Goal: Task Accomplishment & Management: Use online tool/utility

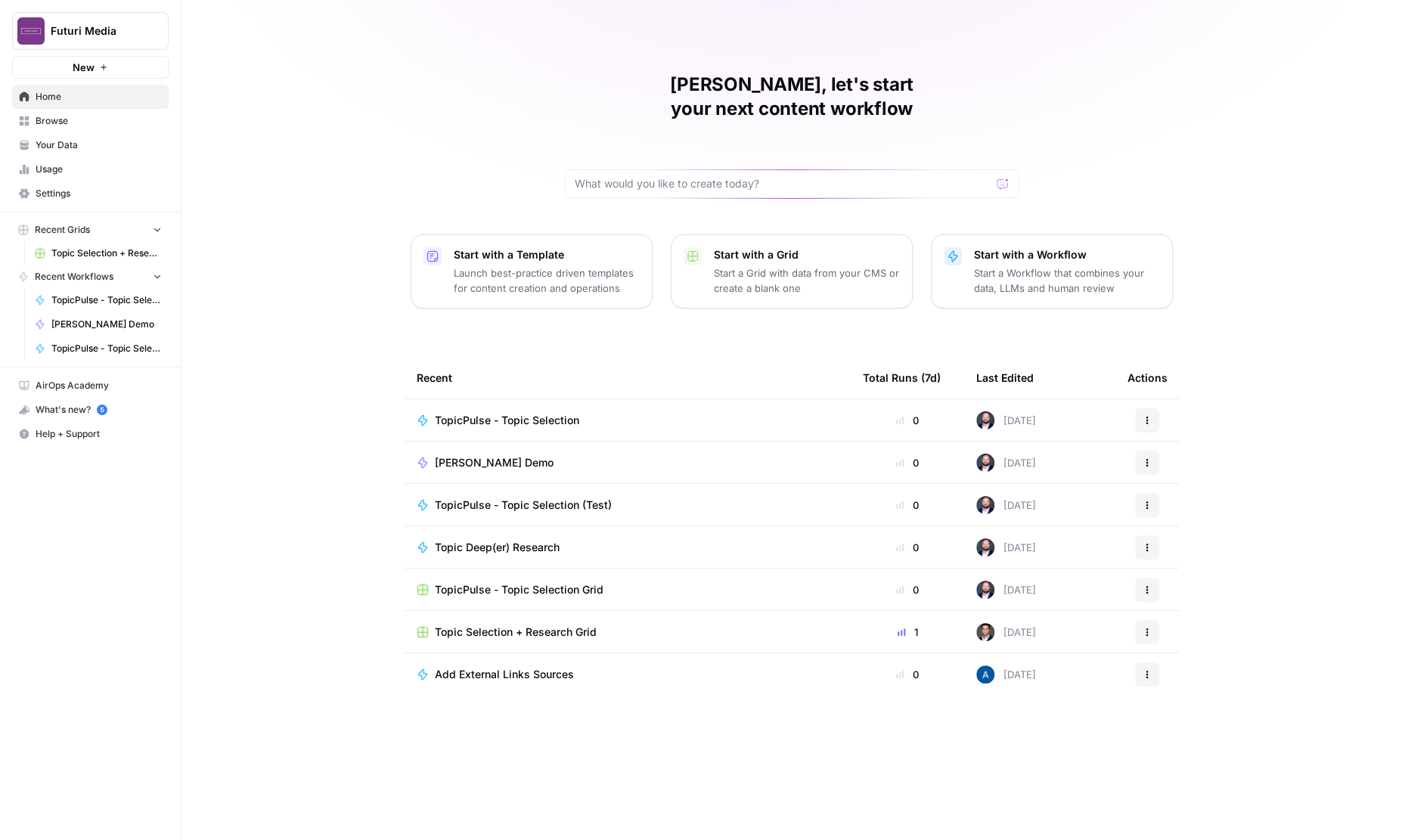
click at [509, 625] on span "Topic Selection + Research Grid" at bounding box center [516, 633] width 162 height 15
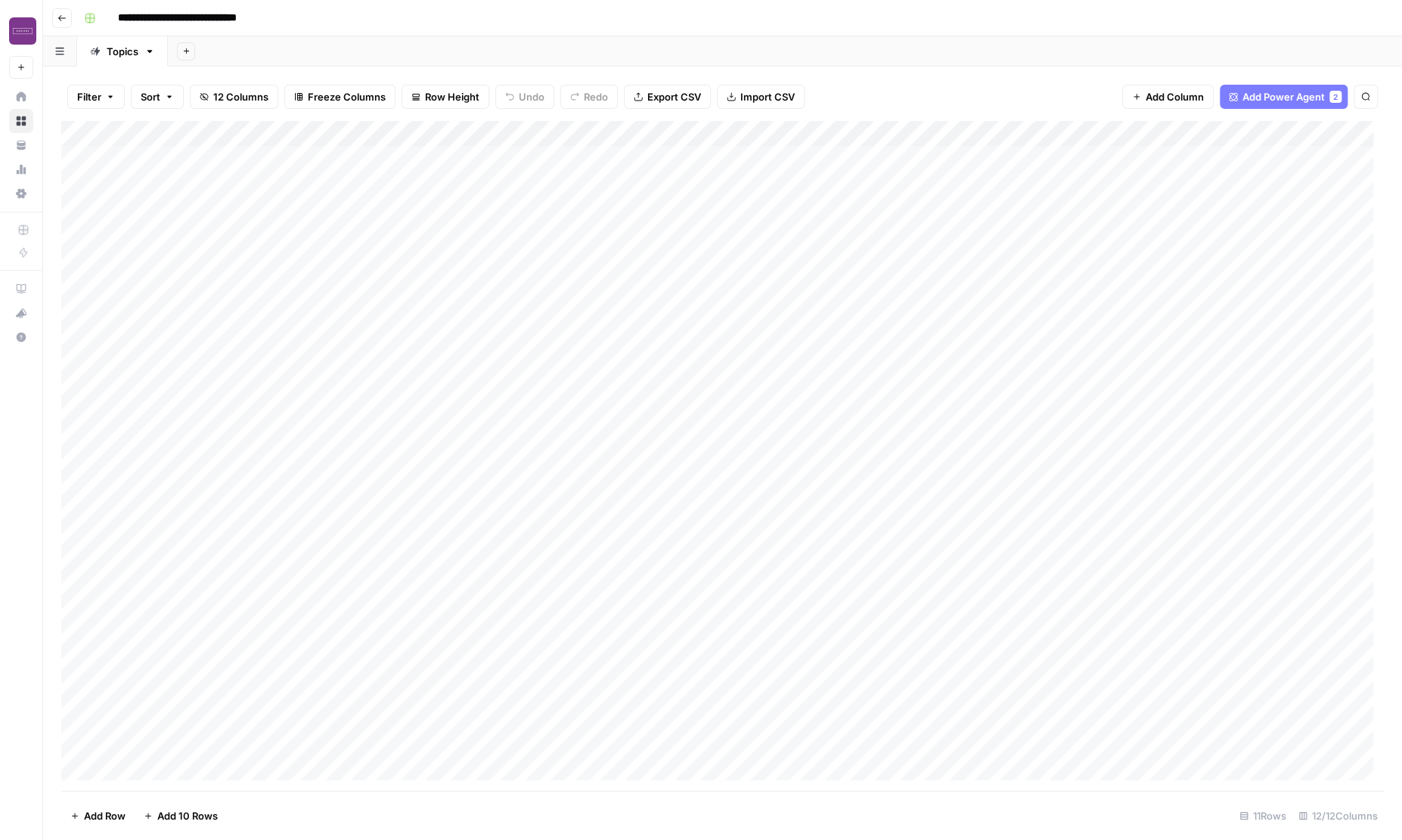
click at [169, 139] on div "Add Column" at bounding box center [722, 455] width 1322 height 670
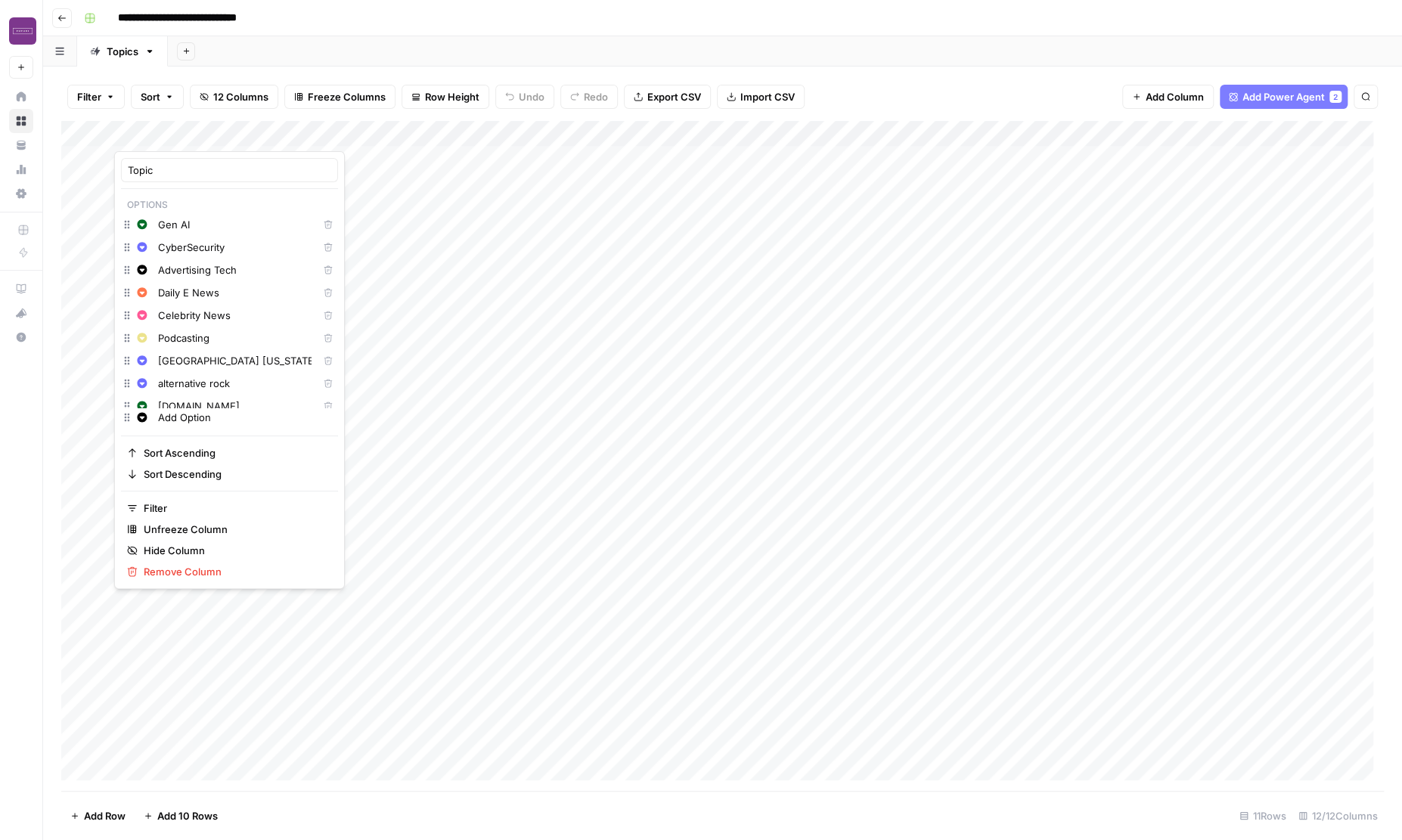
click at [274, 132] on div "Add Column" at bounding box center [722, 455] width 1322 height 670
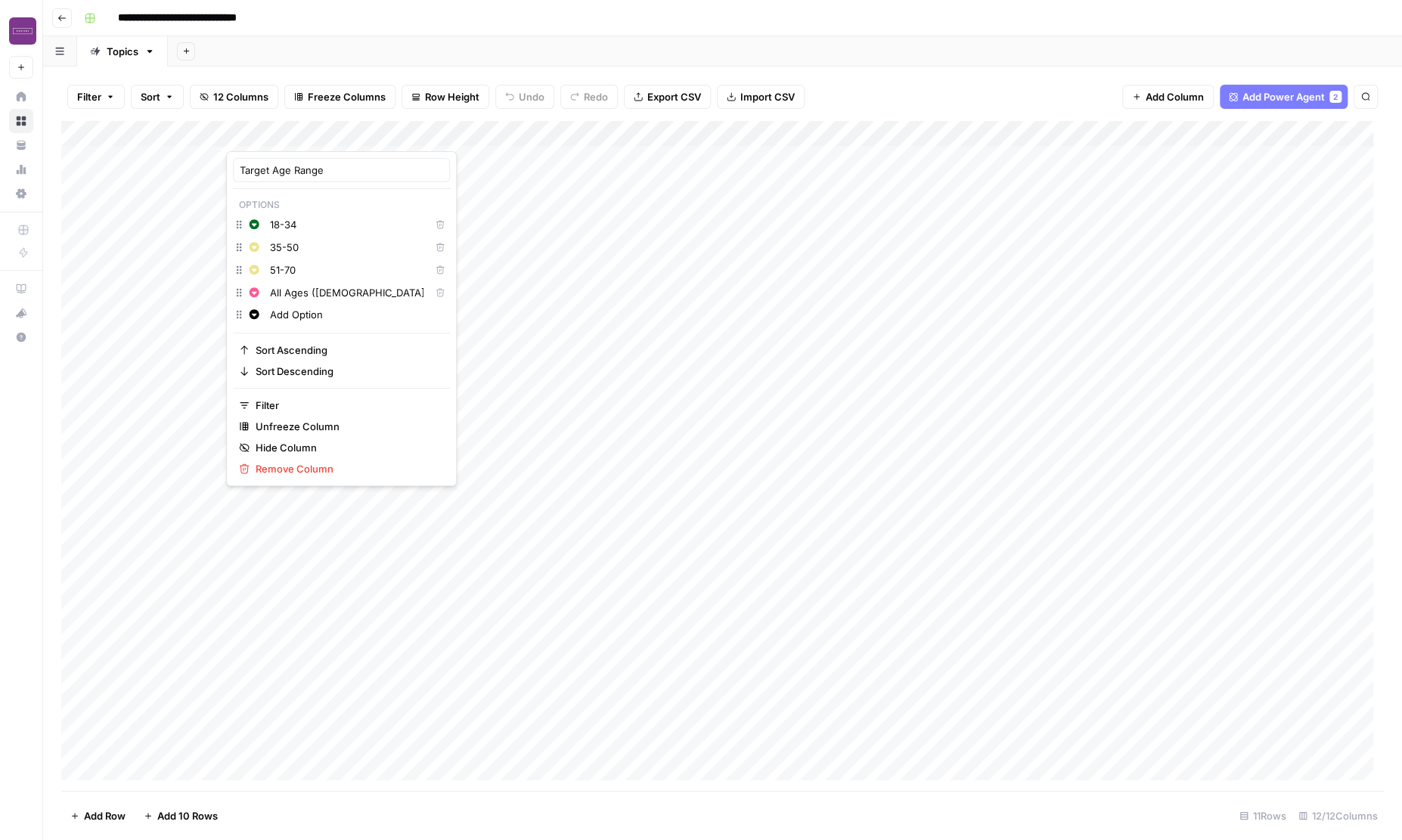
click at [1197, 138] on div "Add Column" at bounding box center [722, 455] width 1322 height 670
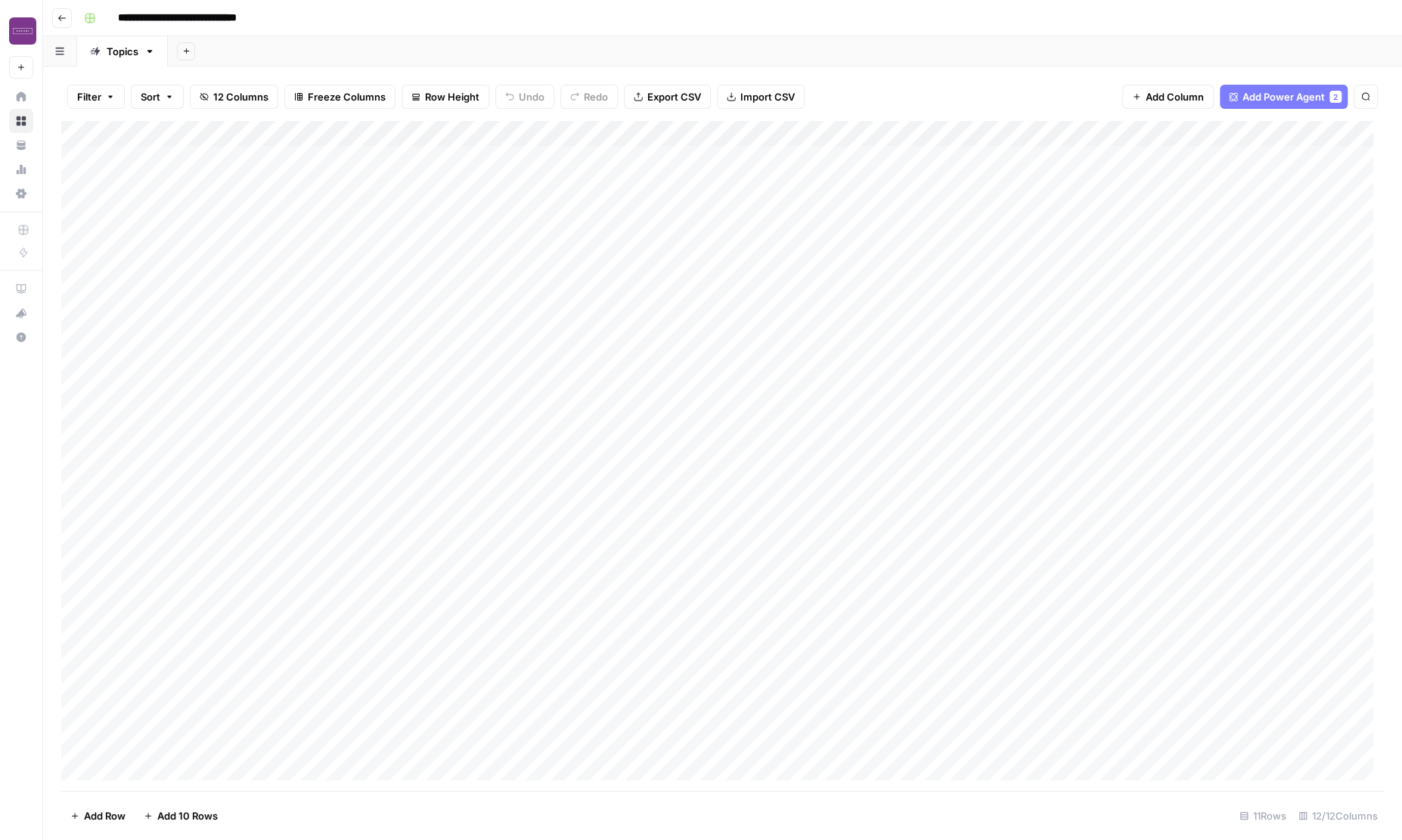
click at [1197, 171] on div "Add Column" at bounding box center [722, 455] width 1322 height 670
click at [1197, 167] on div "Add Column" at bounding box center [722, 455] width 1322 height 670
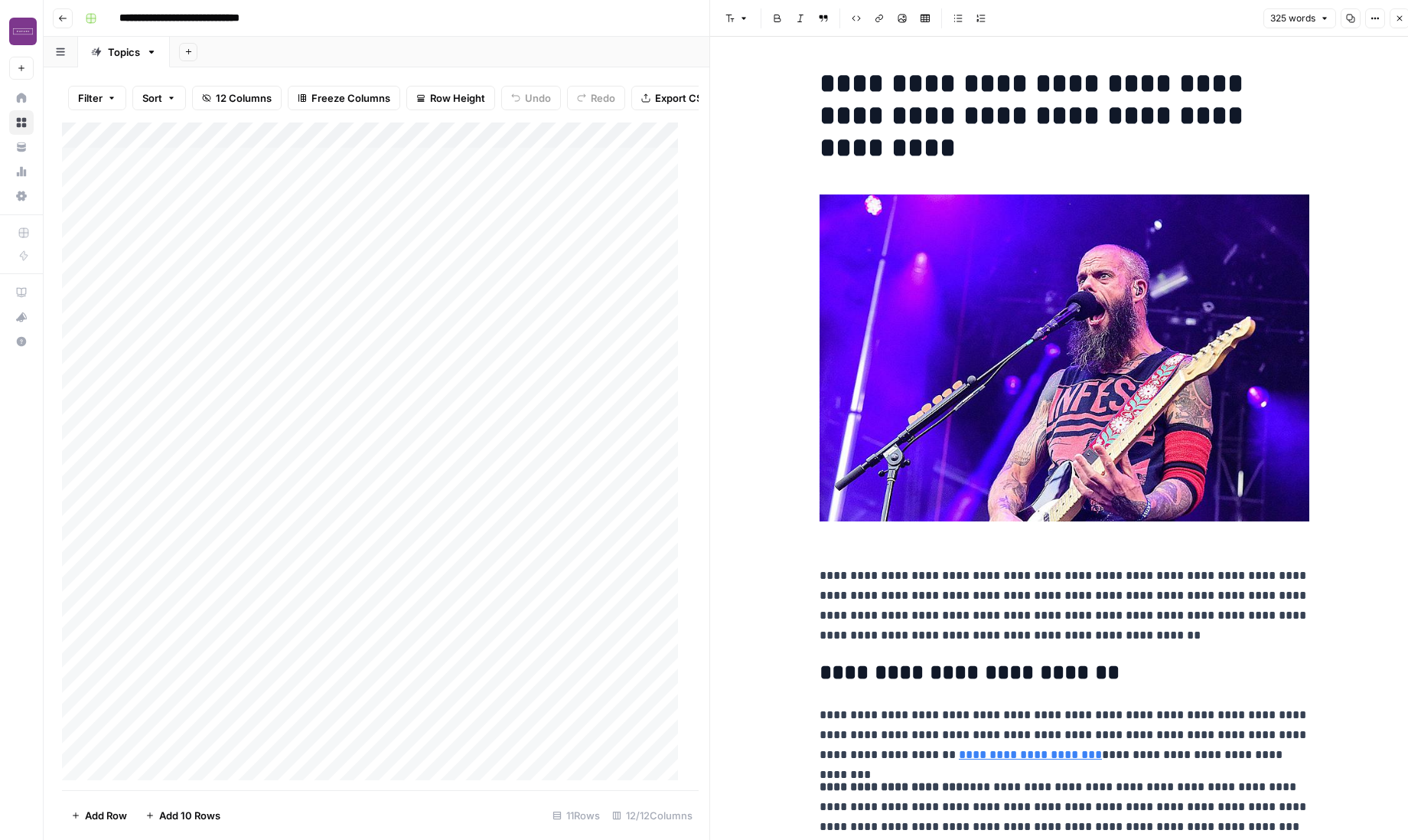
click at [1211, 20] on icon "button" at bounding box center [1400, 19] width 5 height 5
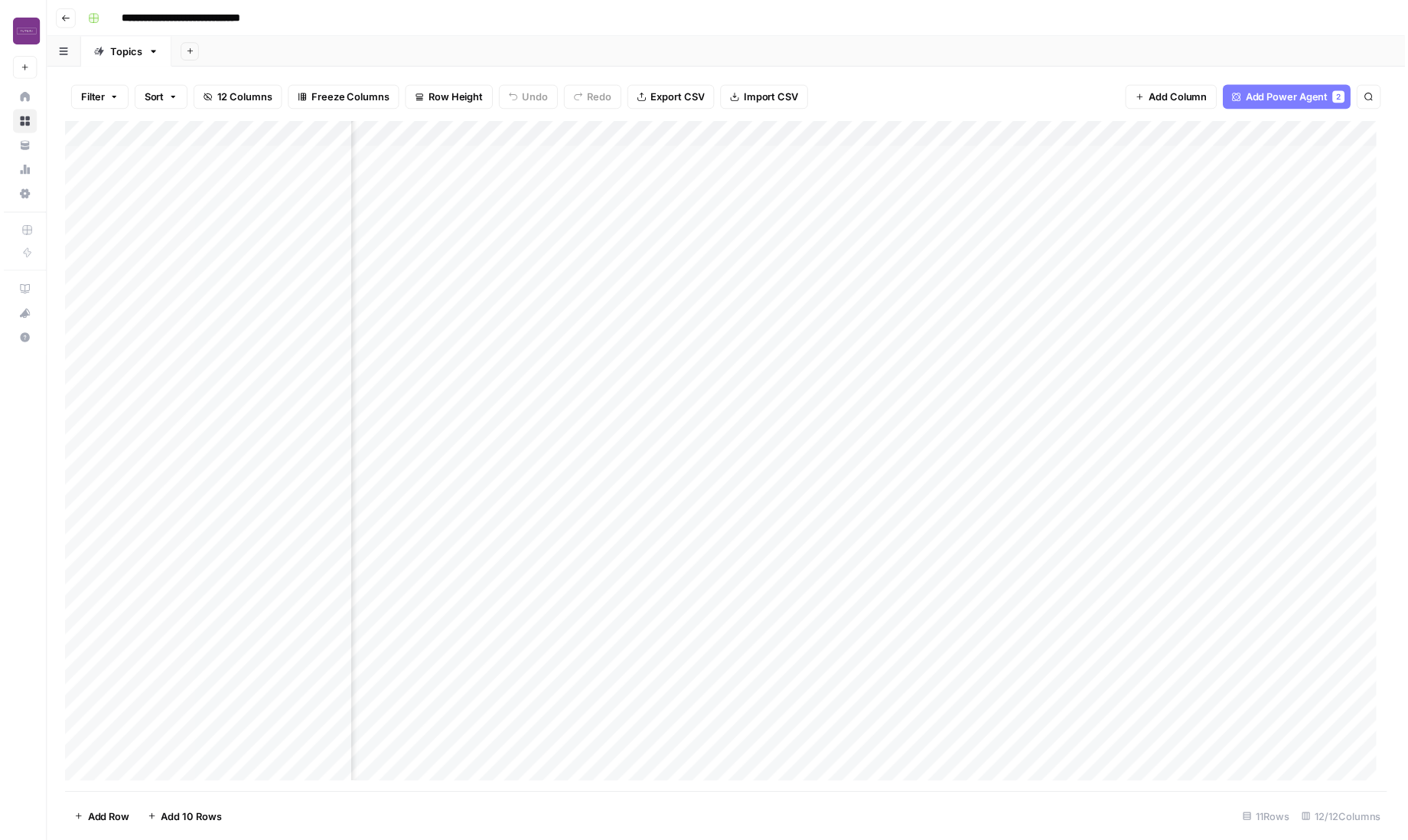
scroll to position [0, 234]
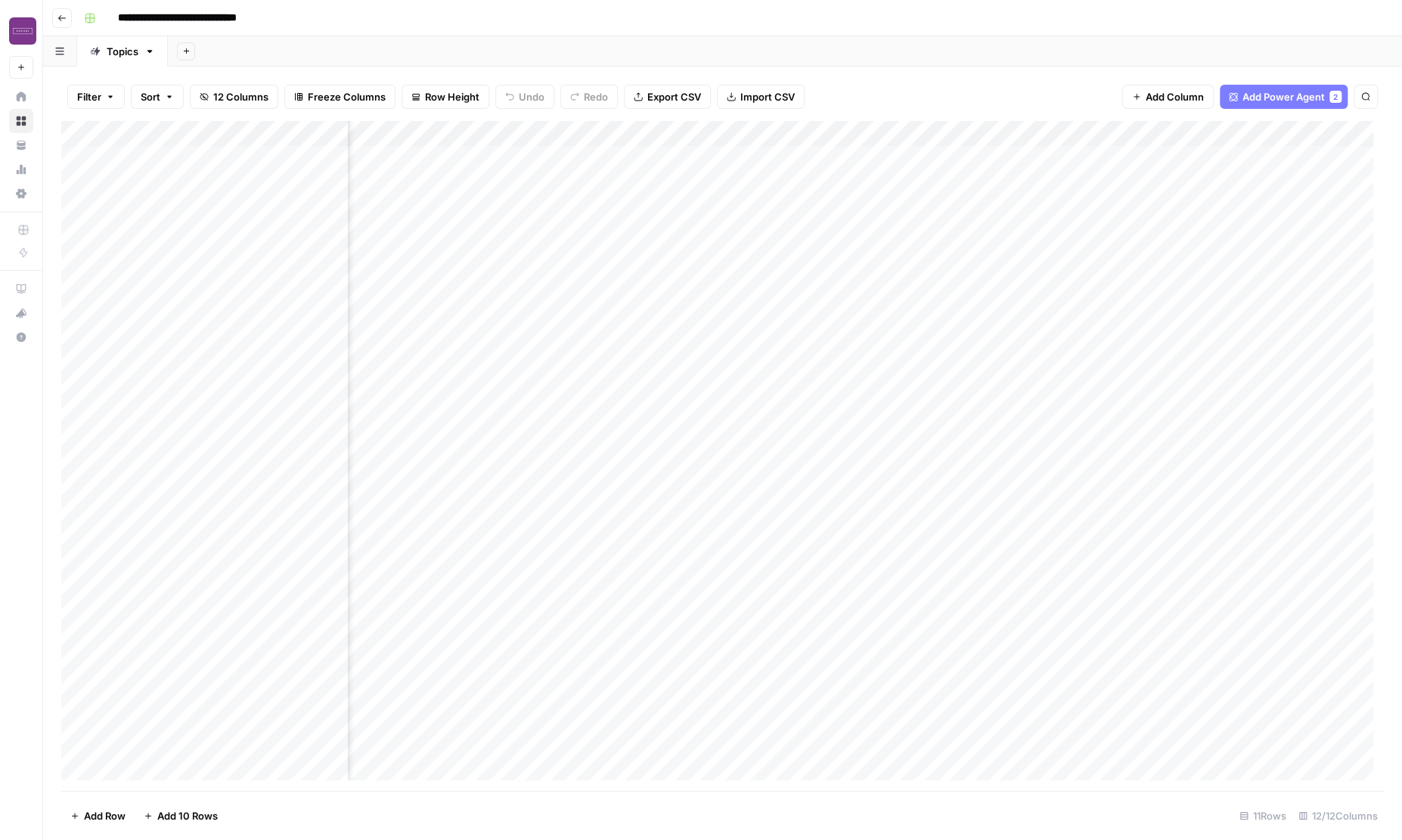
click at [915, 129] on div "Add Column" at bounding box center [722, 455] width 1322 height 670
click at [986, 86] on div "Filter Sort 12 Columns Freeze Columns Row Height Undo Redo Export CSV Import CS…" at bounding box center [722, 97] width 1322 height 49
click at [1109, 168] on div "Add Column" at bounding box center [722, 455] width 1322 height 670
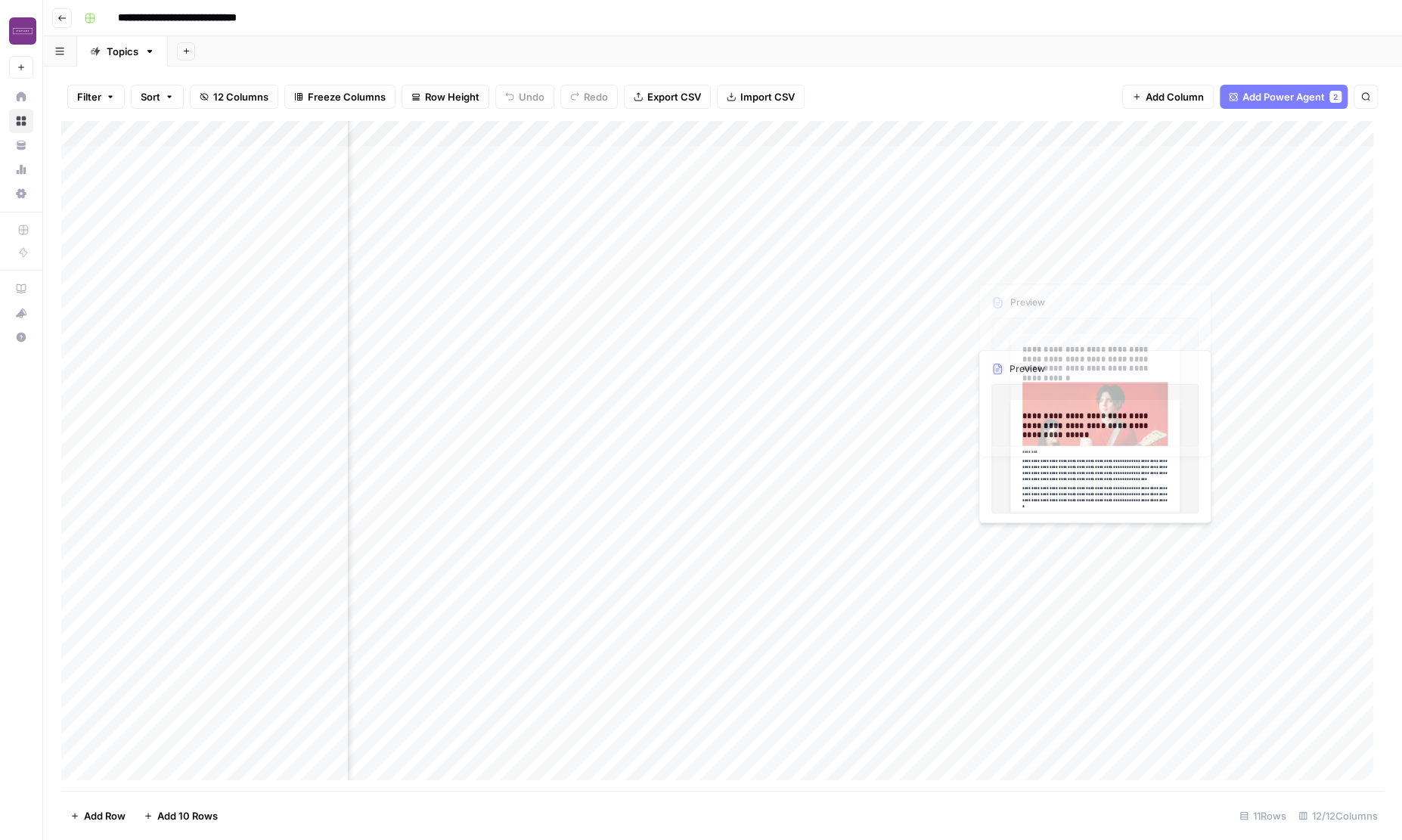
click at [1097, 185] on div "Add Column" at bounding box center [722, 455] width 1322 height 670
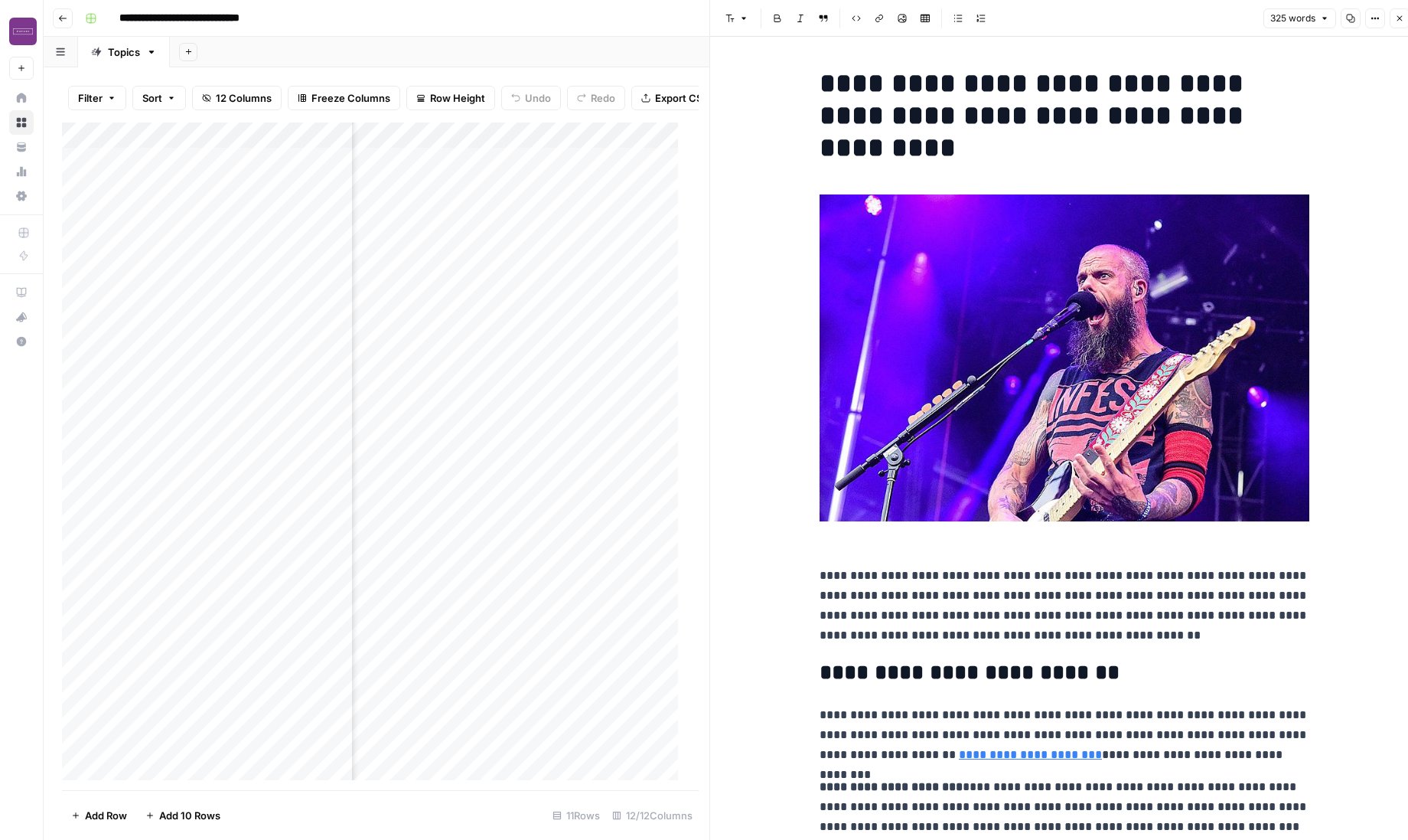
click at [1211, 21] on button "Close" at bounding box center [1399, 18] width 20 height 20
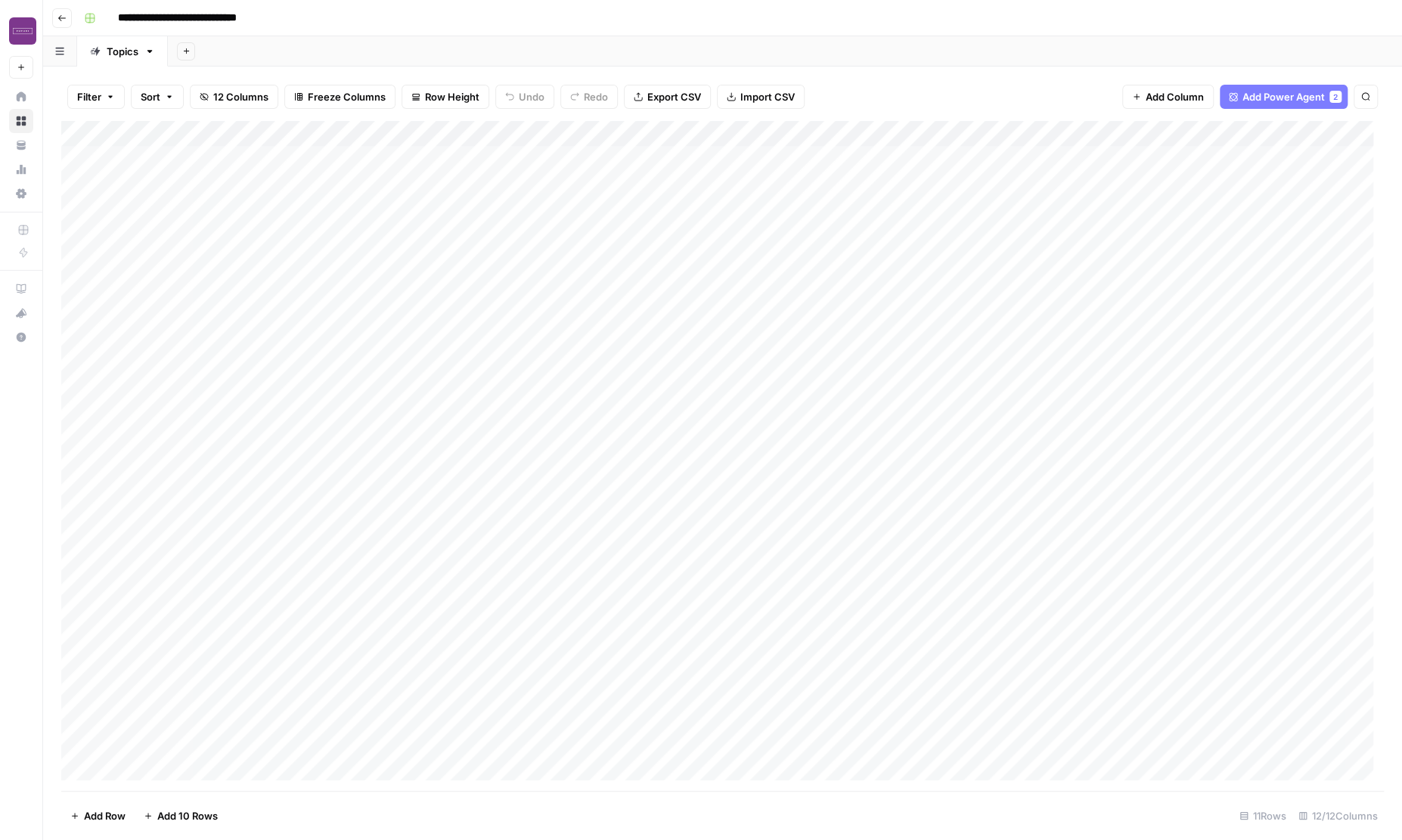
click at [191, 159] on div "Add Column" at bounding box center [722, 455] width 1322 height 670
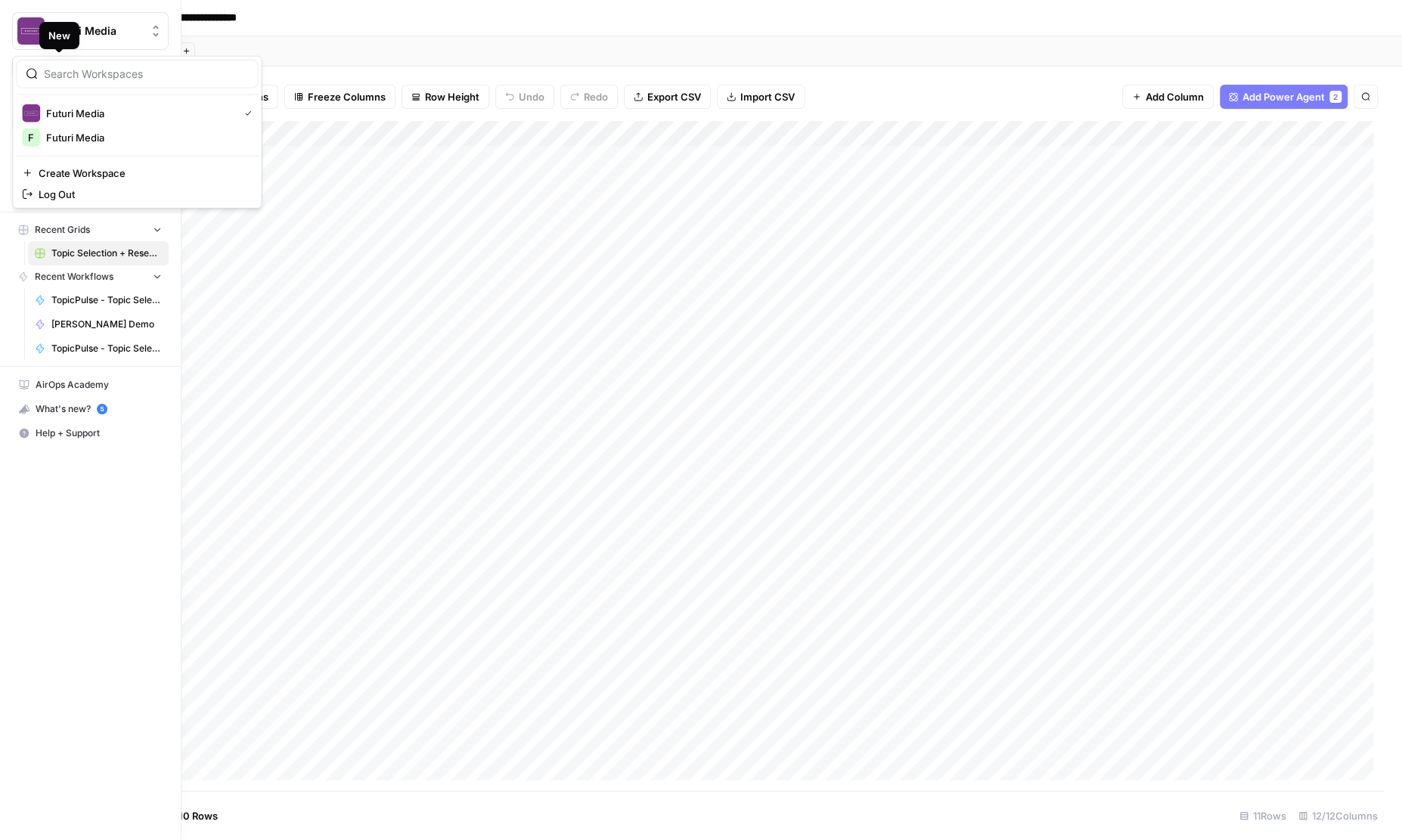
click at [92, 32] on span "Futuri Media" at bounding box center [96, 31] width 91 height 15
click at [90, 135] on span "Futuri Media" at bounding box center [146, 138] width 200 height 15
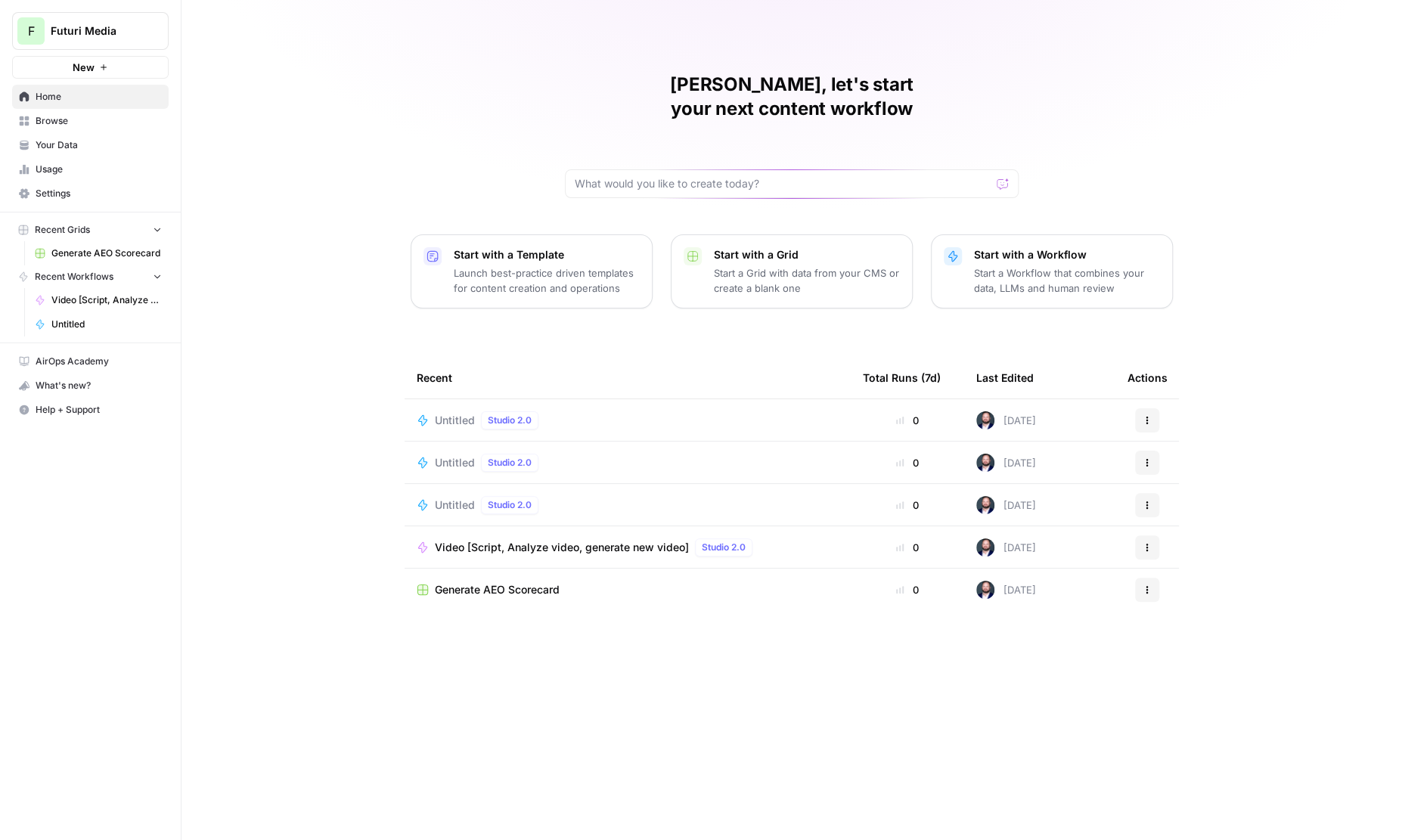
click at [585, 408] on td "Untitled Studio 2.0" at bounding box center [628, 420] width 446 height 42
click at [527, 413] on span "Studio 2.0" at bounding box center [509, 420] width 44 height 14
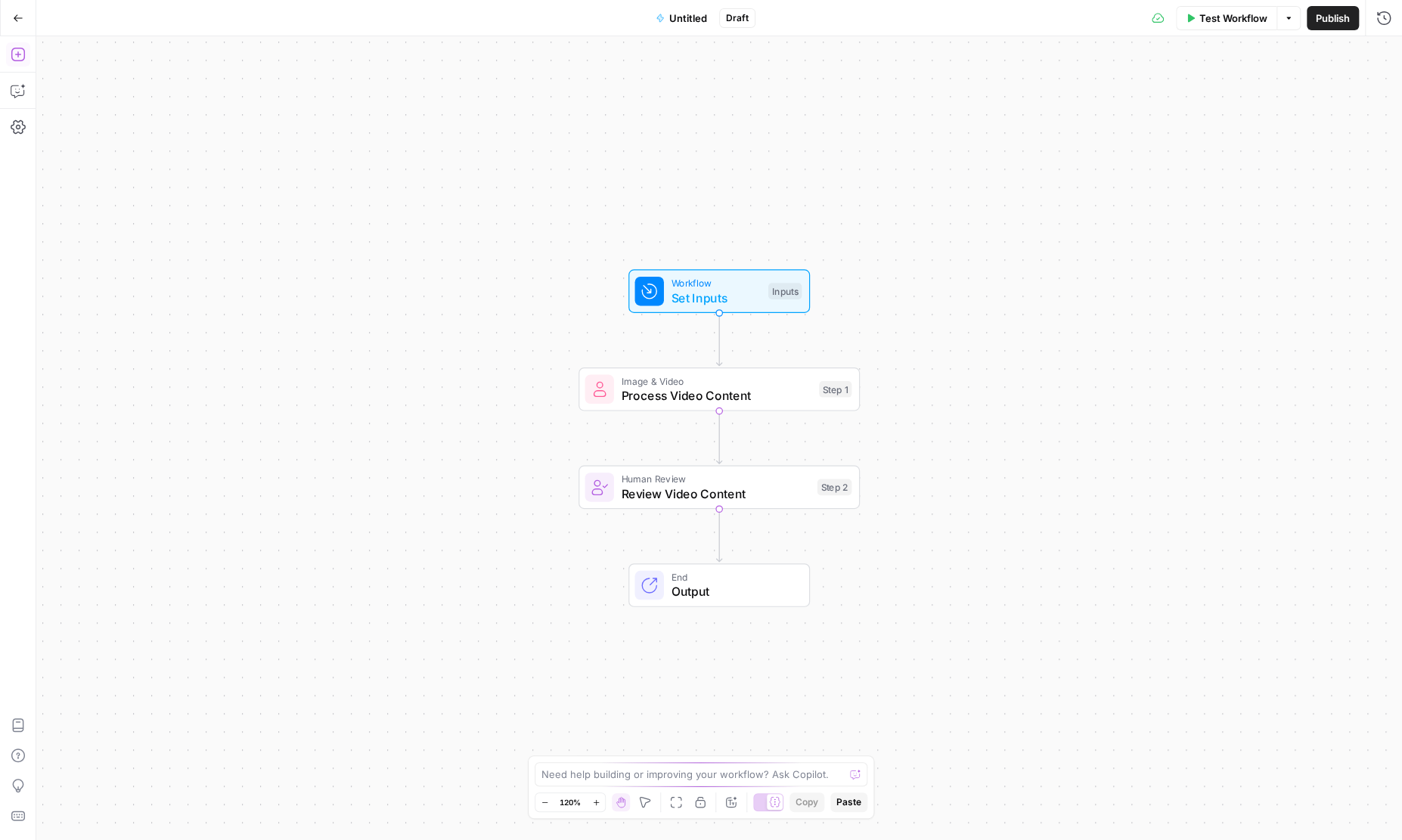
click at [18, 56] on icon "button" at bounding box center [19, 55] width 15 height 15
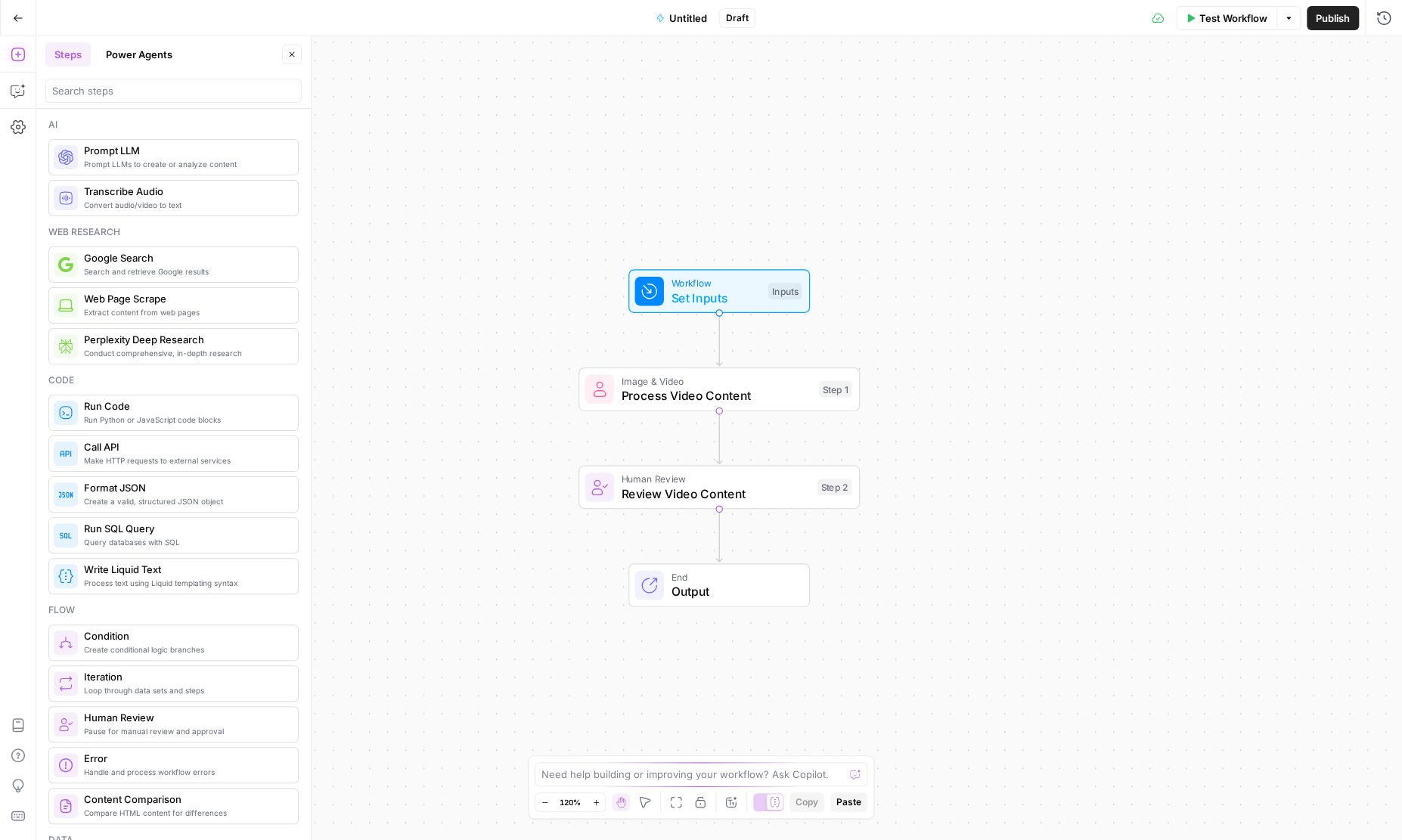
click at [132, 99] on div at bounding box center [173, 91] width 256 height 24
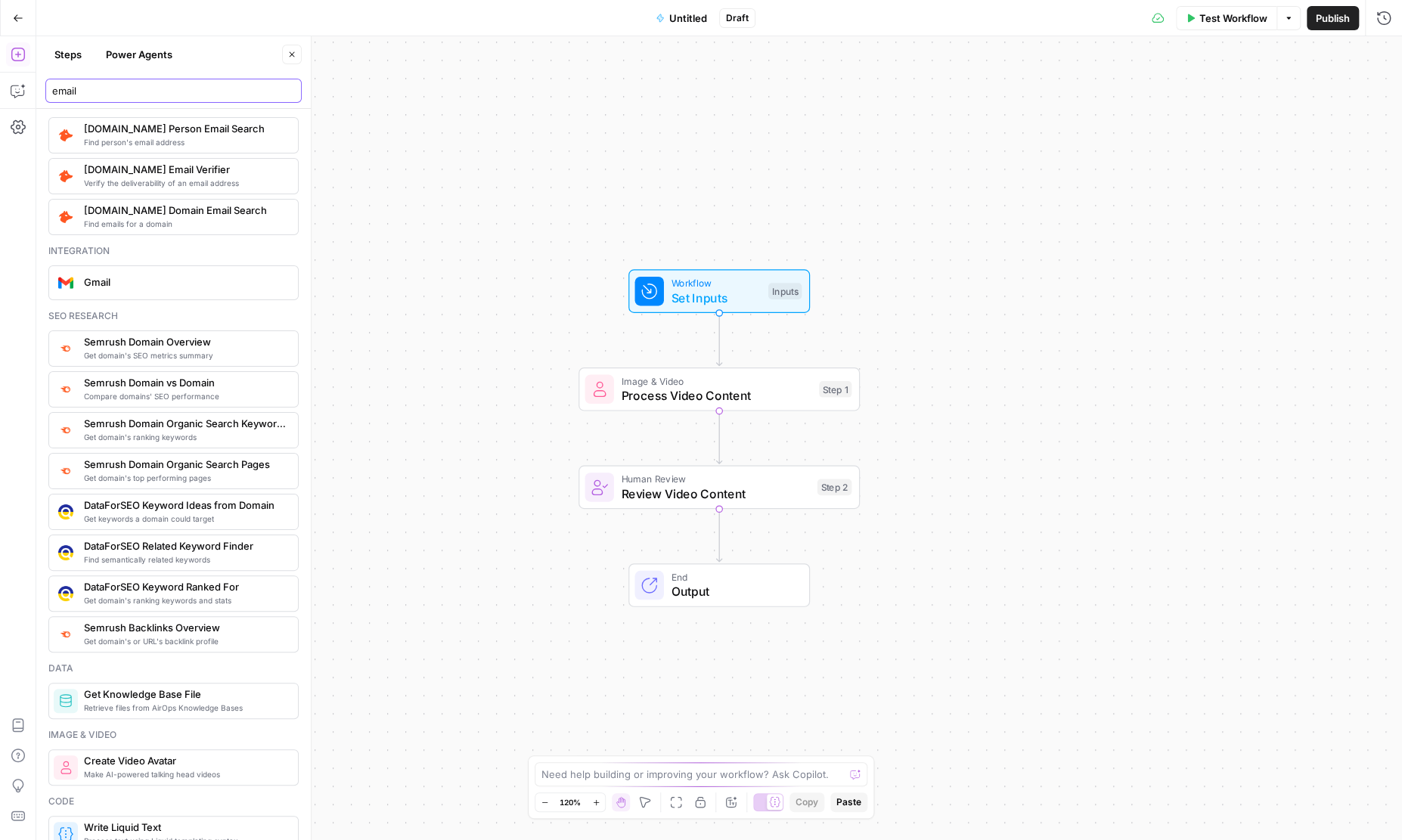
scroll to position [22, 0]
type input "email"
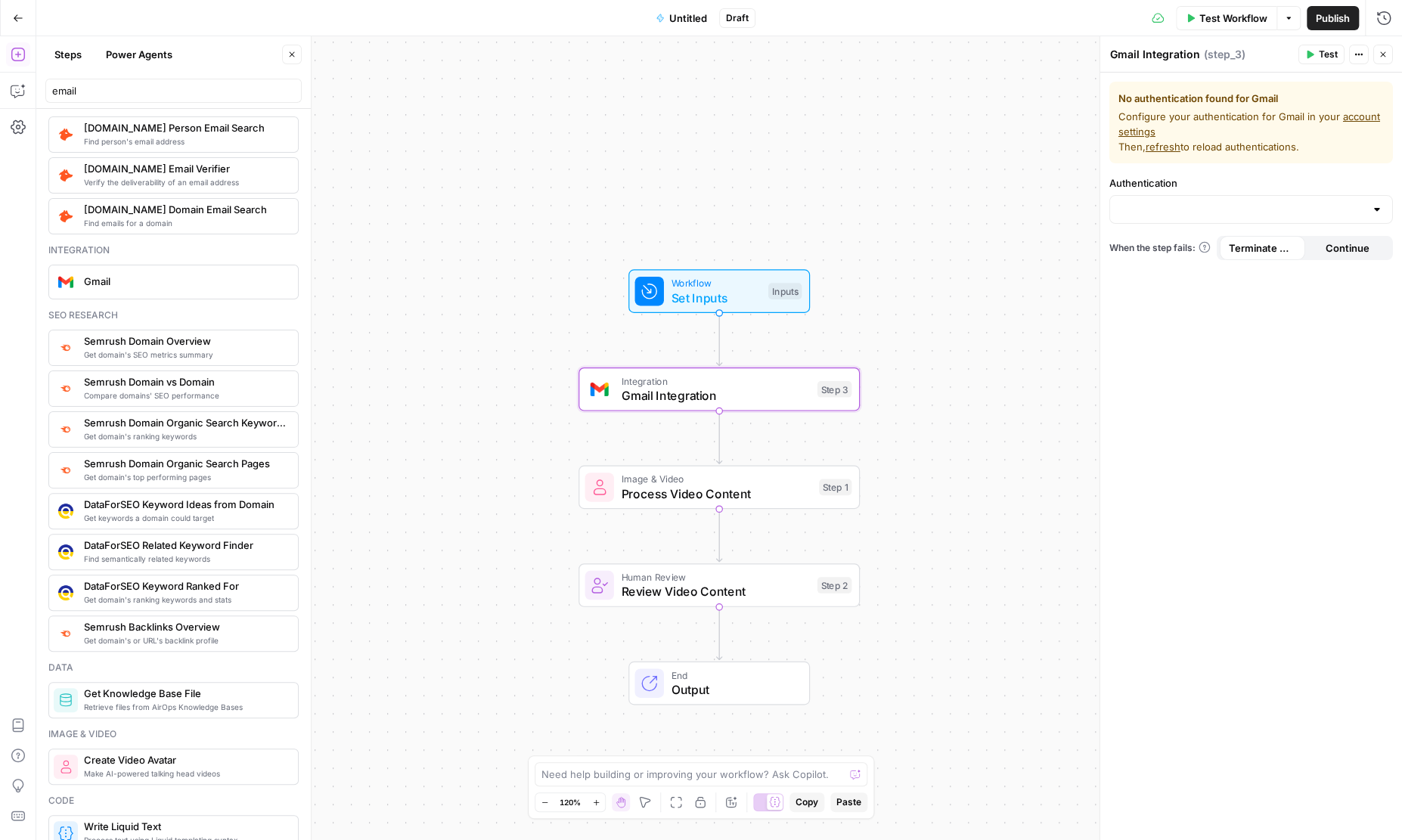
click at [1380, 214] on div at bounding box center [1377, 210] width 12 height 15
click at [1231, 245] on span "﹢ Create New" at bounding box center [1247, 248] width 252 height 15
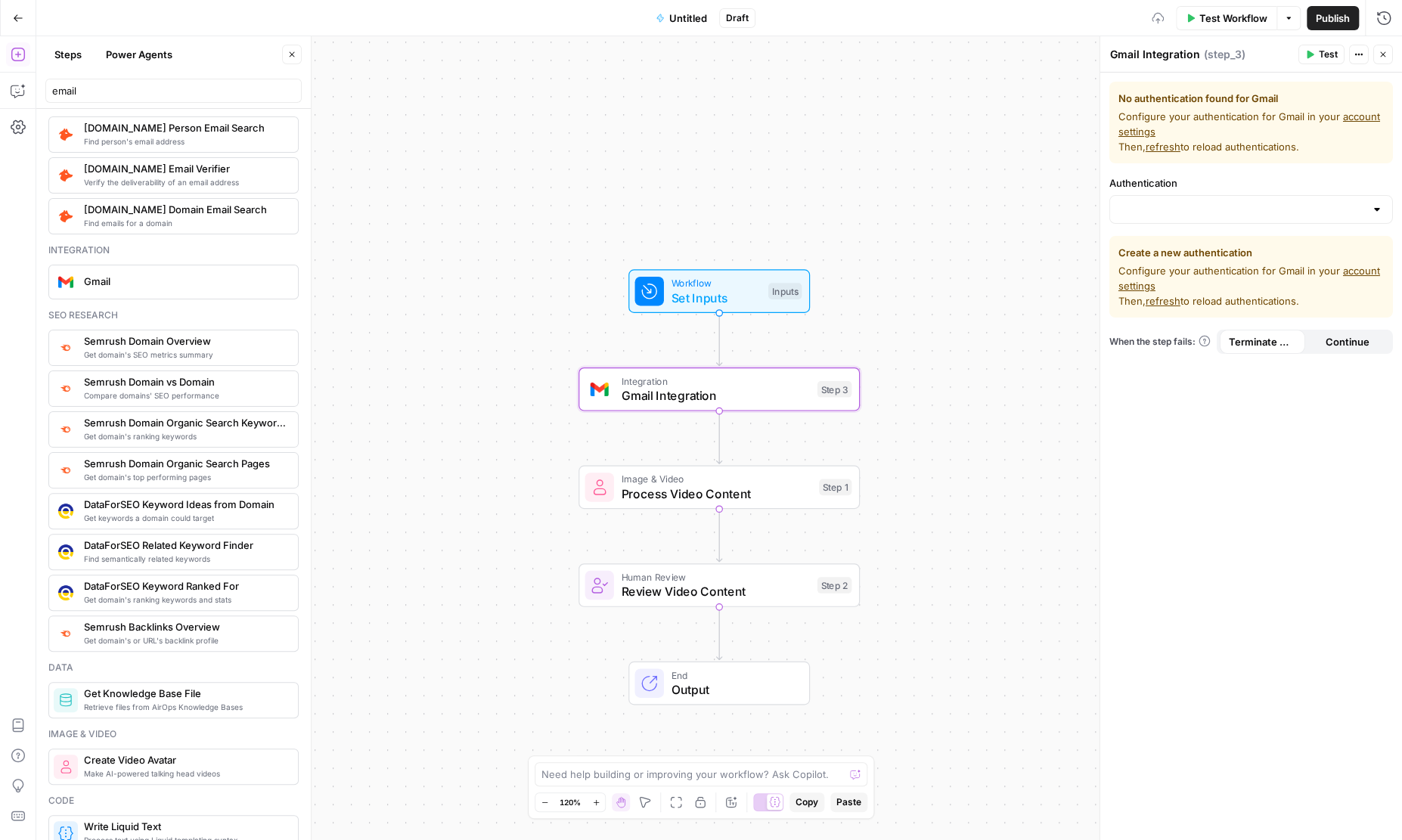
click at [1231, 194] on div "Authentication" at bounding box center [1251, 200] width 283 height 49
click at [1383, 198] on div at bounding box center [1251, 209] width 283 height 29
click at [1376, 204] on div at bounding box center [1377, 210] width 12 height 15
click at [757, 204] on div "Workflow Set Inputs Inputs Integration Gmail Integration Step 3 Image & Video P…" at bounding box center [719, 438] width 1366 height 804
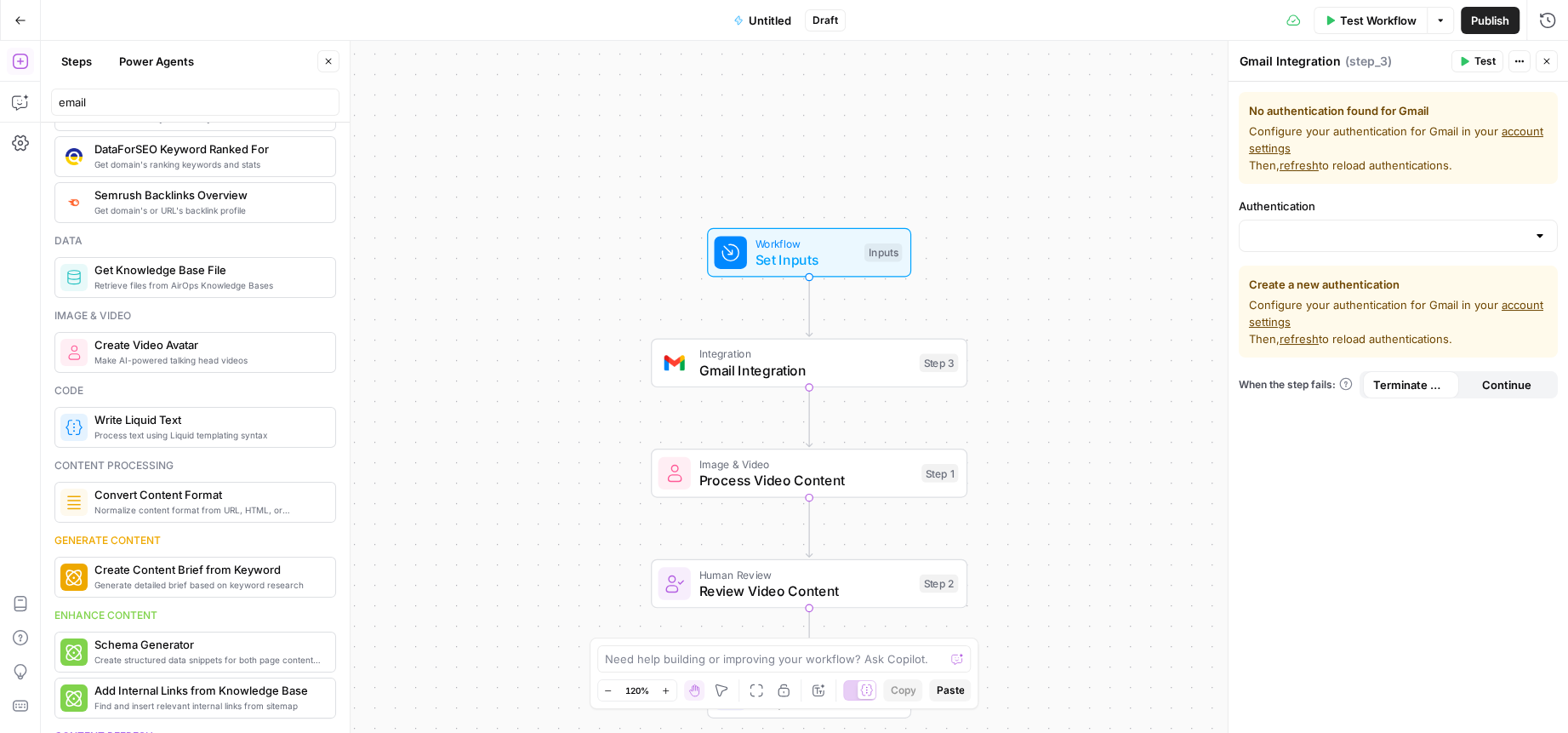
scroll to position [644, 0]
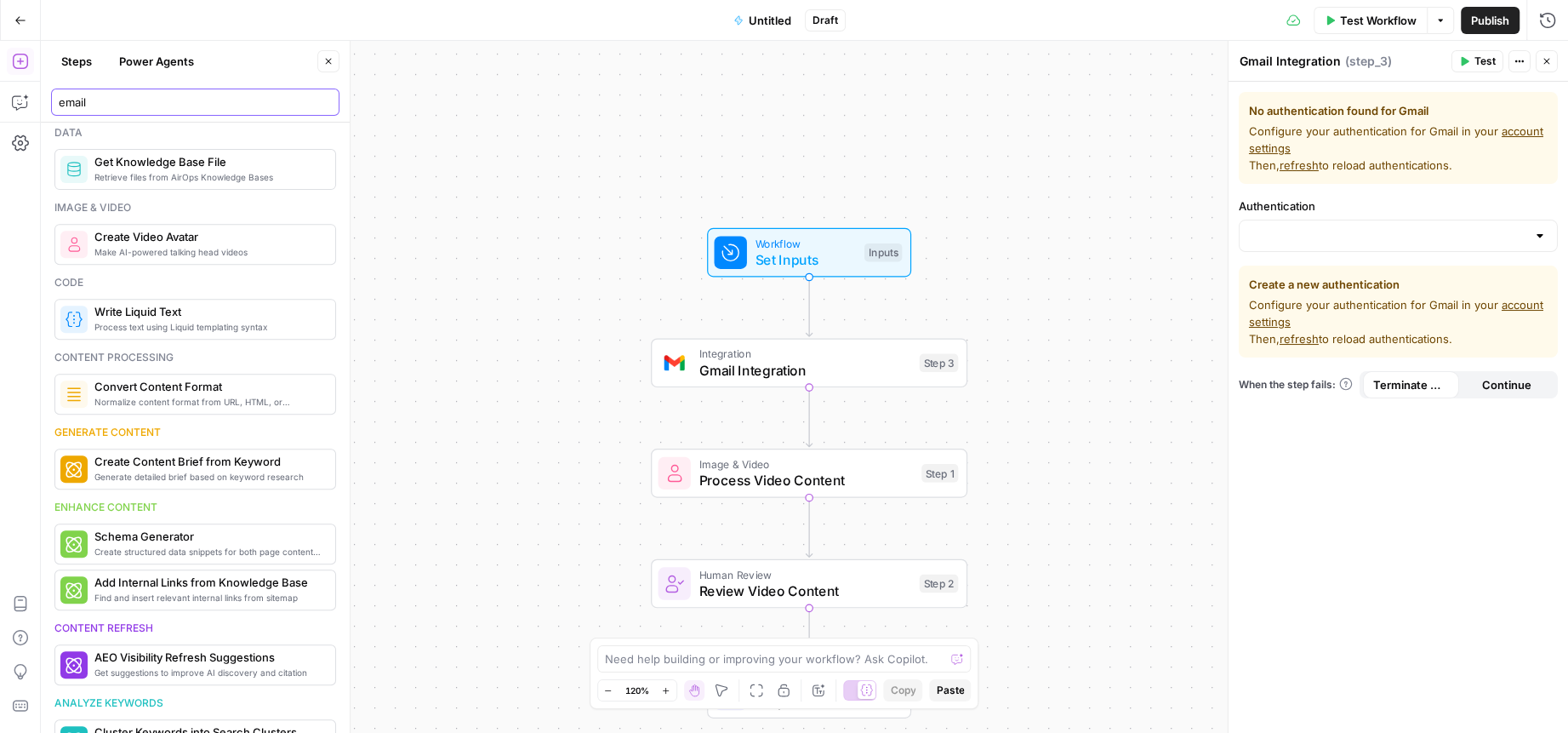
click at [125, 99] on input "email" at bounding box center [195, 102] width 274 height 17
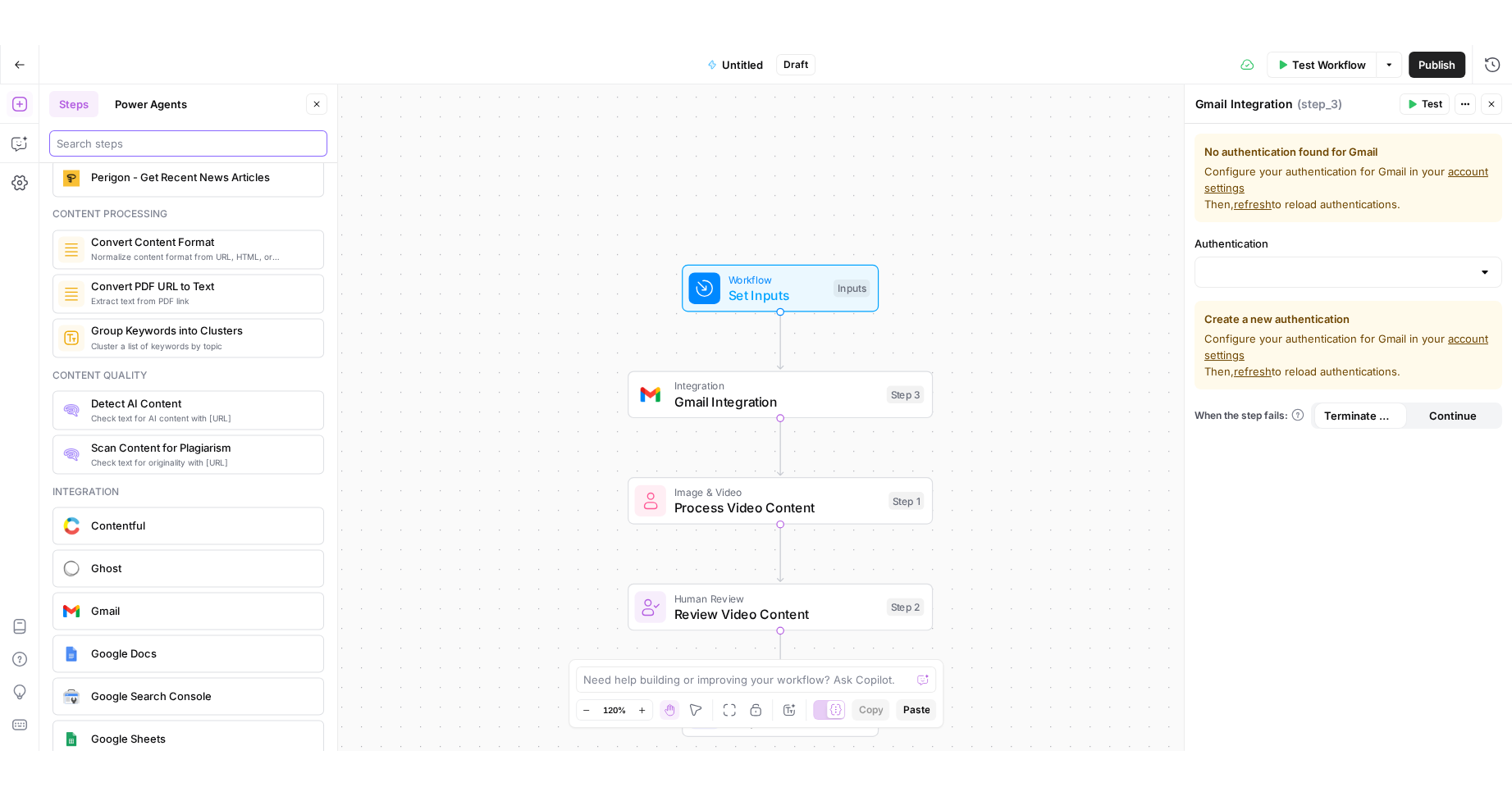
scroll to position [2611, 0]
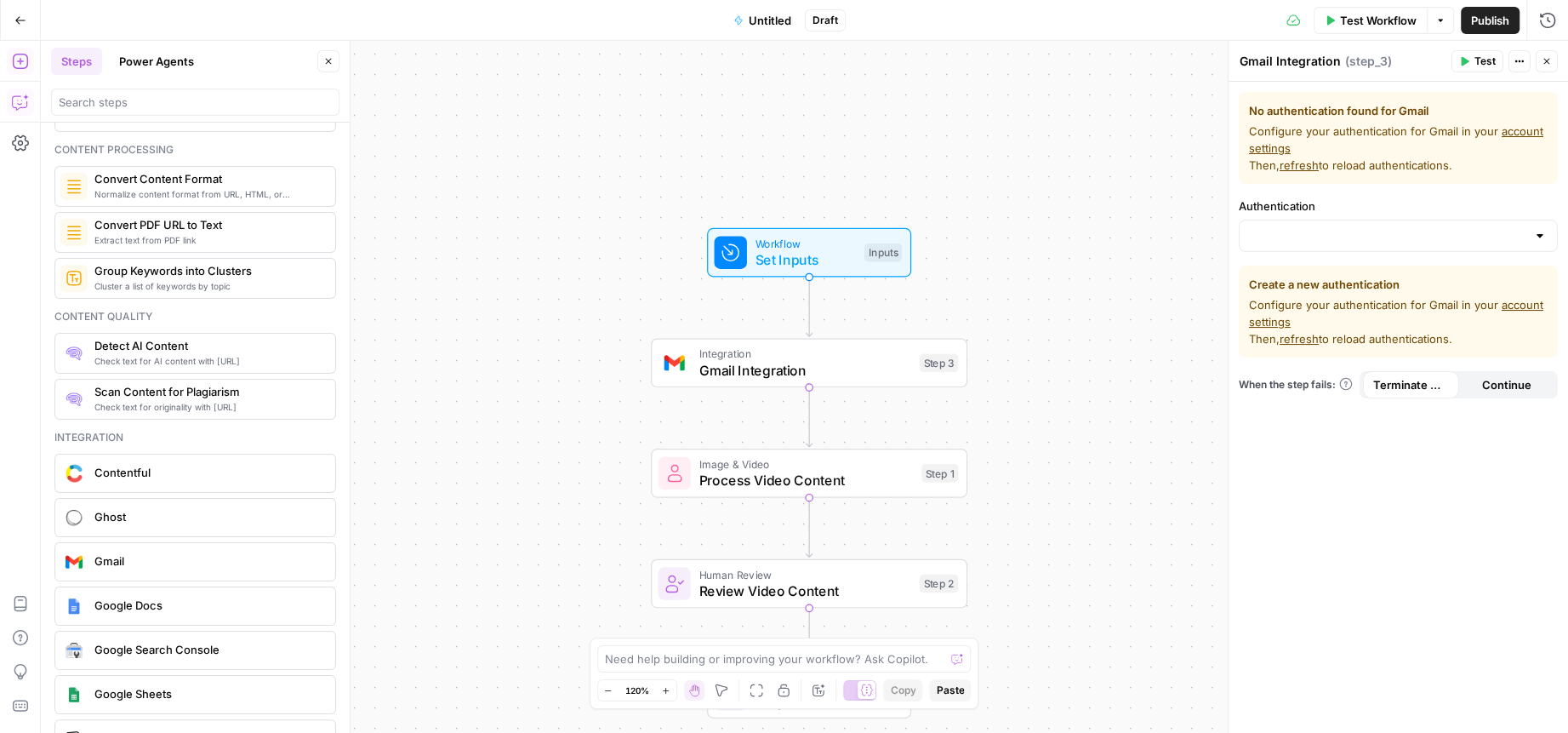
click at [15, 98] on icon "button" at bounding box center [21, 102] width 17 height 17
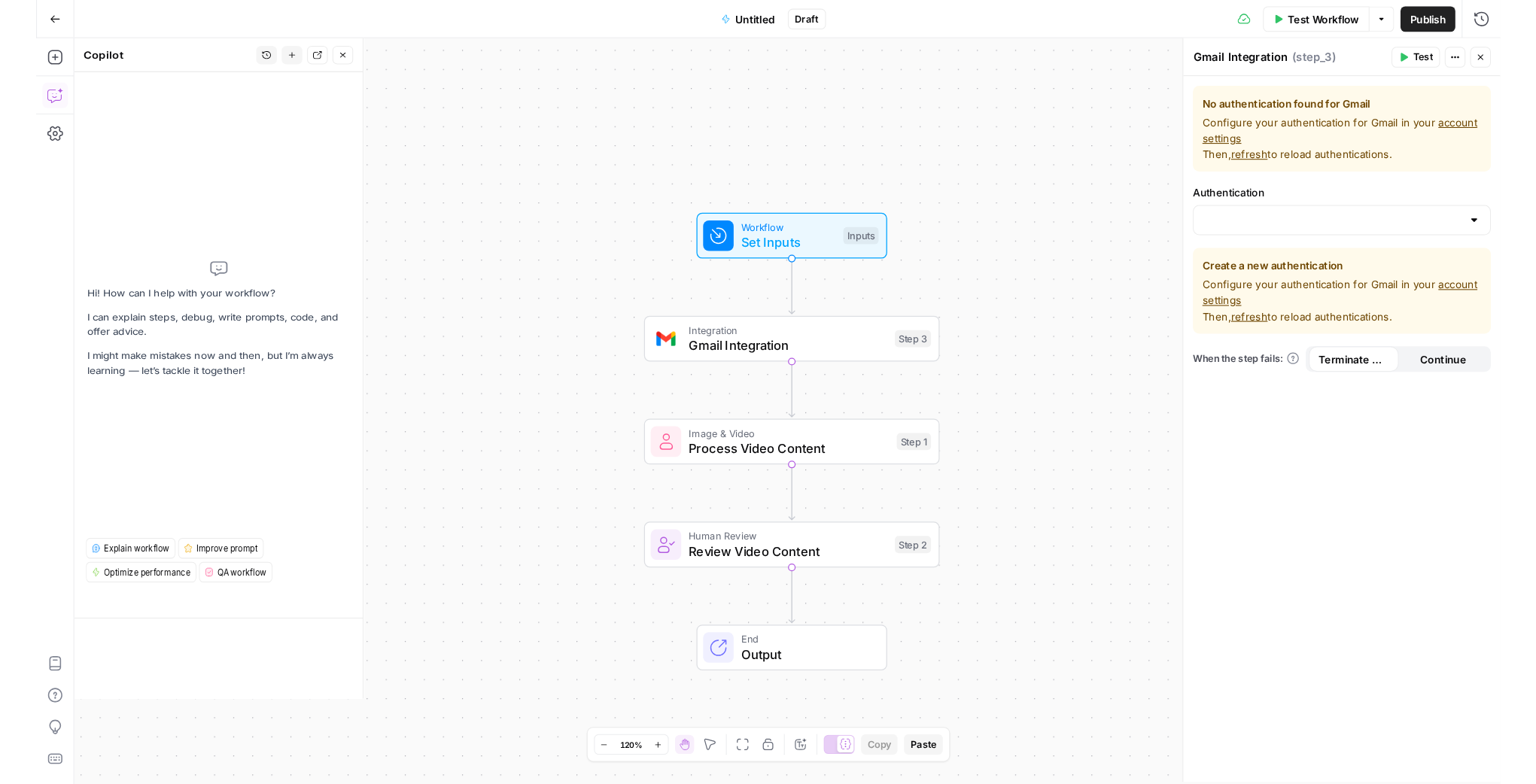
scroll to position [0, 0]
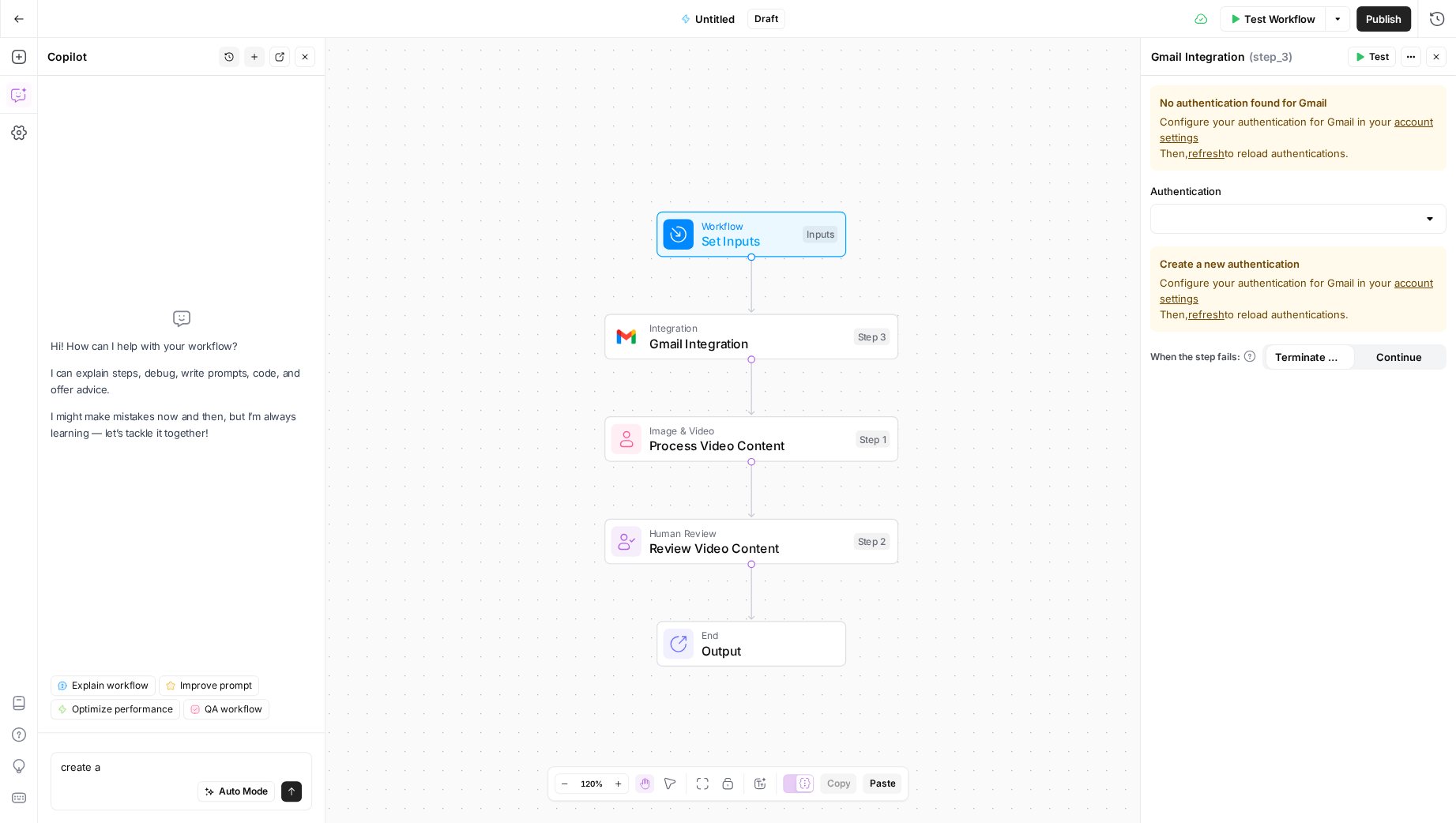
click at [984, 576] on div "Workflow Set Inputs Inputs Integration Gmail Integration Step 3 Image & Video P…" at bounding box center [747, 430] width 1418 height 785
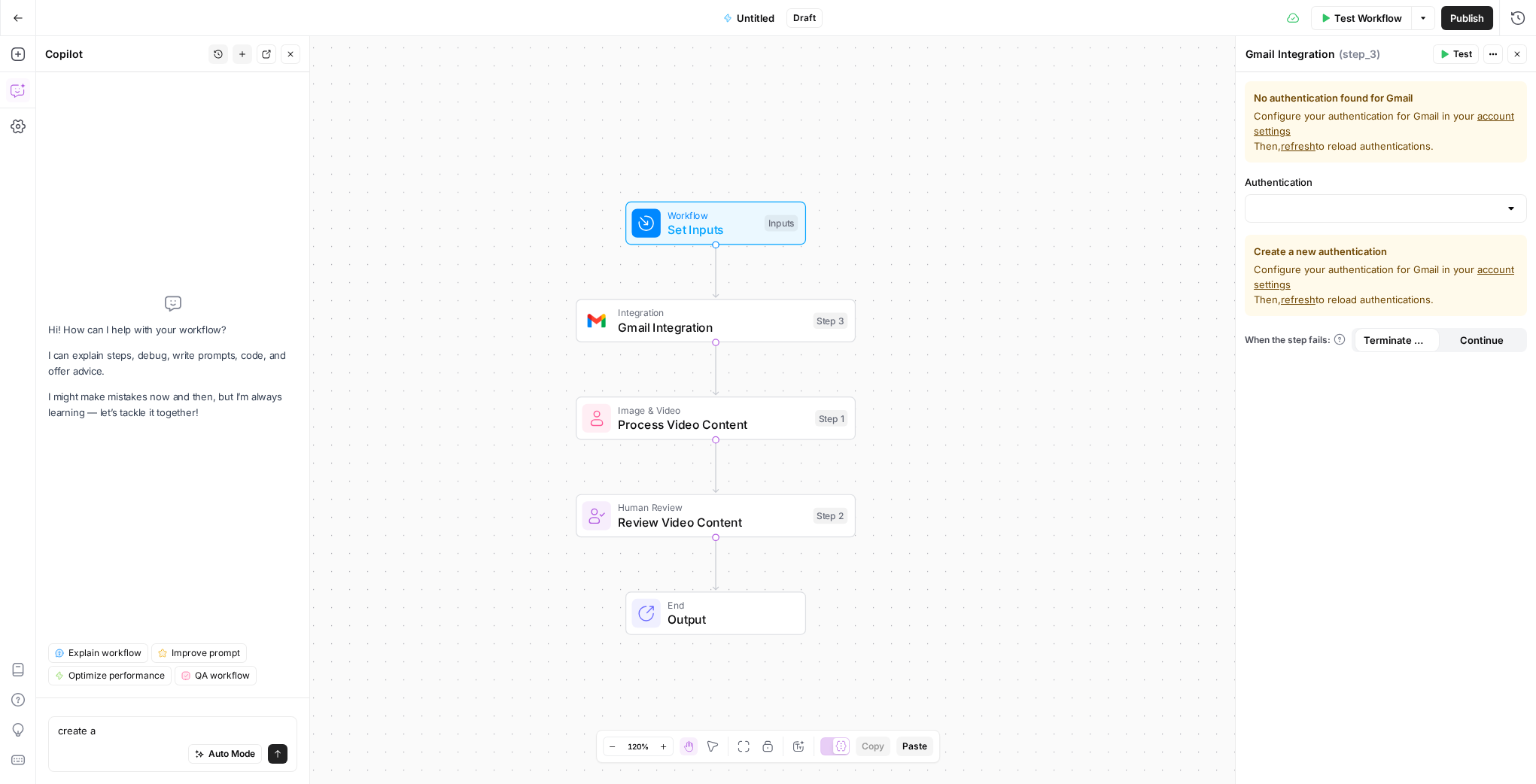
click at [633, 189] on div "Workflow Set Inputs Inputs Integration Gmail Integration Step 3 Image & Video P…" at bounding box center [786, 410] width 1500 height 748
click at [646, 173] on div "Workflow Set Inputs Inputs Integration Gmail Integration Step 3 Image & Video P…" at bounding box center [786, 410] width 1500 height 748
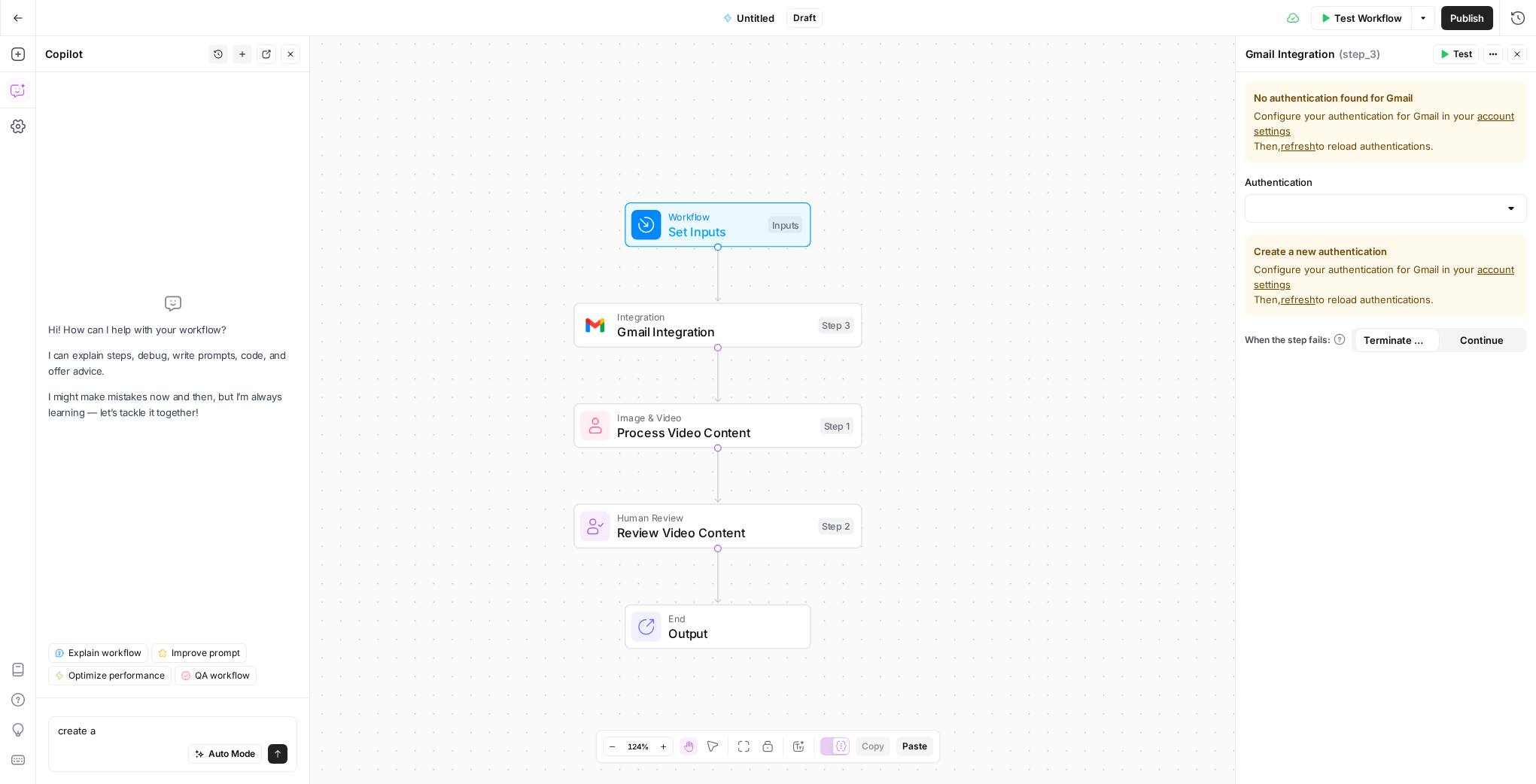
click at [646, 173] on div "Workflow Set Inputs Inputs Integration Gmail Integration Step 3 Image & Video P…" at bounding box center [786, 410] width 1500 height 748
click at [716, 321] on span "Integration" at bounding box center [713, 317] width 193 height 15
click at [124, 739] on div "create a create a Auto Mode Send" at bounding box center [173, 744] width 249 height 55
click at [181, 731] on textarea "Create a workflow that recieved emails with press releases" at bounding box center [173, 722] width 230 height 30
click at [155, 735] on textarea "Create a workflow that received emails with press releases" at bounding box center [173, 722] width 230 height 30
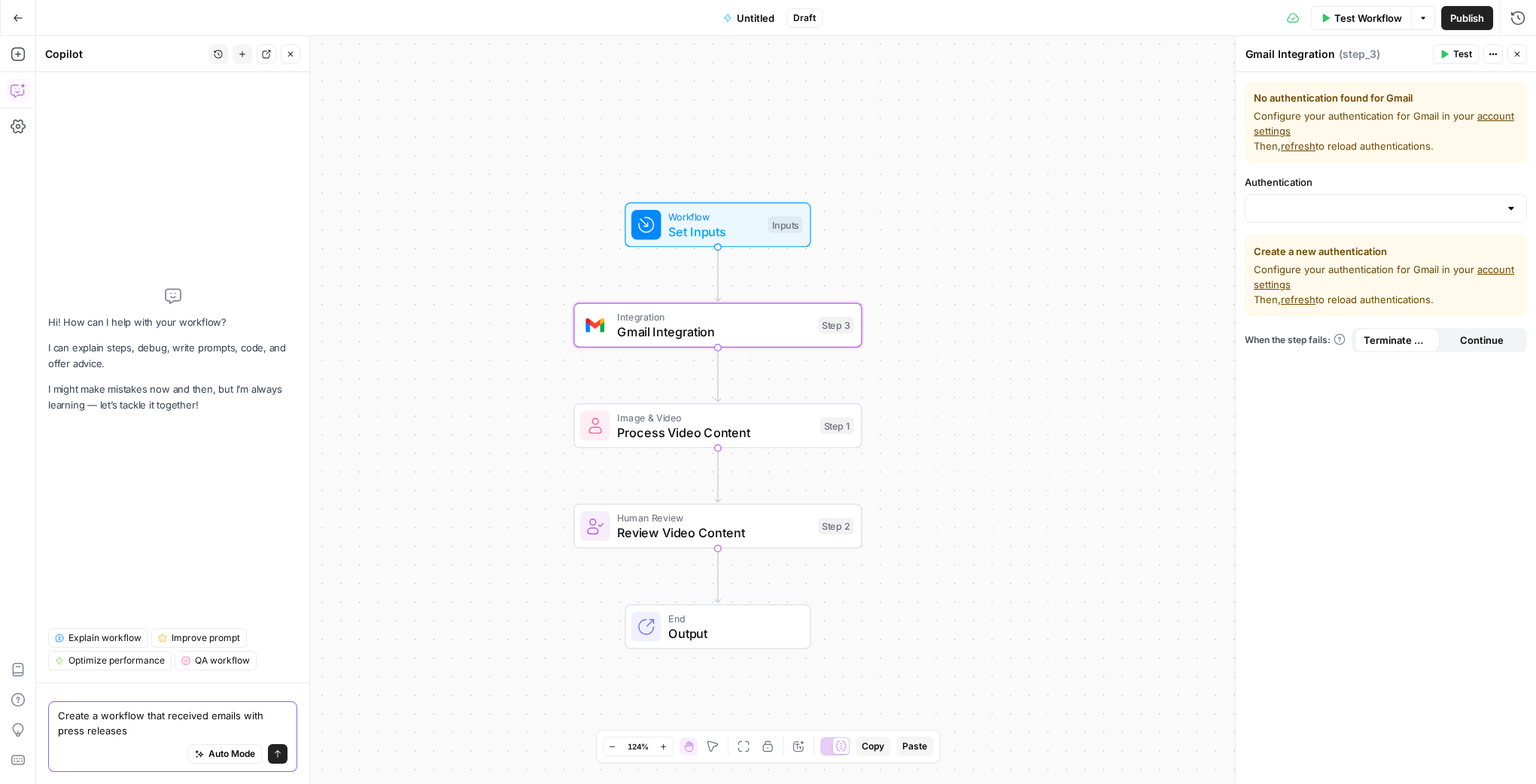
click at [186, 715] on textarea "Create a workflow that received emails with press releases" at bounding box center [173, 722] width 230 height 30
click at [201, 715] on textarea "Create a workflow that received emails with press releases" at bounding box center [173, 722] width 230 height 30
click at [205, 715] on textarea "Create a workflow that received emails with press releases" at bounding box center [173, 722] width 230 height 30
click at [283, 715] on textarea "Create a workflow triggered of a received emails with press releases" at bounding box center [173, 722] width 230 height 30
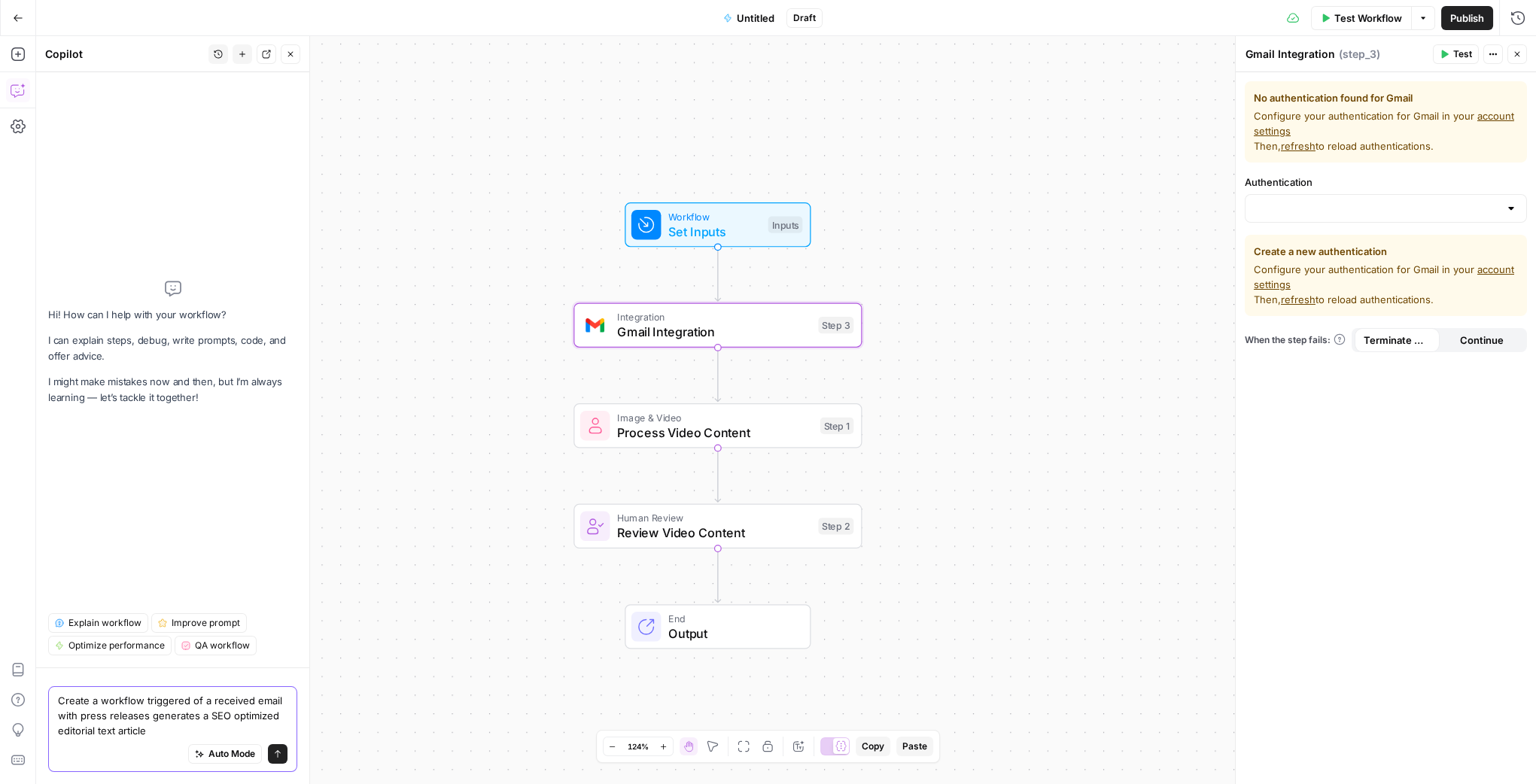
type textarea "Create a workflow triggered of a received email with press releases generates a…"
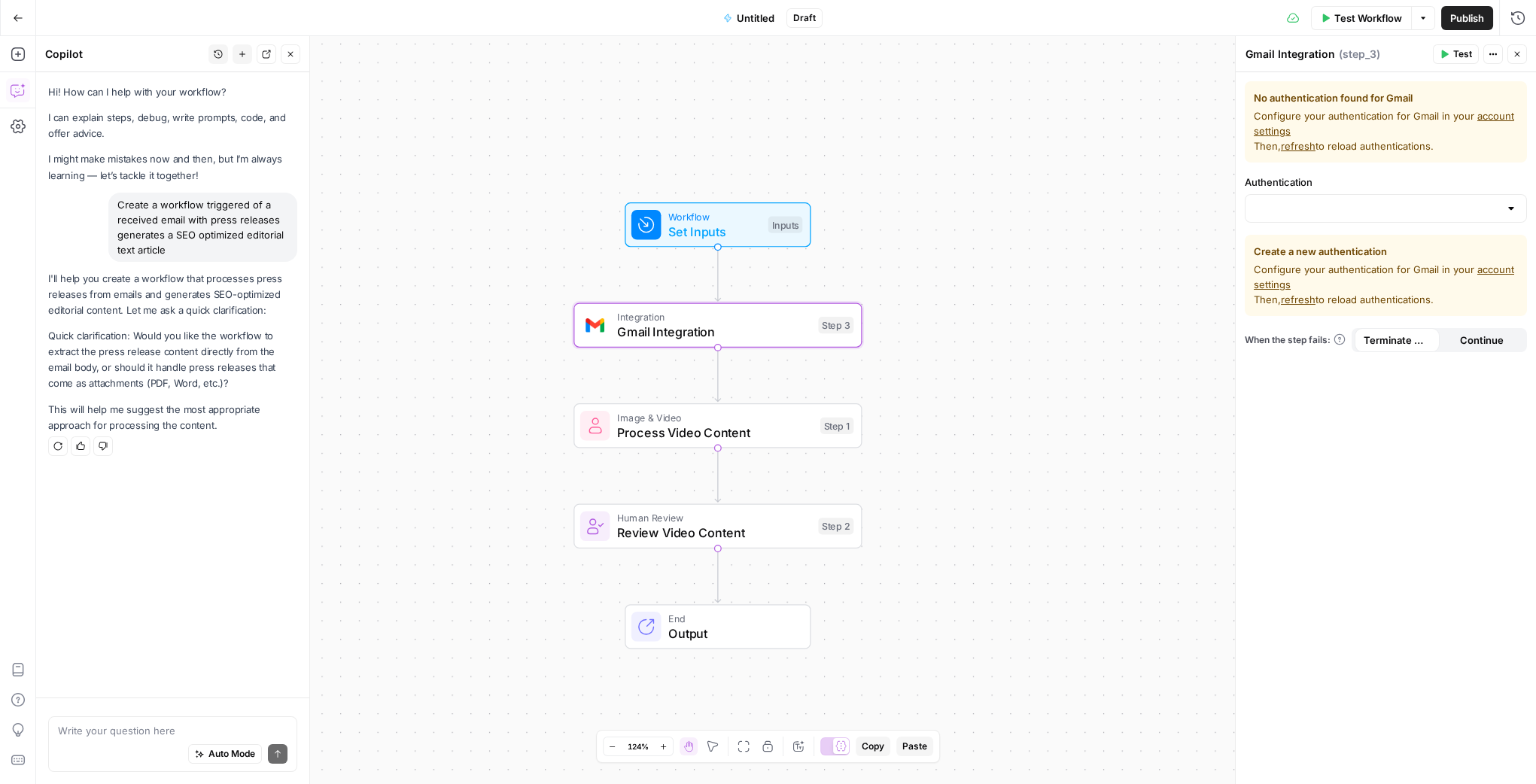
click at [164, 714] on div "Write your question here Auto Mode Send" at bounding box center [173, 741] width 273 height 86
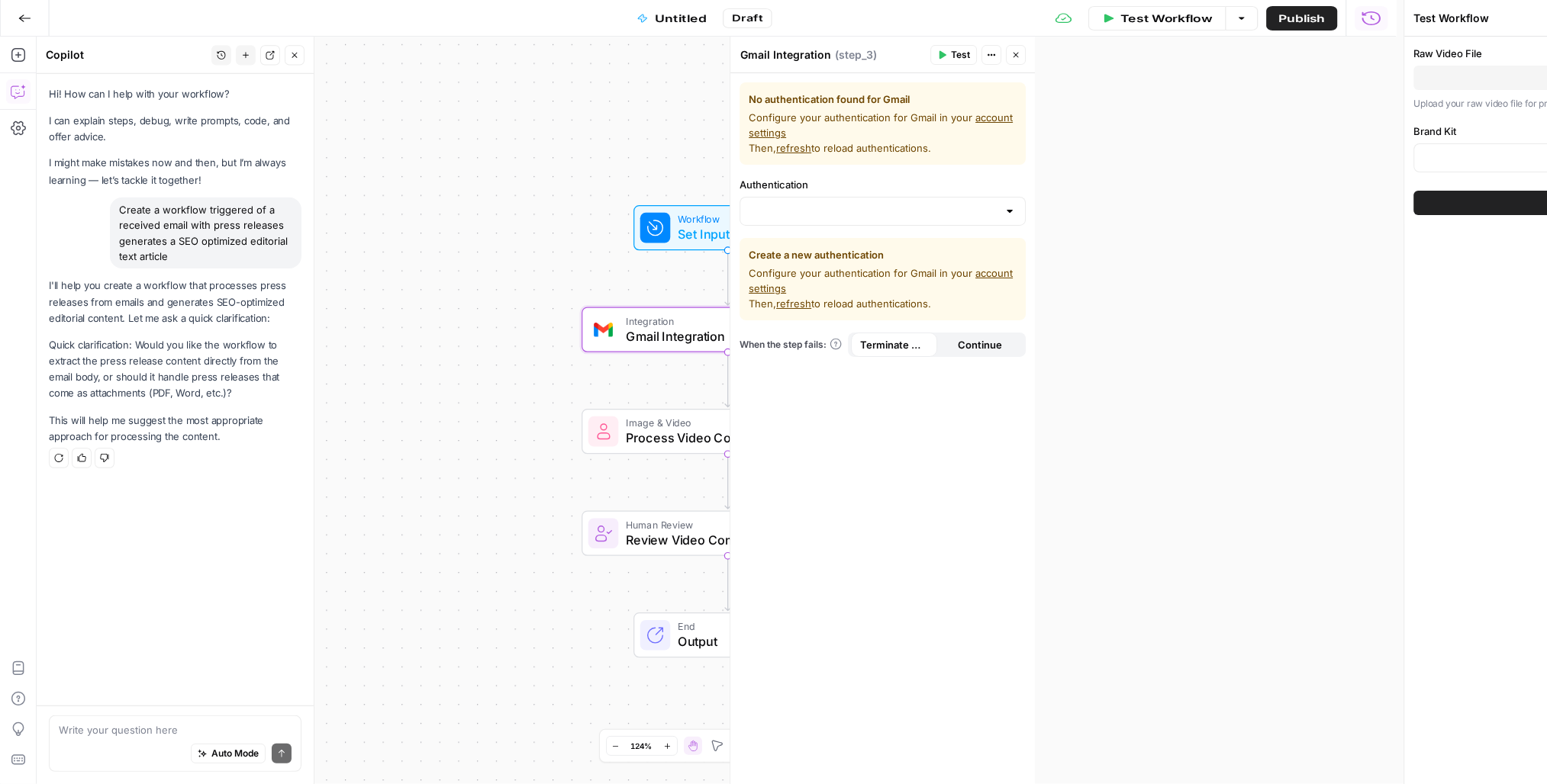
type input "TopicPulse"
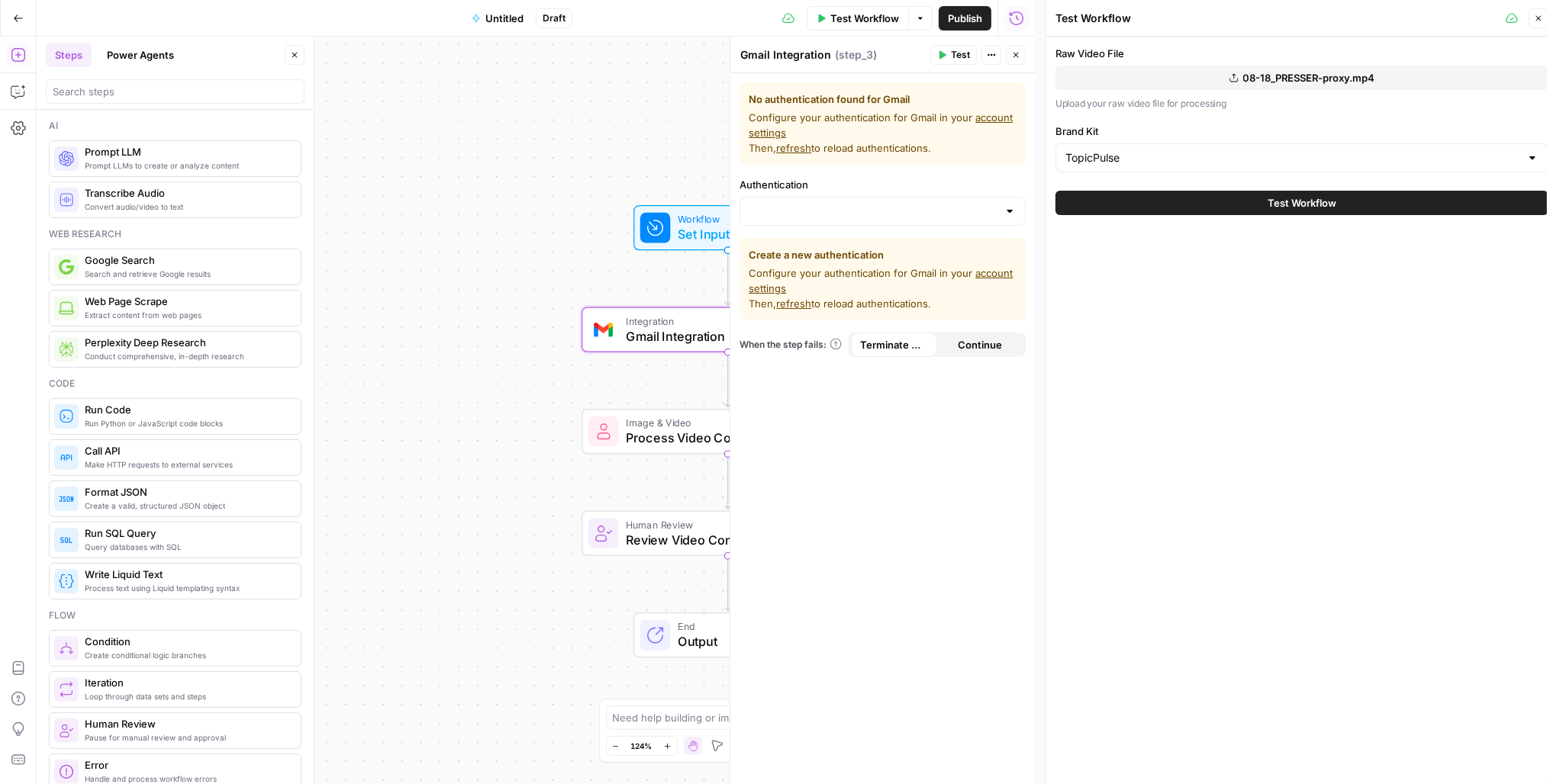
click at [9, 18] on button "Go Back" at bounding box center [18, 18] width 27 height 27
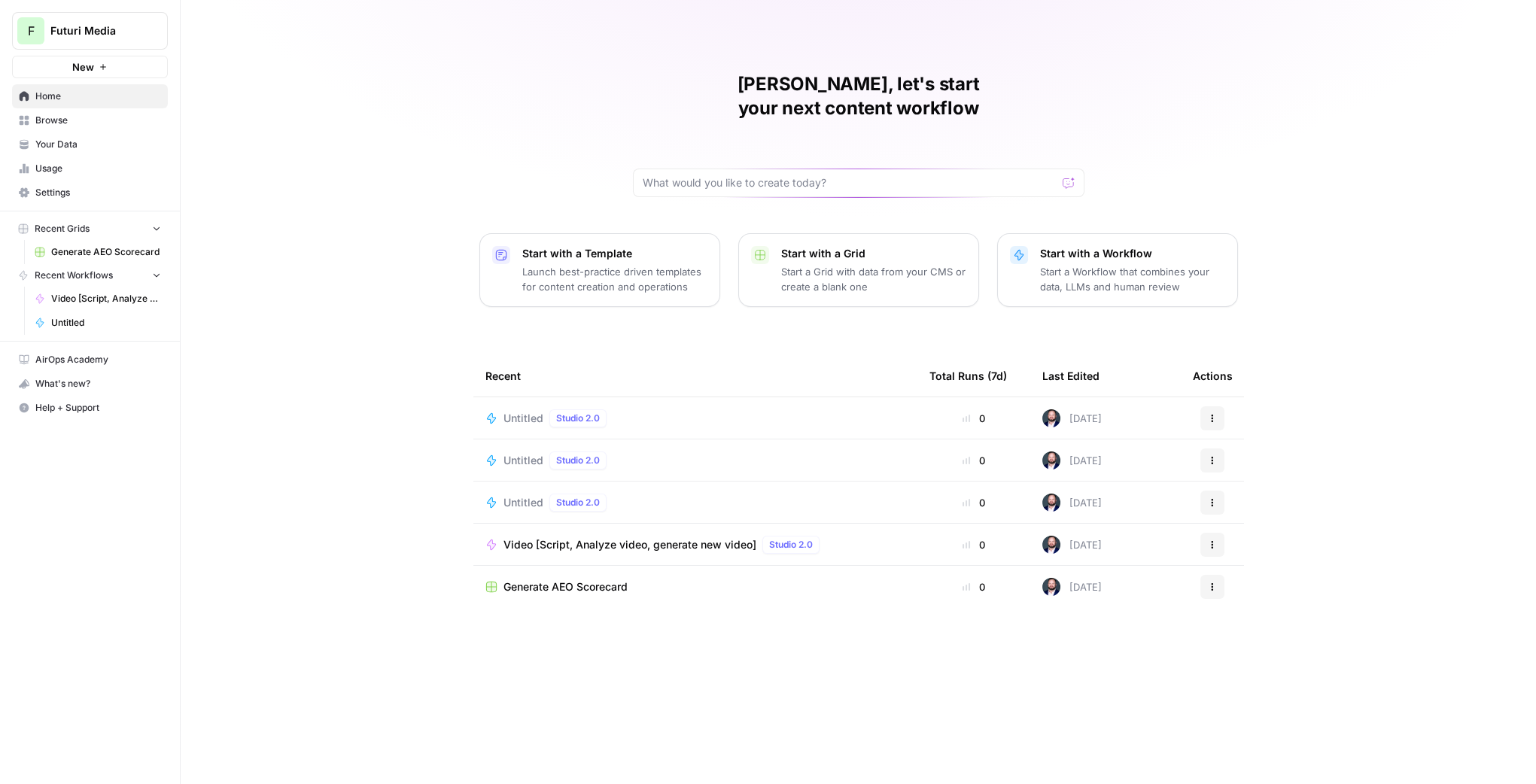
click at [657, 409] on div "Untitled Studio 2.0" at bounding box center [695, 417] width 420 height 18
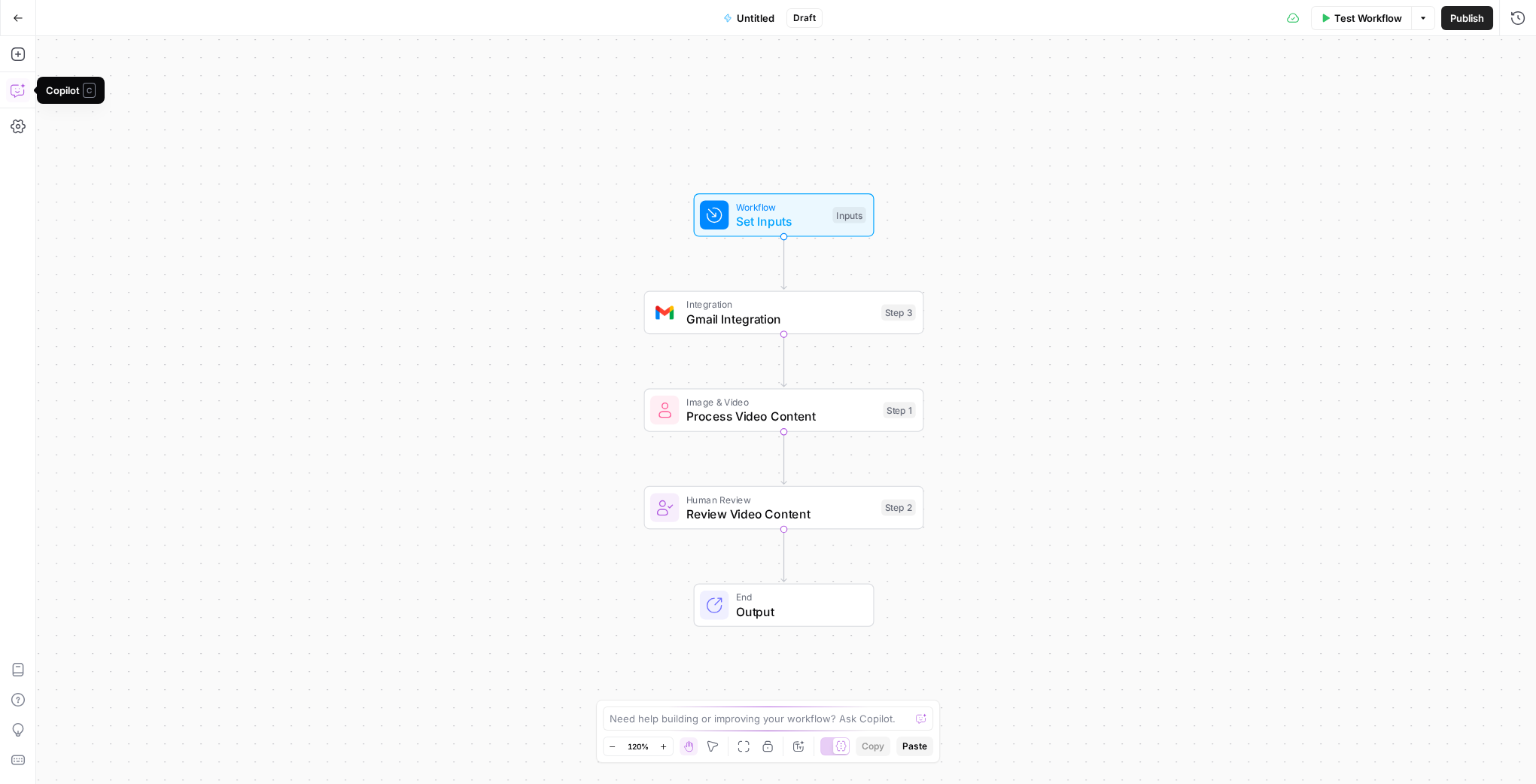
click at [19, 86] on icon "button" at bounding box center [18, 90] width 15 height 15
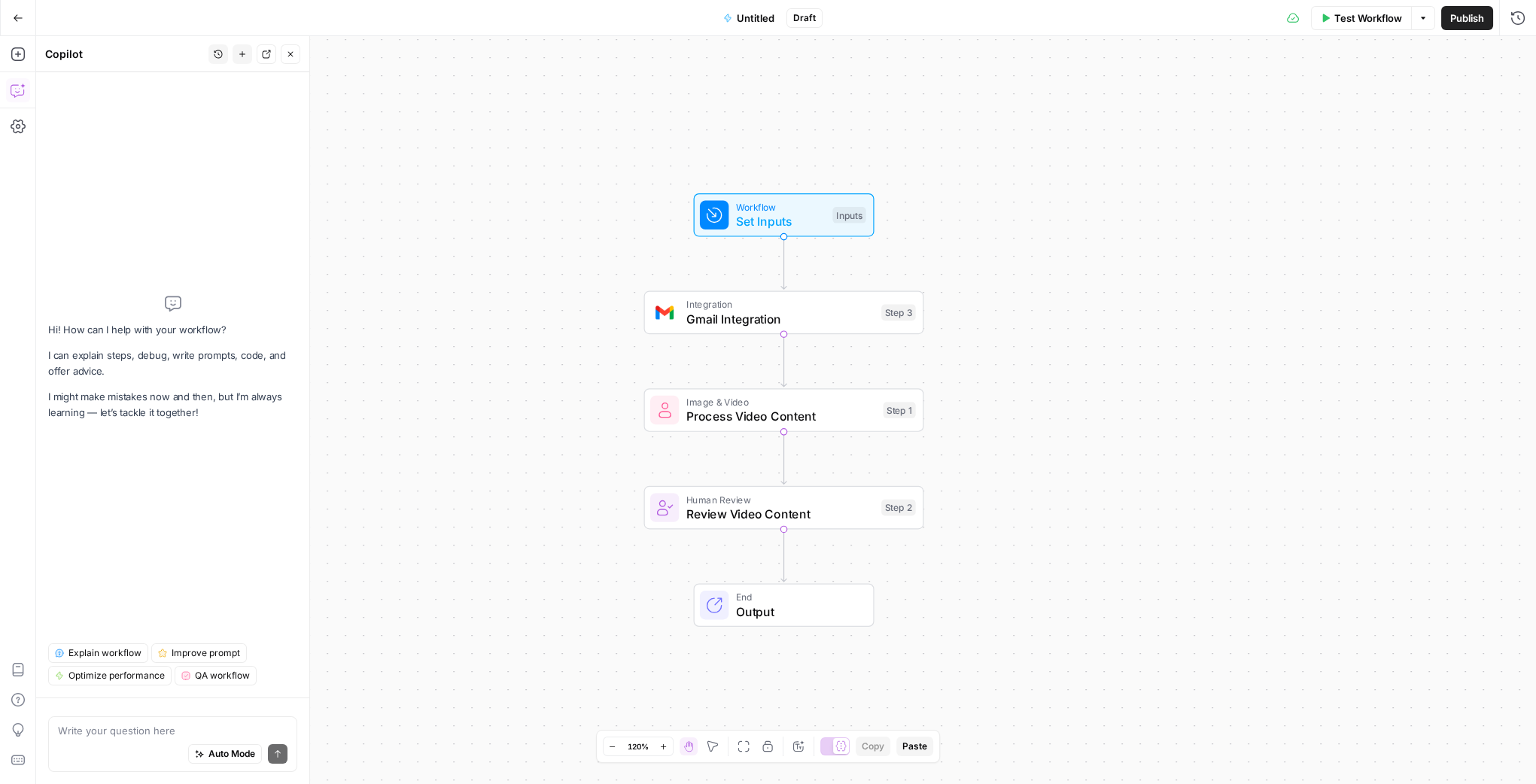
click at [204, 727] on textarea at bounding box center [173, 731] width 230 height 15
click at [871, 327] on span "Gmail Integration" at bounding box center [780, 318] width 188 height 18
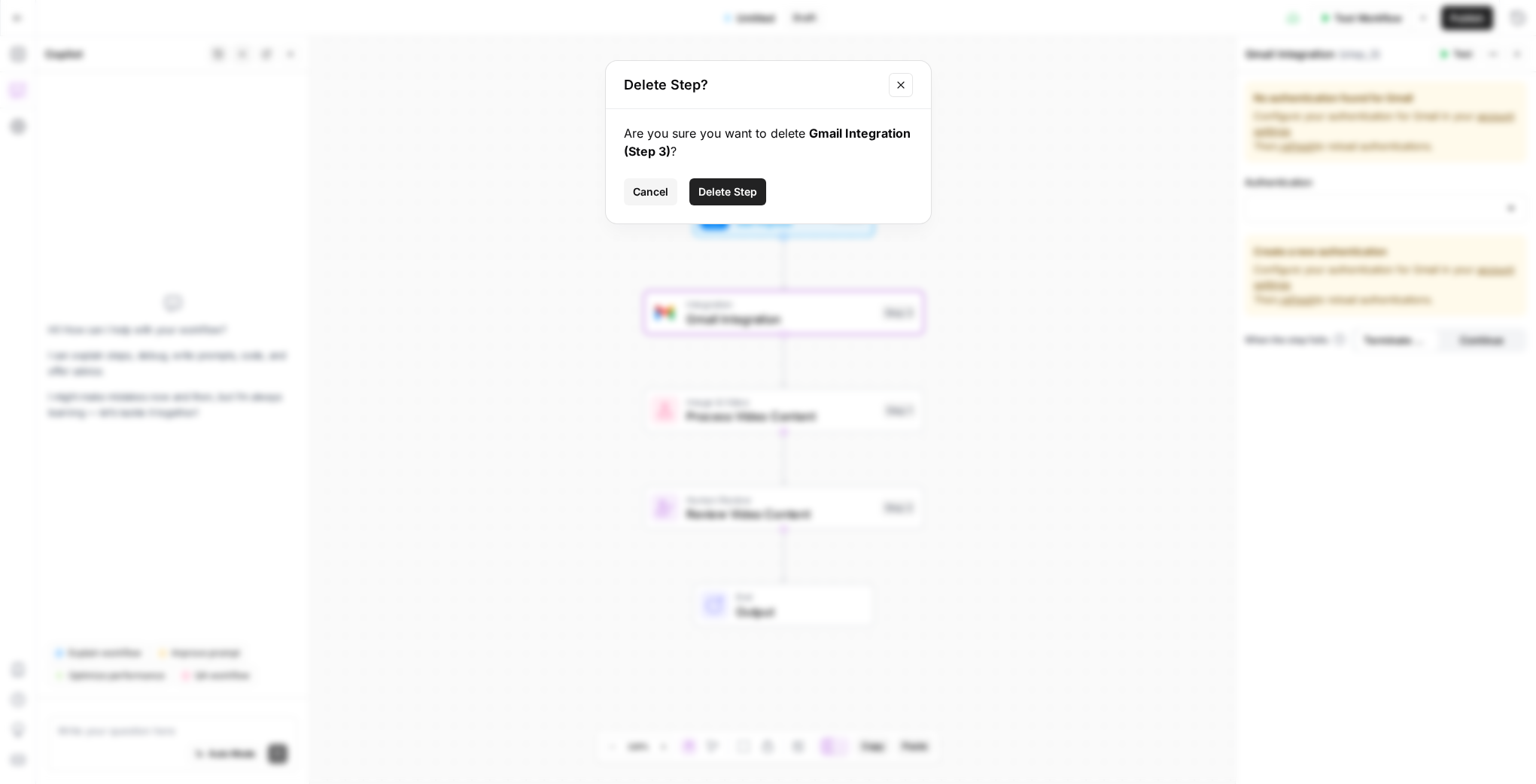
click at [716, 183] on button "Delete Step" at bounding box center [728, 192] width 77 height 27
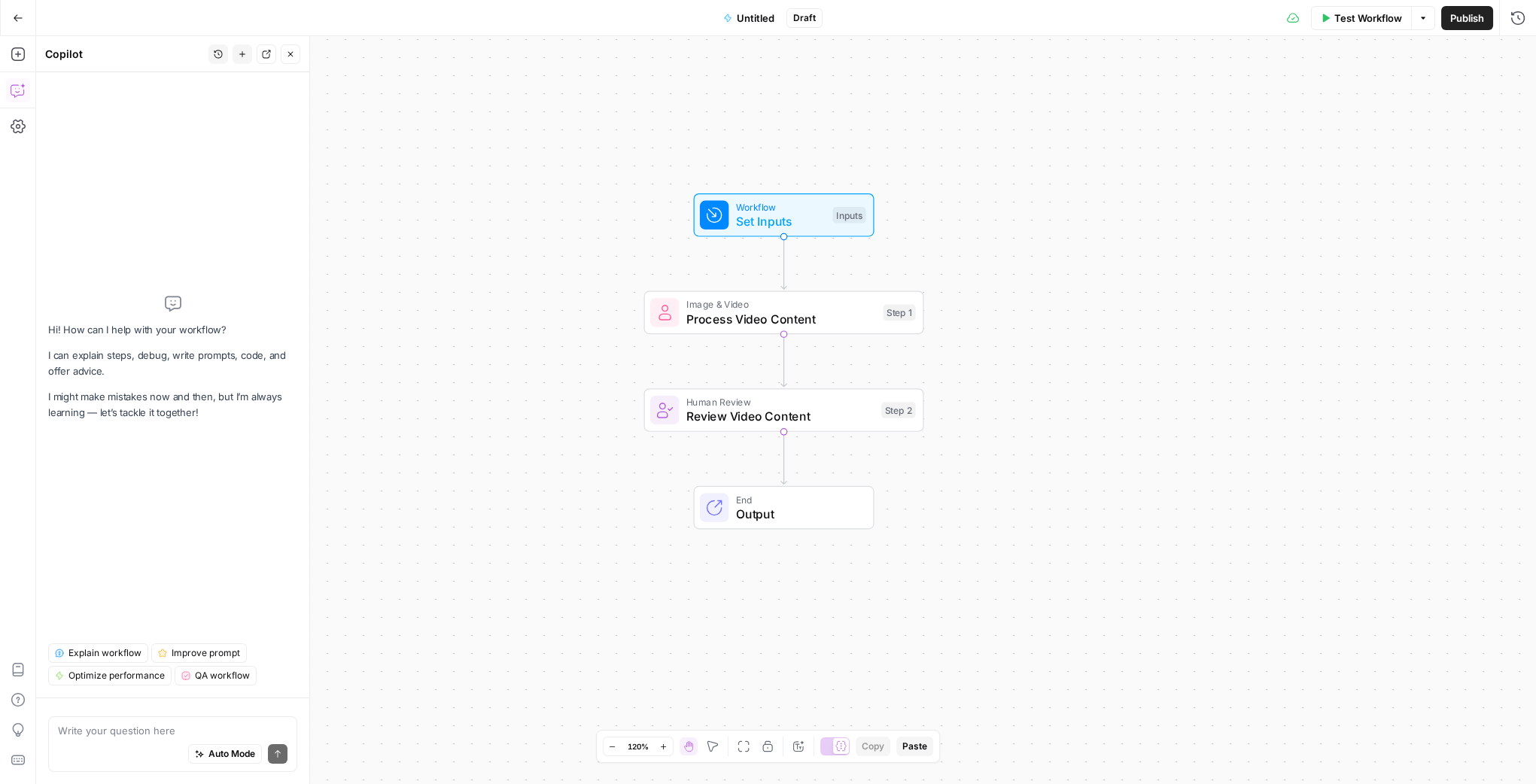
click at [776, 330] on div "Image & Video Process Video Content Step 1 Copy step Delete step Add Note Test" at bounding box center [783, 313] width 280 height 44
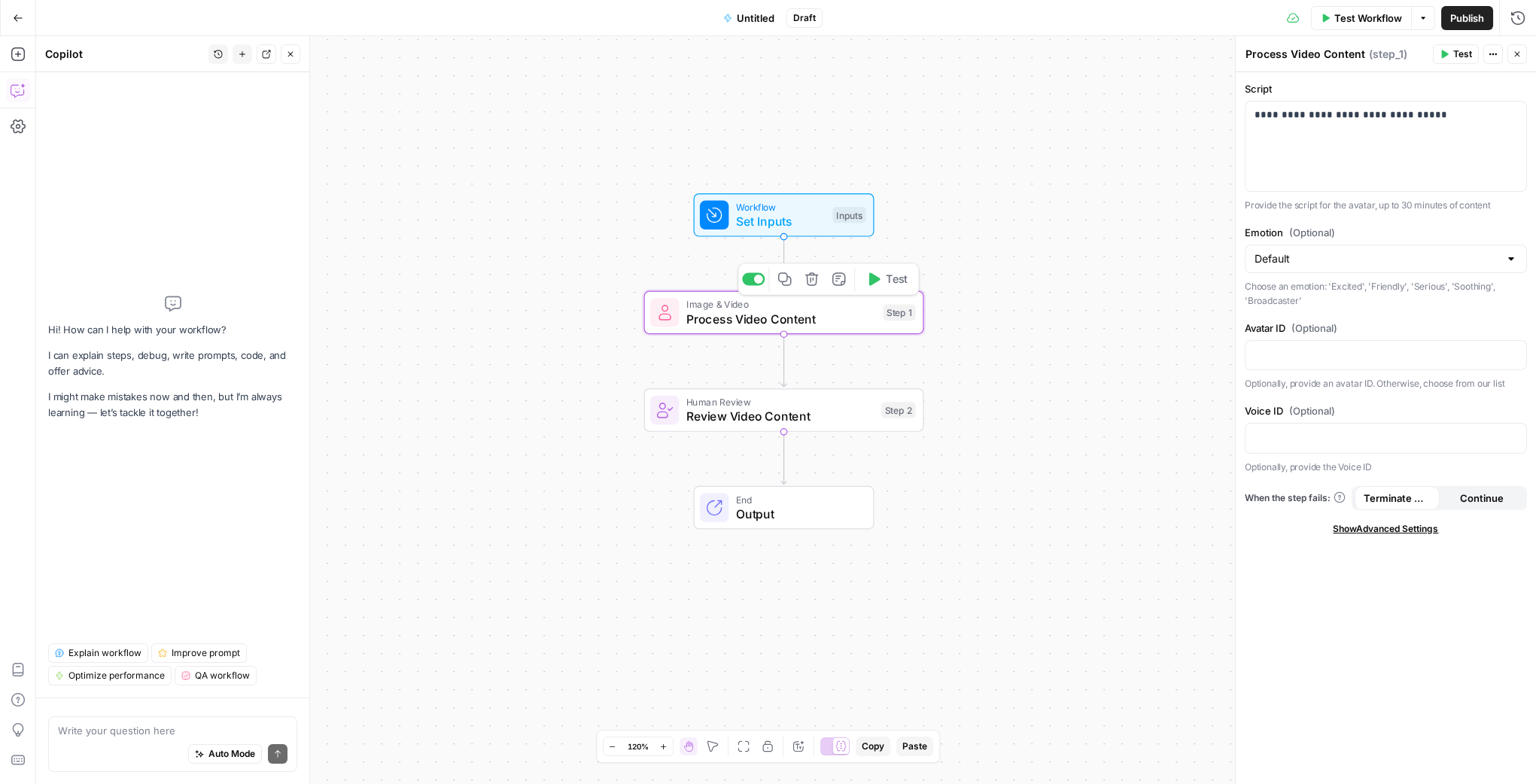
click at [834, 279] on icon "button" at bounding box center [838, 279] width 15 height 15
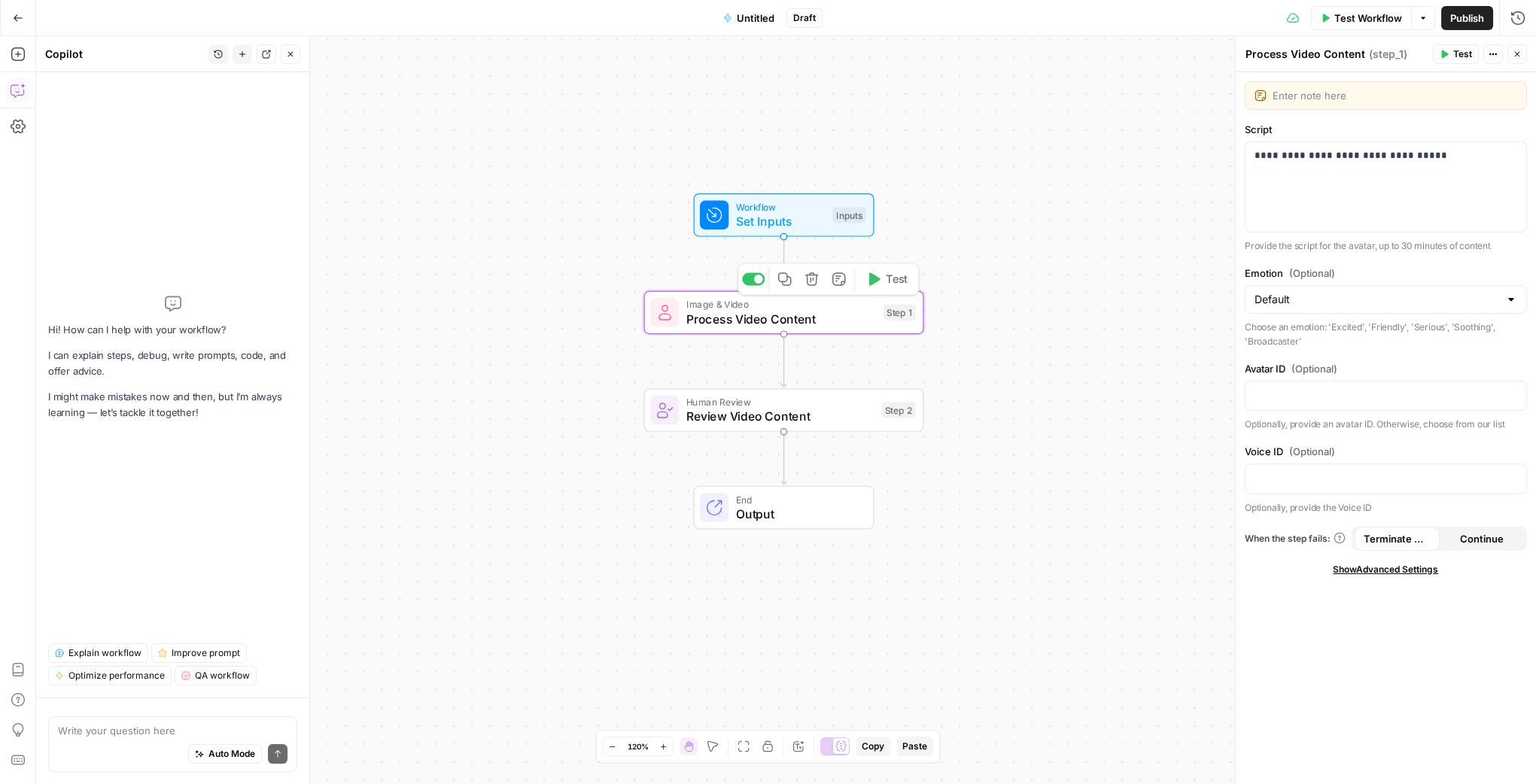
click at [817, 280] on icon "button" at bounding box center [811, 279] width 15 height 15
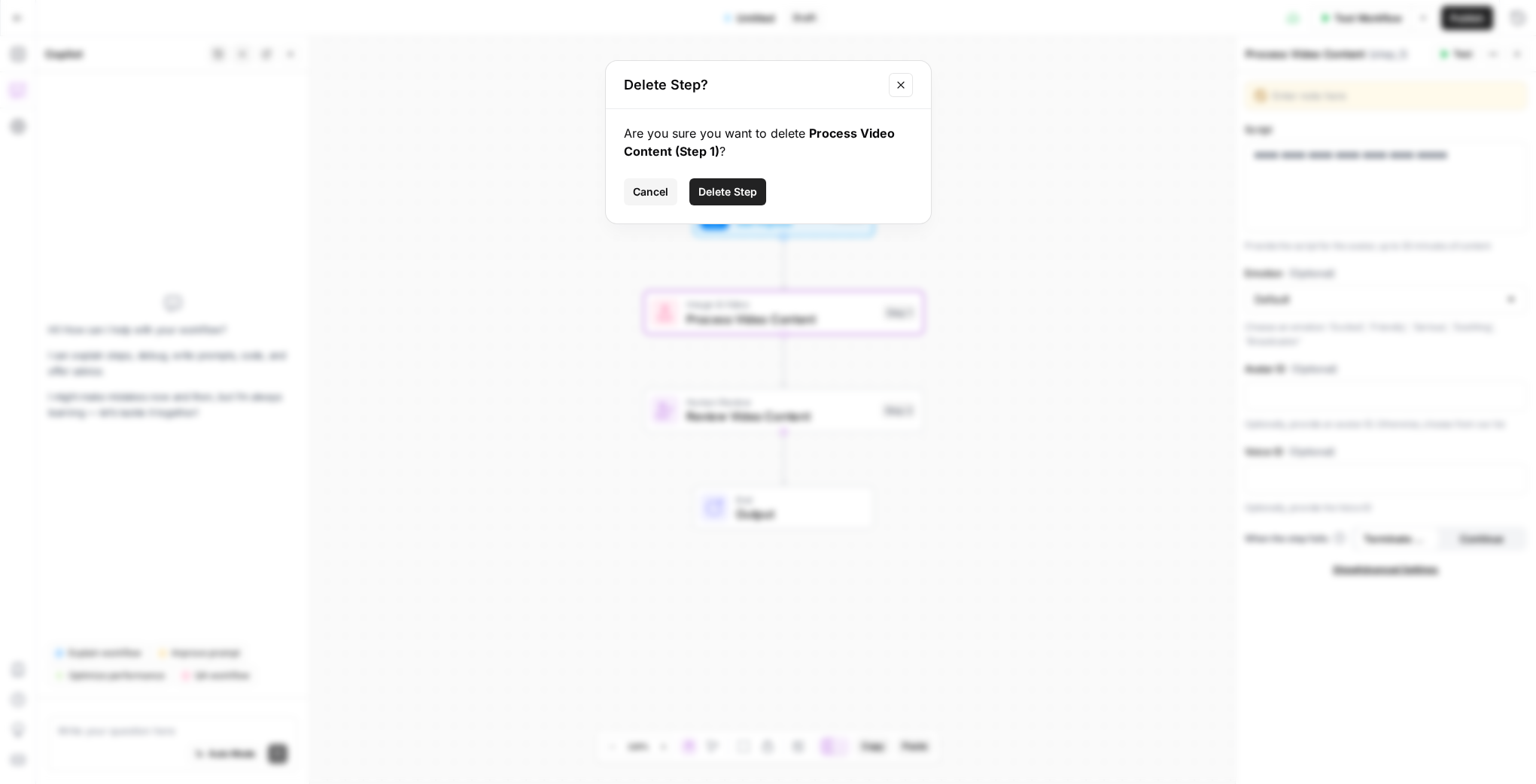
click at [746, 190] on span "Delete Step" at bounding box center [727, 192] width 59 height 15
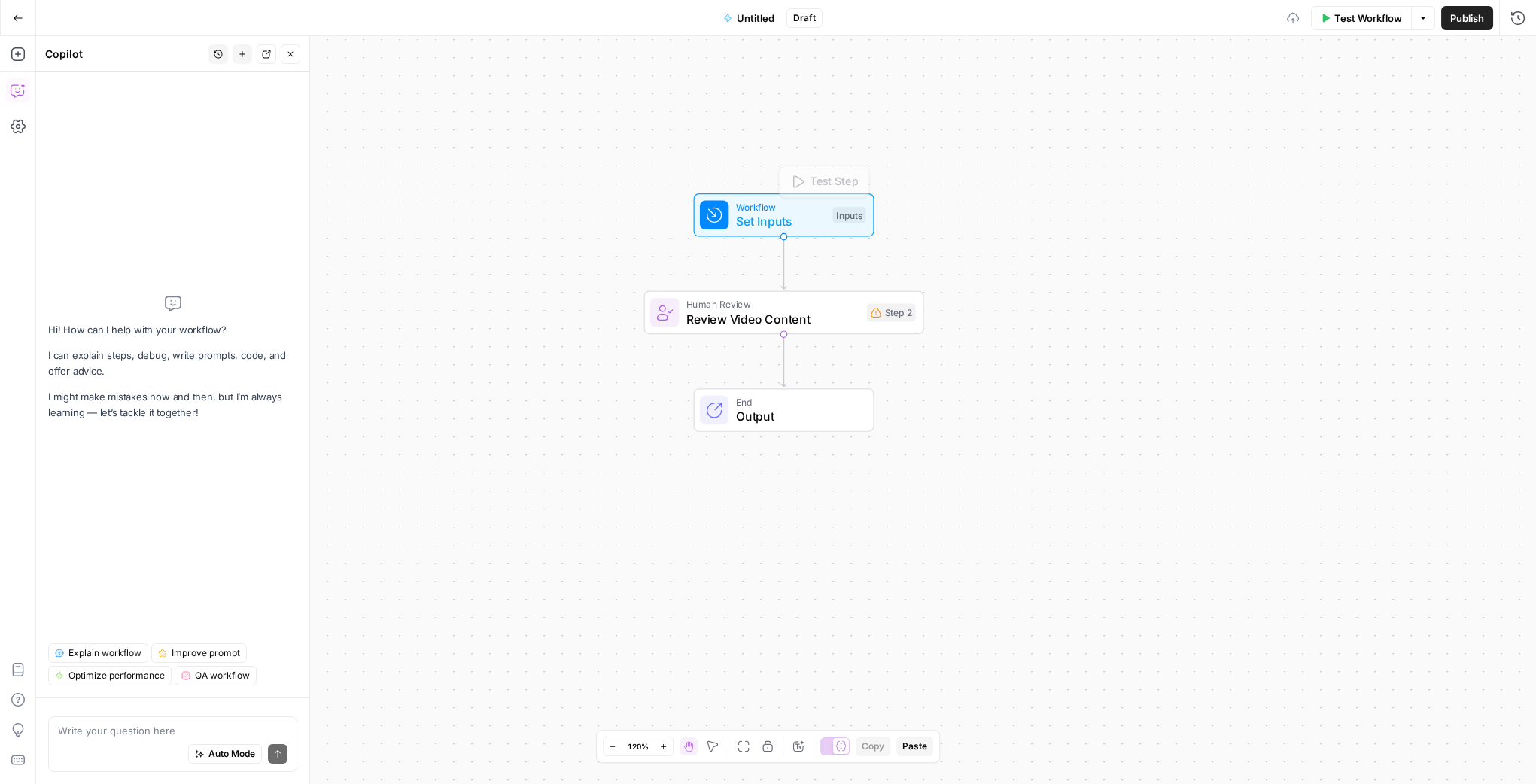
click at [763, 313] on span "Review Video Content" at bounding box center [773, 318] width 173 height 18
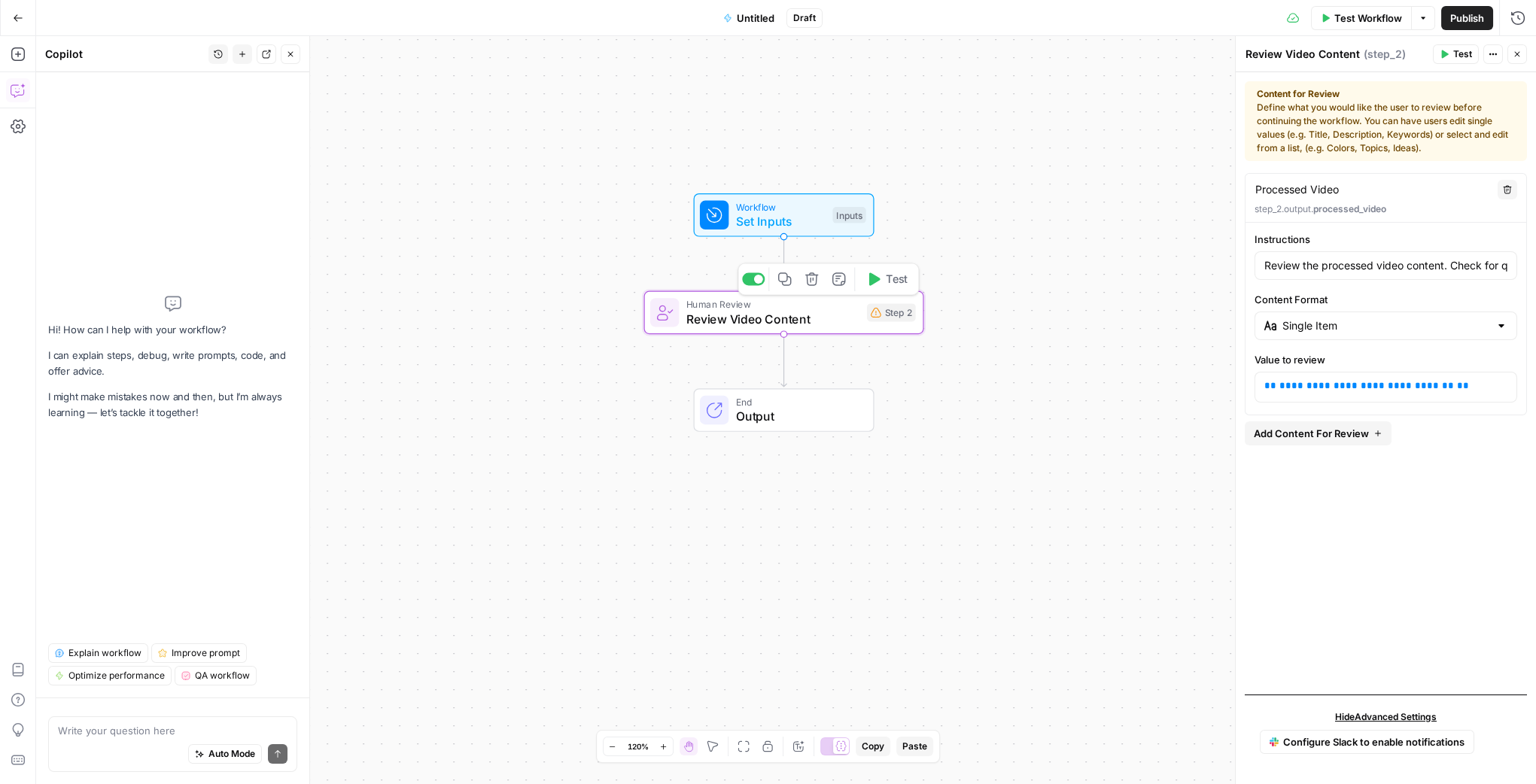
click at [810, 273] on icon "button" at bounding box center [811, 279] width 13 height 13
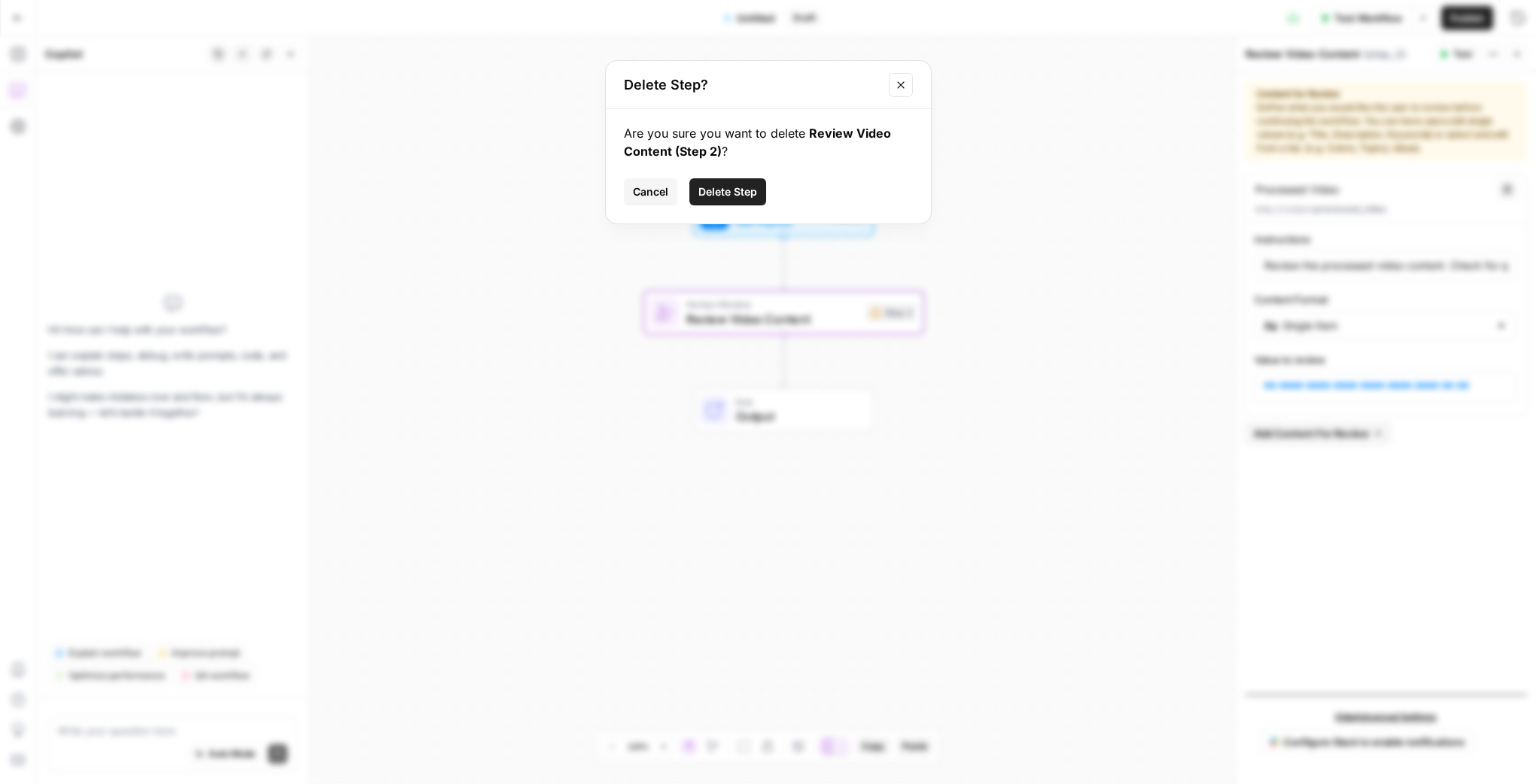
click at [754, 196] on span "Delete Step" at bounding box center [727, 192] width 59 height 15
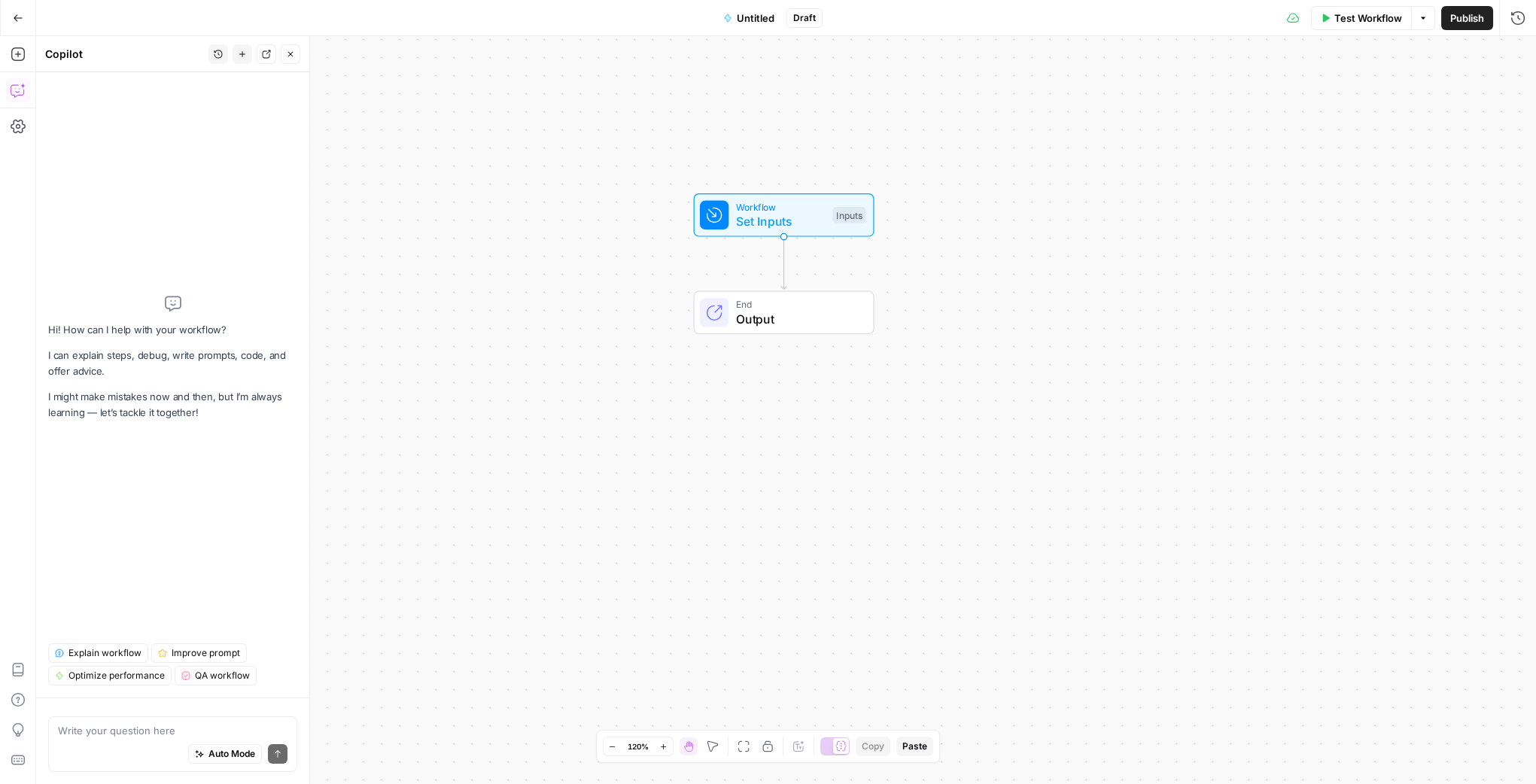
click at [171, 719] on div "Write your question here Auto Mode Send" at bounding box center [173, 744] width 249 height 55
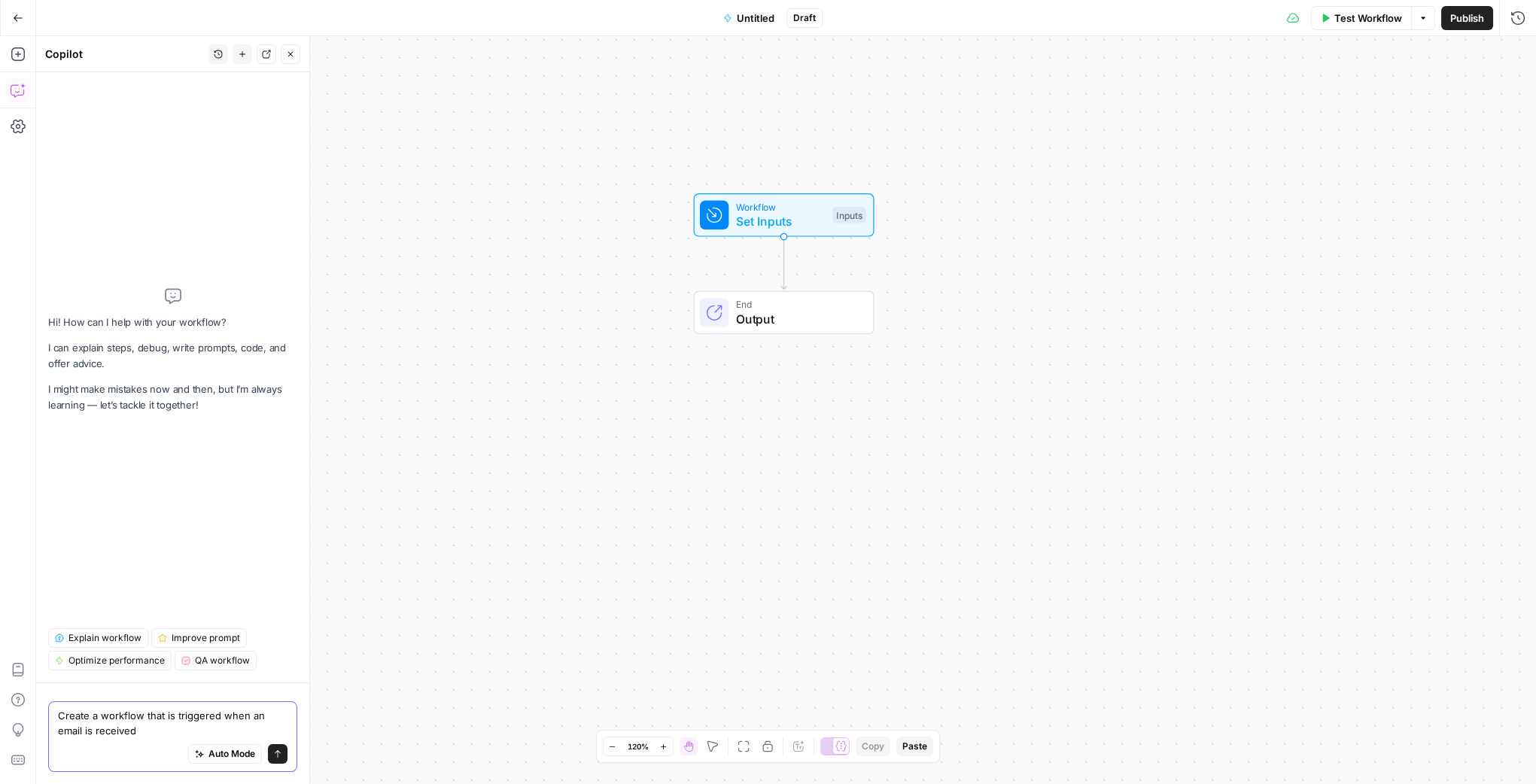
click at [136, 730] on textarea "Create a workflow that is triggered when an email is received" at bounding box center [173, 722] width 230 height 30
click at [233, 727] on textarea "Create a workflow that is triggered when an email is received exact the press r…" at bounding box center [173, 722] width 230 height 30
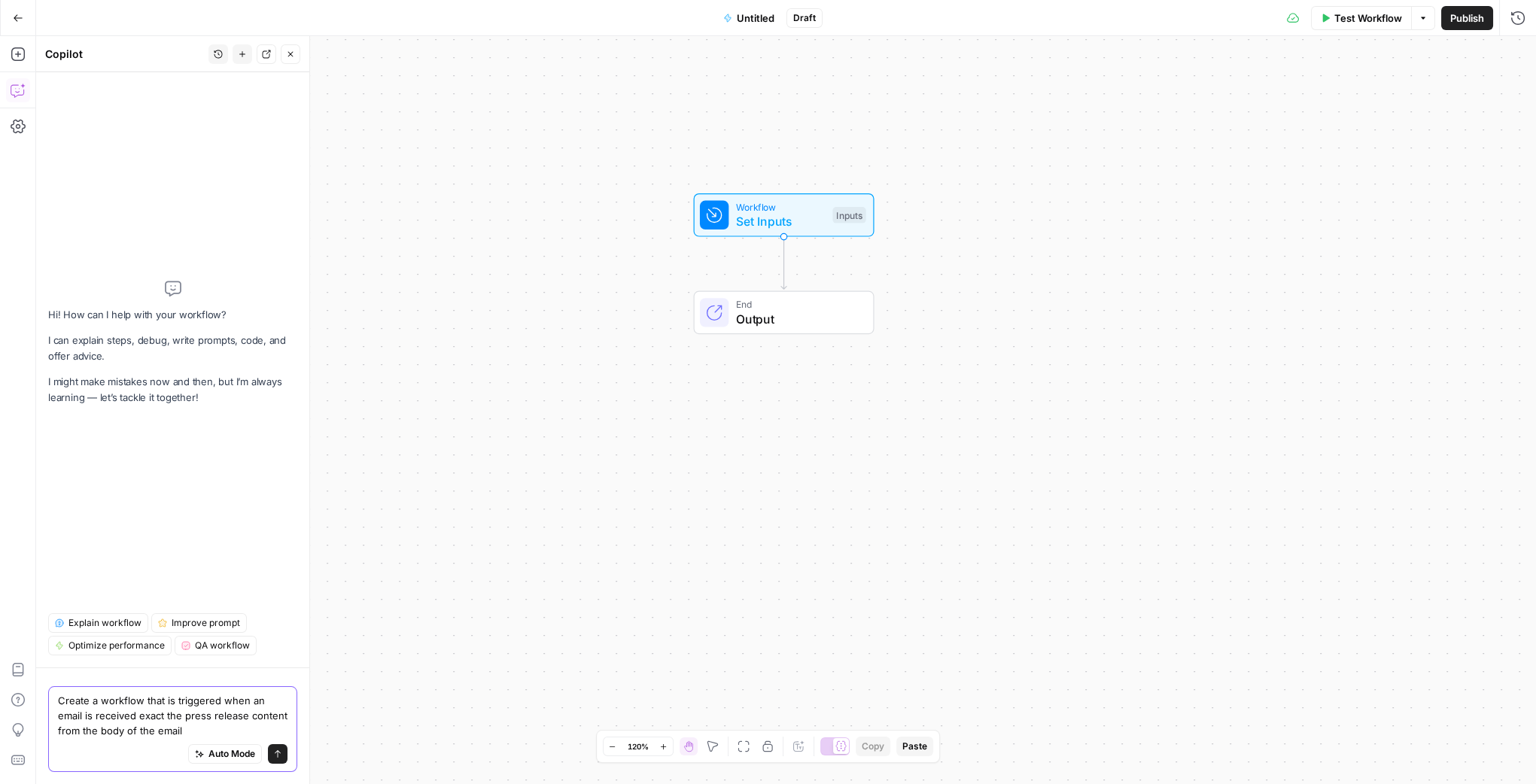
click at [109, 717] on textarea "Create a workflow that is triggered when an email is received exact the press r…" at bounding box center [173, 715] width 230 height 45
click at [163, 735] on textarea "Create a workflow that is triggered when an email is received. exact the press …" at bounding box center [173, 715] width 230 height 45
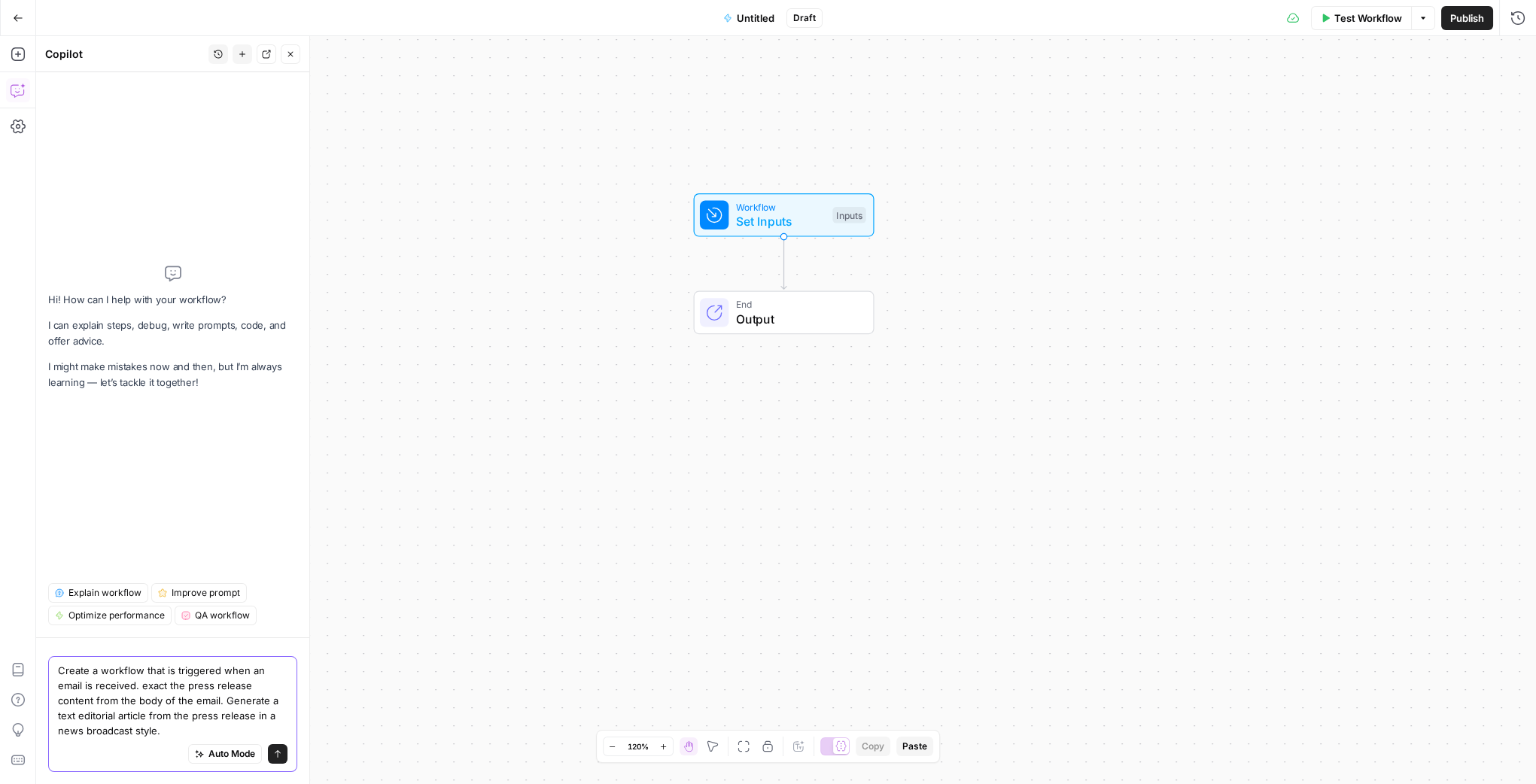
click at [163, 703] on textarea "Create a workflow that is triggered when an email is received. exact the press …" at bounding box center [173, 701] width 230 height 75
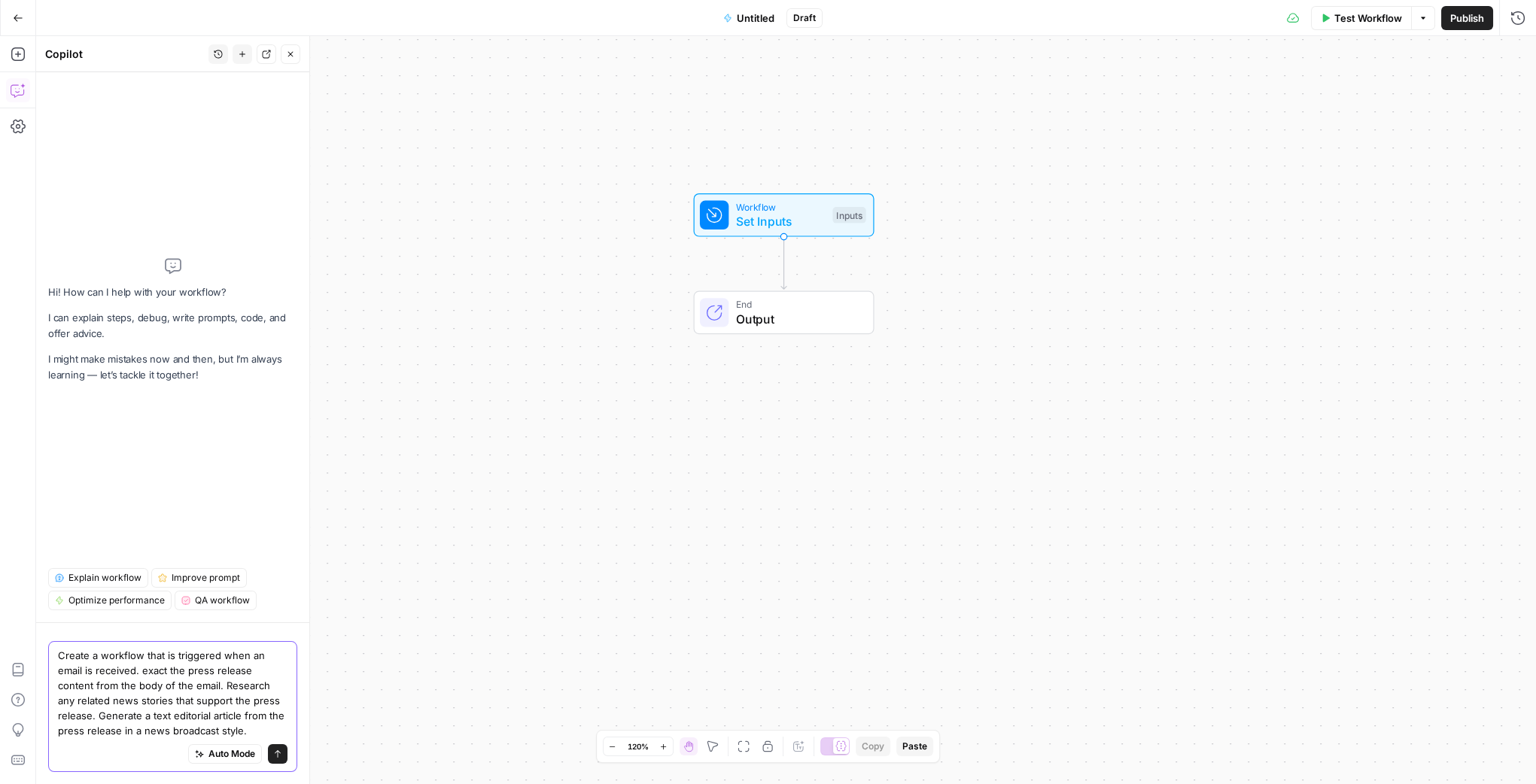
click at [156, 731] on textarea "Create a workflow that is triggered when an email is received. exact the press …" at bounding box center [173, 692] width 230 height 90
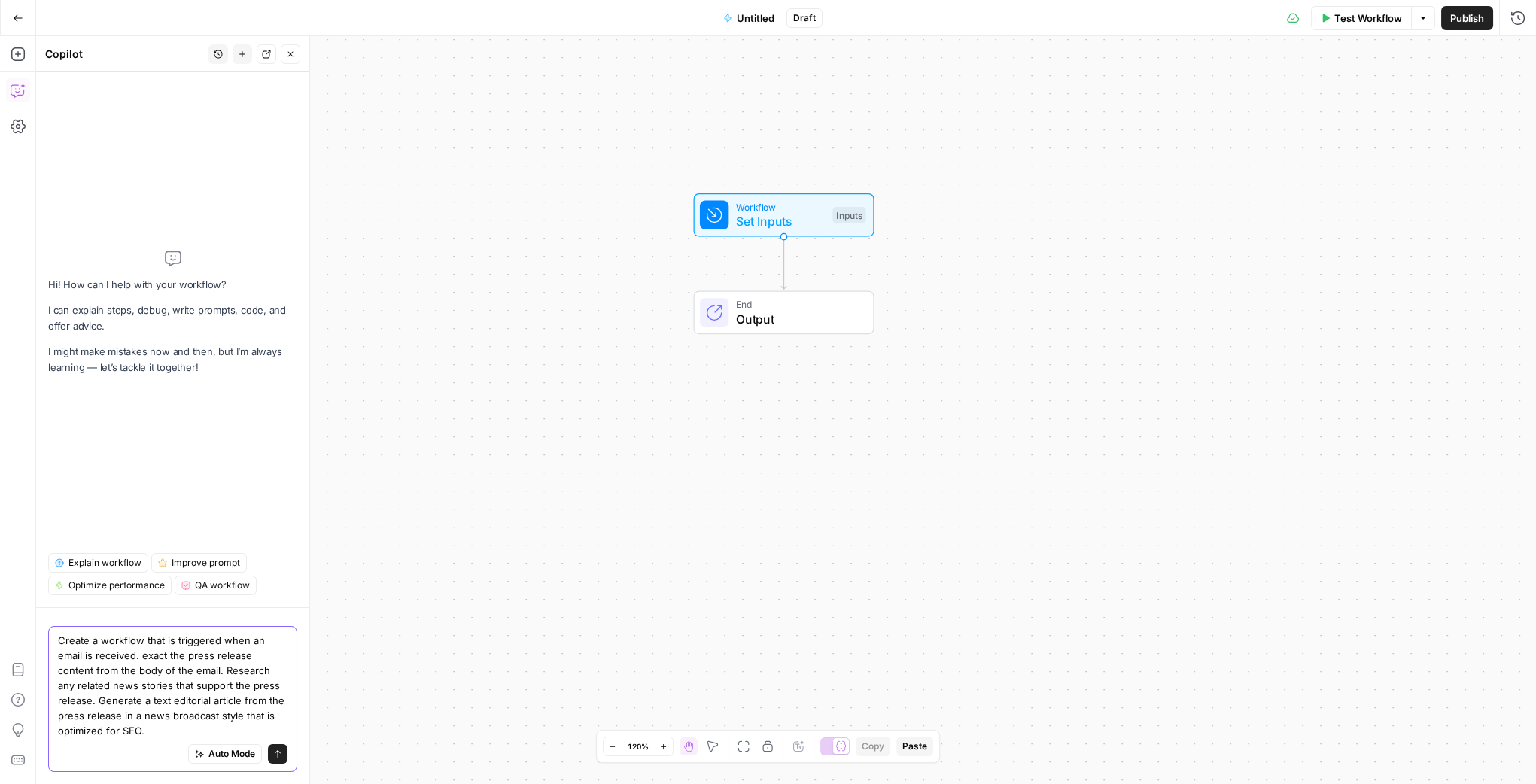
type textarea "Create a workflow that is triggered when an email is received. exact the press …"
click at [284, 751] on button "Send" at bounding box center [277, 753] width 19 height 19
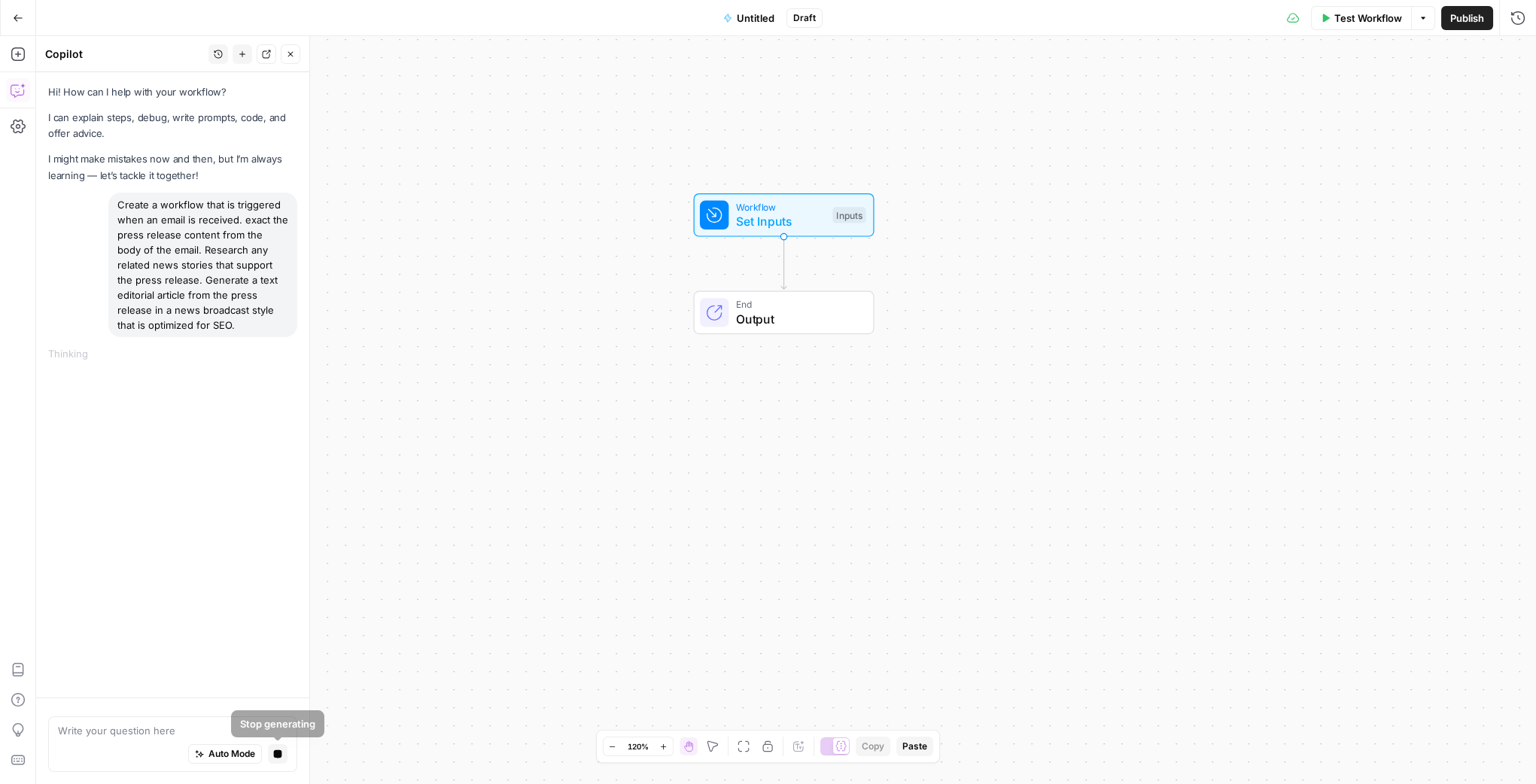
click at [117, 213] on div "Create a workflow that is triggered when an email is received. exact the press …" at bounding box center [203, 265] width 189 height 145
copy div "Create a workflow that is triggered when an email is received. exact the press …"
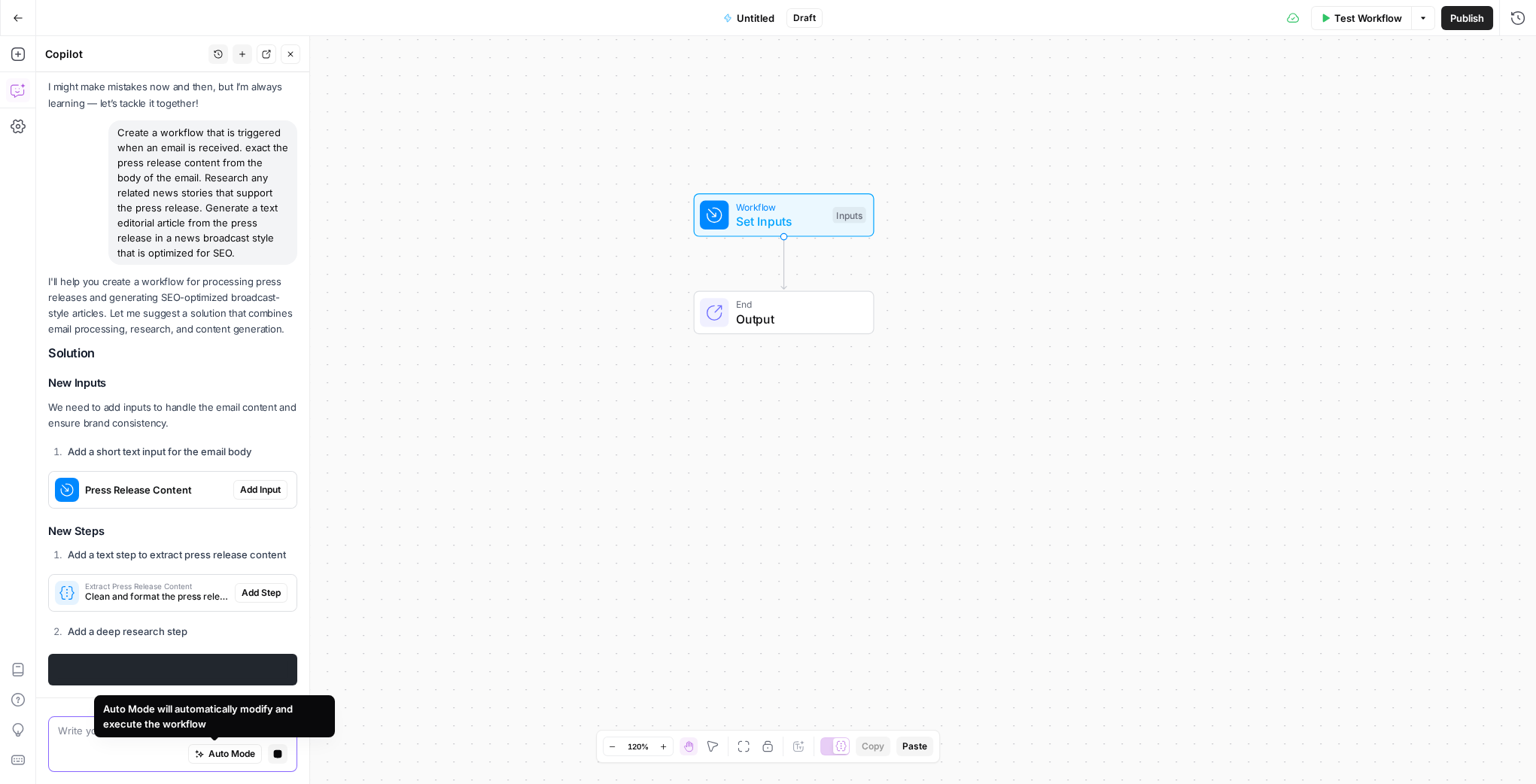
click at [237, 755] on span "Auto Mode" at bounding box center [232, 754] width 47 height 14
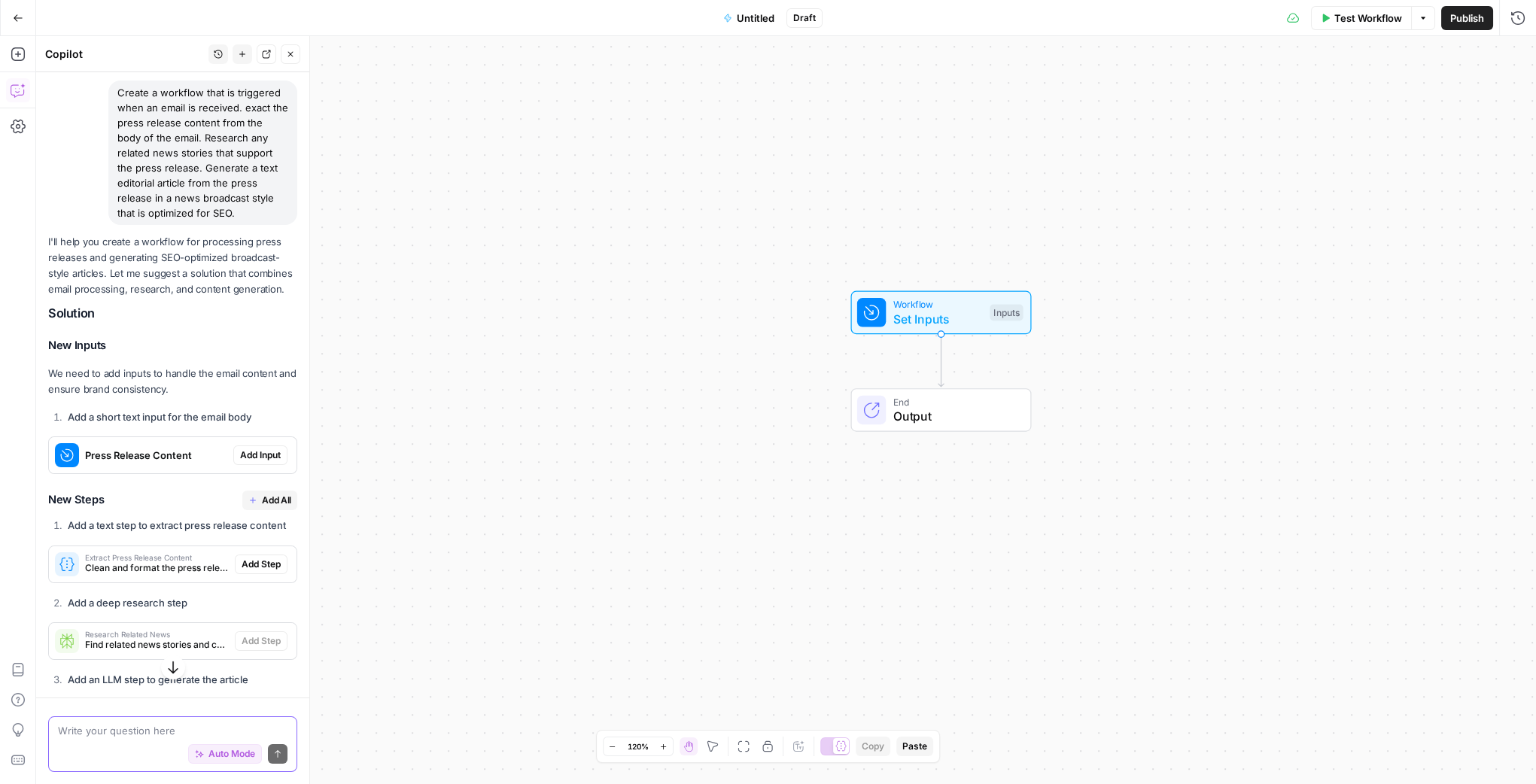
scroll to position [84, 0]
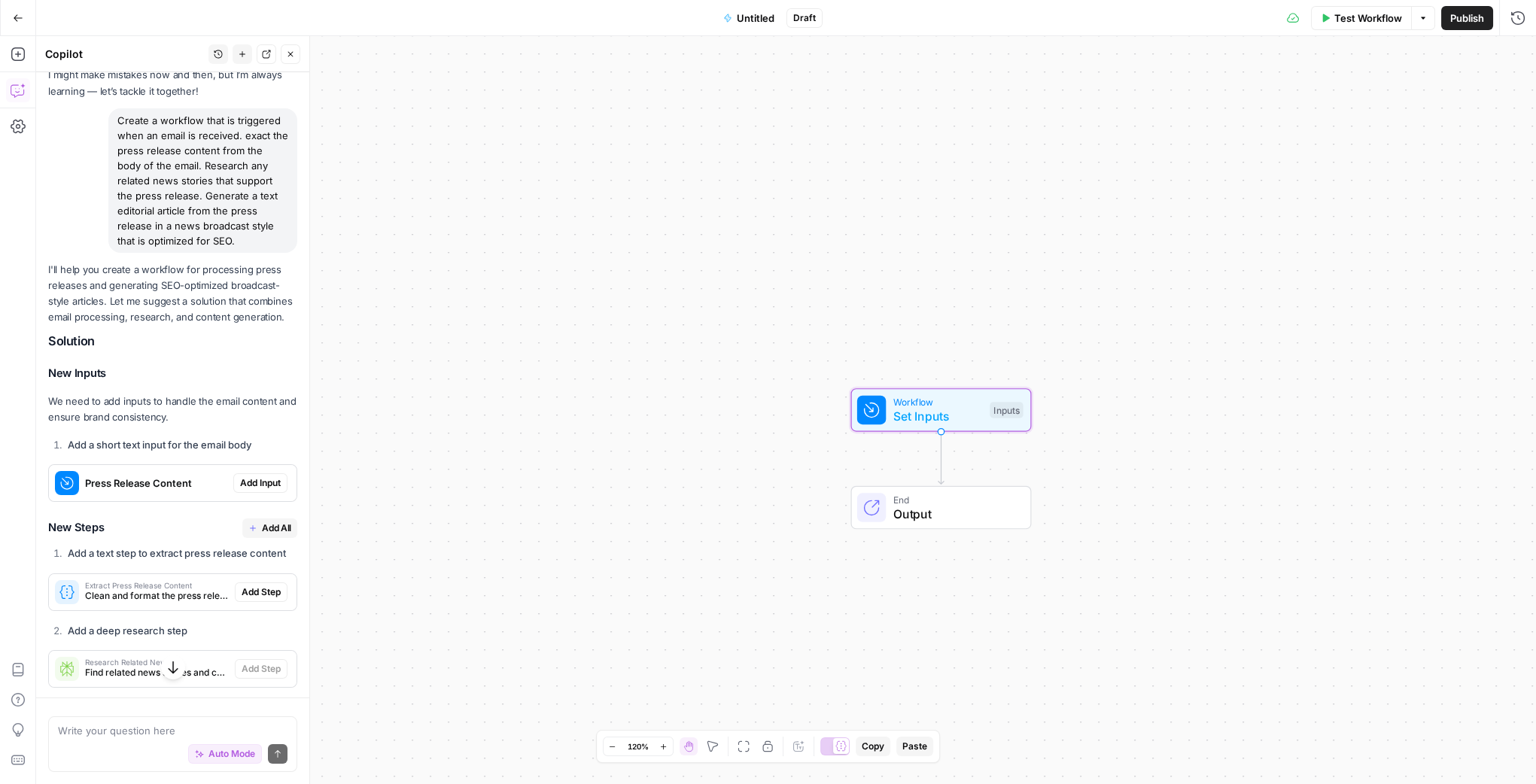
click at [255, 490] on span "Add Input" at bounding box center [260, 483] width 41 height 14
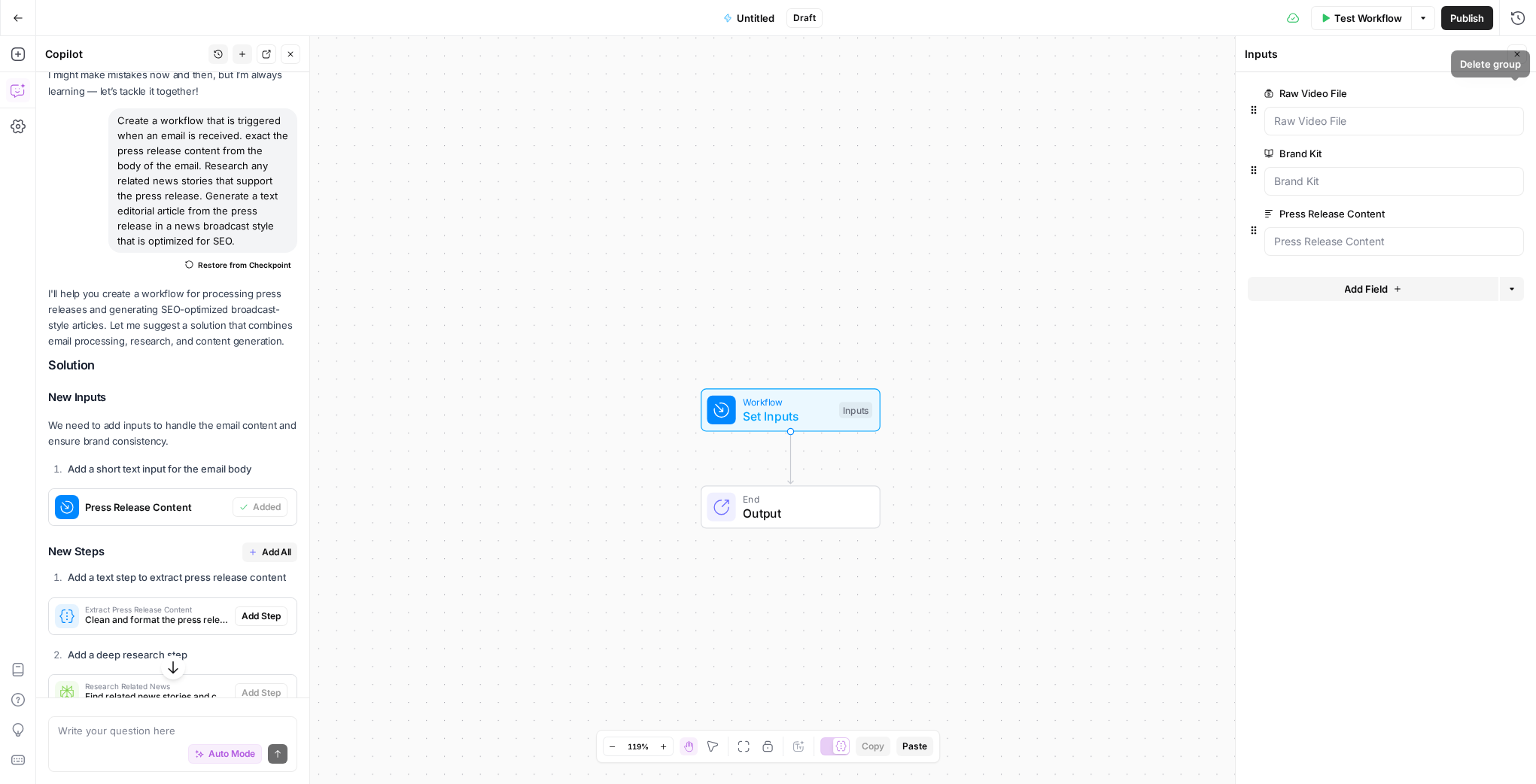
click at [1394, 93] on icon "button" at bounding box center [1514, 93] width 8 height 8
click at [1394, 46] on button "Close" at bounding box center [1517, 54] width 19 height 19
click at [821, 411] on span "Set Inputs" at bounding box center [786, 415] width 89 height 18
click at [1306, 114] on Kit "Brand Kit" at bounding box center [1394, 122] width 240 height 15
click at [1349, 127] on Kit "Brand Kit" at bounding box center [1394, 122] width 240 height 15
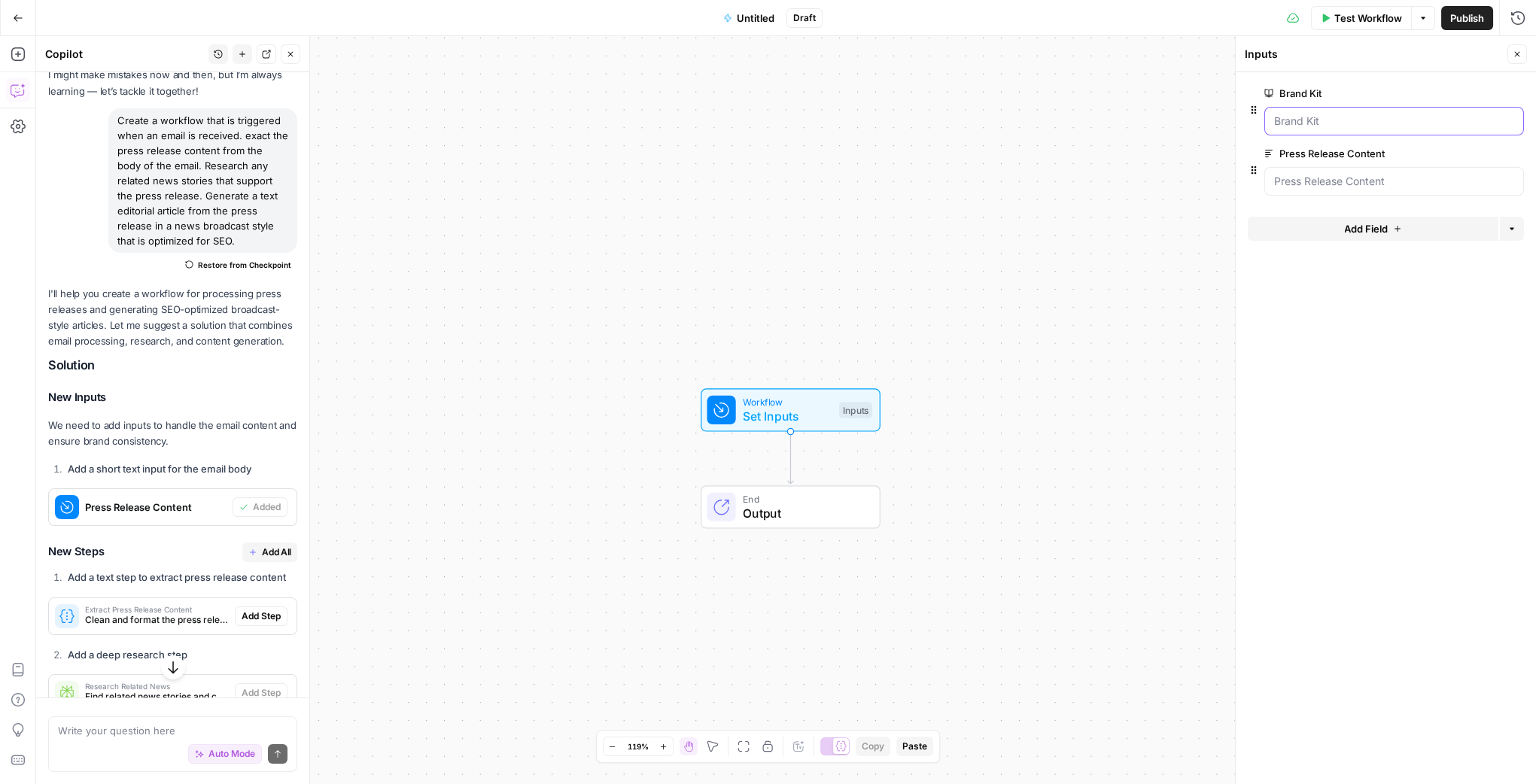
scroll to position [359, 0]
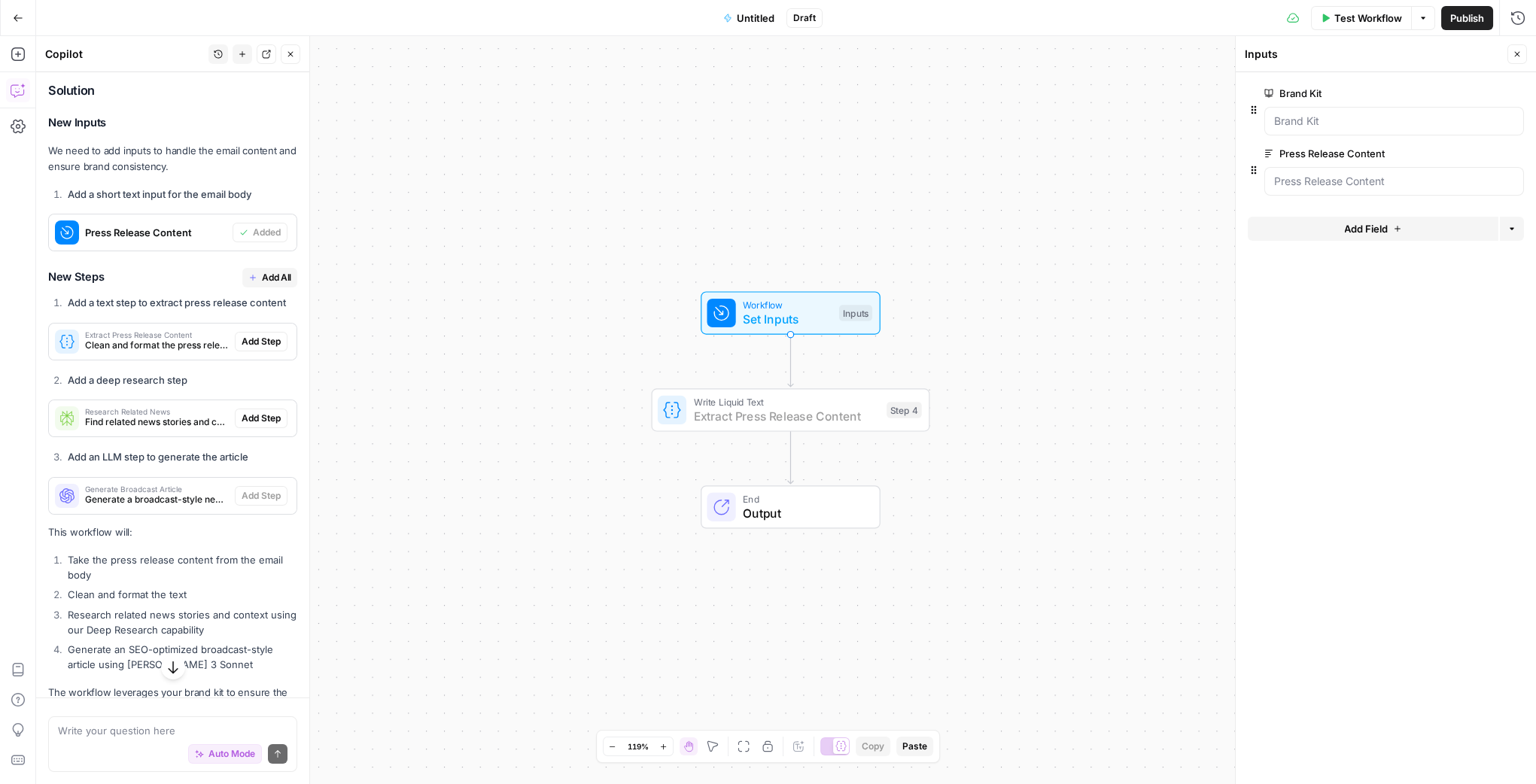
click at [248, 348] on span "Add Step" at bounding box center [261, 342] width 39 height 14
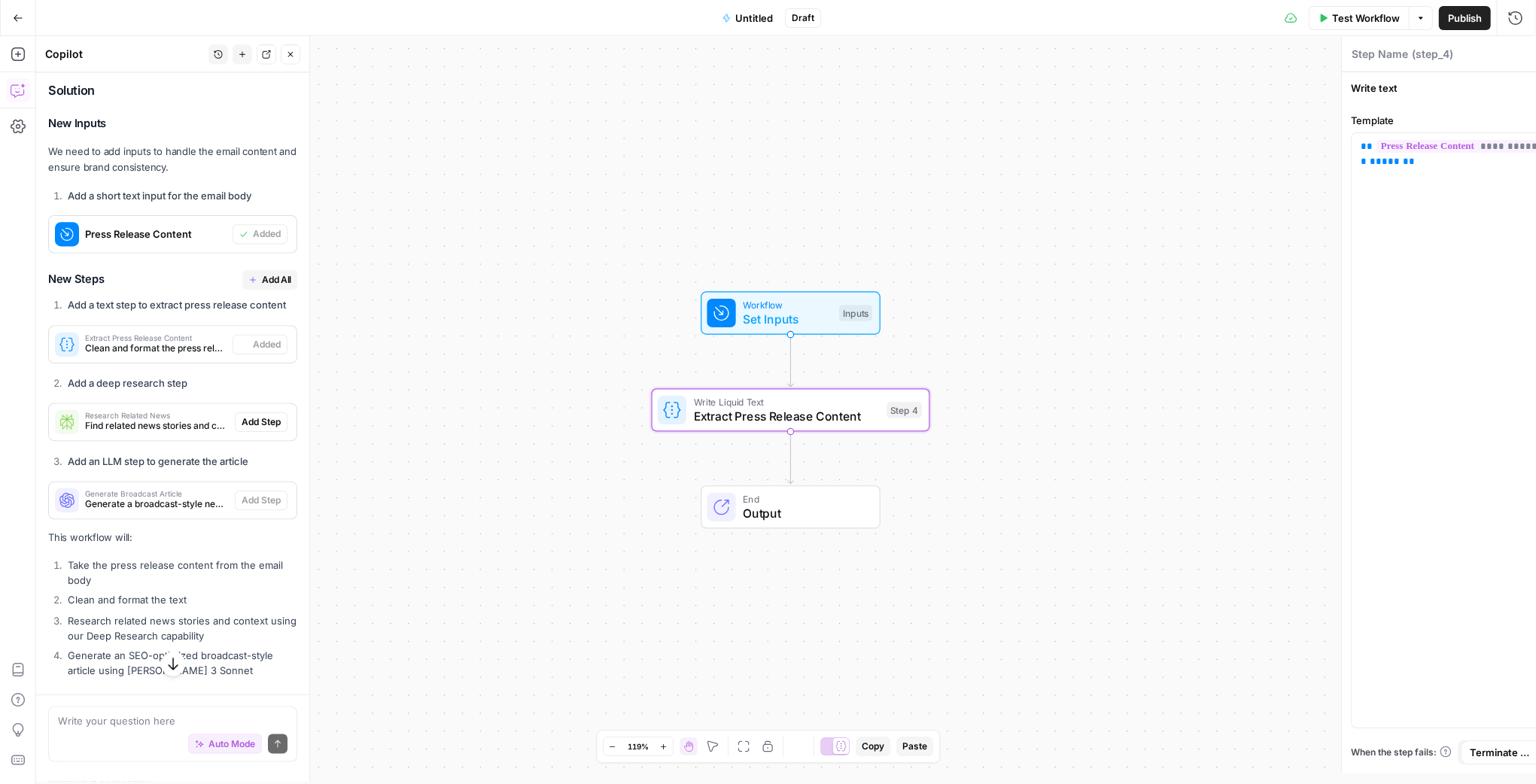
type textarea "Extract Press Release Content"
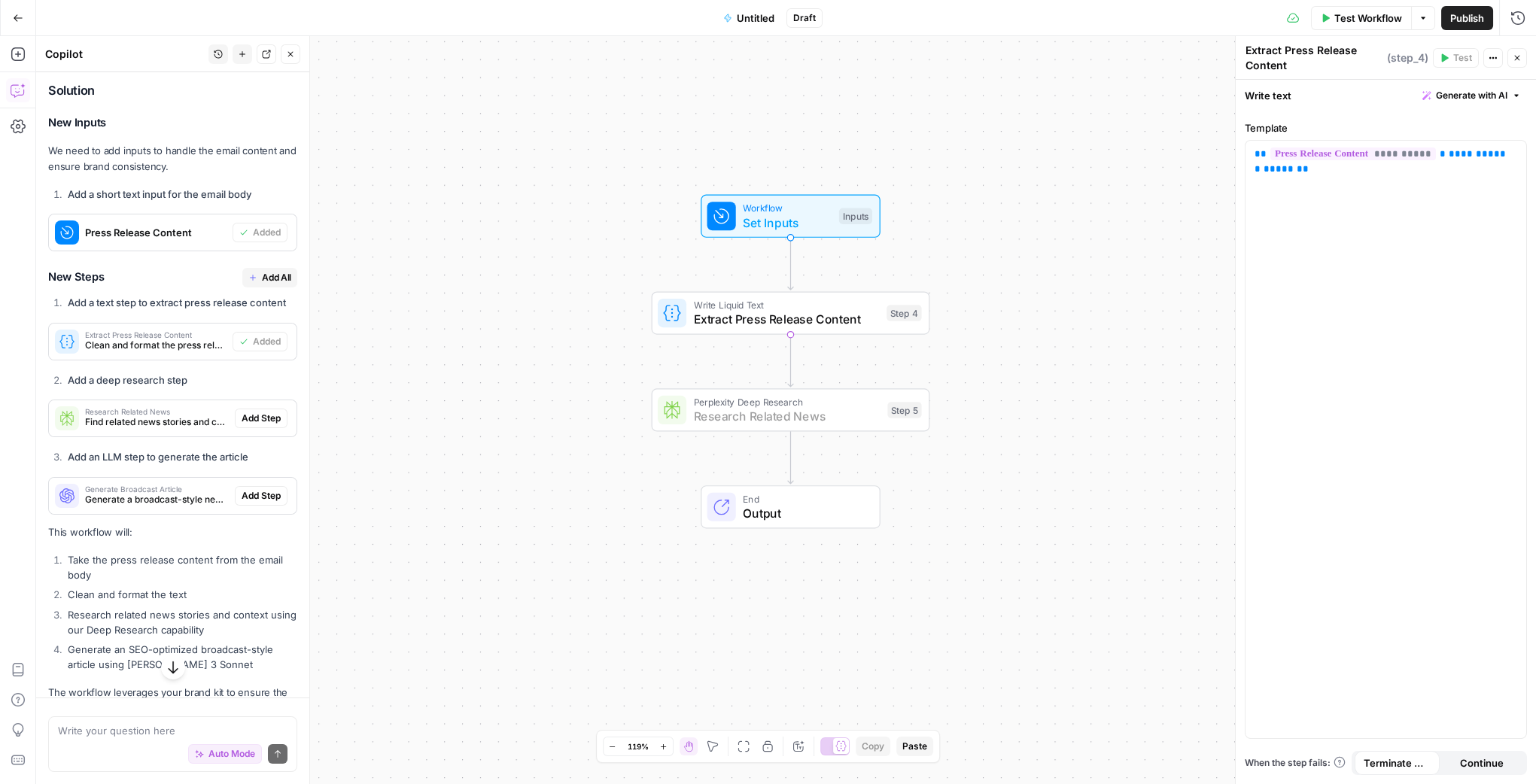
click at [261, 425] on span "Add Step" at bounding box center [261, 418] width 39 height 14
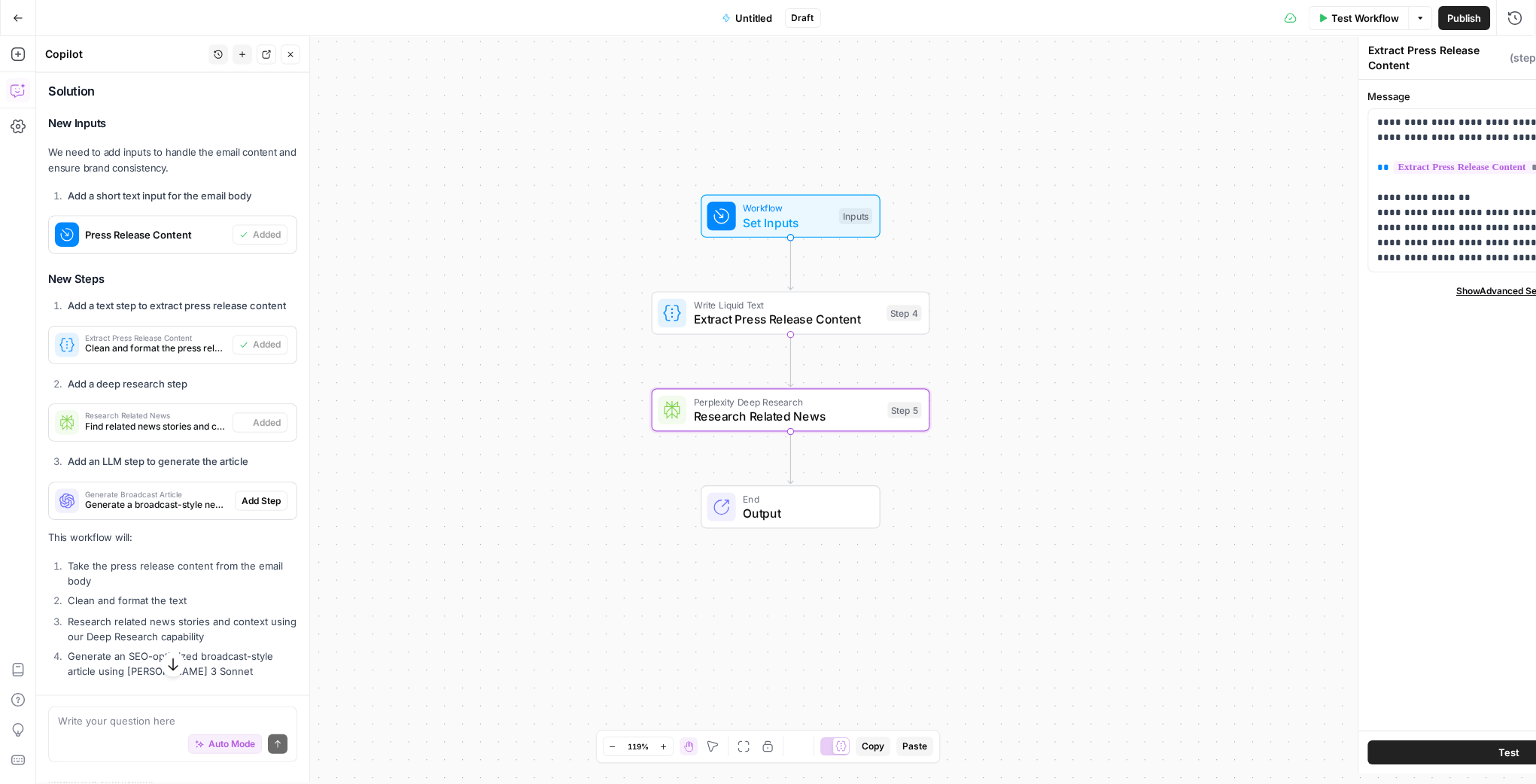
type textarea "Research Related News"
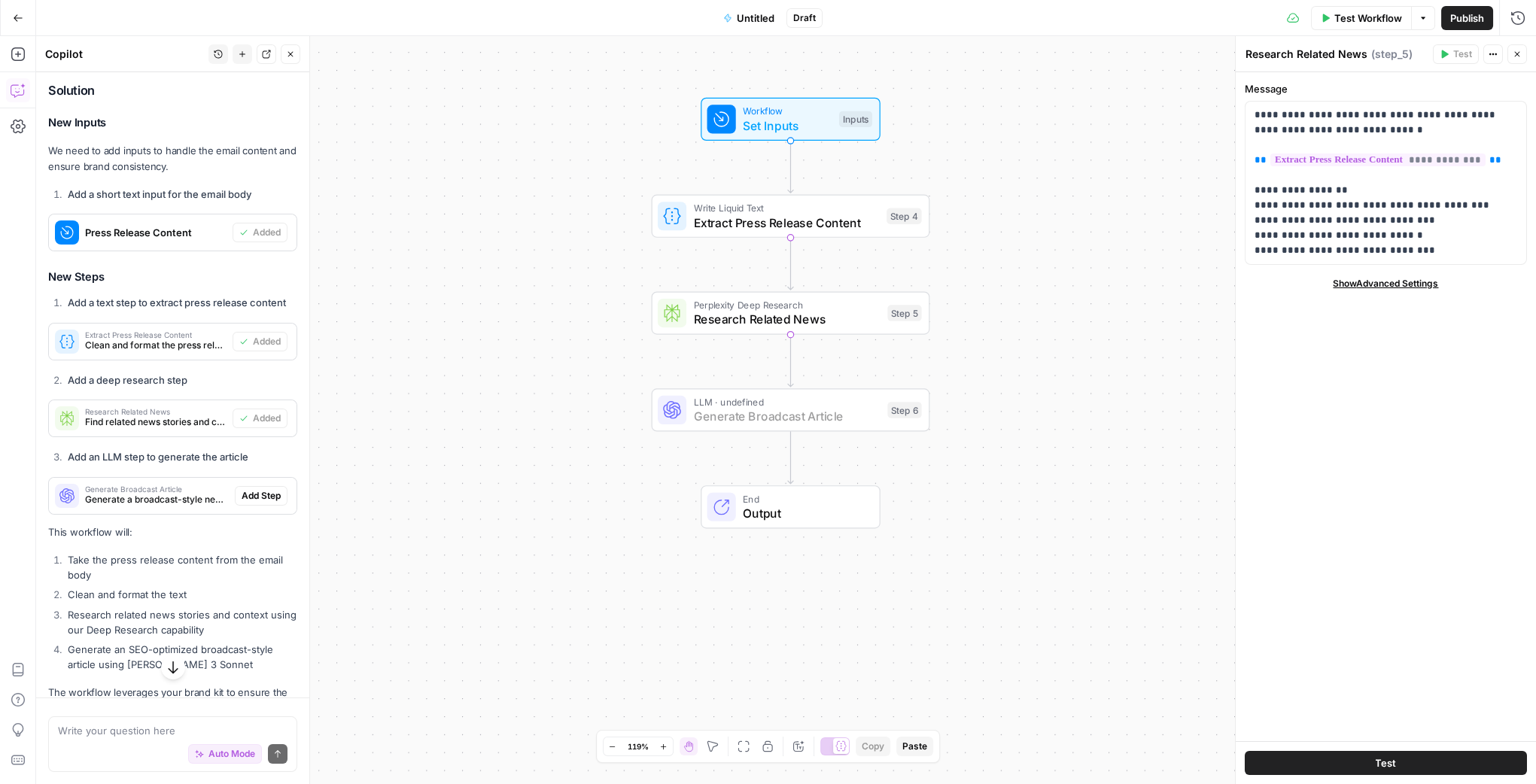
click at [260, 505] on button "Add Step" at bounding box center [261, 495] width 52 height 19
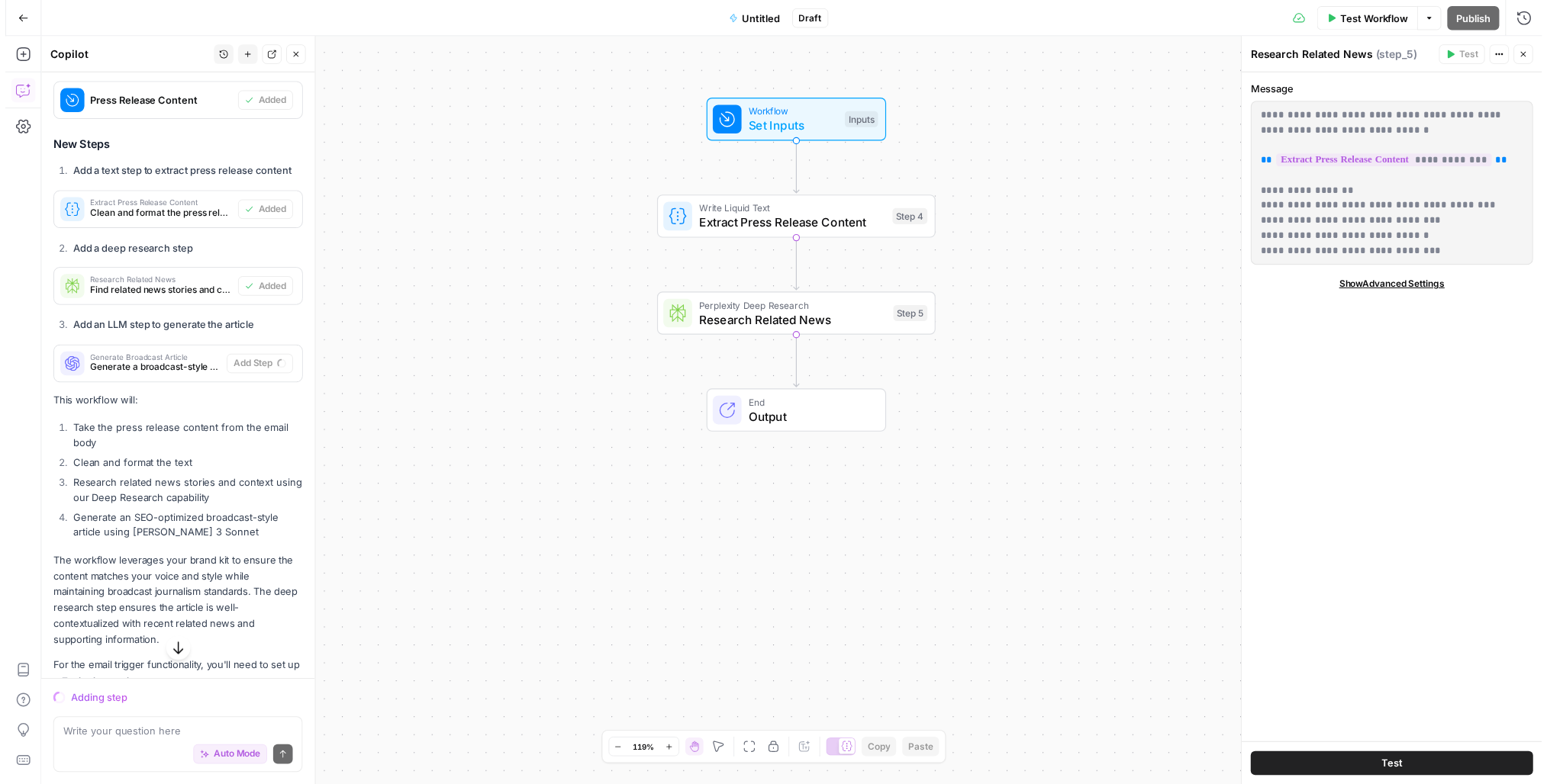
scroll to position [741, 0]
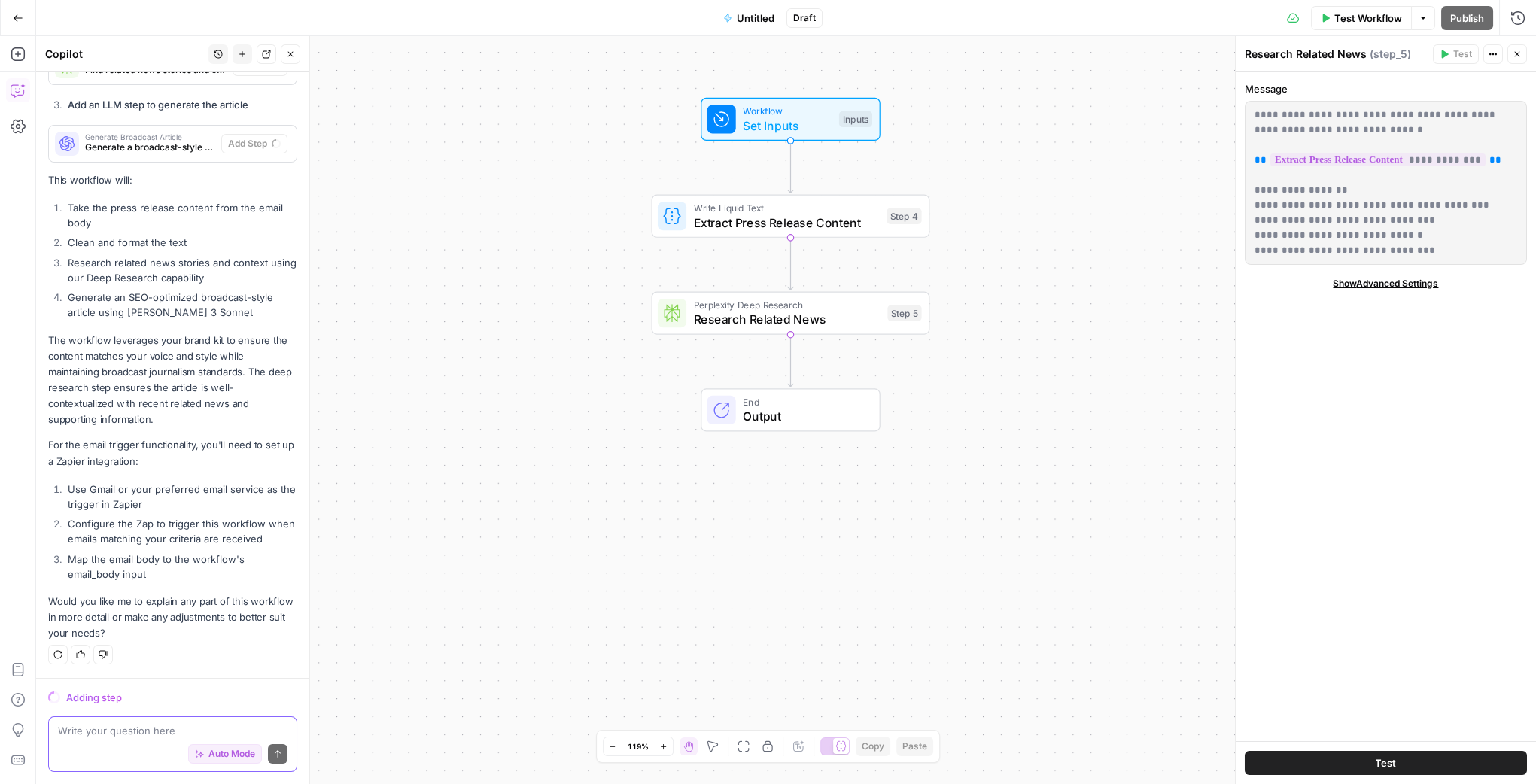
click at [178, 730] on textarea at bounding box center [173, 731] width 230 height 15
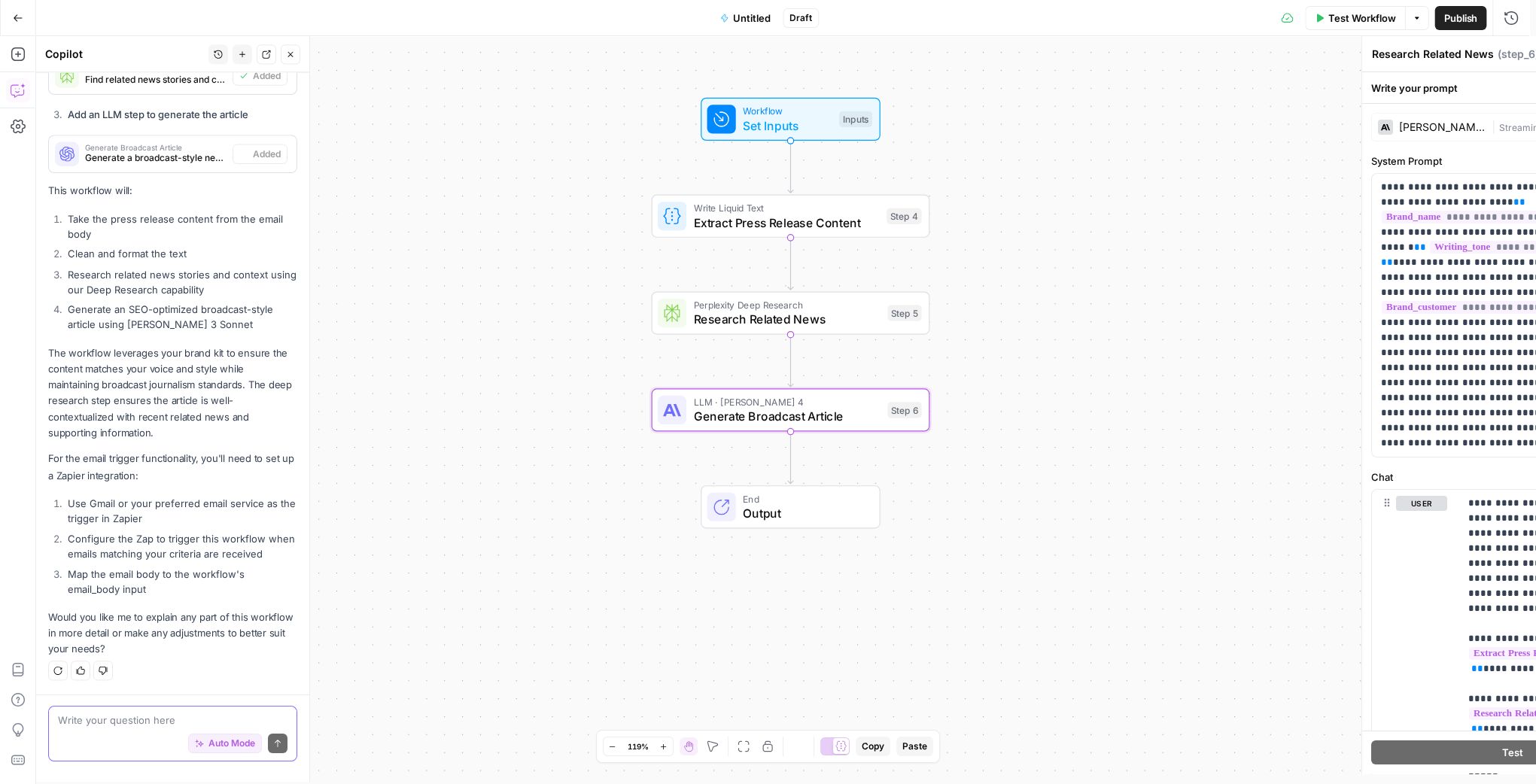
type textarea "Generate Broadcast Article"
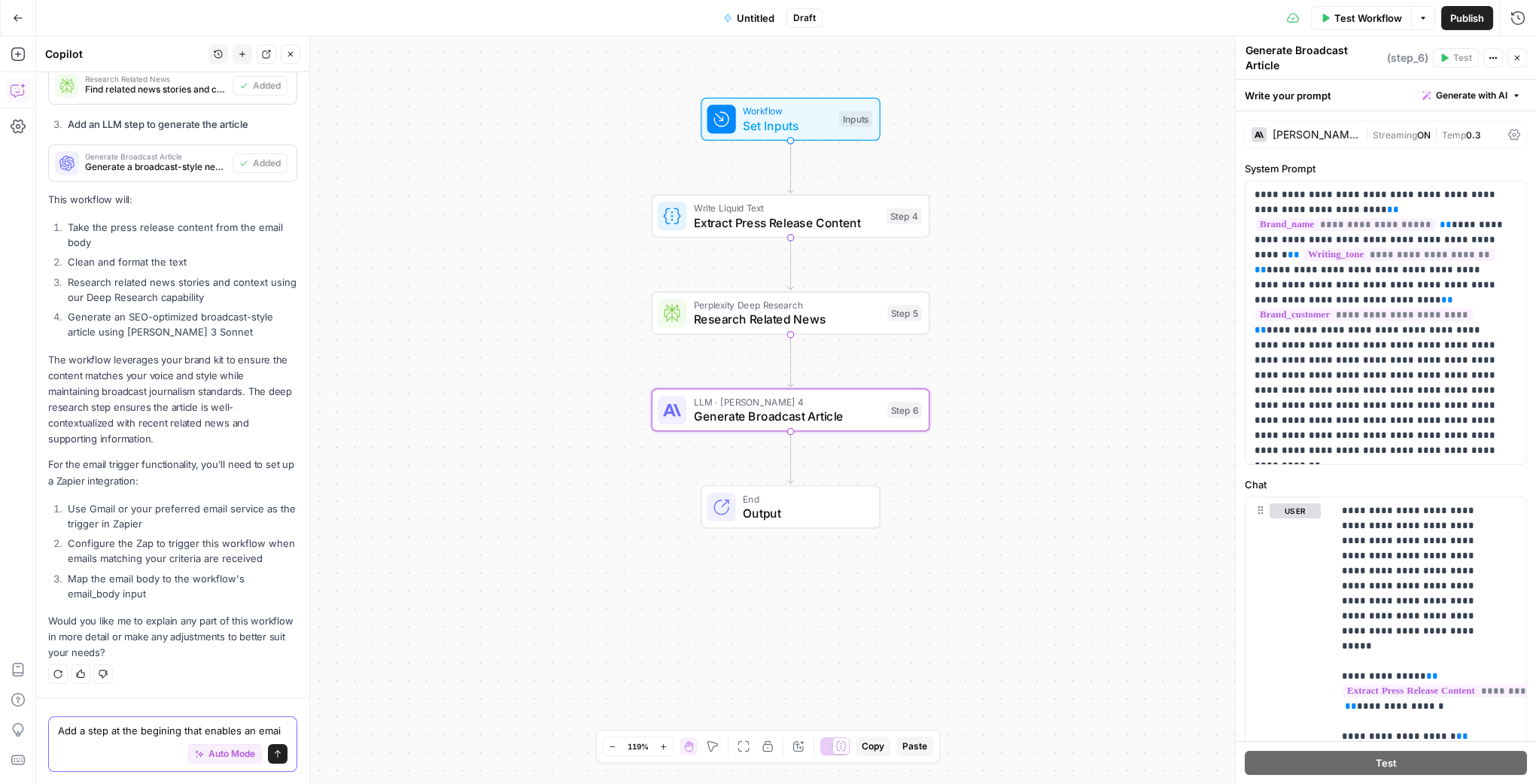
scroll to position [751, 0]
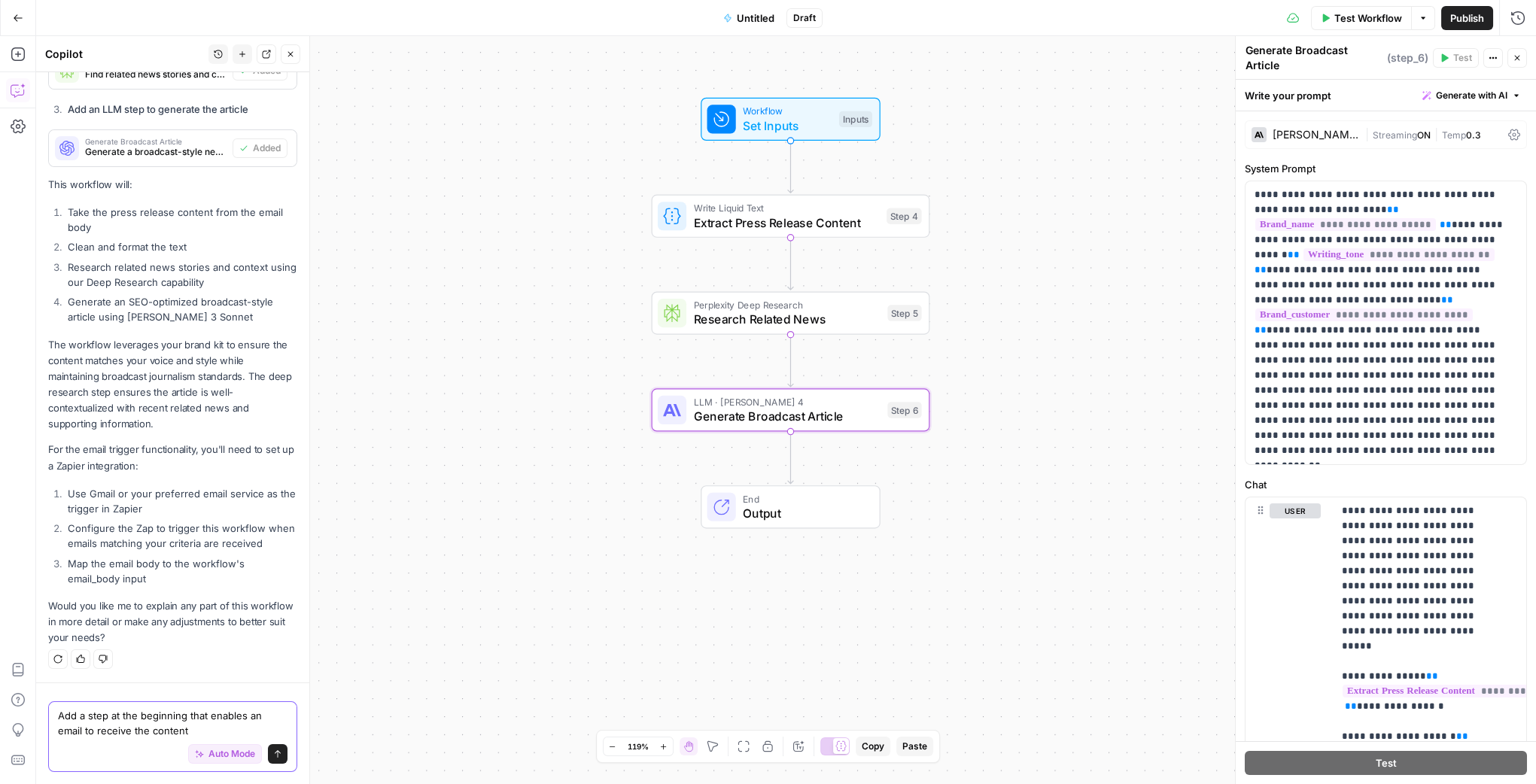
click at [211, 729] on textarea "Add a step at the beginning that enables an email to receive the content" at bounding box center [173, 722] width 230 height 30
type textarea "Add a step at the beginning that enables an email to receive the content source"
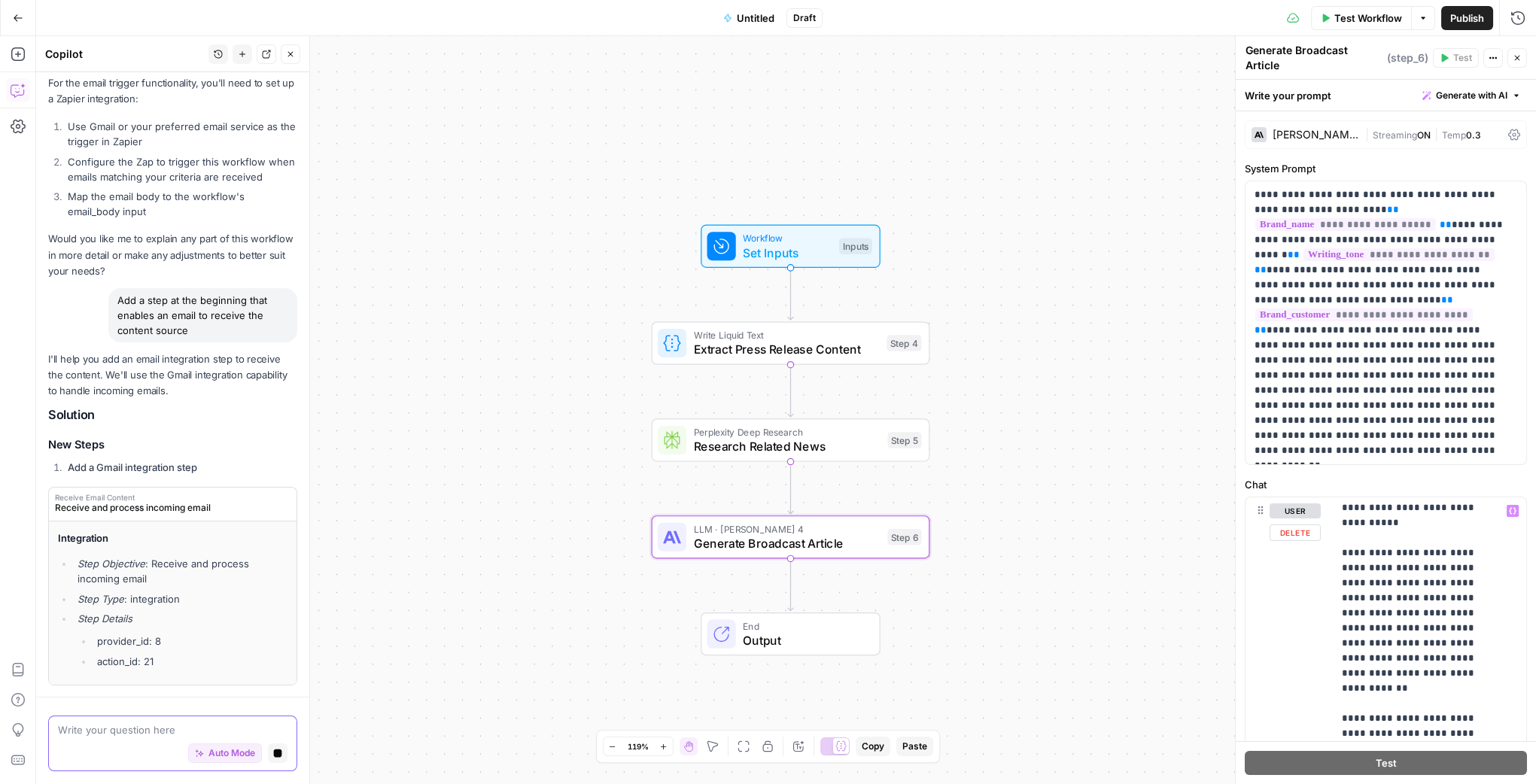
scroll to position [340, 0]
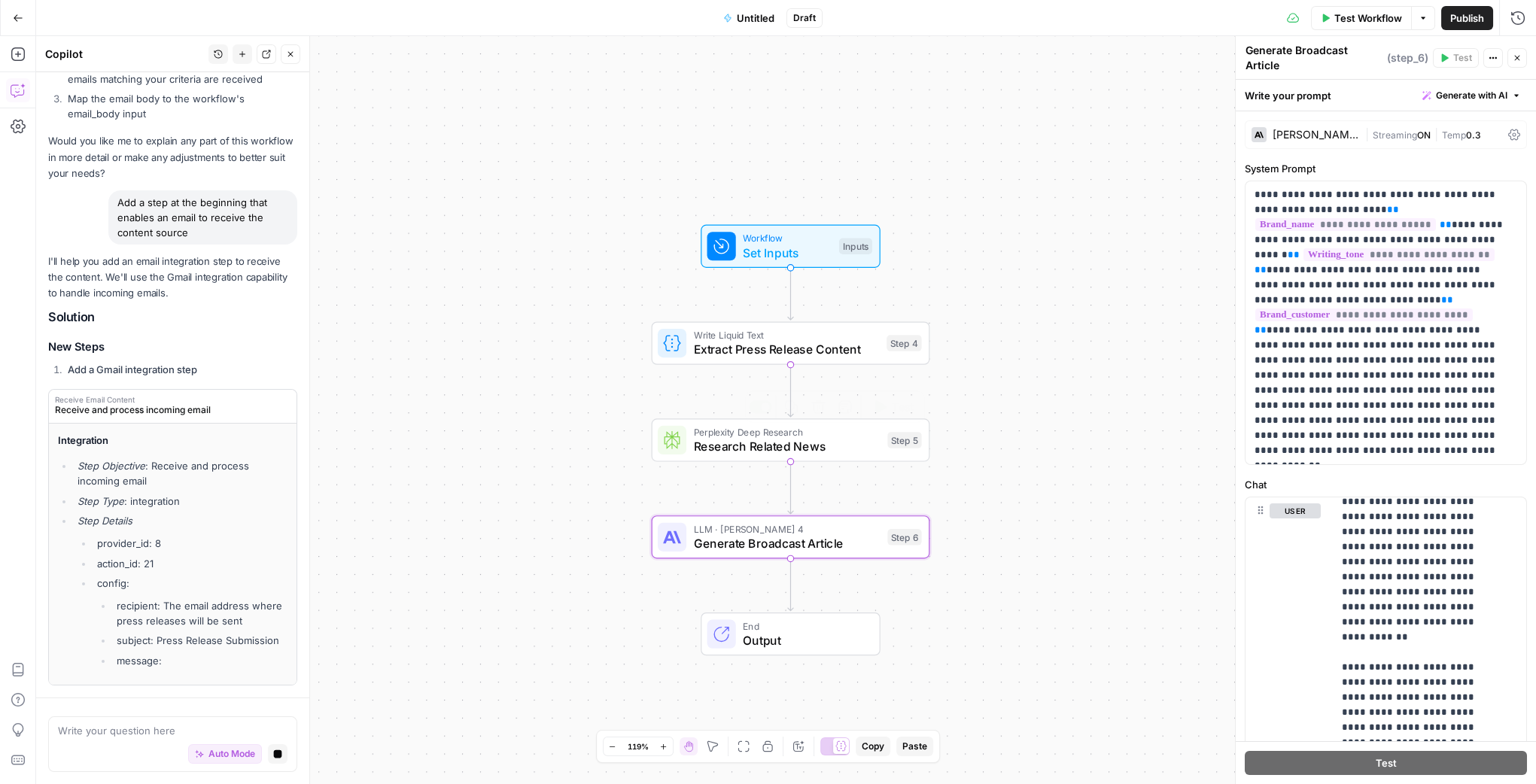
click at [731, 430] on span "Perplexity Deep Research" at bounding box center [787, 432] width 186 height 15
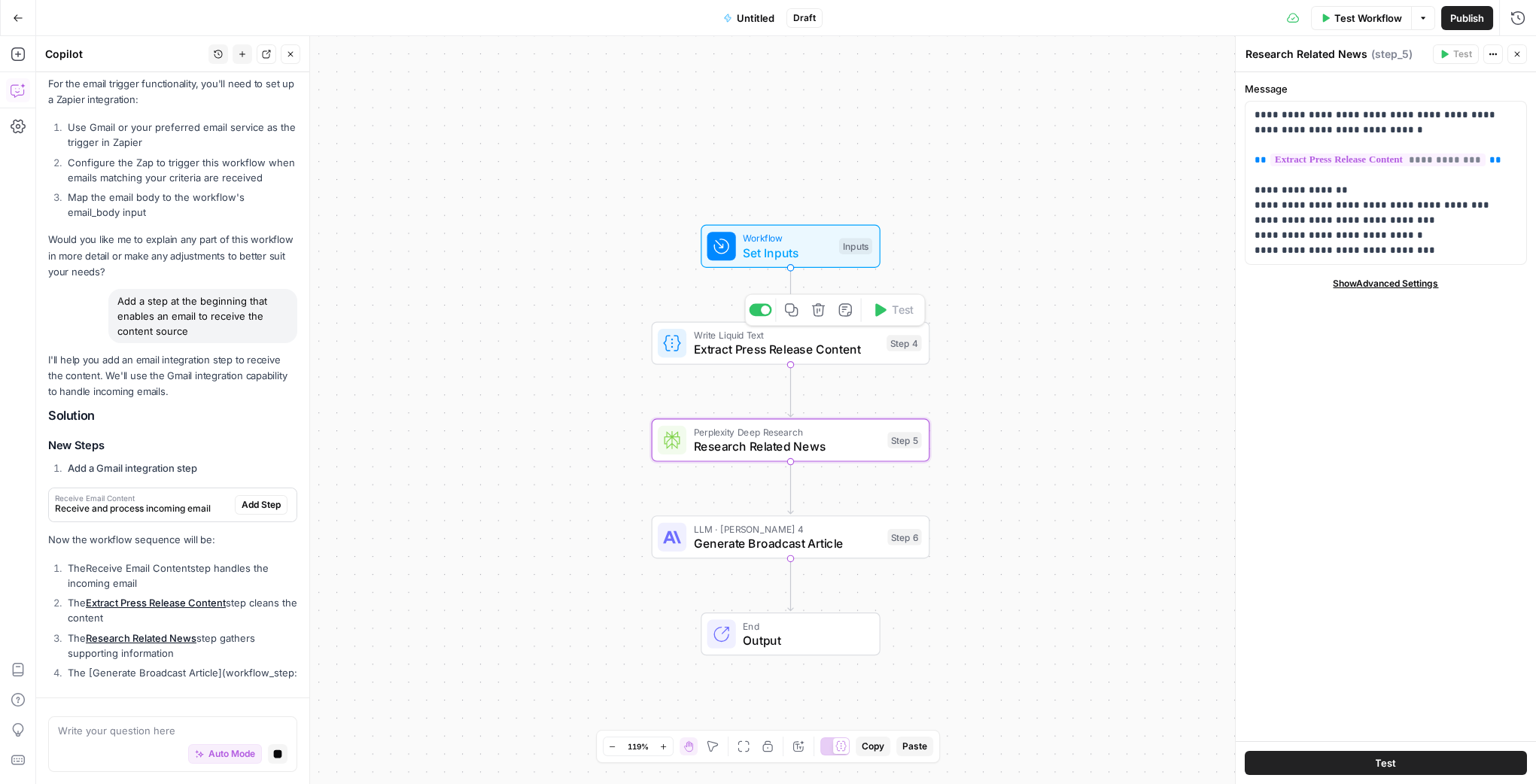
click at [729, 343] on span "Extract Press Release Content" at bounding box center [786, 350] width 186 height 18
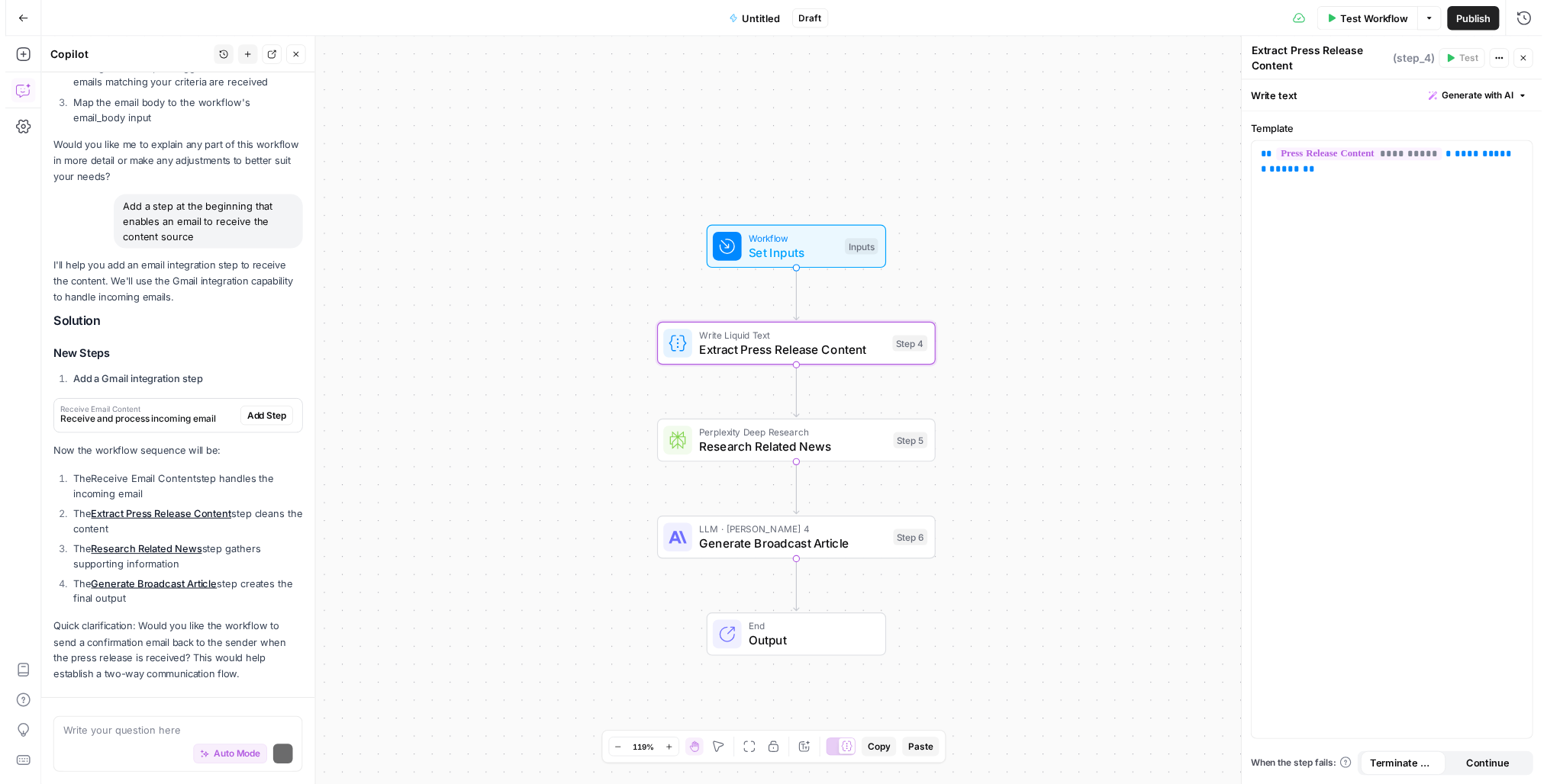
scroll to position [1249, 0]
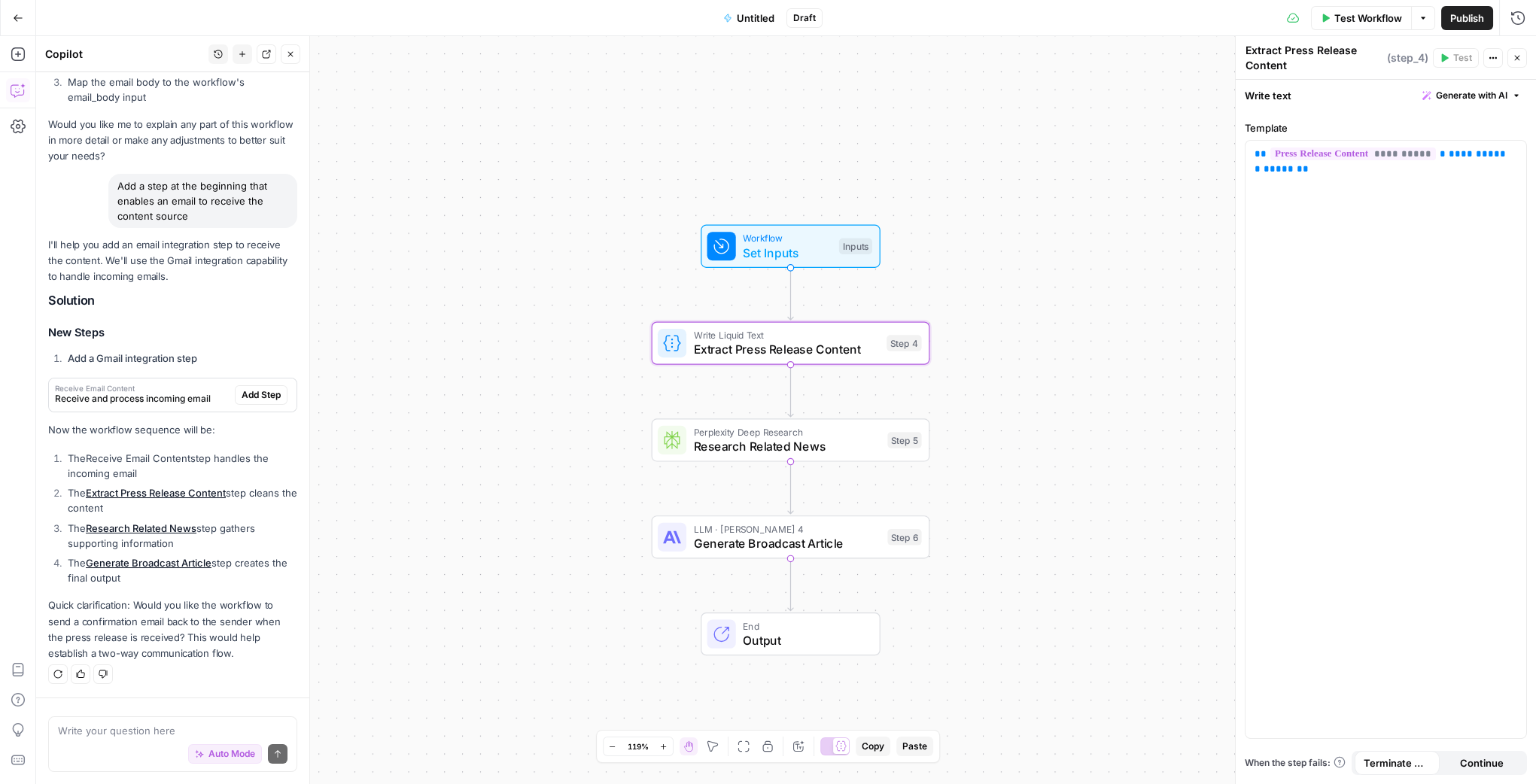
click at [799, 257] on span "Set Inputs" at bounding box center [786, 252] width 89 height 18
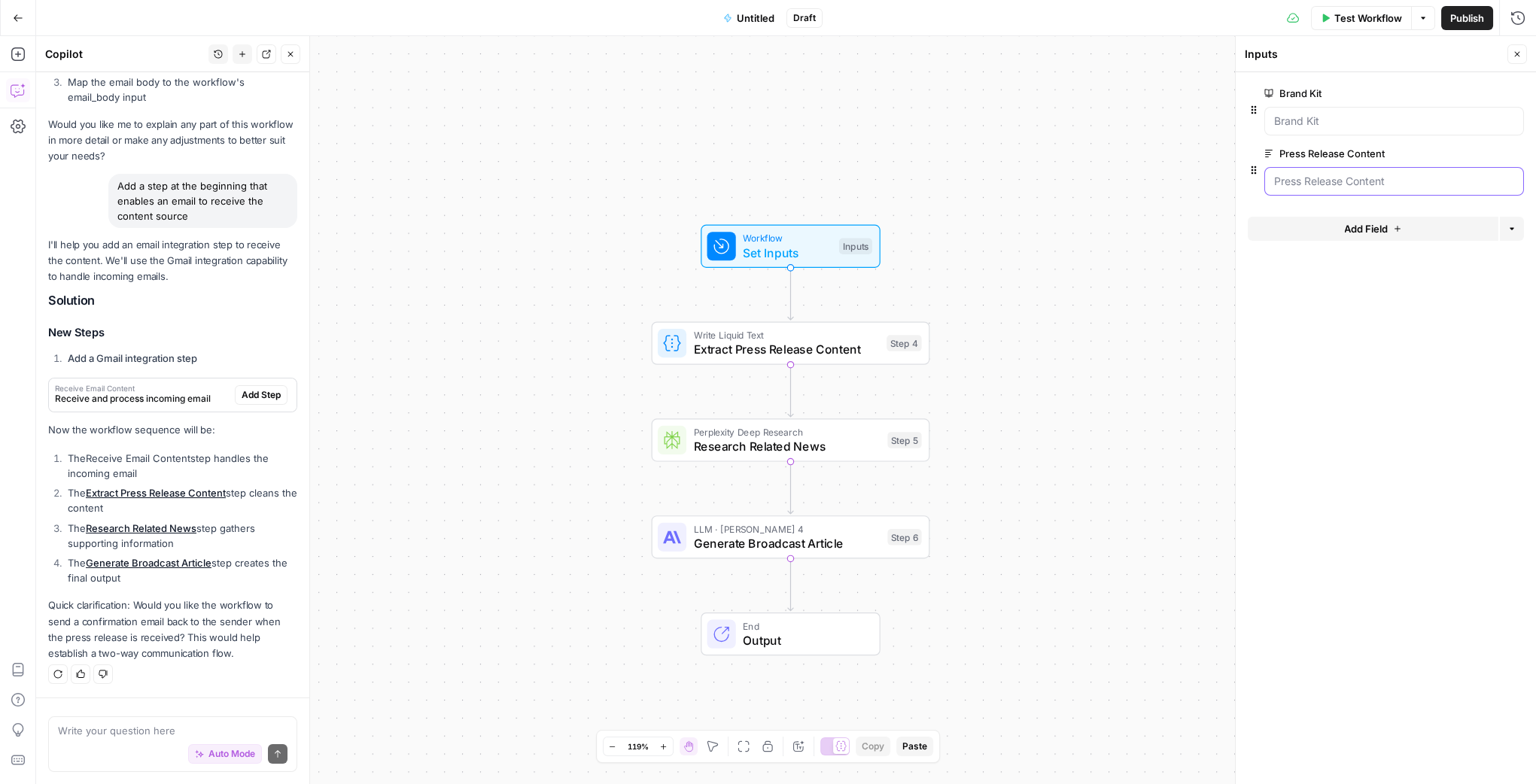
click at [1394, 186] on Content "Press Release Content" at bounding box center [1394, 182] width 240 height 15
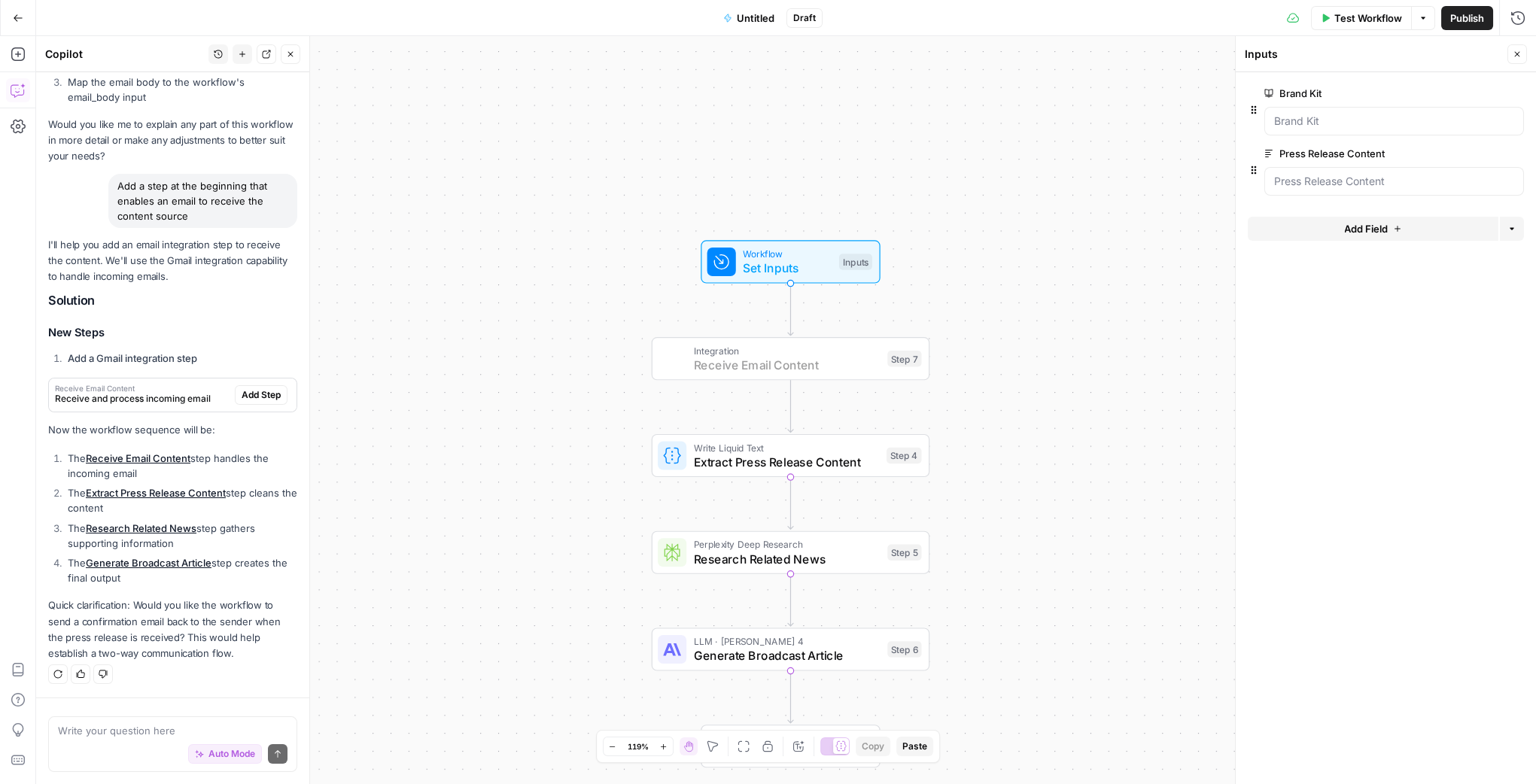
click at [242, 401] on span "Add Step" at bounding box center [261, 395] width 39 height 14
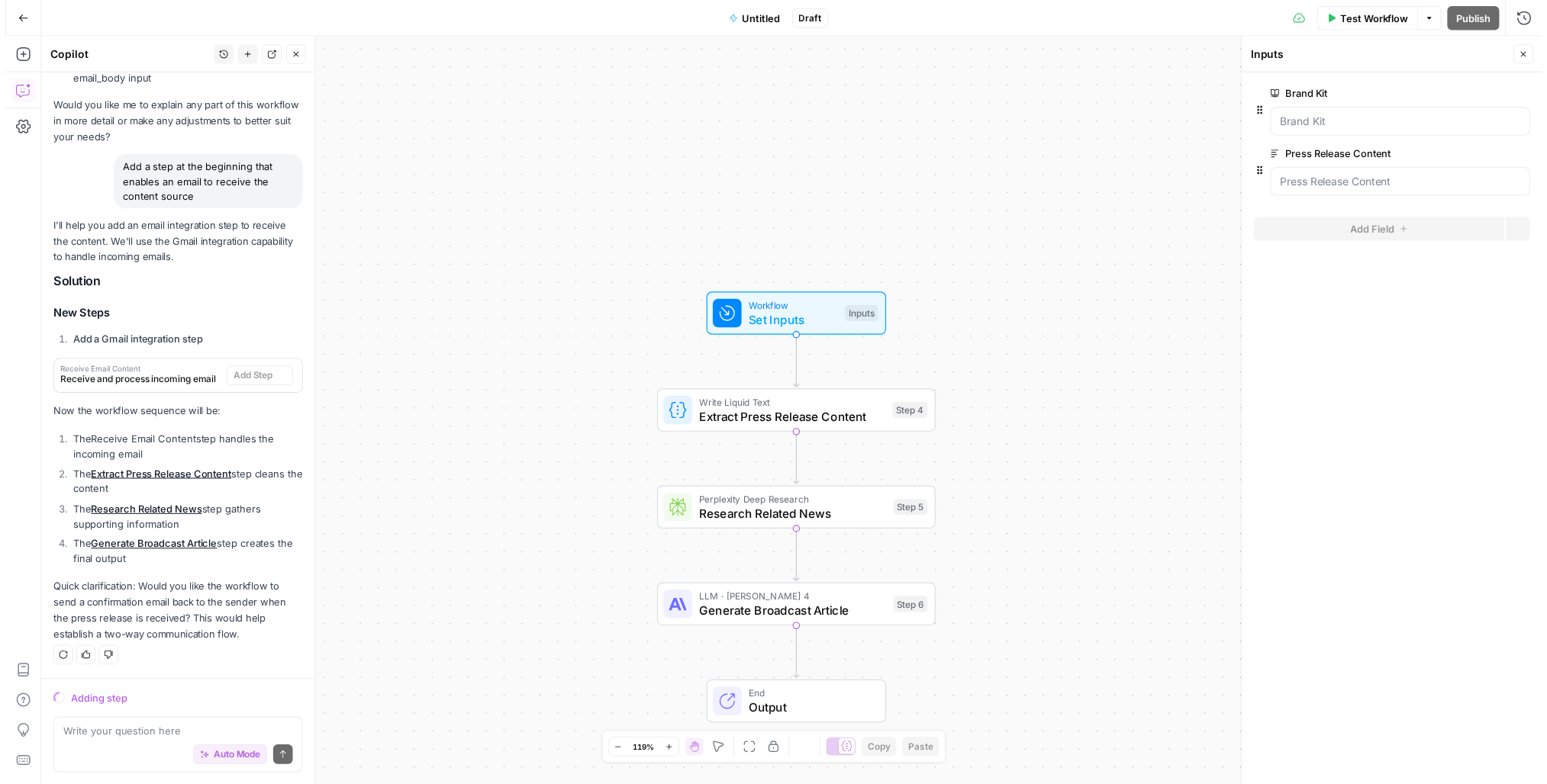
scroll to position [1245, 0]
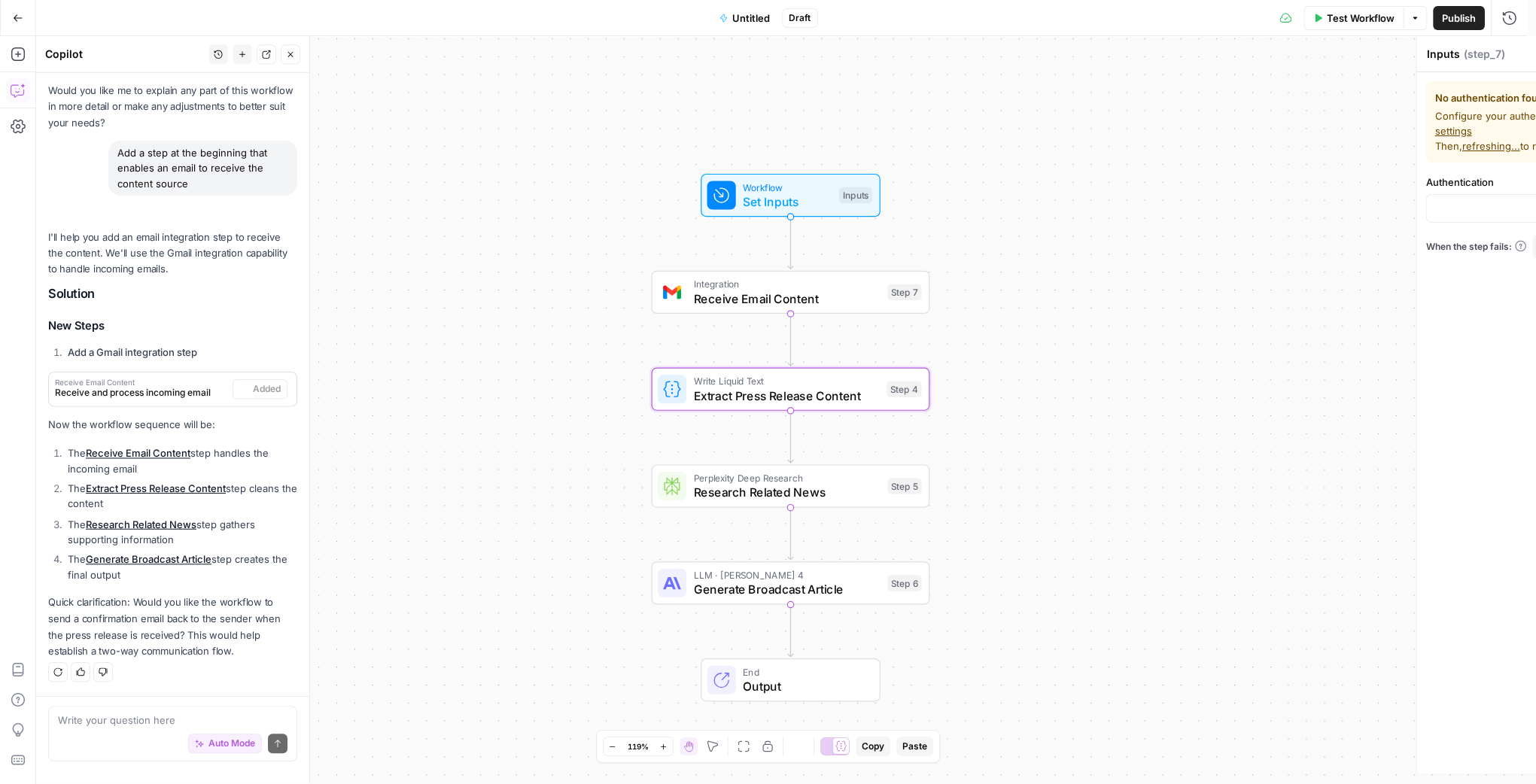
type textarea "Receive Email Content"
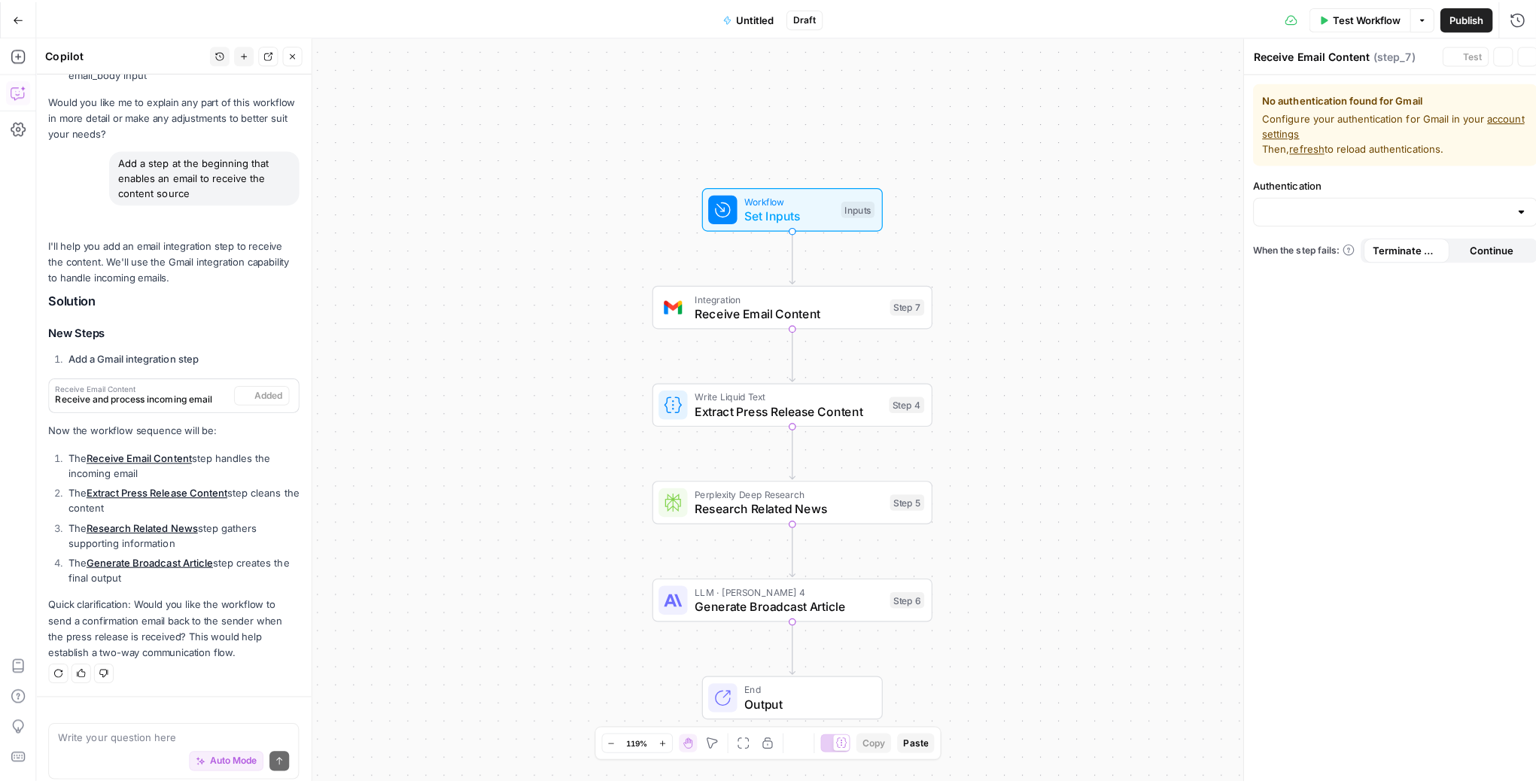
scroll to position [1256, 0]
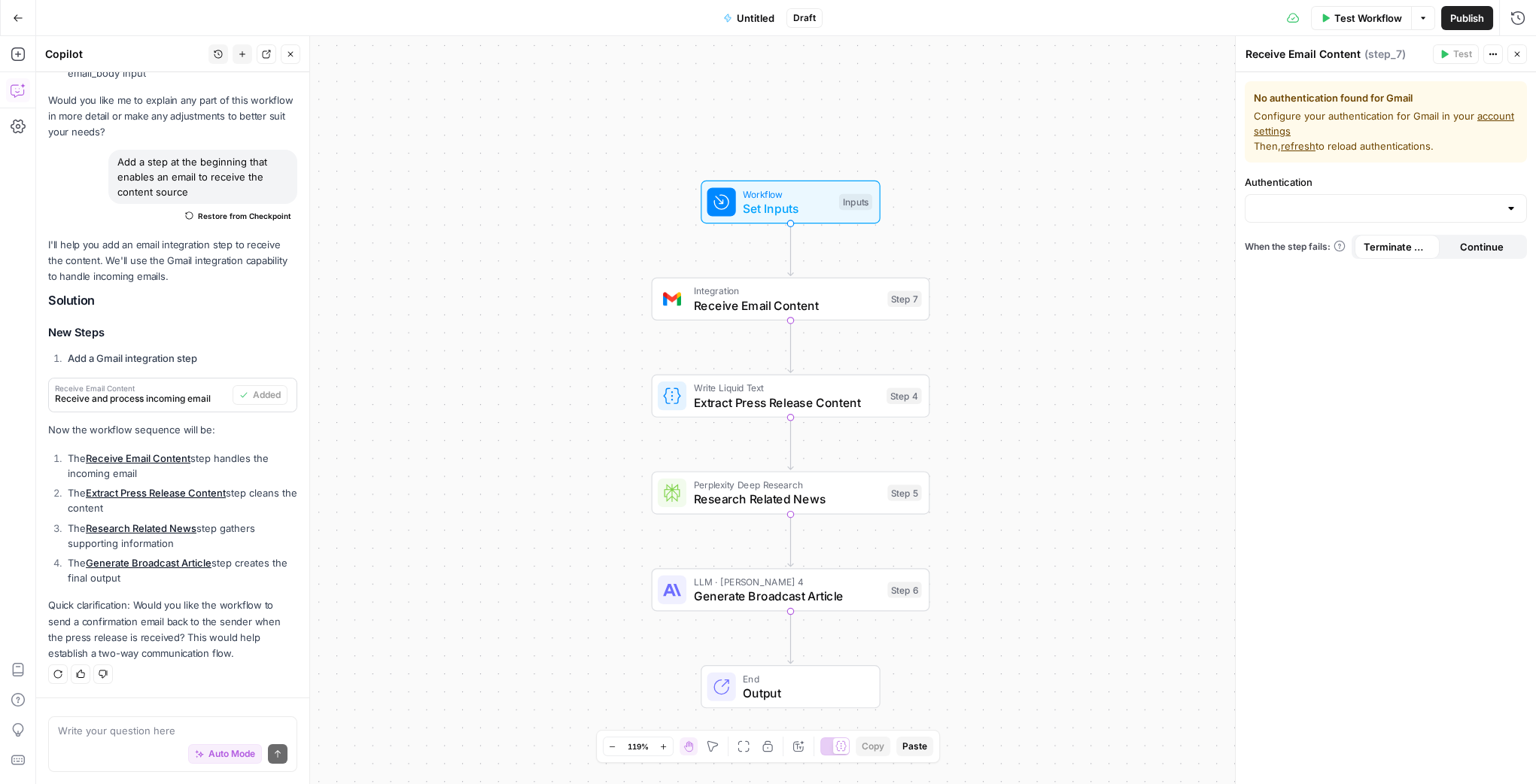
click at [701, 315] on div "Integration Receive Email Content Step 7 Copy step Delete step Add Note Test" at bounding box center [790, 299] width 278 height 43
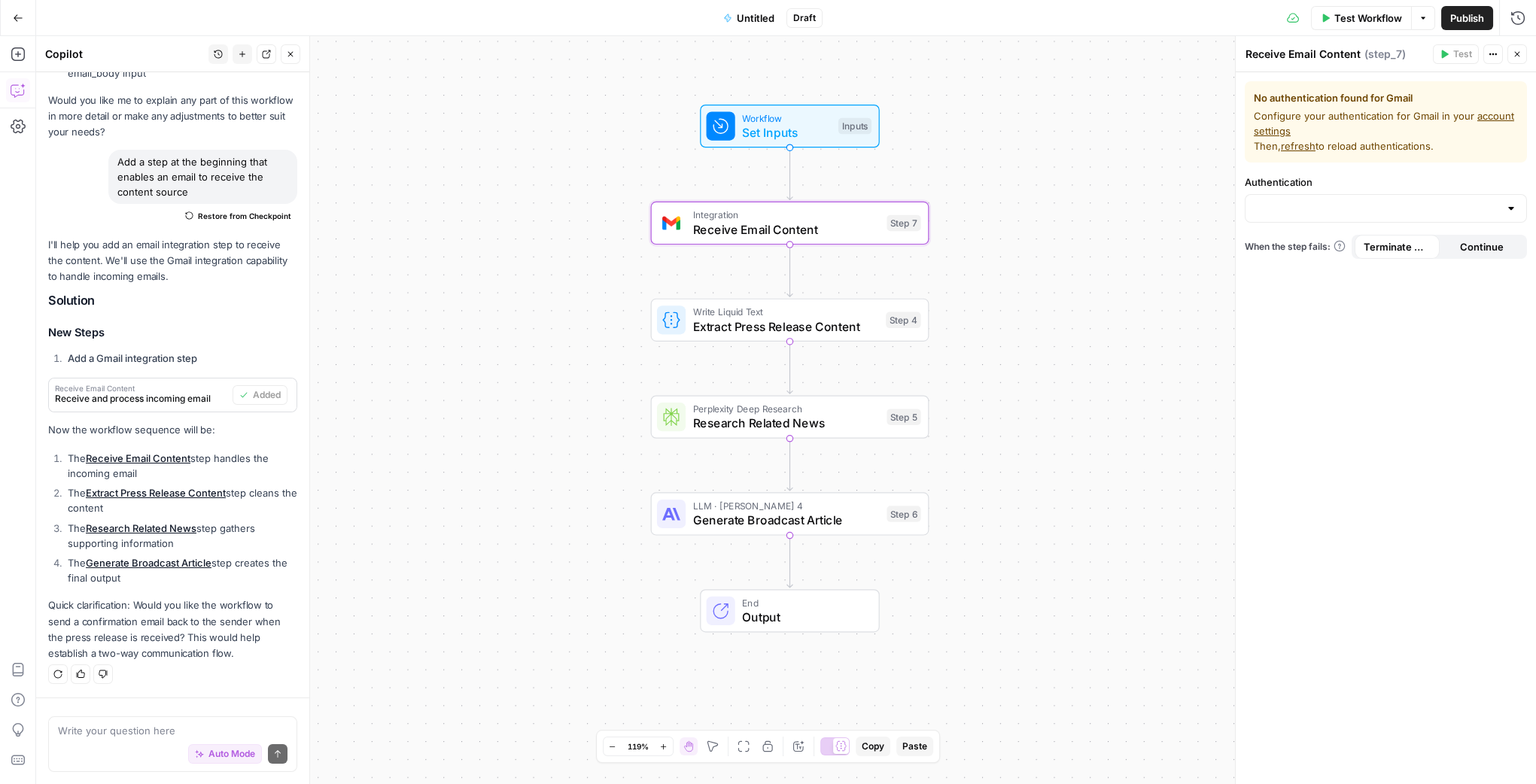
drag, startPoint x: 1046, startPoint y: 353, endPoint x: 1047, endPoint y: 313, distance: 40.0
click at [1047, 313] on div "Workflow Set Inputs Inputs Integration Receive Email Content Step 7 Write Liqui…" at bounding box center [786, 410] width 1500 height 748
click at [1394, 211] on div "No authentication found for Gmail Configure your authentication for Gmail in yo…" at bounding box center [1386, 428] width 300 height 712
click at [1394, 207] on div at bounding box center [1511, 209] width 12 height 15
click at [1310, 246] on span "﹢ Create New" at bounding box center [1382, 246] width 250 height 15
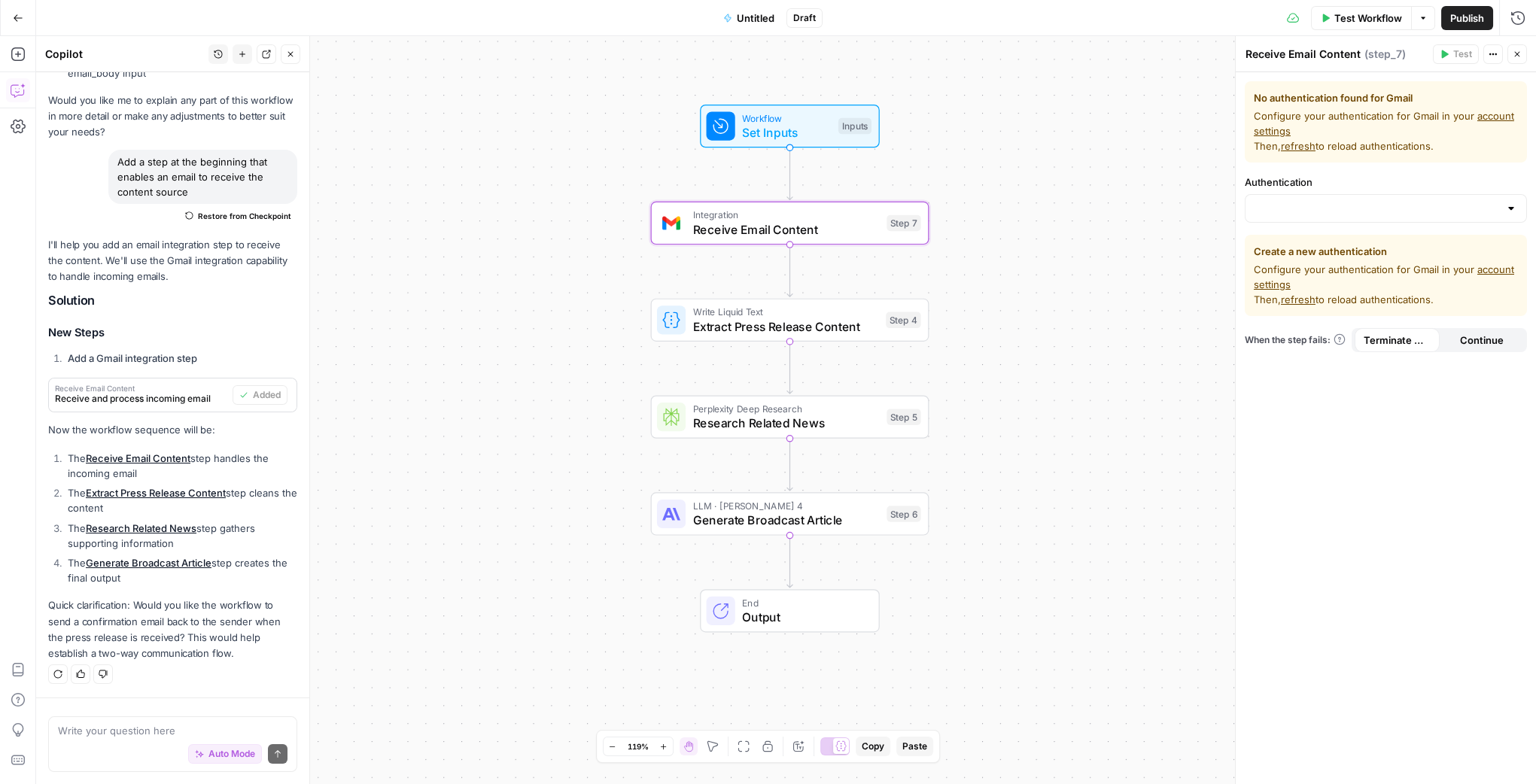
click at [1282, 283] on link "account settings" at bounding box center [1383, 276] width 260 height 27
click at [768, 230] on span "Receive Email Content" at bounding box center [786, 229] width 186 height 18
click at [1385, 215] on input "Authentication" at bounding box center [1376, 209] width 244 height 15
click at [1394, 206] on div at bounding box center [1386, 208] width 282 height 28
click at [1394, 172] on div "No authentication found for Gmail Configure your authentication for Gmail in yo…" at bounding box center [1386, 428] width 300 height 712
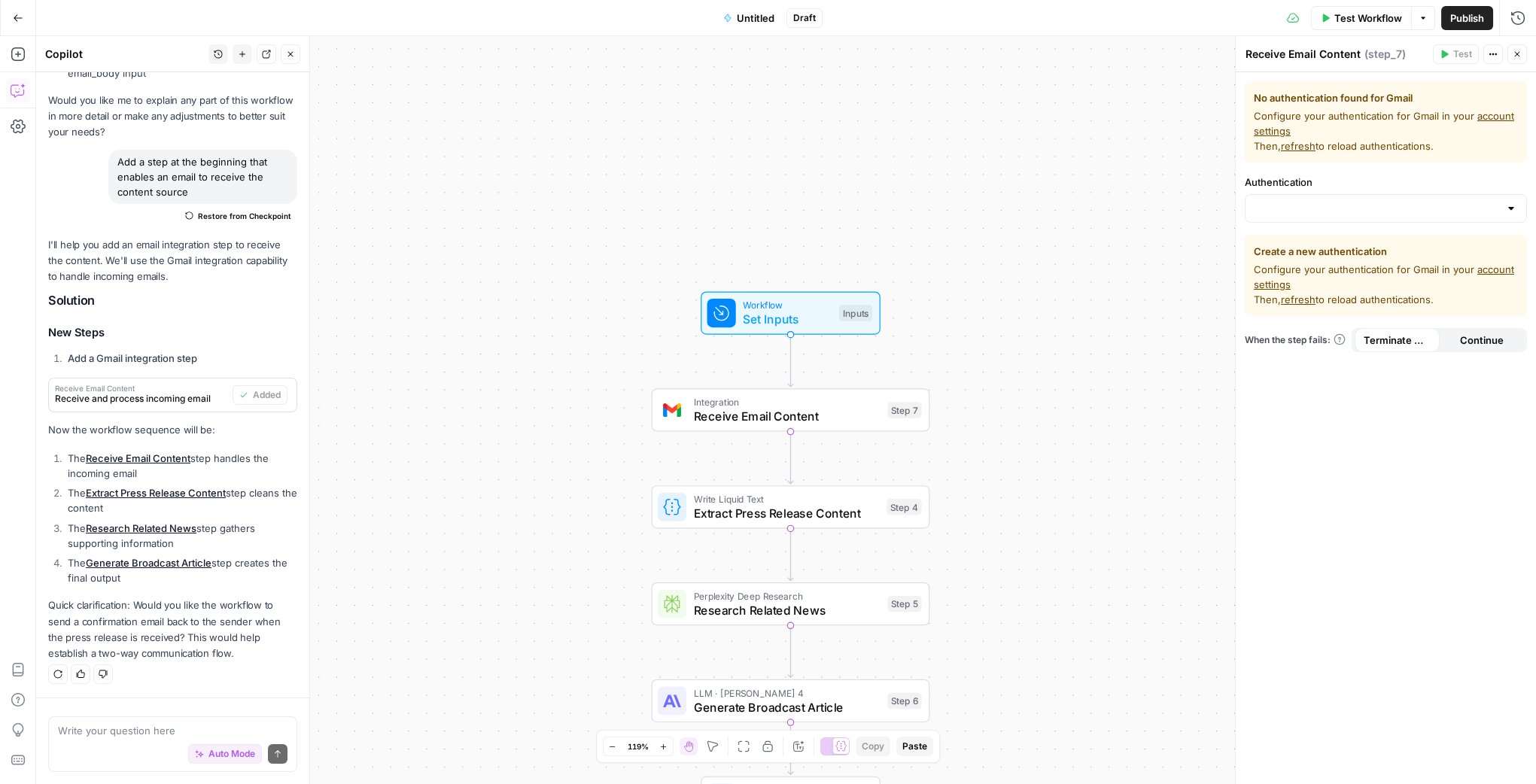
click at [1394, 51] on icon "button" at bounding box center [1517, 54] width 9 height 9
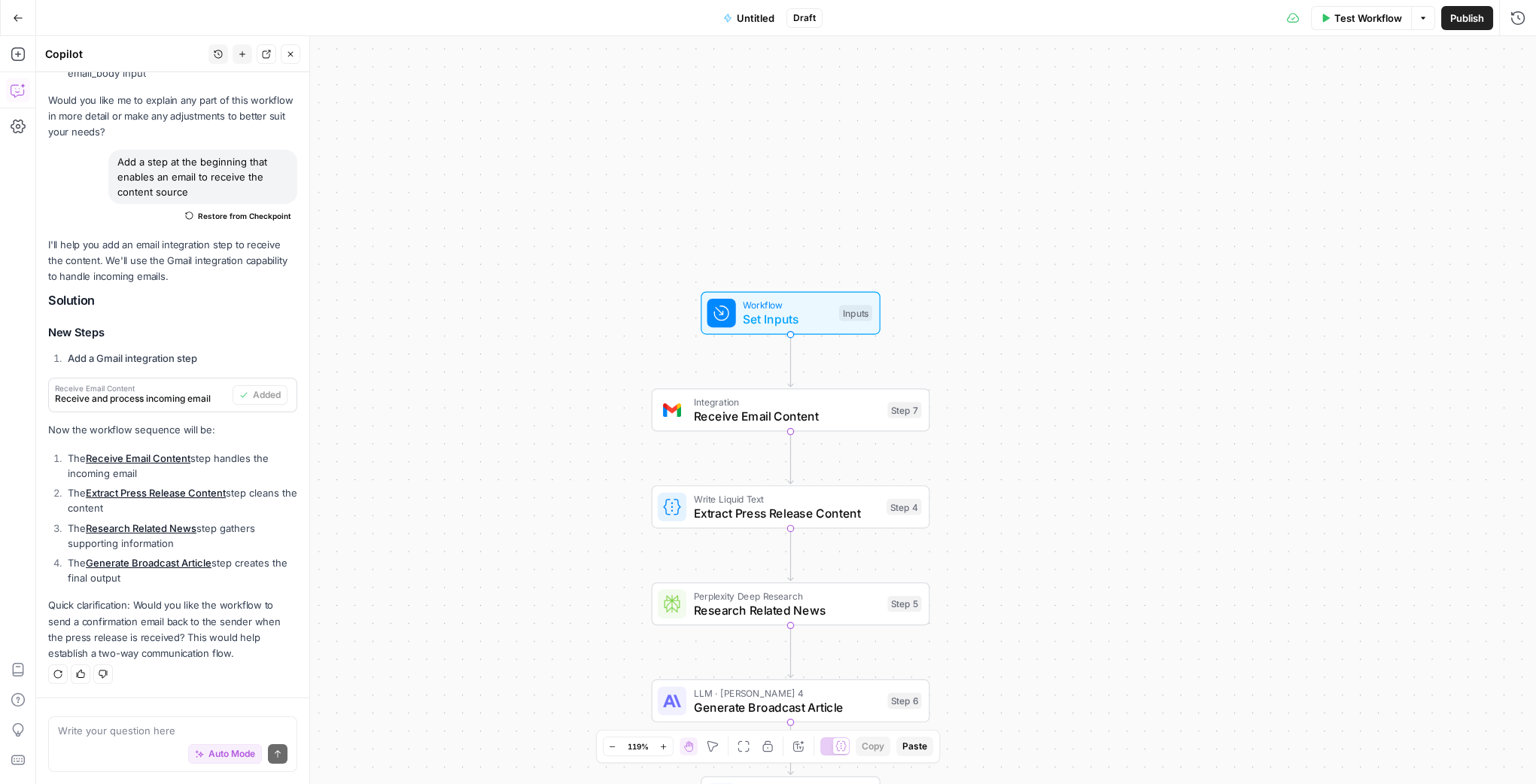
click at [822, 390] on div "Copy step Delete step Add Note Test" at bounding box center [834, 377] width 180 height 32
click at [823, 398] on span "Integration" at bounding box center [787, 402] width 186 height 15
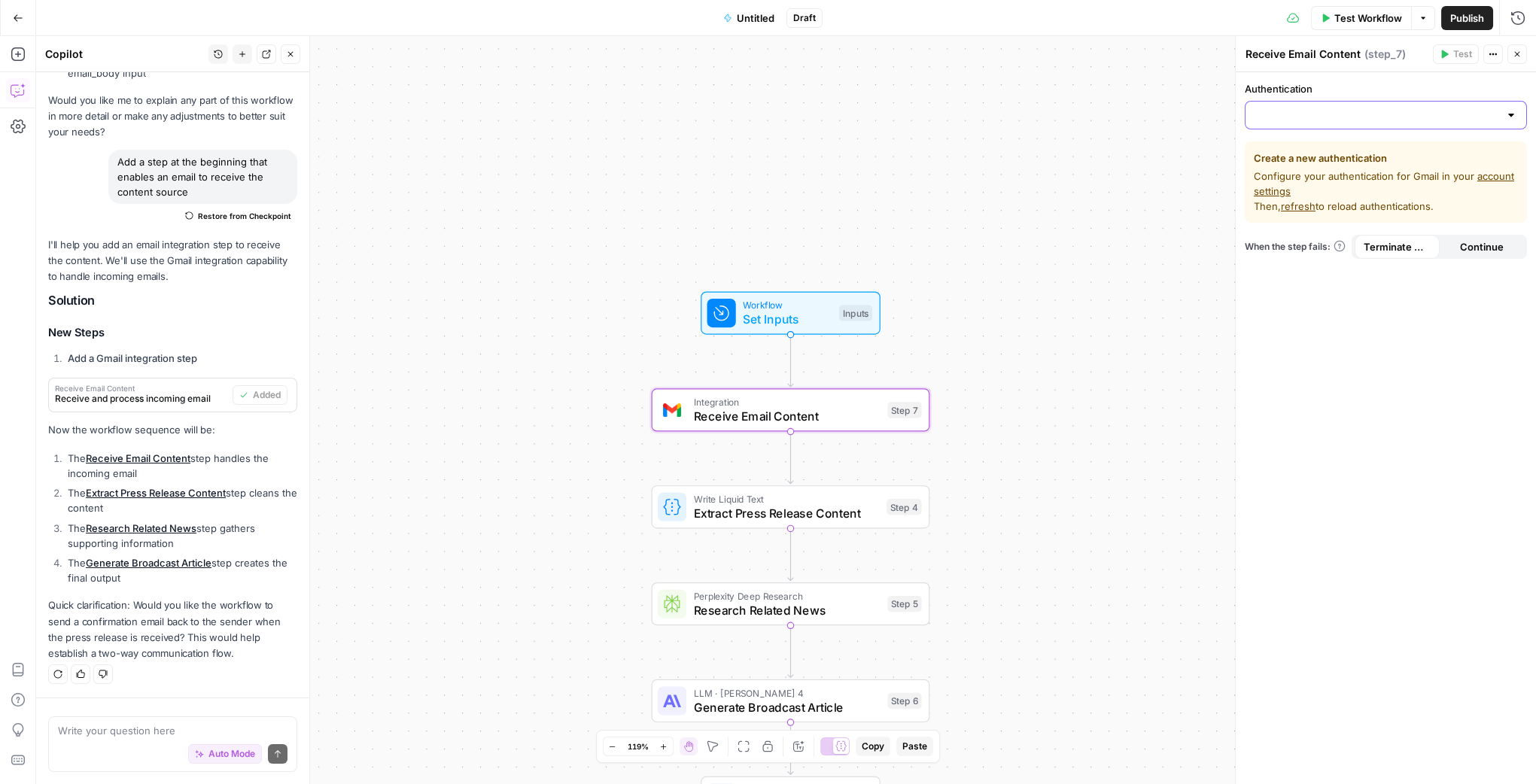
click at [1394, 111] on input "Authentication" at bounding box center [1376, 116] width 244 height 15
click at [1363, 149] on span "Gmail 1" at bounding box center [1382, 153] width 250 height 15
type input "Gmail 1"
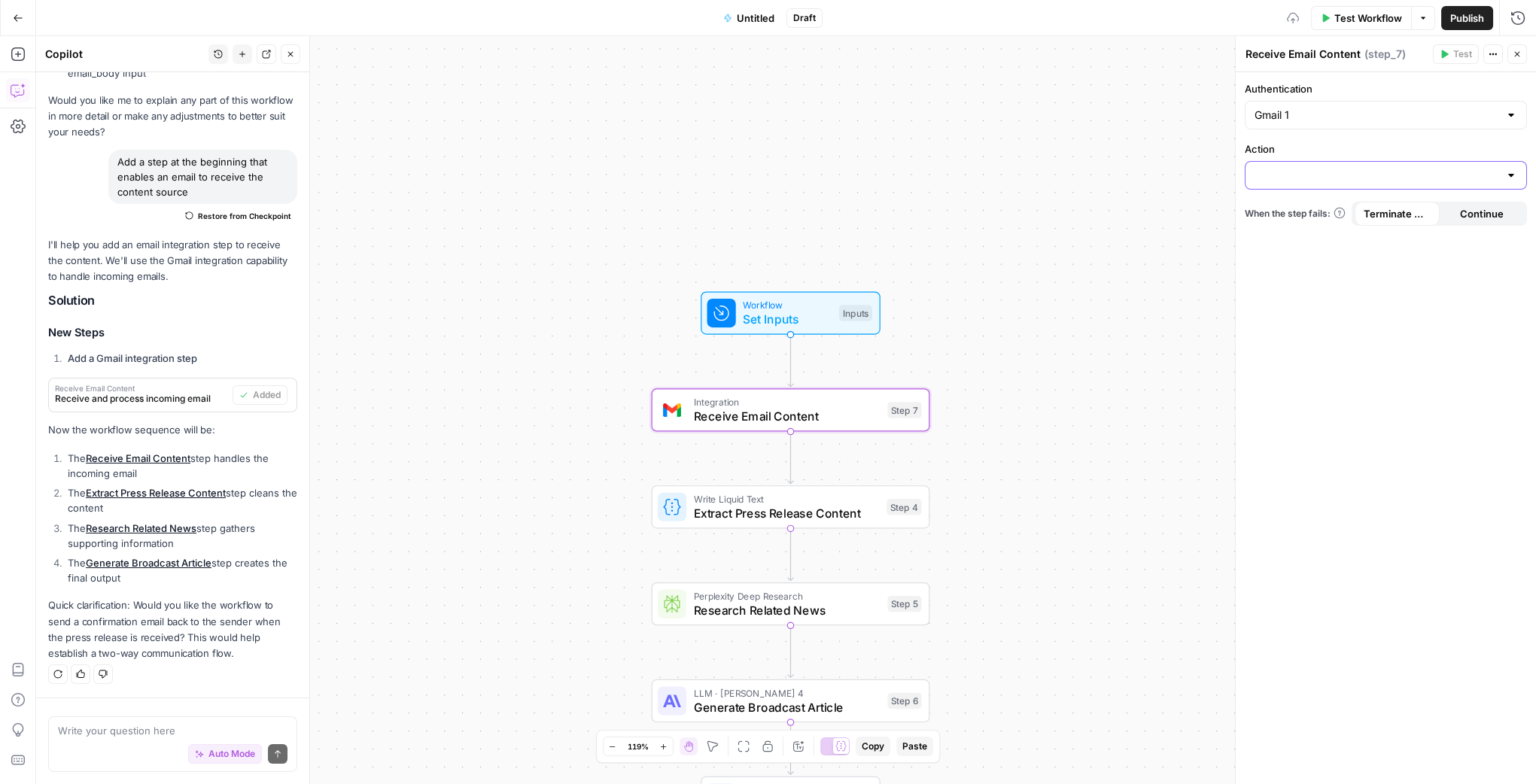
click at [1317, 182] on input "Action" at bounding box center [1376, 176] width 244 height 15
click at [1394, 173] on div at bounding box center [1511, 176] width 12 height 15
click at [1394, 171] on div at bounding box center [1511, 176] width 12 height 15
click at [1394, 149] on label "Action" at bounding box center [1386, 149] width 282 height 15
click at [1394, 168] on input "Action" at bounding box center [1376, 176] width 244 height 15
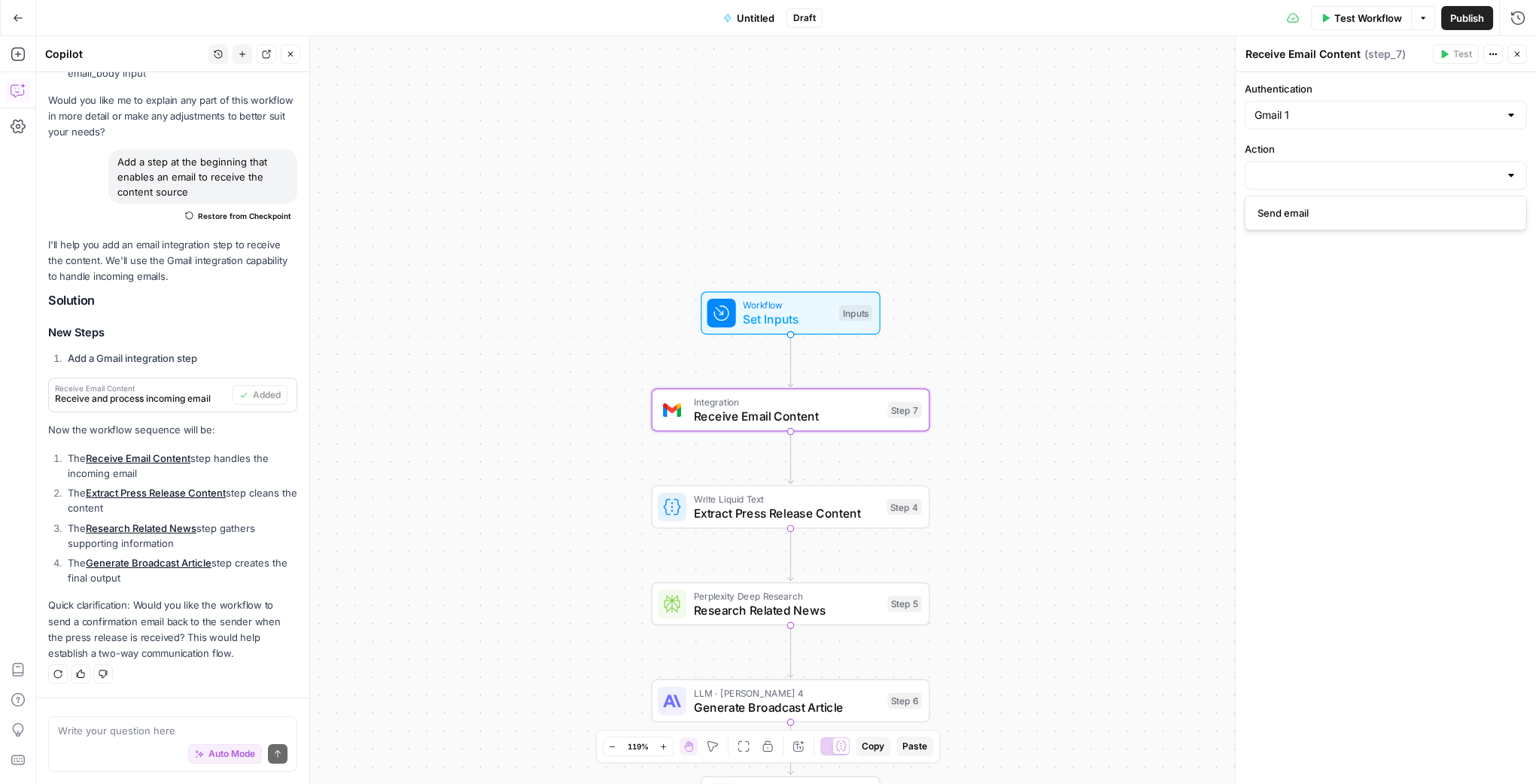
click at [1394, 173] on div at bounding box center [1511, 176] width 12 height 15
click at [1394, 280] on div "Authentication Gmail 1 Action When the step fails: Terminate Workflow Continue" at bounding box center [1386, 428] width 300 height 712
click at [1394, 166] on div at bounding box center [1386, 175] width 282 height 28
click at [1394, 155] on label "Action" at bounding box center [1386, 149] width 282 height 15
click at [1394, 168] on input "Action" at bounding box center [1376, 176] width 244 height 15
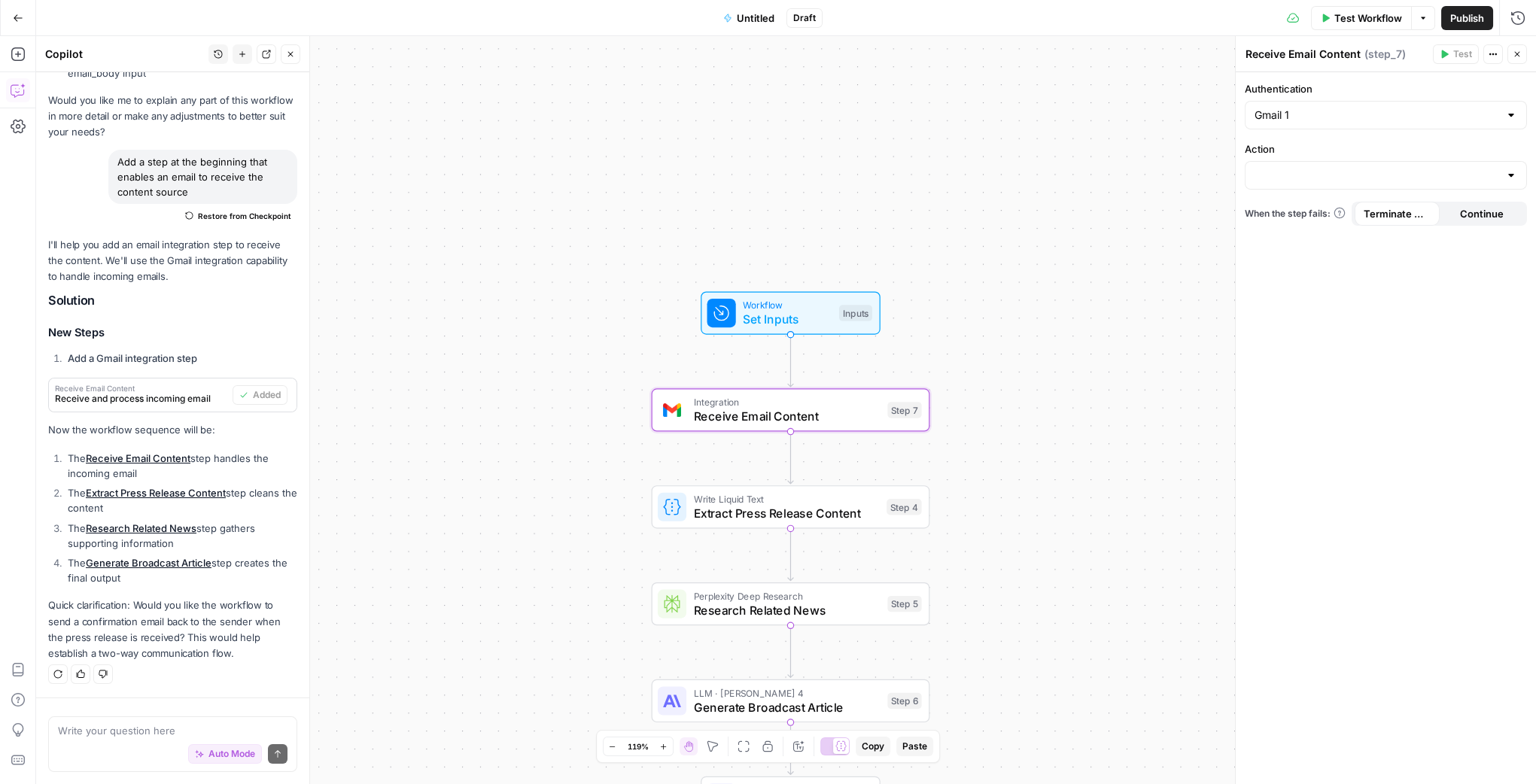
click at [1394, 148] on label "Action" at bounding box center [1386, 149] width 282 height 15
click at [1394, 168] on input "Action" at bounding box center [1376, 176] width 244 height 15
click at [1394, 148] on label "Action" at bounding box center [1386, 149] width 282 height 15
click at [1394, 168] on input "Action" at bounding box center [1376, 176] width 244 height 15
click at [1394, 148] on label "Action" at bounding box center [1386, 149] width 282 height 15
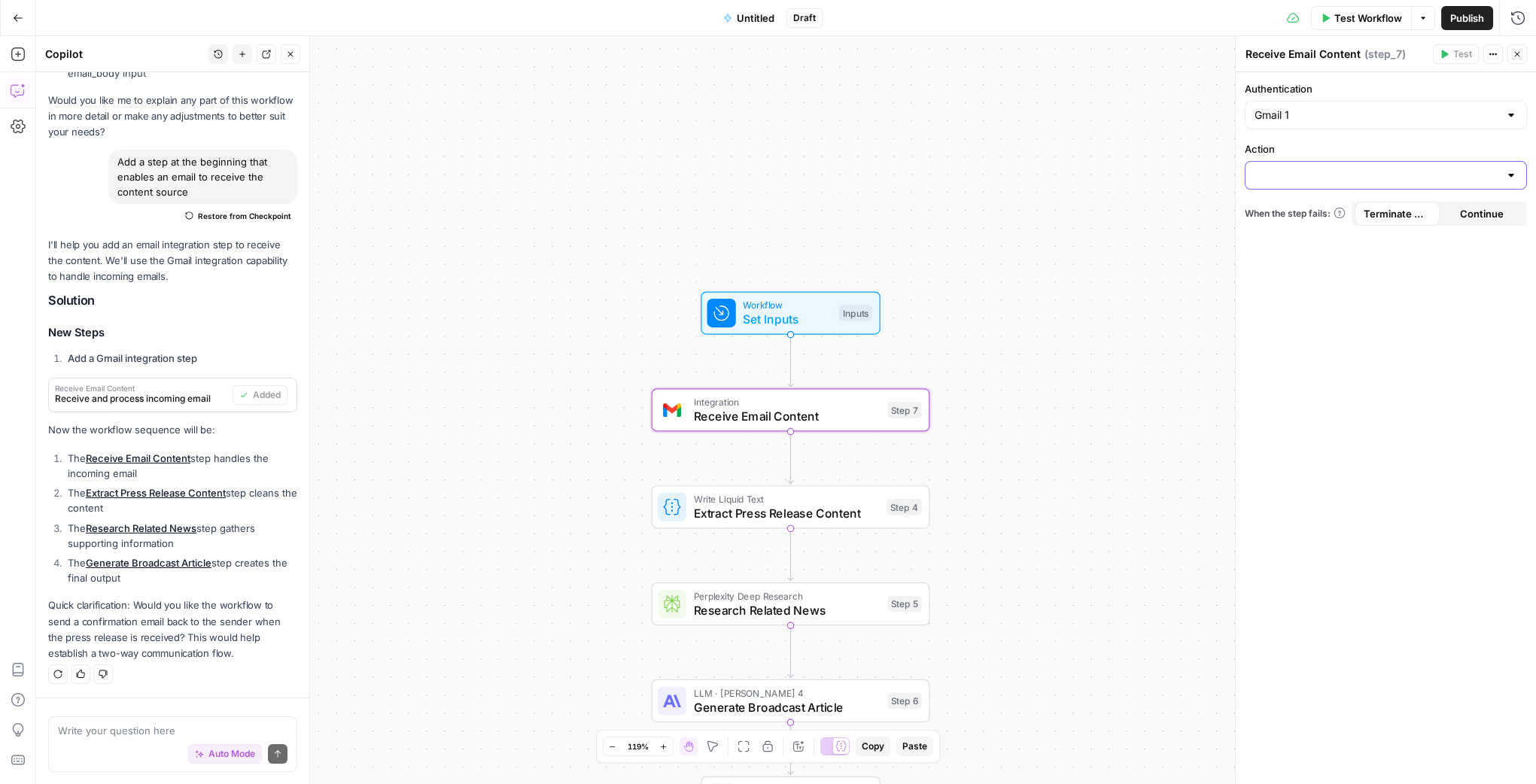
click at [1394, 168] on input "Action" at bounding box center [1376, 176] width 244 height 15
click at [954, 345] on div "Workflow Set Inputs Inputs Integration Receive Email Content Step 7 Write Liqui…" at bounding box center [786, 410] width 1500 height 748
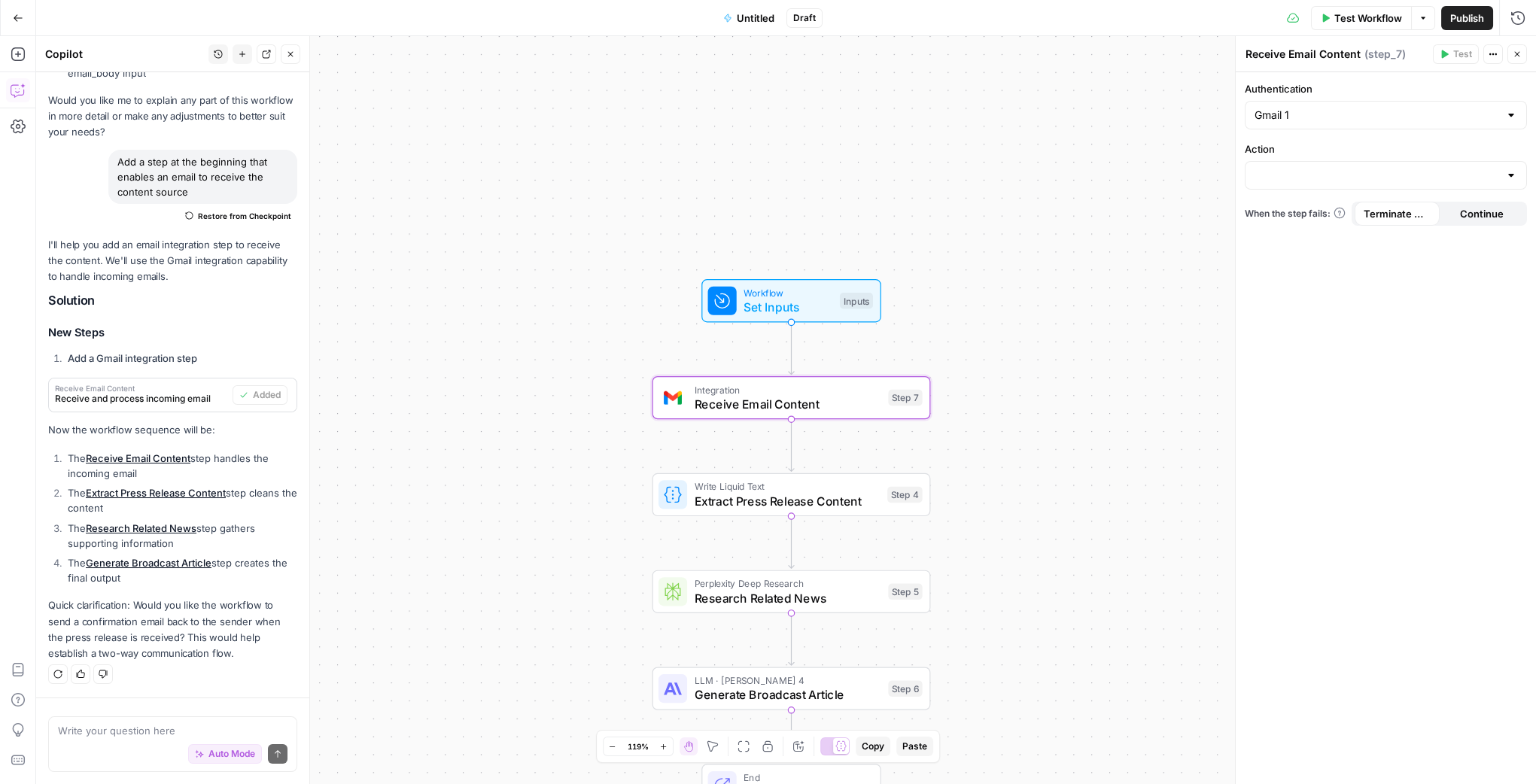
click at [1394, 181] on div at bounding box center [1511, 176] width 12 height 15
click at [1394, 149] on label "Action" at bounding box center [1386, 149] width 282 height 15
click at [1394, 168] on input "Action" at bounding box center [1376, 176] width 244 height 15
click at [1394, 328] on div "Authentication Gmail 1 Action When the step fails: Terminate Workflow Continue" at bounding box center [1386, 428] width 300 height 712
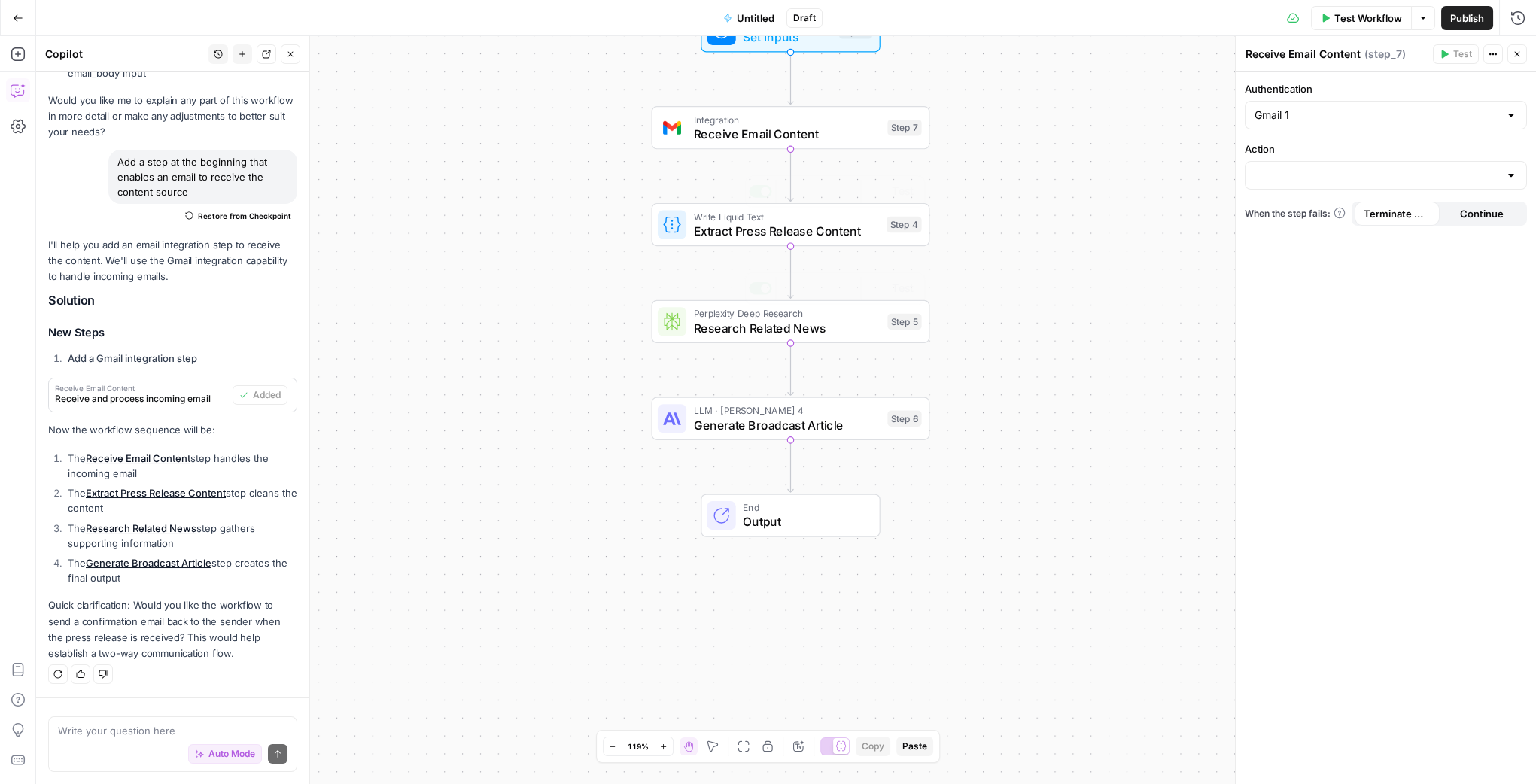
click at [764, 130] on span "Receive Email Content" at bounding box center [787, 133] width 186 height 18
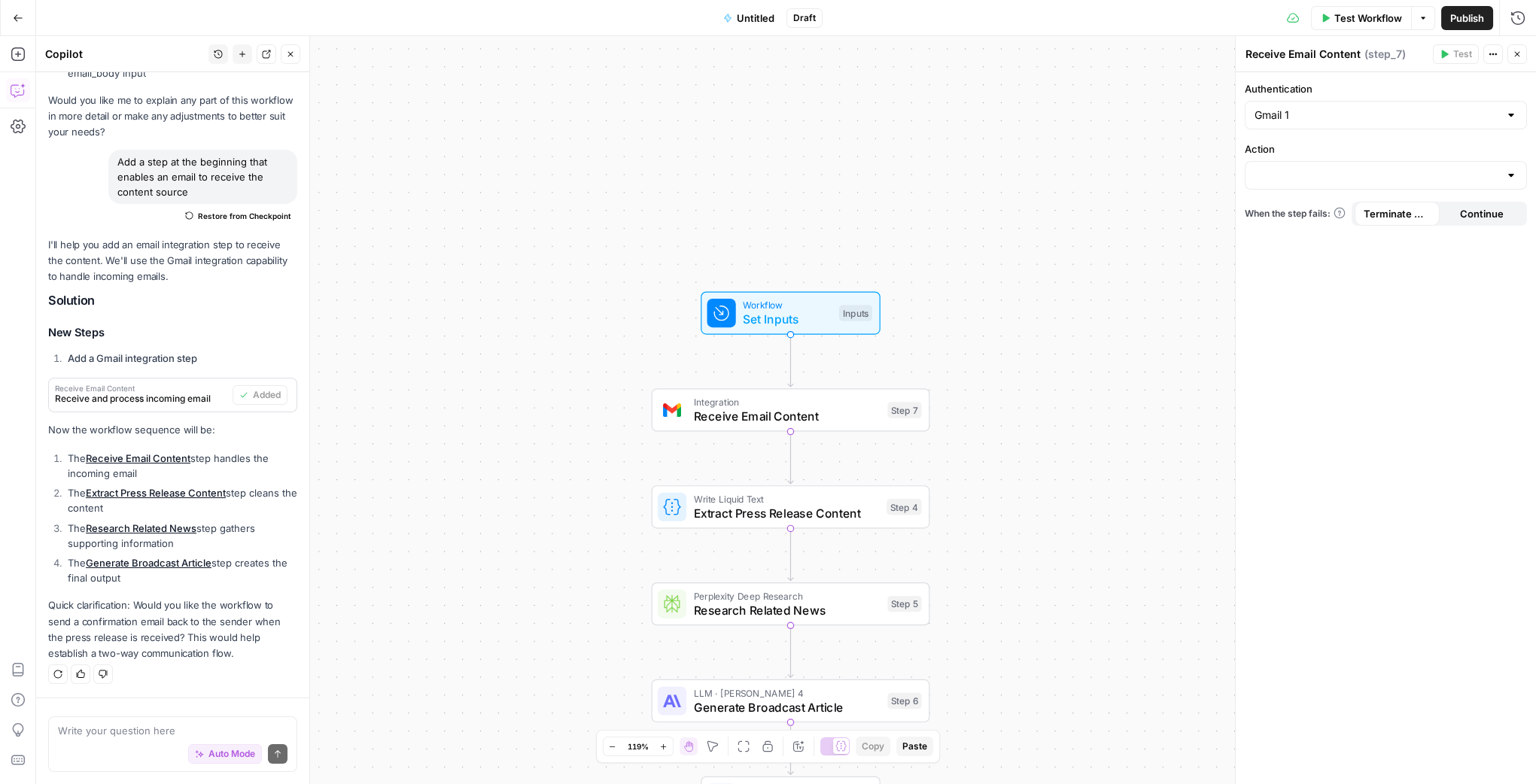
click at [97, 471] on li "The Receive Email Content step handles the incoming email" at bounding box center [180, 465] width 233 height 30
click at [69, 473] on li "The Receive Email Content step handles the incoming email" at bounding box center [180, 465] width 233 height 30
click at [80, 501] on li "The Extract Press Release Content step cleans the content" at bounding box center [180, 500] width 233 height 30
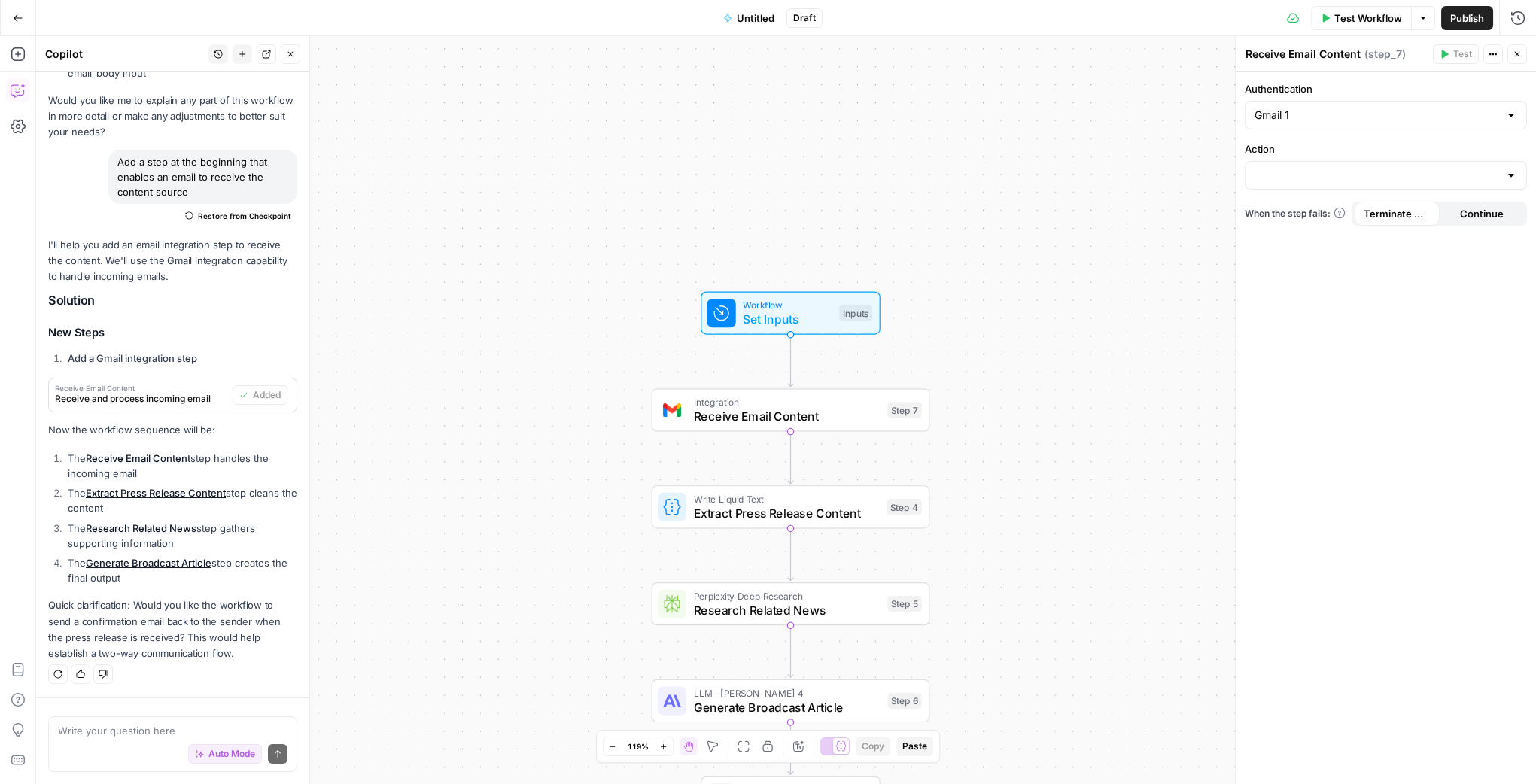
click at [80, 501] on li "The Extract Press Release Content step cleans the content" at bounding box center [180, 500] width 233 height 30
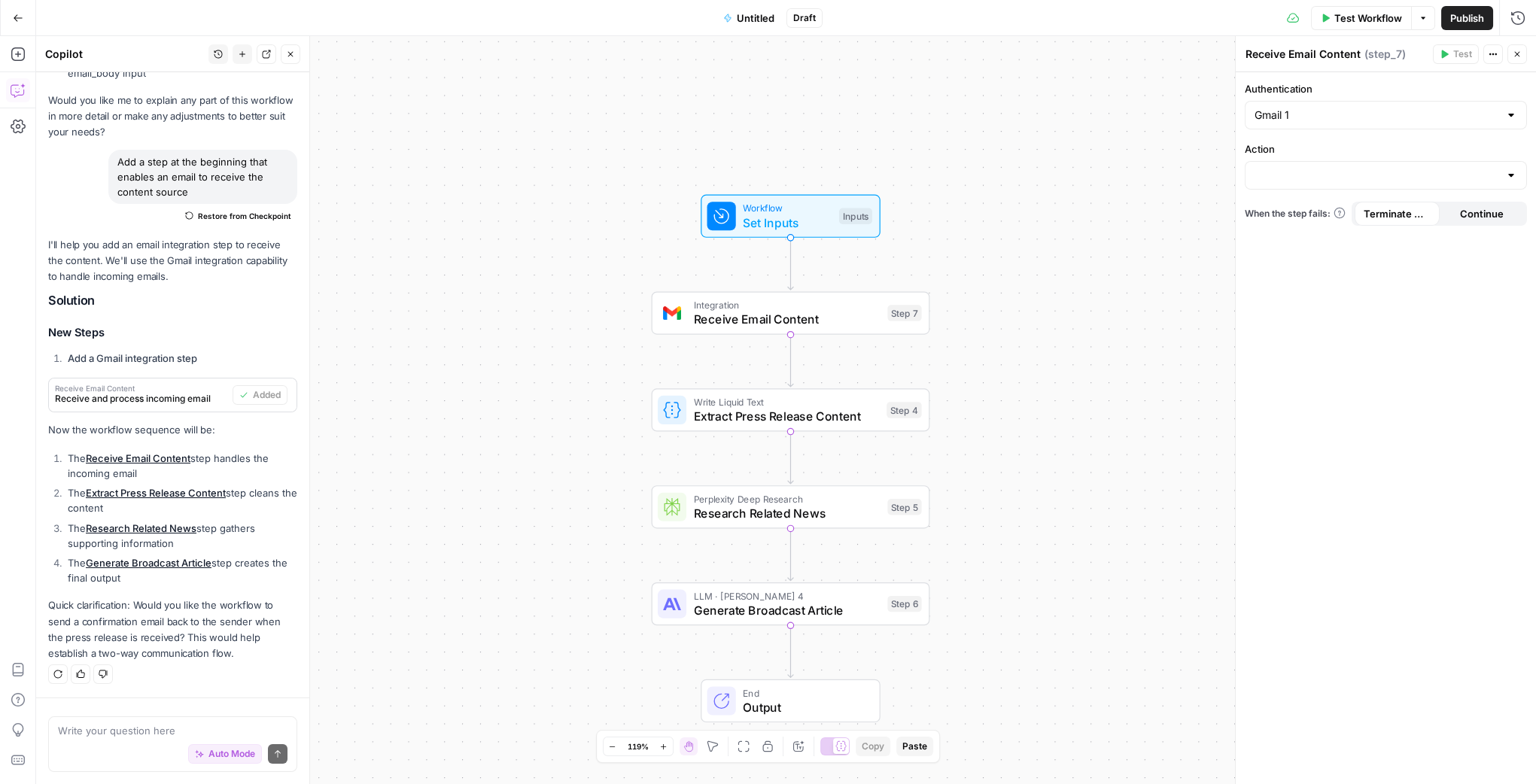
click at [846, 307] on span "Integration" at bounding box center [787, 305] width 186 height 15
click at [846, 322] on span "Receive Email Content" at bounding box center [787, 318] width 186 height 18
click at [1029, 311] on div "Workflow Set Inputs Inputs Integration Receive Email Content Step 7 Copy step D…" at bounding box center [786, 410] width 1500 height 748
click at [803, 228] on span "Set Inputs" at bounding box center [786, 222] width 89 height 18
click at [833, 179] on div "Workflow Set Inputs Inputs Integration Receive Email Content Step 7 Write Liqui…" at bounding box center [786, 410] width 1500 height 748
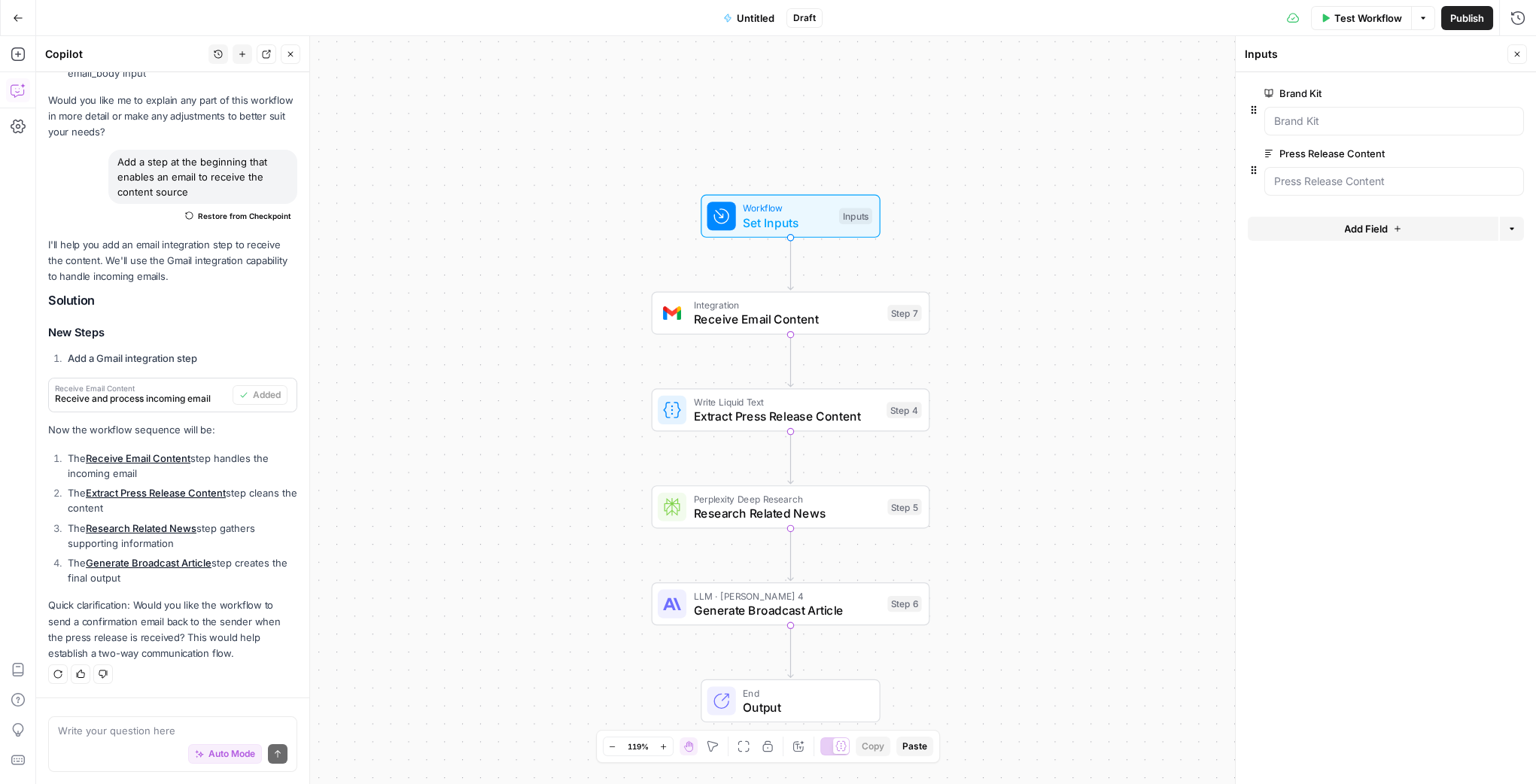
click at [1380, 20] on span "Test Workflow" at bounding box center [1368, 18] width 68 height 15
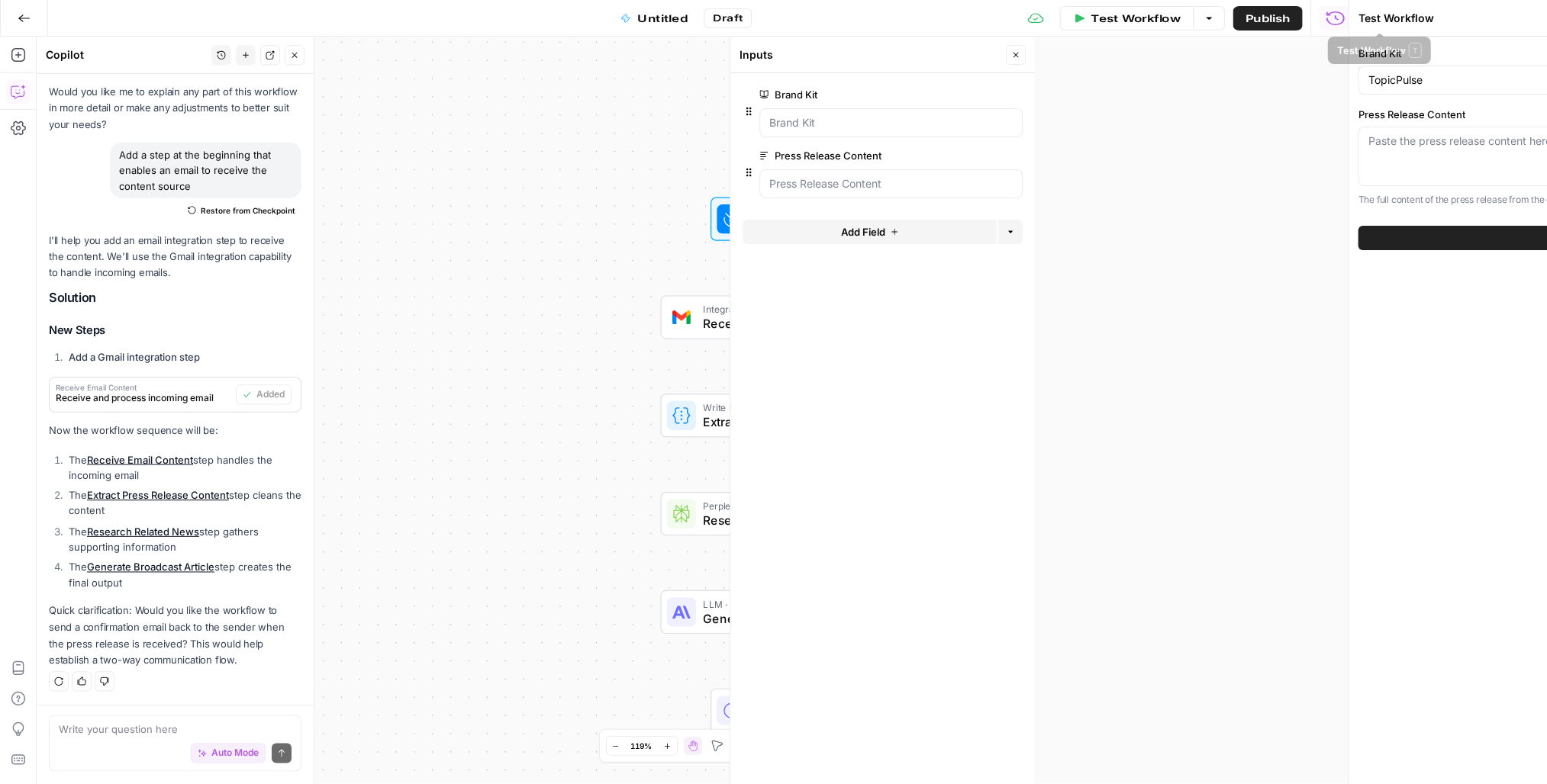
scroll to position [1285, 0]
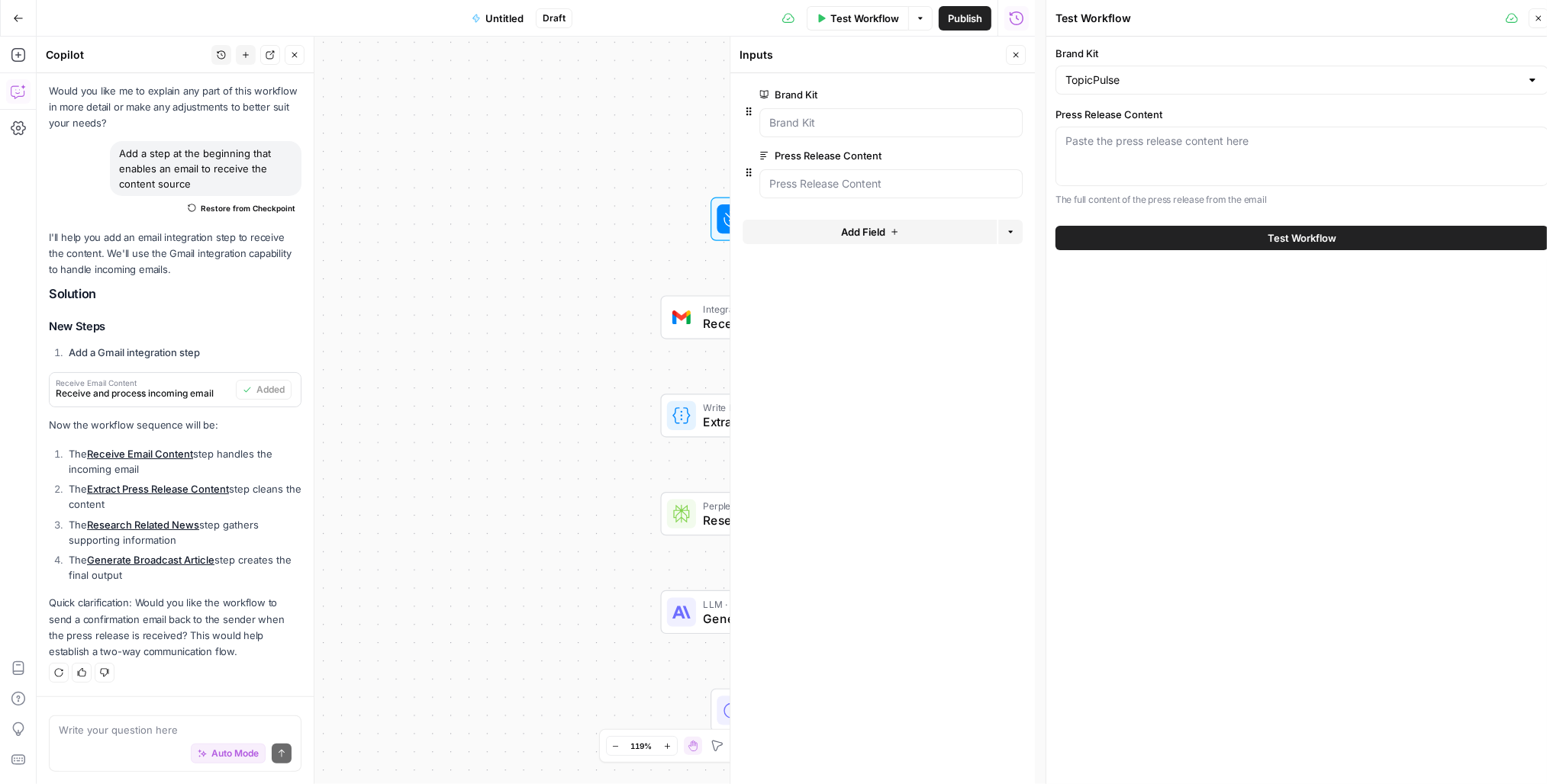
click at [1245, 161] on div "Paste the press release content here" at bounding box center [1302, 156] width 493 height 59
click at [1238, 157] on div "Paste the press release content here" at bounding box center [1302, 156] width 493 height 59
click at [1261, 190] on div "Press Release Content Paste the press release content here The full content of …" at bounding box center [1302, 157] width 493 height 101
click at [1217, 151] on div "Paste the press release content here" at bounding box center [1302, 156] width 493 height 59
paste textarea "Opening Night Set for Sept. 19 in the Railyard The tipoff of the 2025-26 season…"
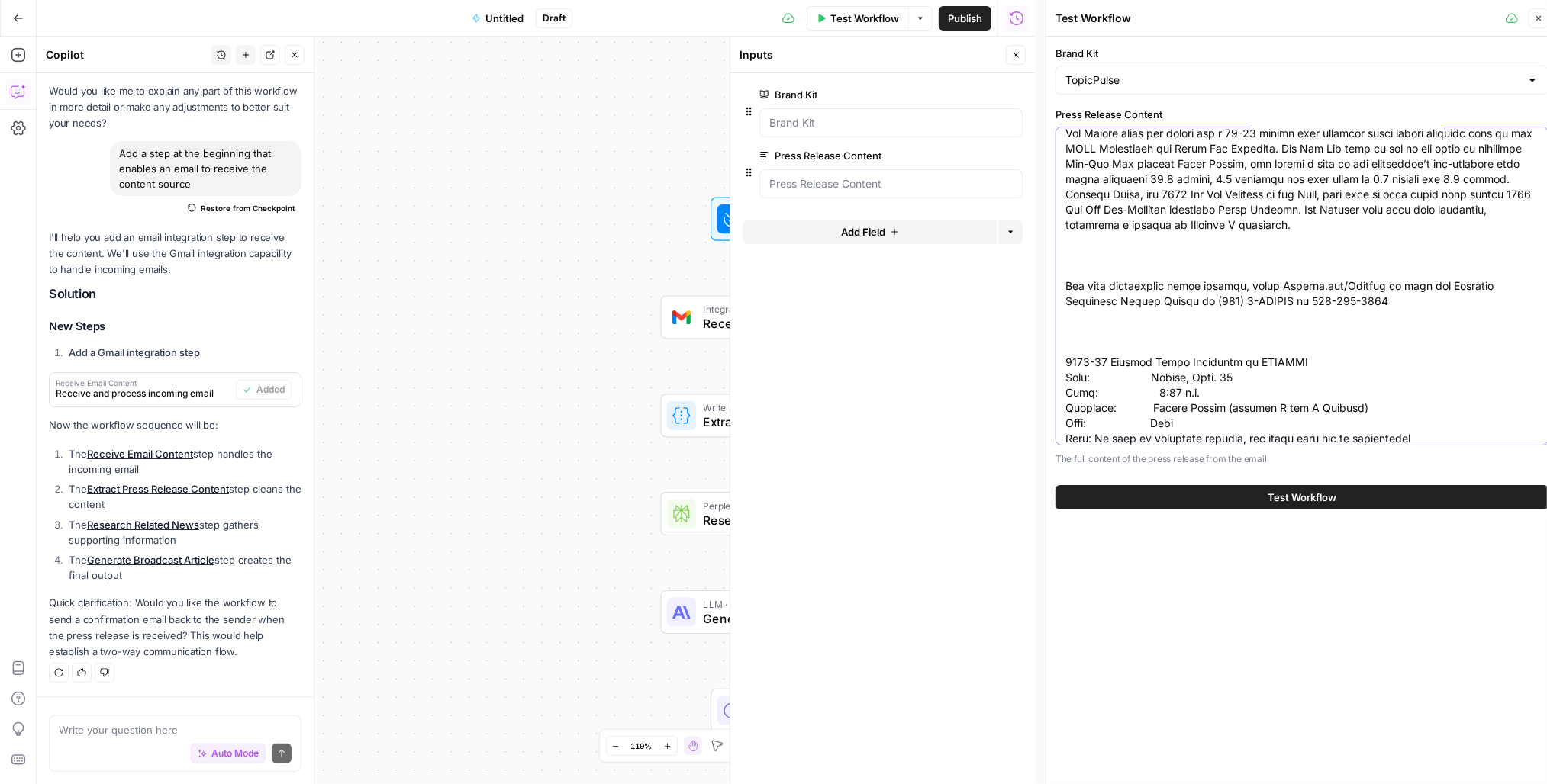
scroll to position [0, 0]
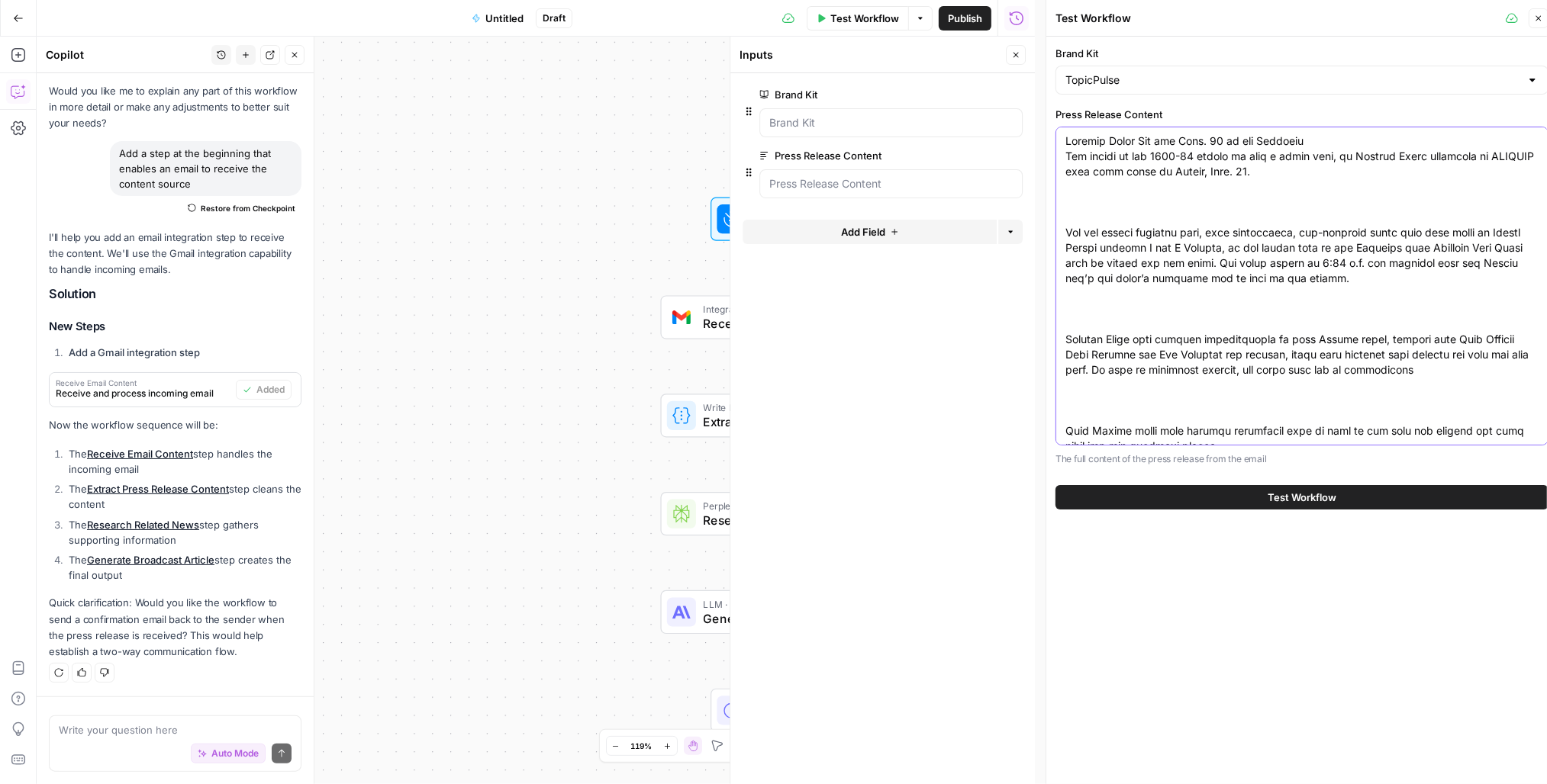
type textarea "Opening Night Set for Sept. 19 in the Railyard The tipoff of the 2025-26 season…"
click at [1251, 494] on button "Test Workflow" at bounding box center [1302, 497] width 493 height 24
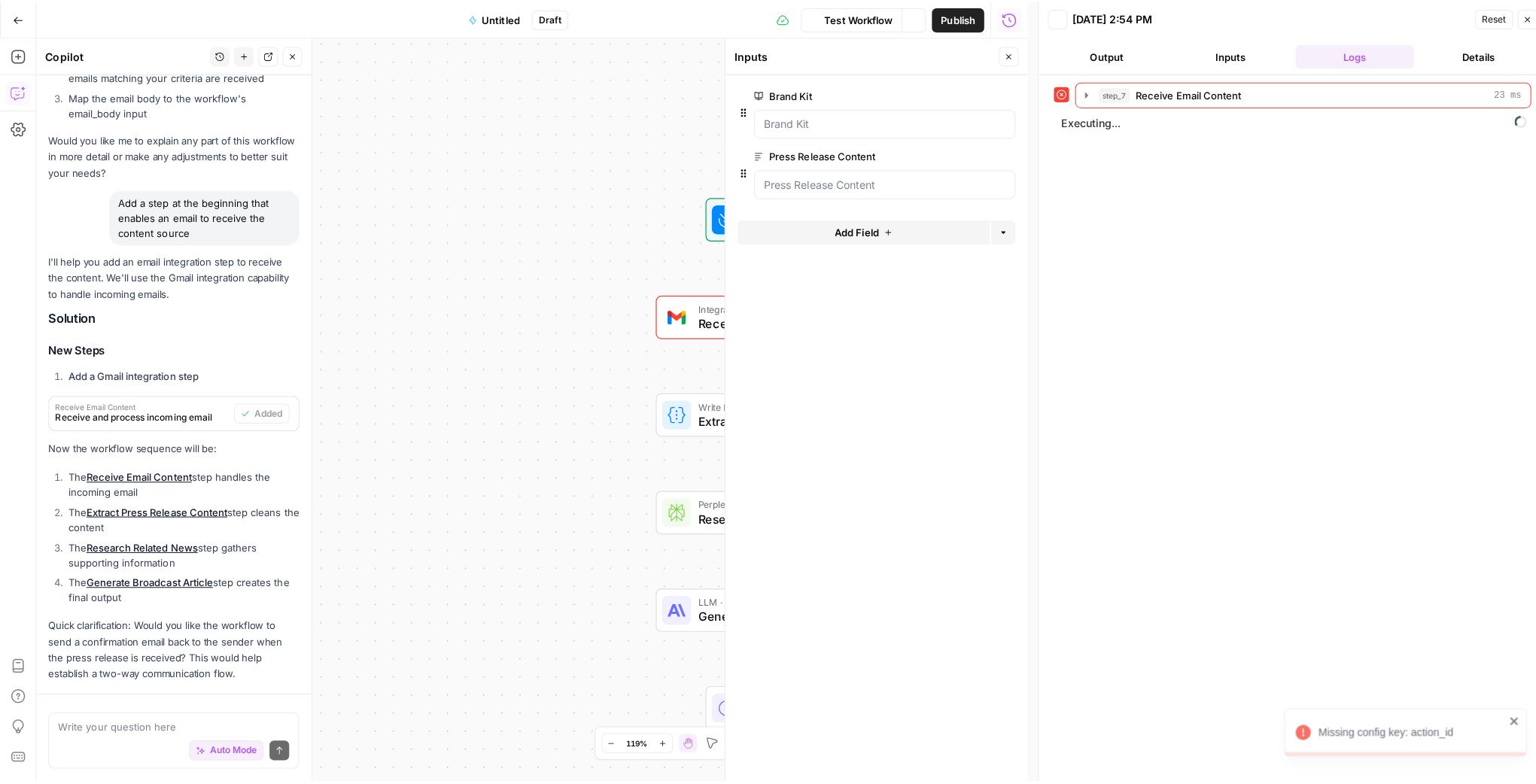
scroll to position [1286, 0]
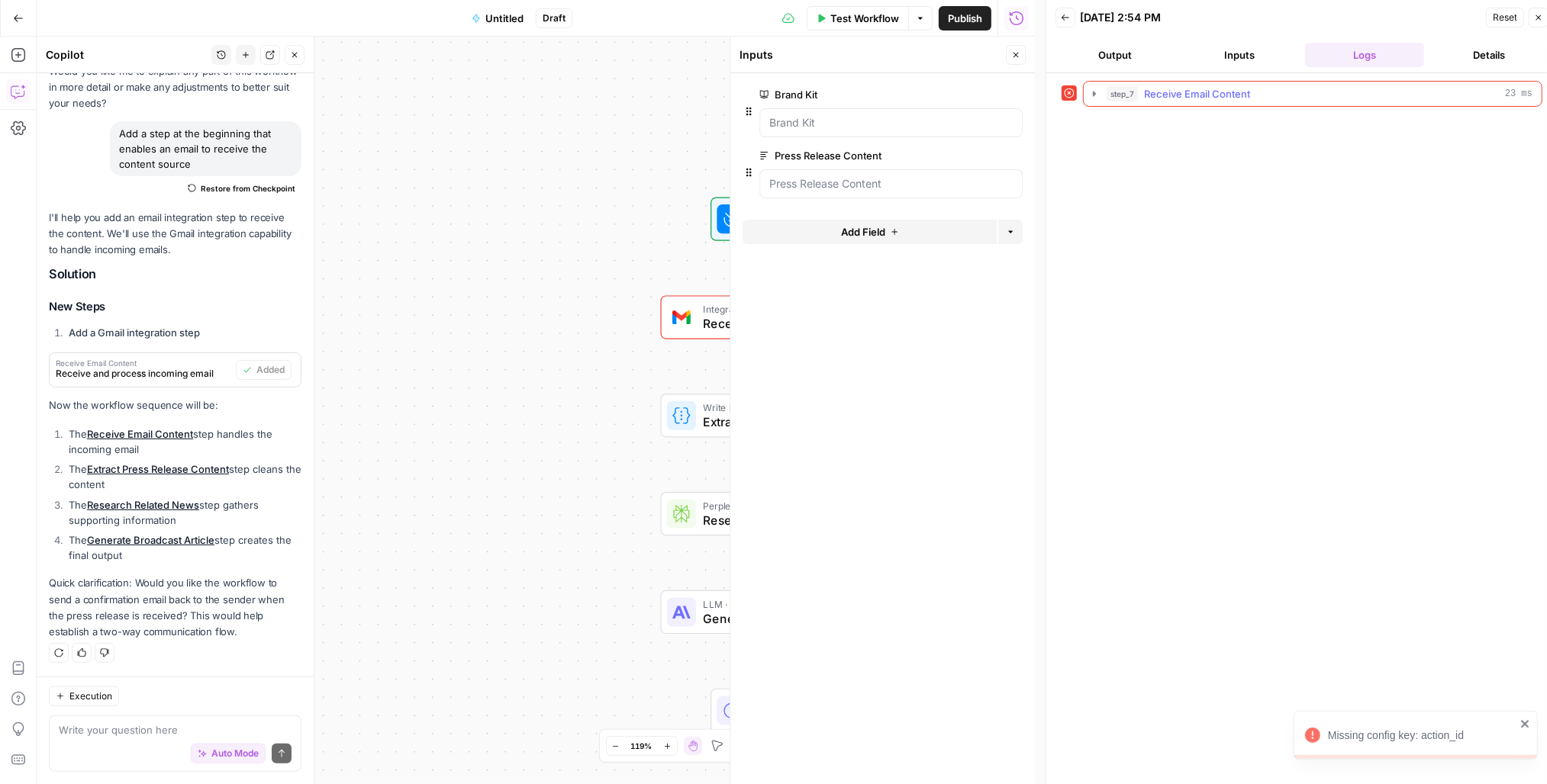
click at [1099, 94] on icon "button" at bounding box center [1095, 94] width 13 height 12
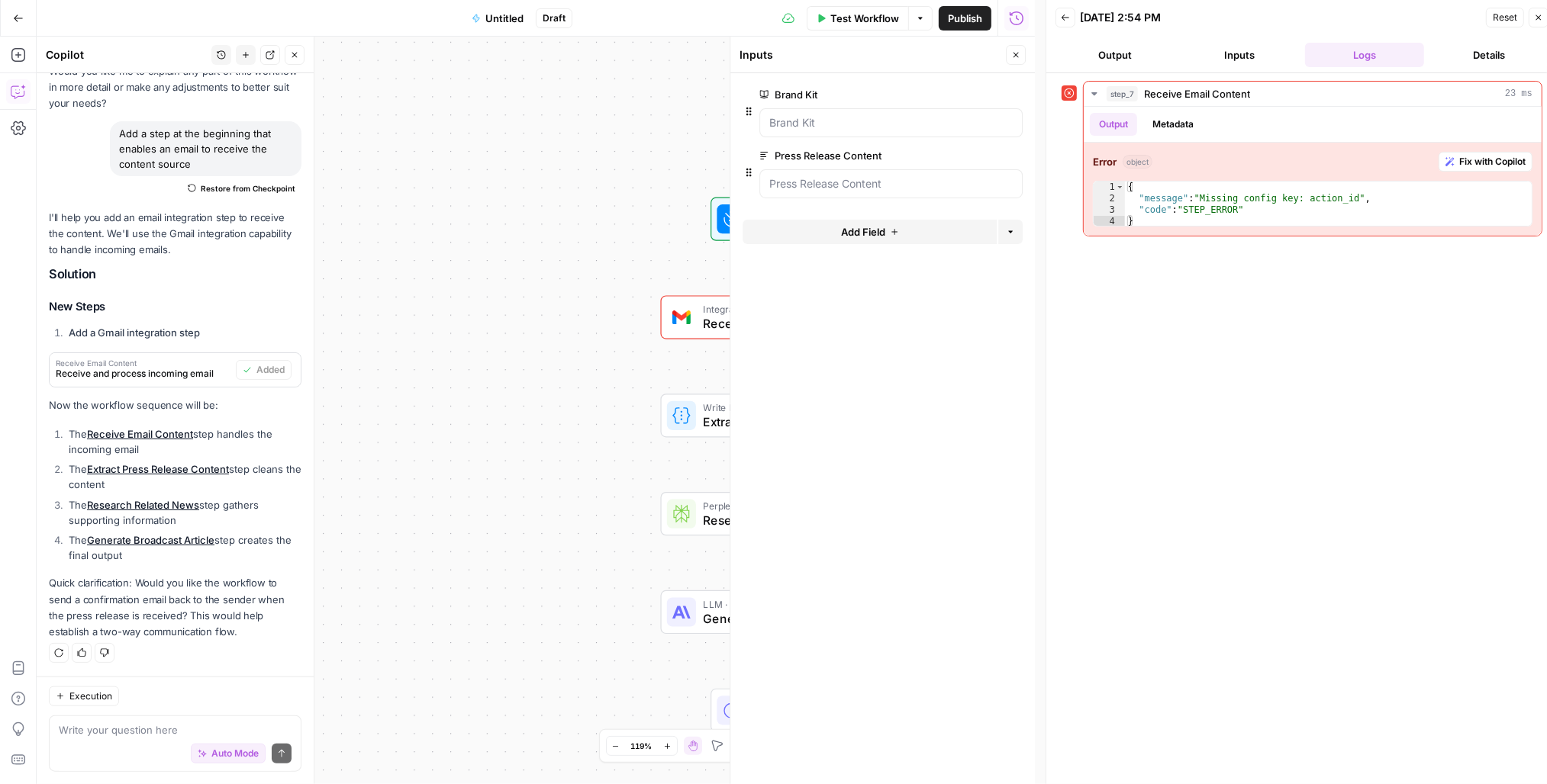
click at [1414, 23] on button "Close" at bounding box center [1538, 17] width 20 height 20
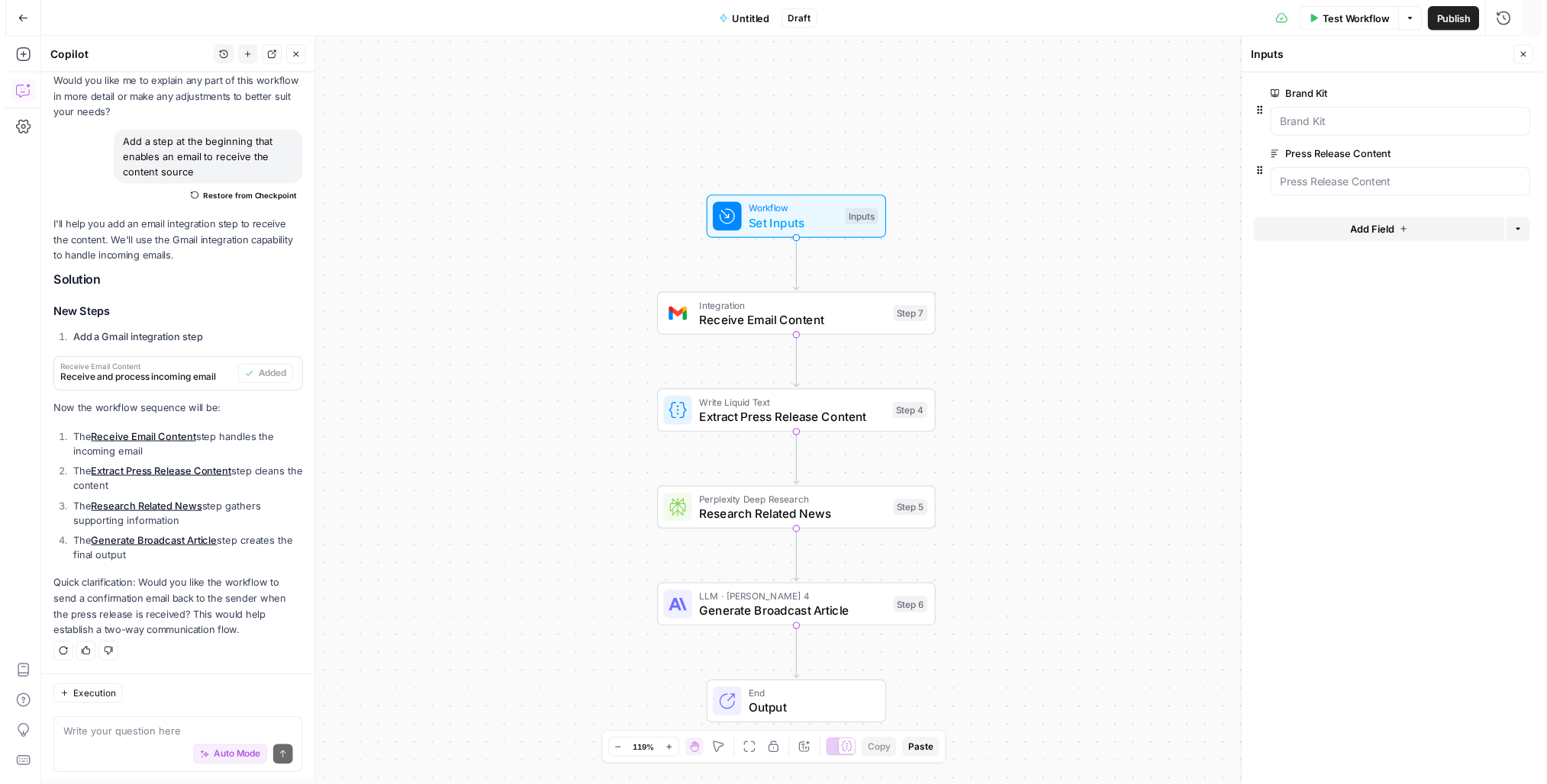
scroll to position [1294, 0]
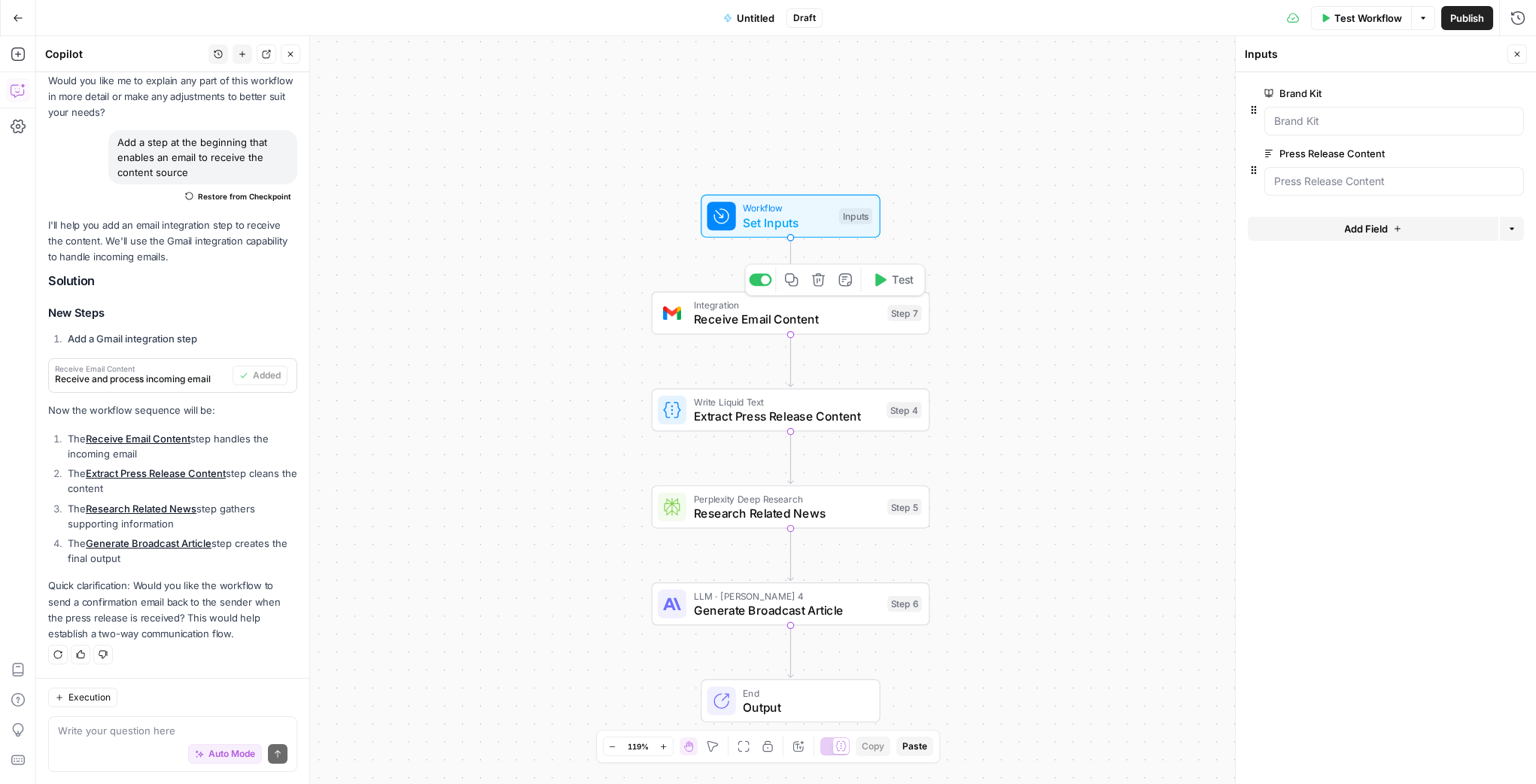
click at [867, 310] on span "Receive Email Content" at bounding box center [787, 318] width 186 height 18
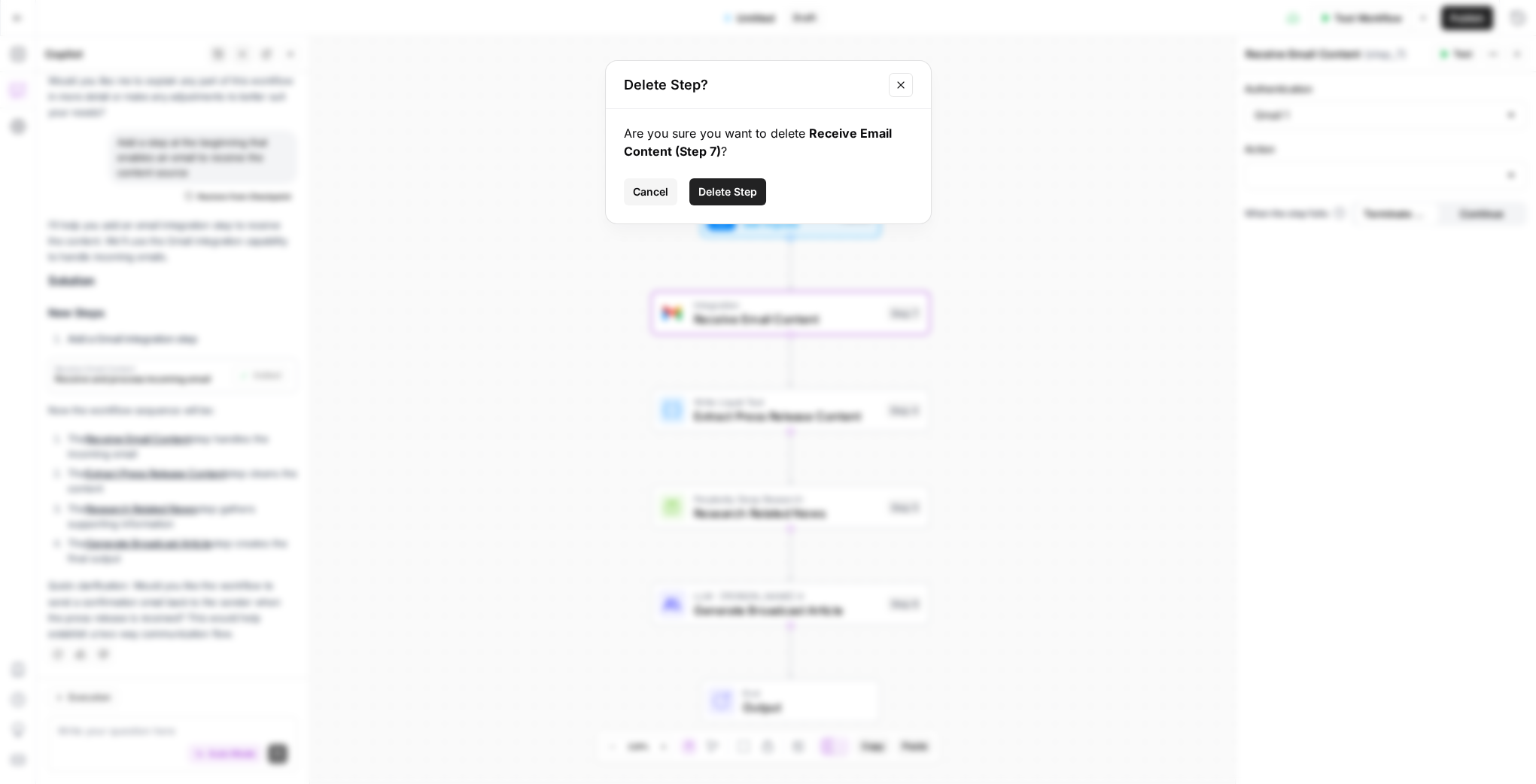
click at [737, 204] on button "Delete Step" at bounding box center [728, 192] width 77 height 27
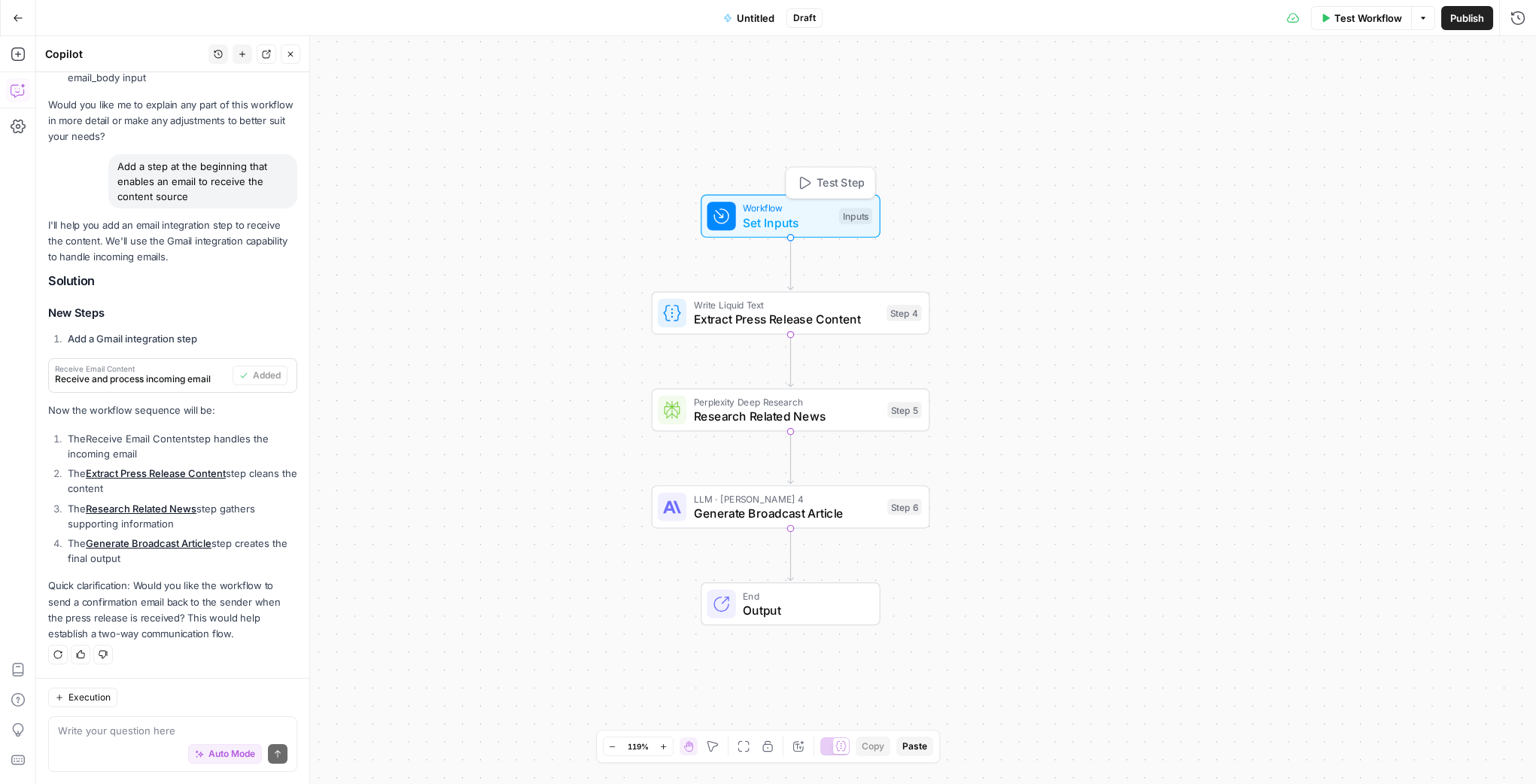
click at [771, 213] on span "Set Inputs" at bounding box center [786, 222] width 89 height 18
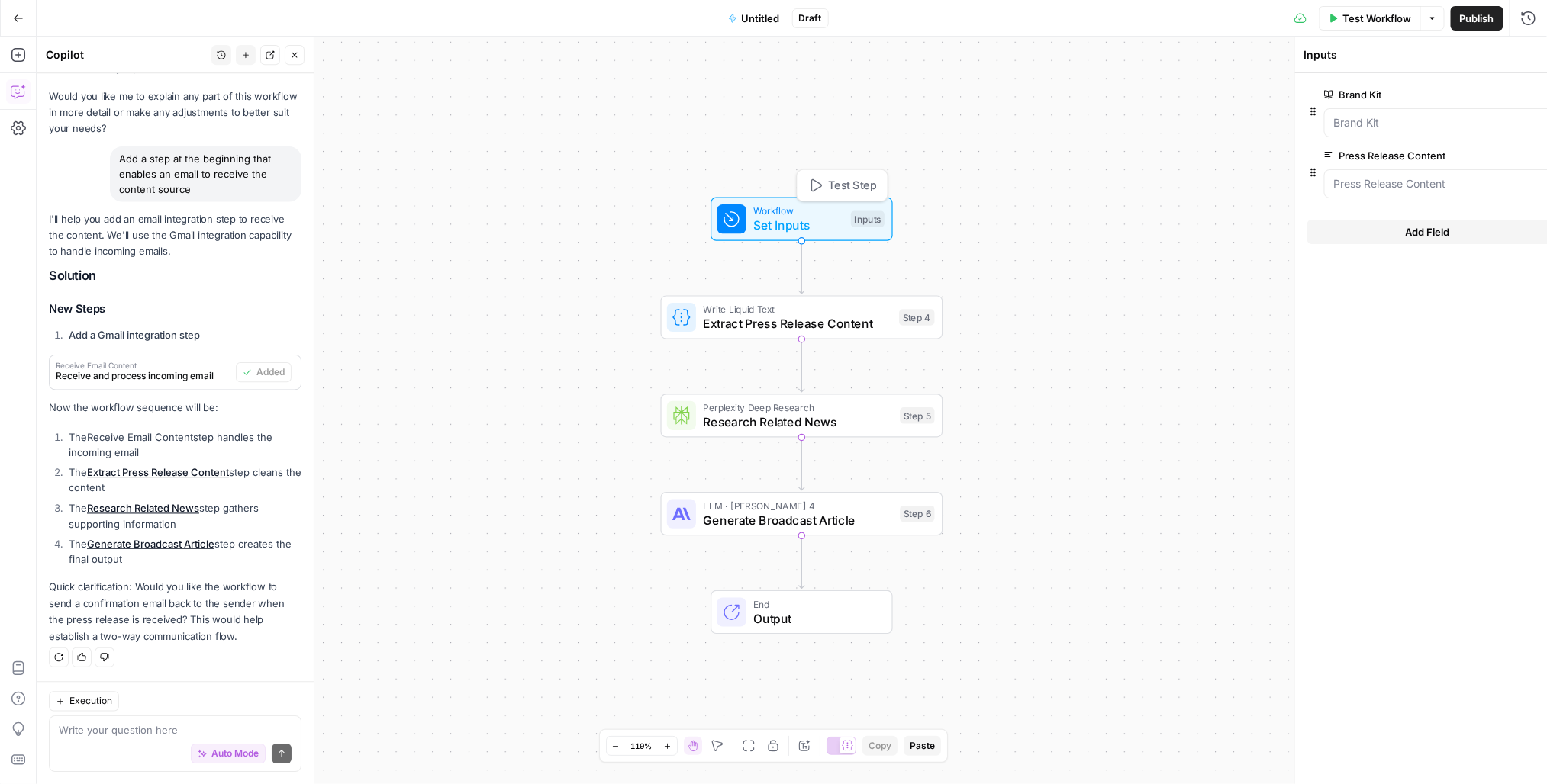
scroll to position [1269, 0]
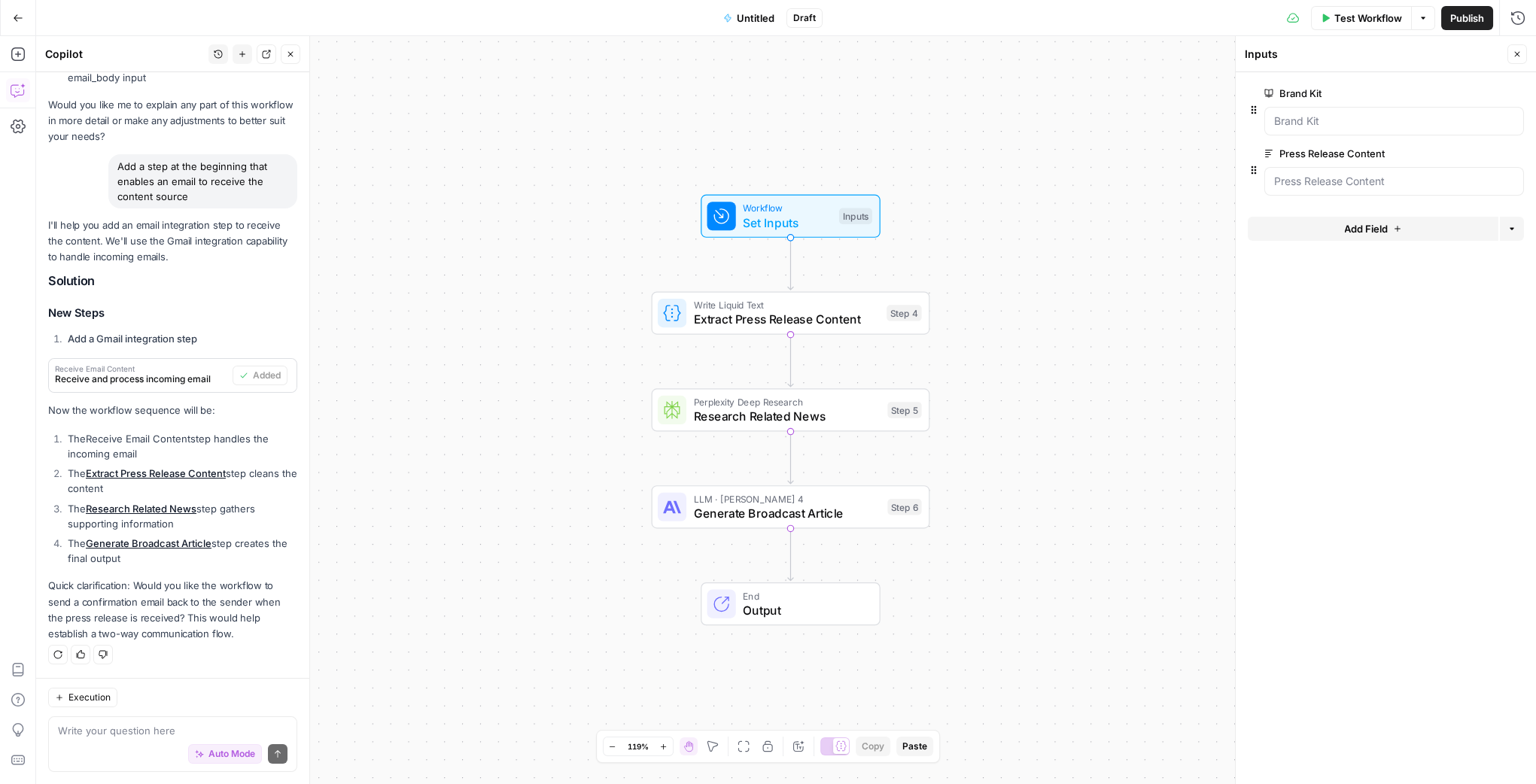
click at [1320, 159] on label "Press Release Content" at bounding box center [1351, 154] width 175 height 15
click at [1320, 174] on Content "Press Release Content" at bounding box center [1394, 182] width 240 height 15
click at [1323, 169] on div at bounding box center [1393, 181] width 260 height 28
click at [1321, 179] on Content "Press Release Content" at bounding box center [1394, 182] width 240 height 15
click at [1345, 20] on span "Test Workflow" at bounding box center [1368, 18] width 68 height 15
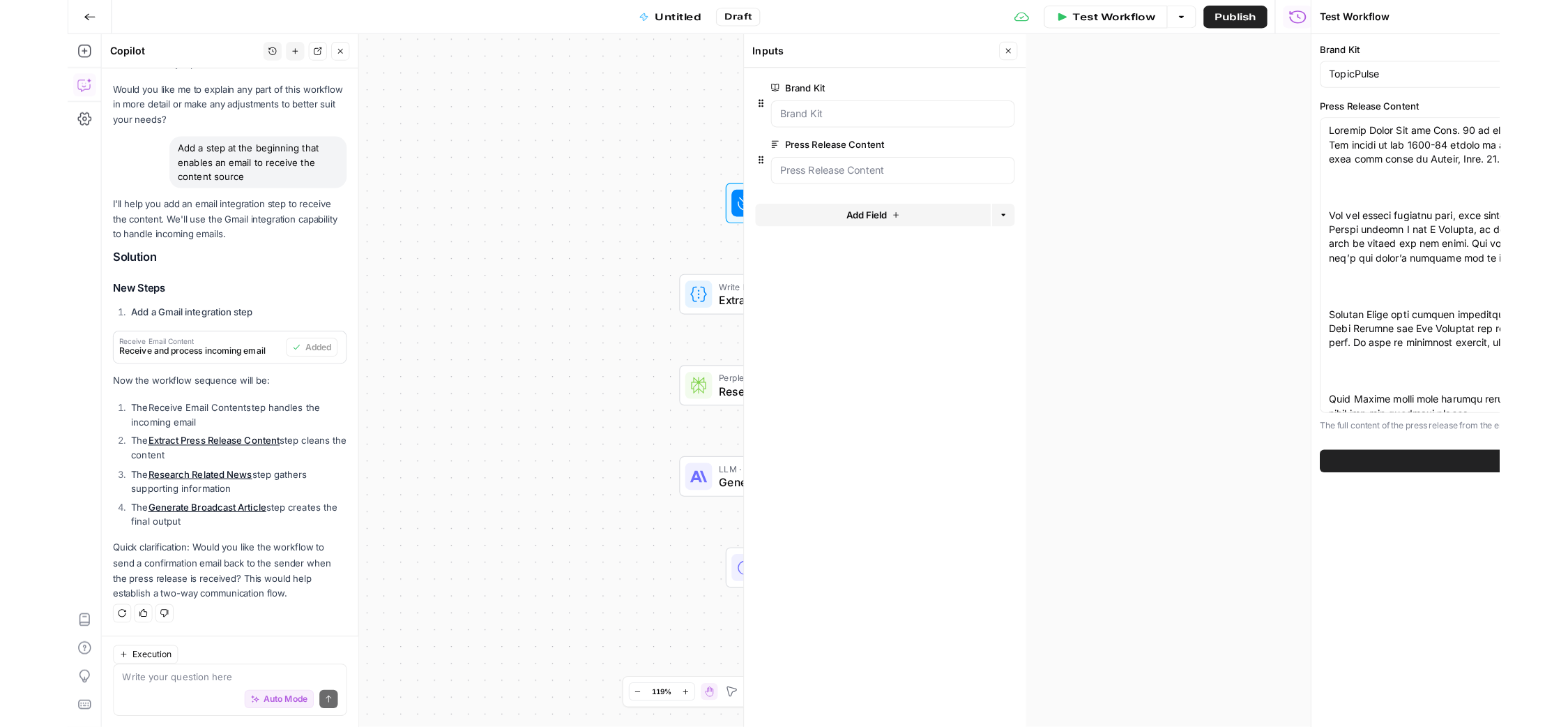
scroll to position [1170, 0]
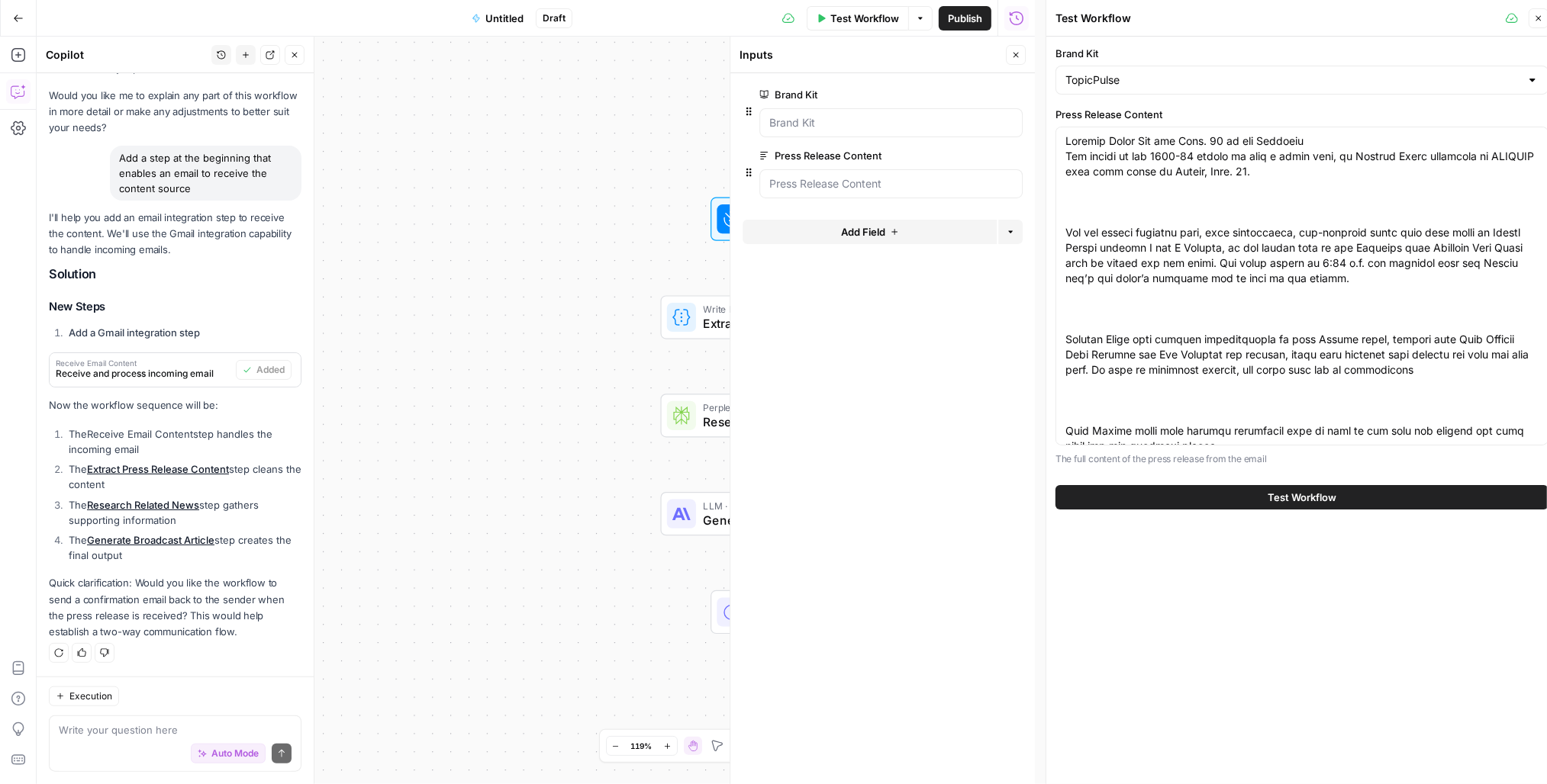
click at [1141, 55] on label "Brand Kit" at bounding box center [1302, 54] width 493 height 16
click at [1141, 73] on input "TopicPulse" at bounding box center [1293, 80] width 455 height 16
type input "TopicPulse"
click at [1244, 487] on button "Test Workflow" at bounding box center [1302, 497] width 493 height 24
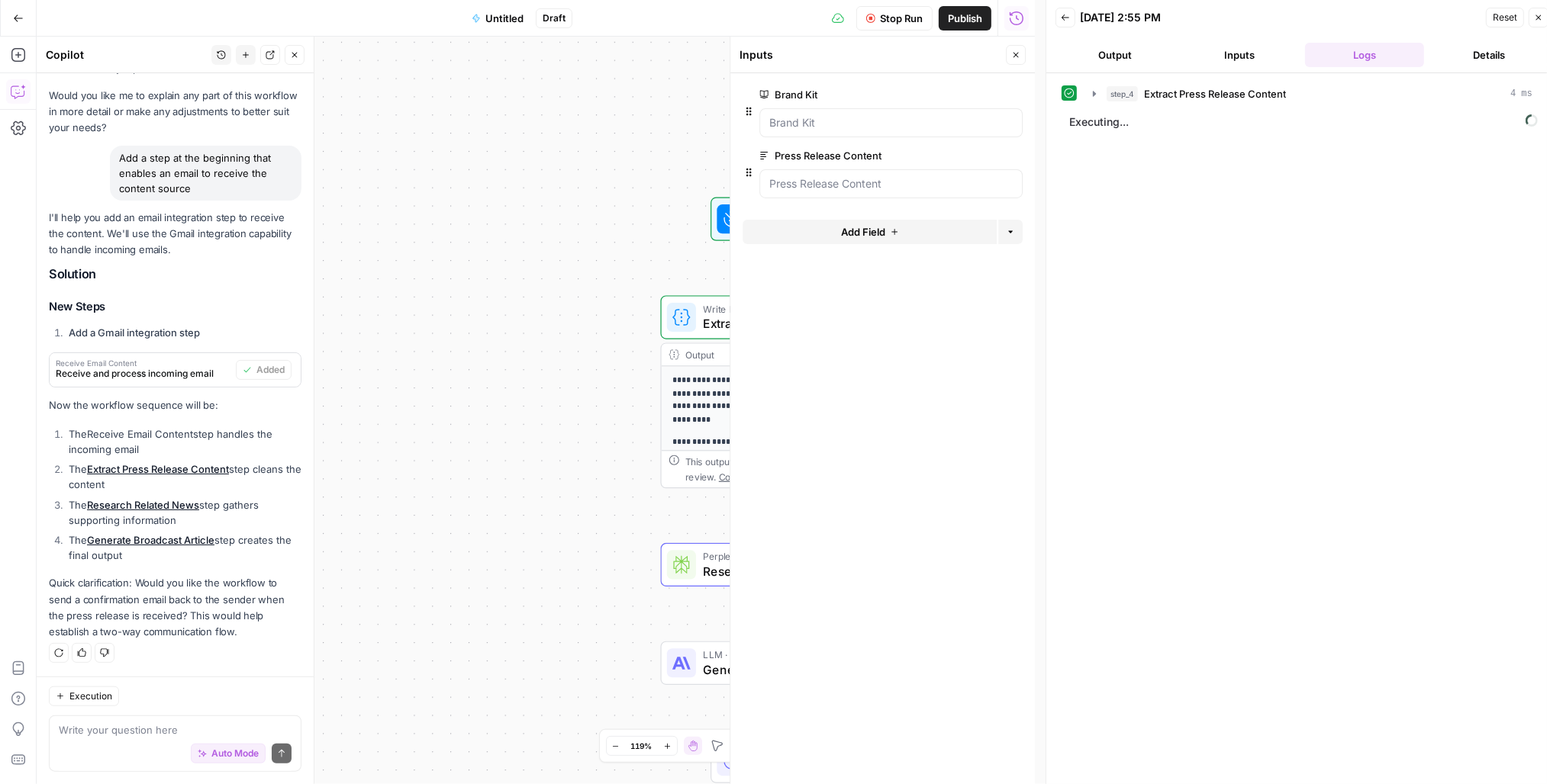
click at [586, 146] on div "**********" at bounding box center [536, 410] width 999 height 747
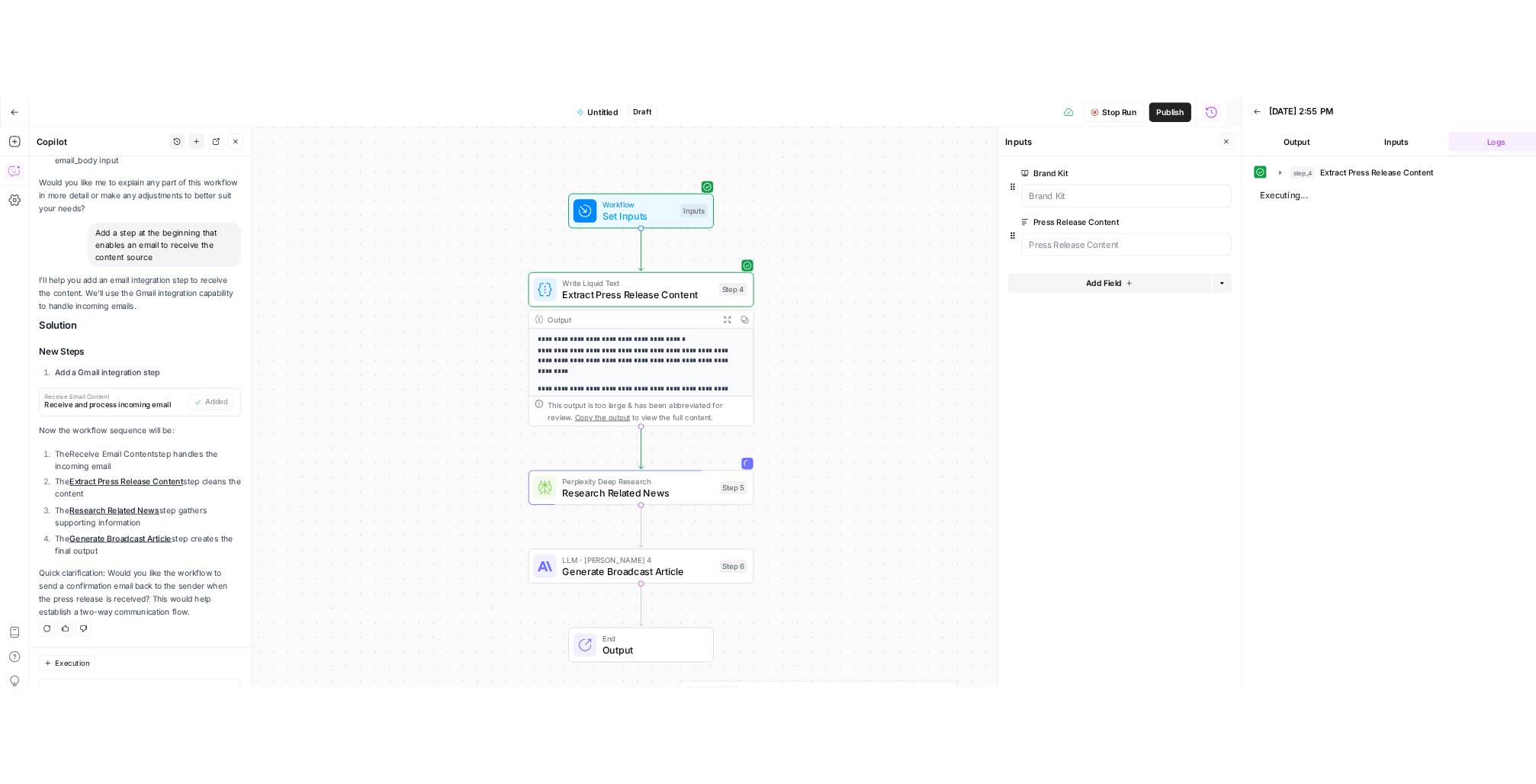
scroll to position [1280, 0]
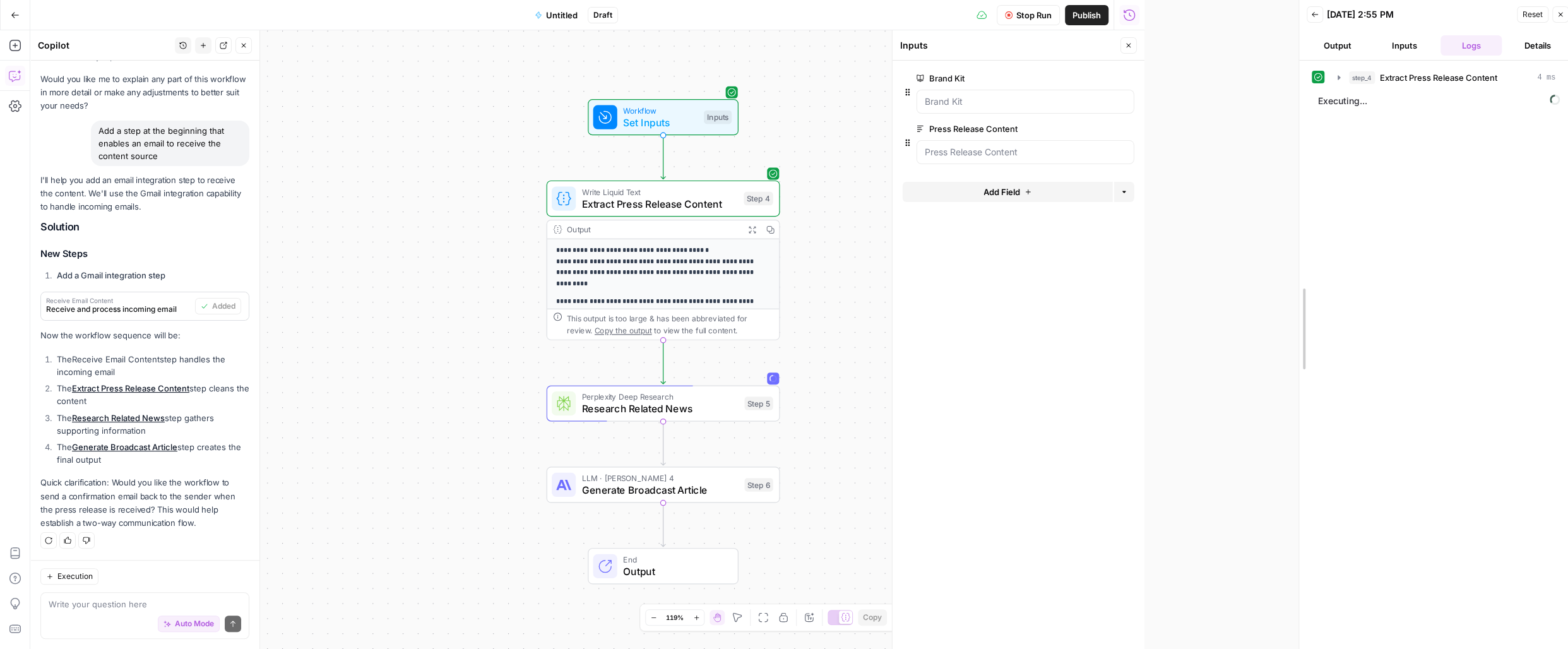
drag, startPoint x: 1158, startPoint y: 187, endPoint x: 1214, endPoint y: 186, distance: 56.0
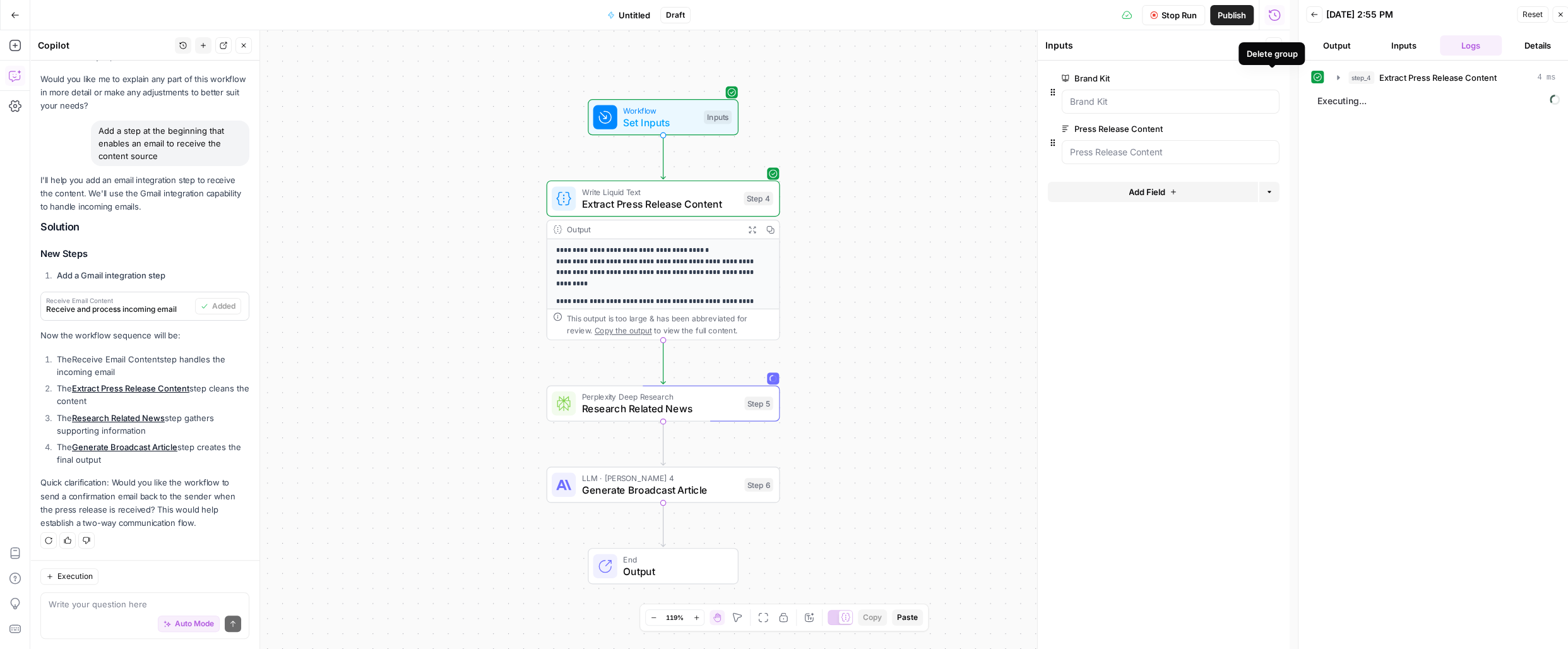
click at [1170, 40] on button "Close" at bounding box center [1274, 45] width 16 height 16
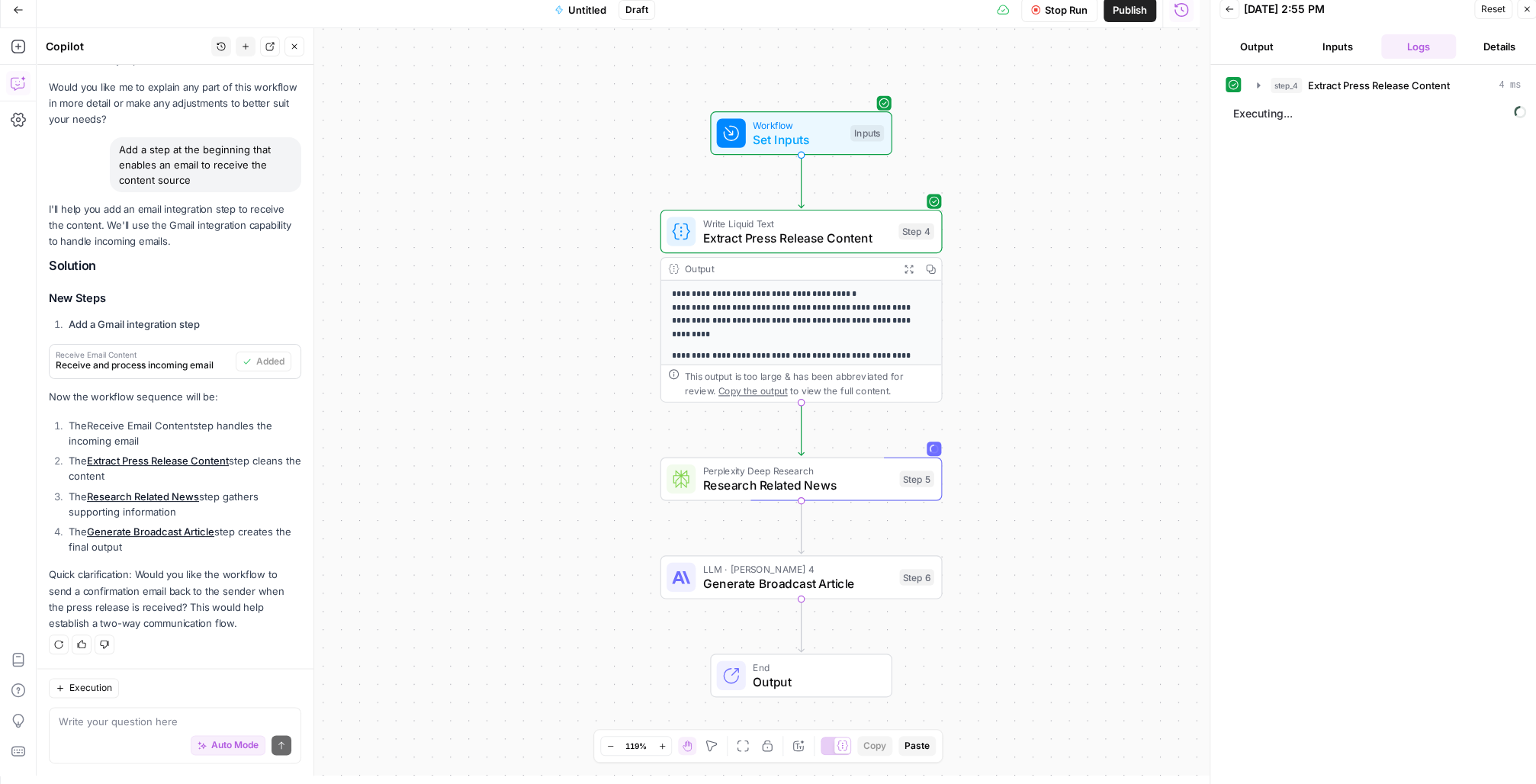
scroll to position [10, 0]
click at [144, 716] on textarea at bounding box center [175, 720] width 233 height 16
click at [141, 720] on textarea at bounding box center [175, 720] width 233 height 16
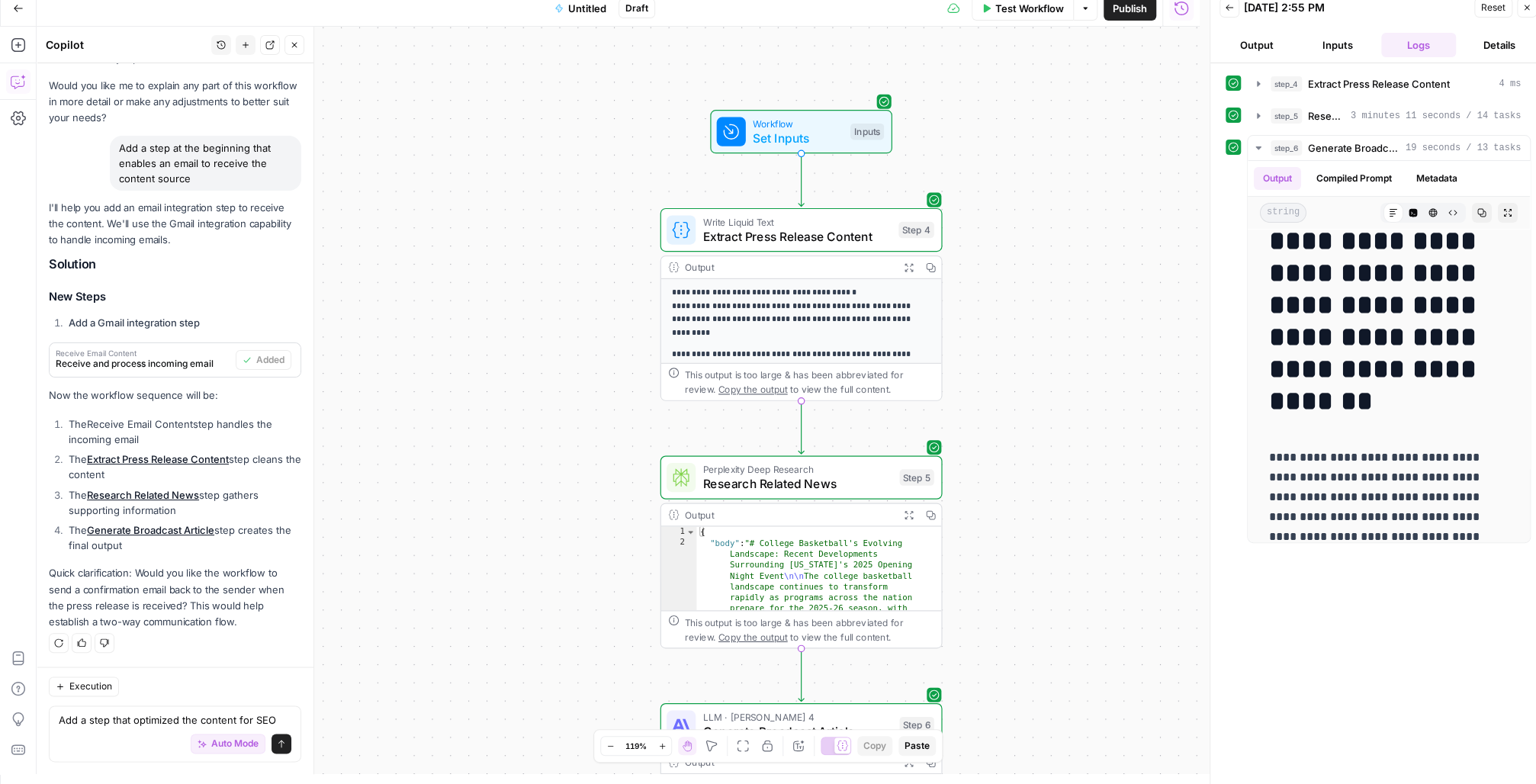
scroll to position [273, 0]
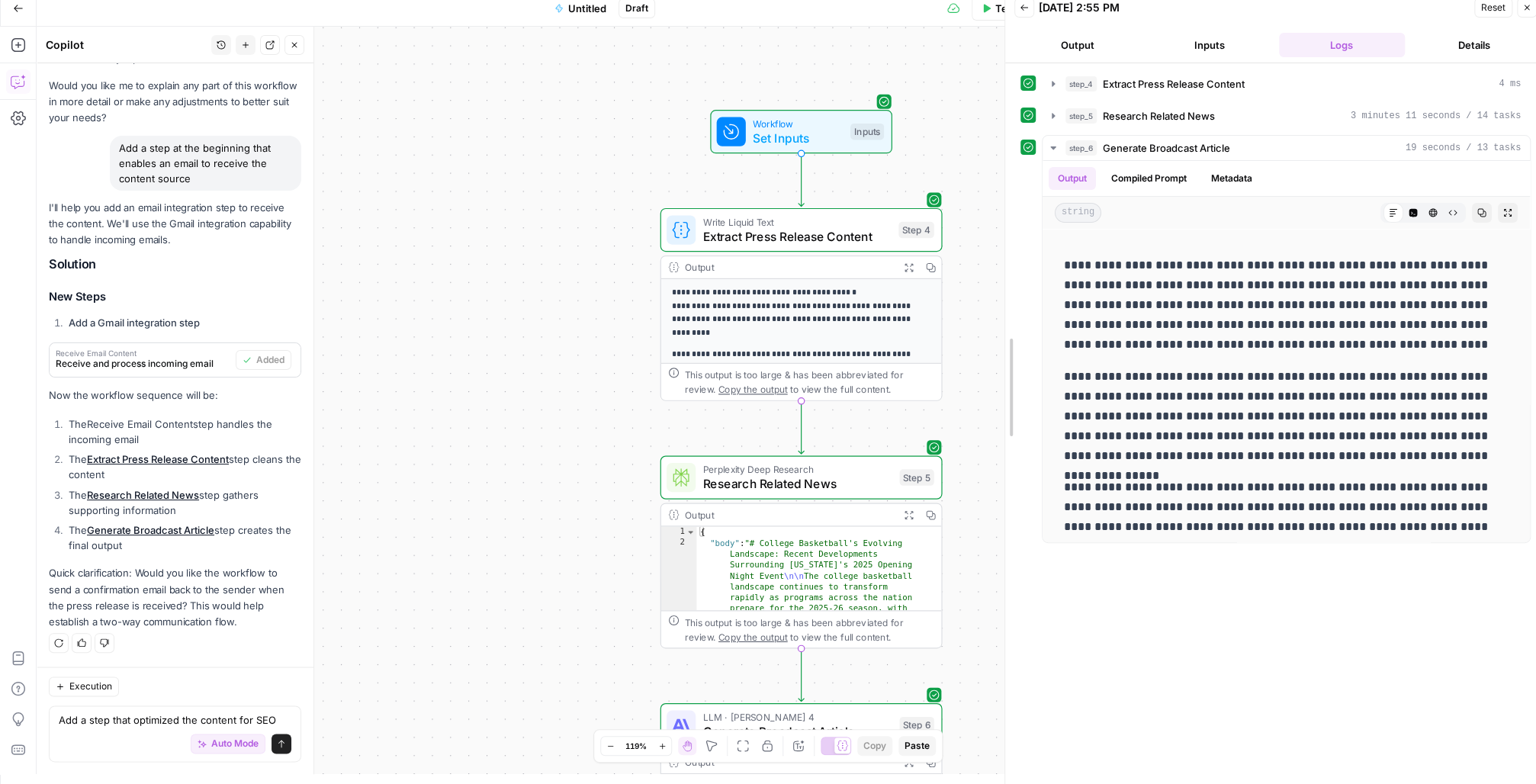
drag, startPoint x: 1211, startPoint y: 265, endPoint x: 999, endPoint y: 258, distance: 212.1
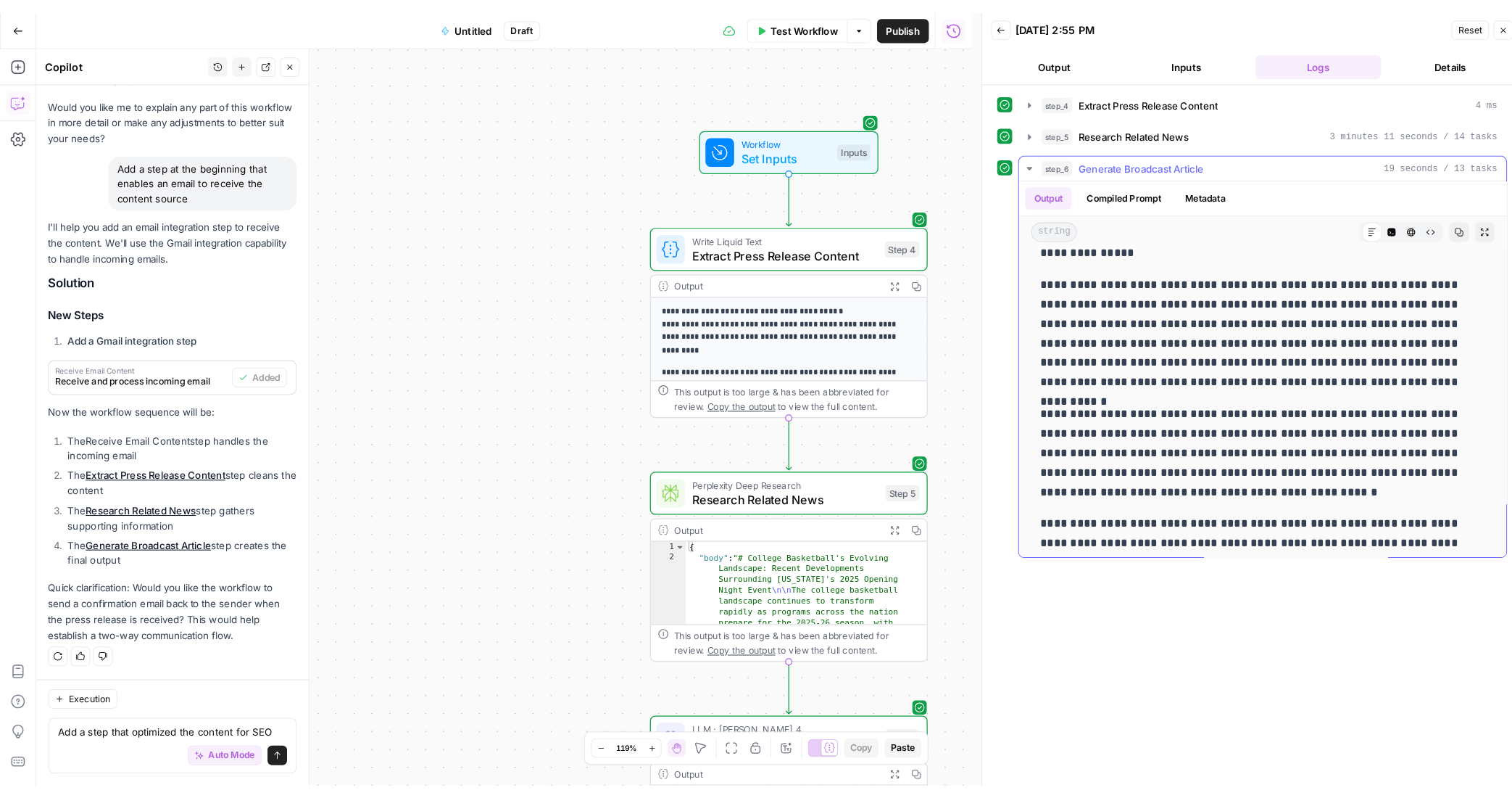
scroll to position [580, 0]
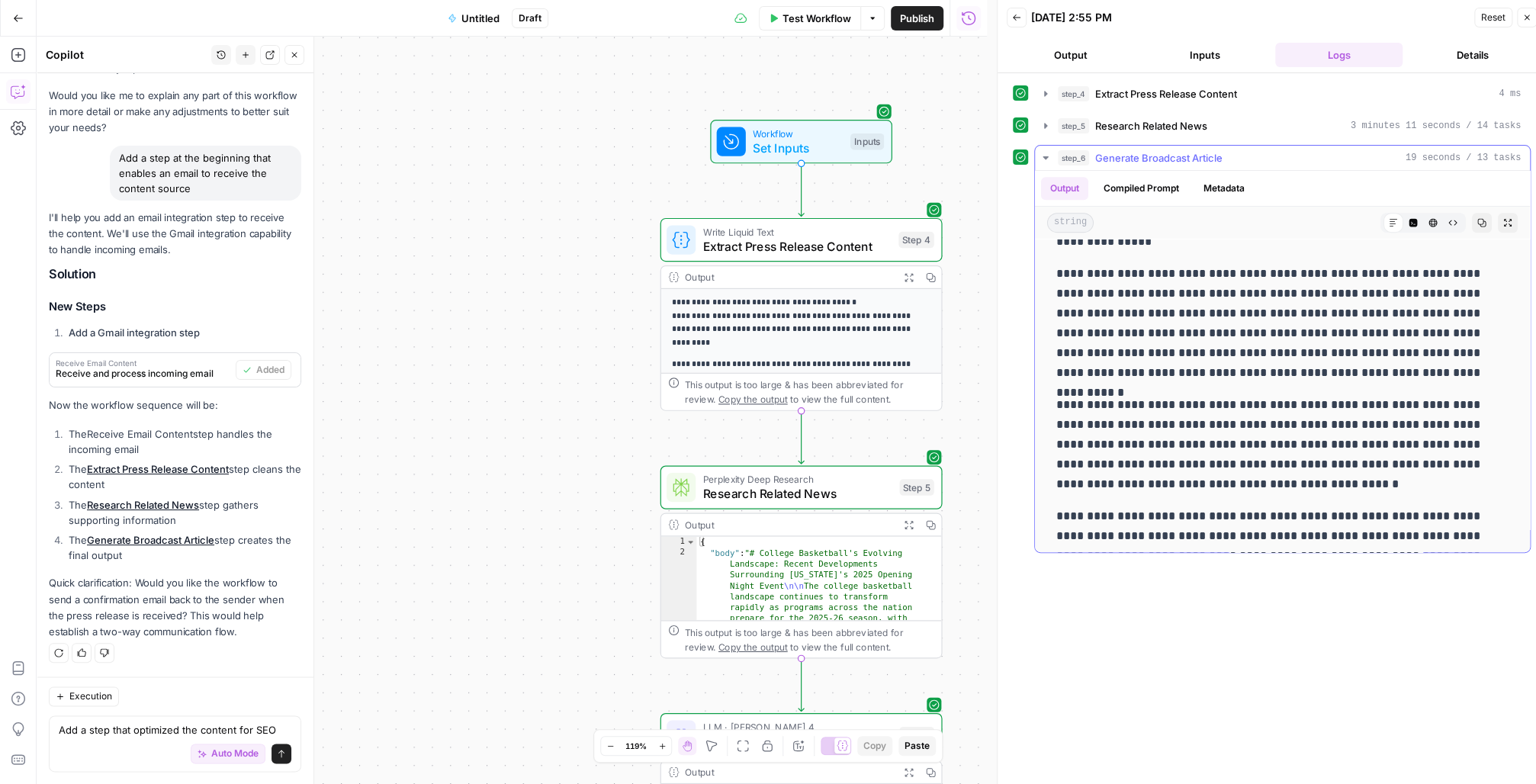
click at [1413, 613] on div "**********" at bounding box center [1271, 434] width 518 height 707
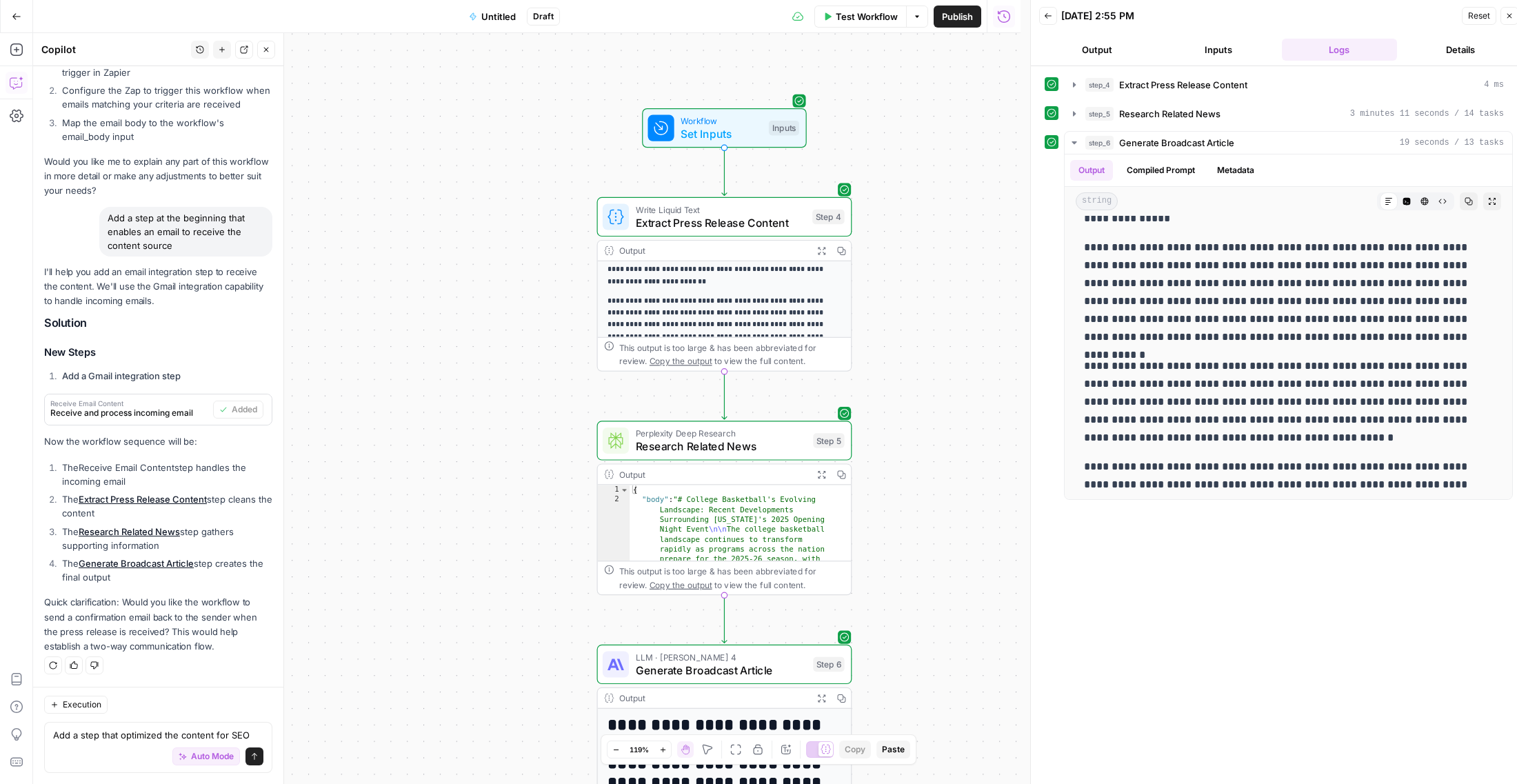
scroll to position [0, 0]
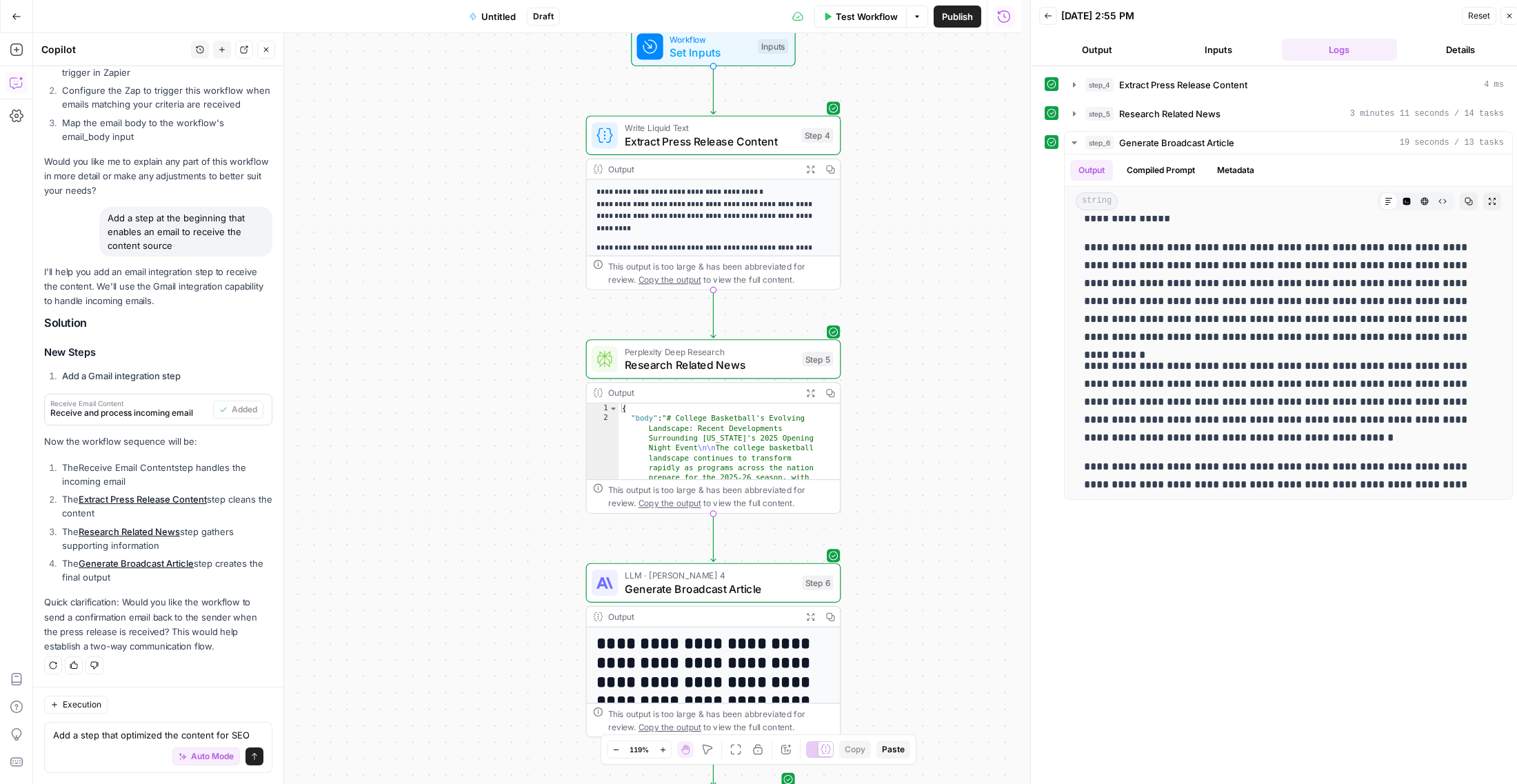
drag, startPoint x: 551, startPoint y: 330, endPoint x: 541, endPoint y: 245, distance: 85.6
click at [541, 245] on div "**********" at bounding box center [527, 409] width 988 height 751
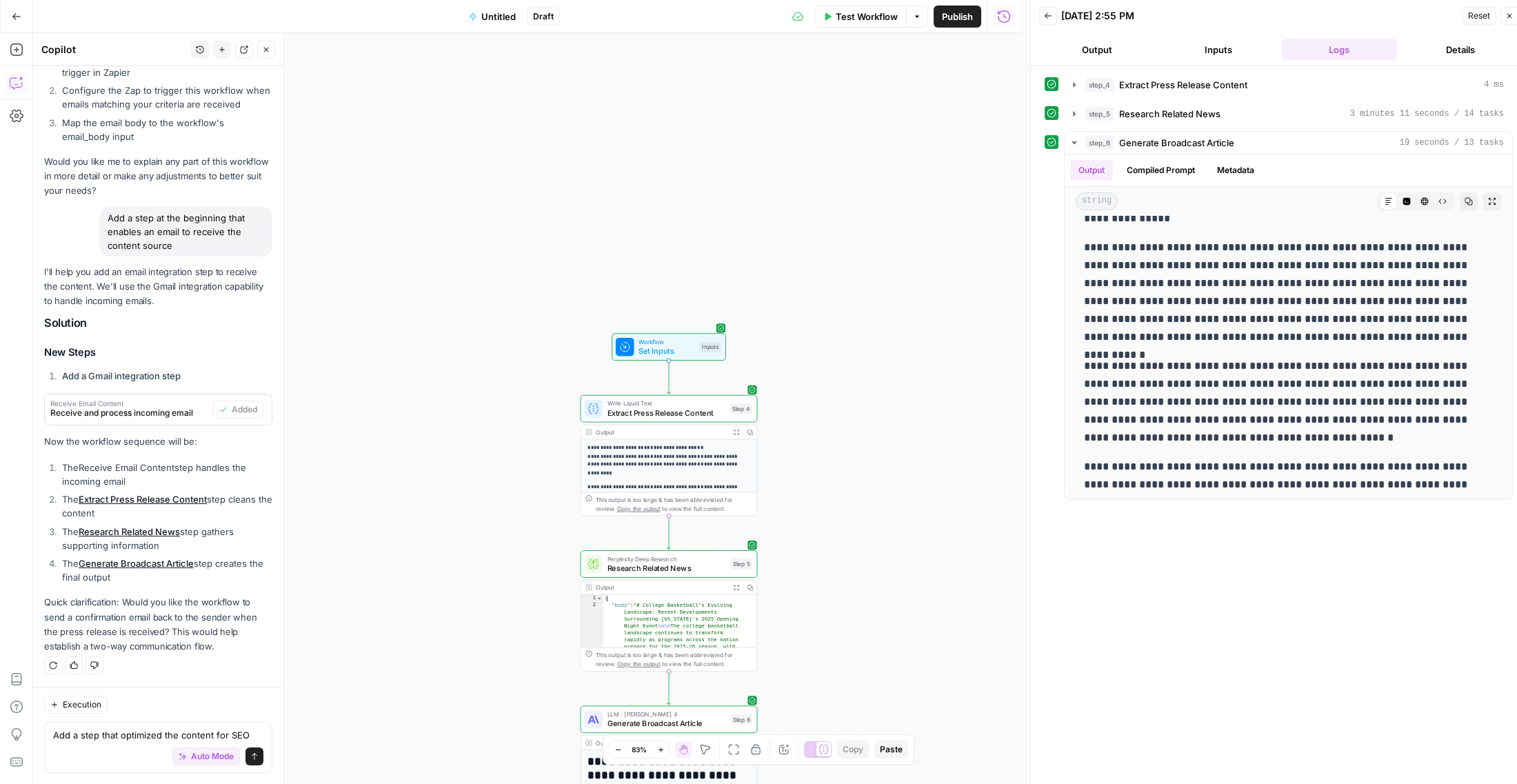
scroll to position [9, 0]
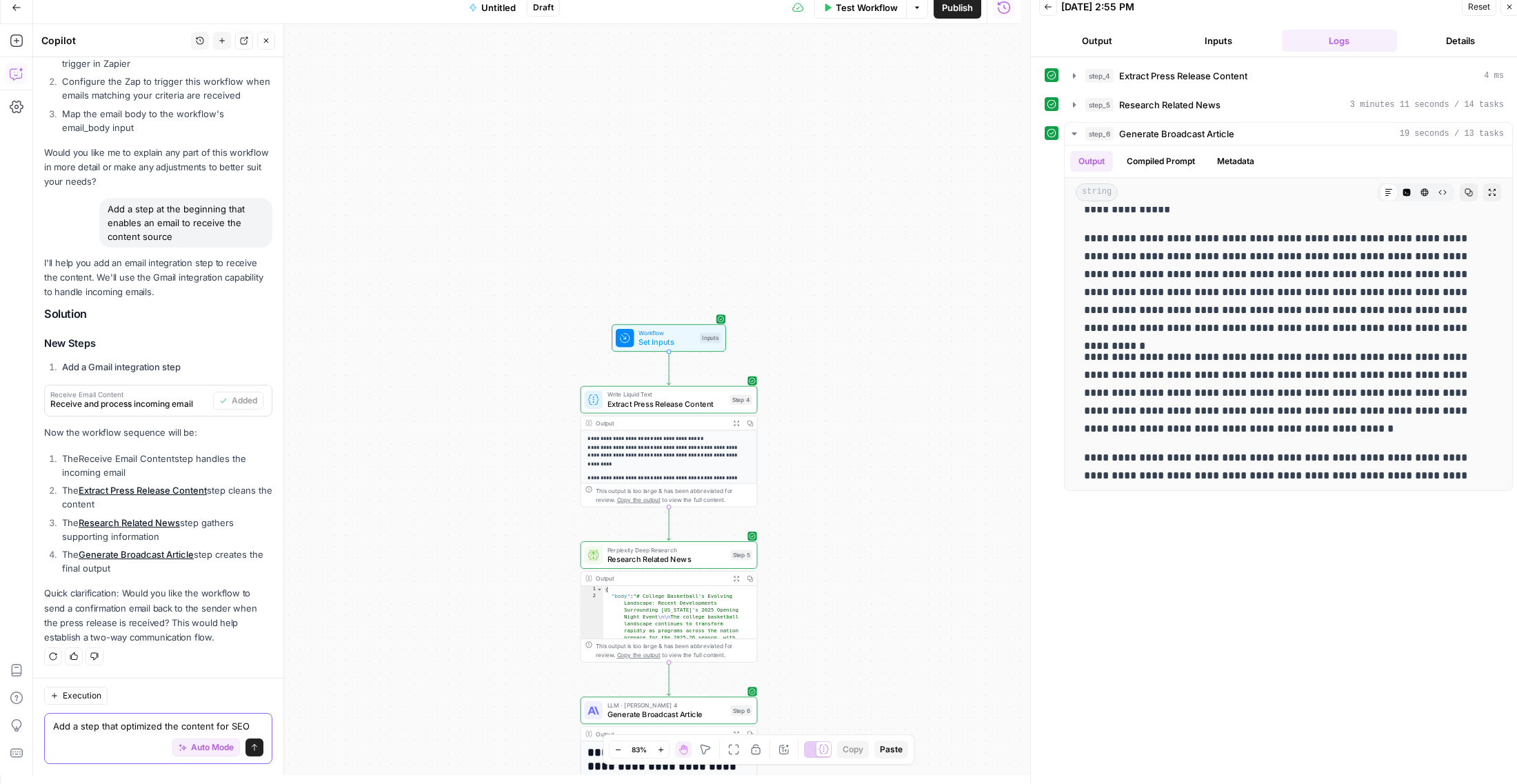
click at [228, 723] on textarea "Add a step that optimized the content for SEO" at bounding box center [158, 726] width 210 height 14
click at [246, 723] on textarea "Add a step that optimized the content for SEO" at bounding box center [158, 726] width 210 height 14
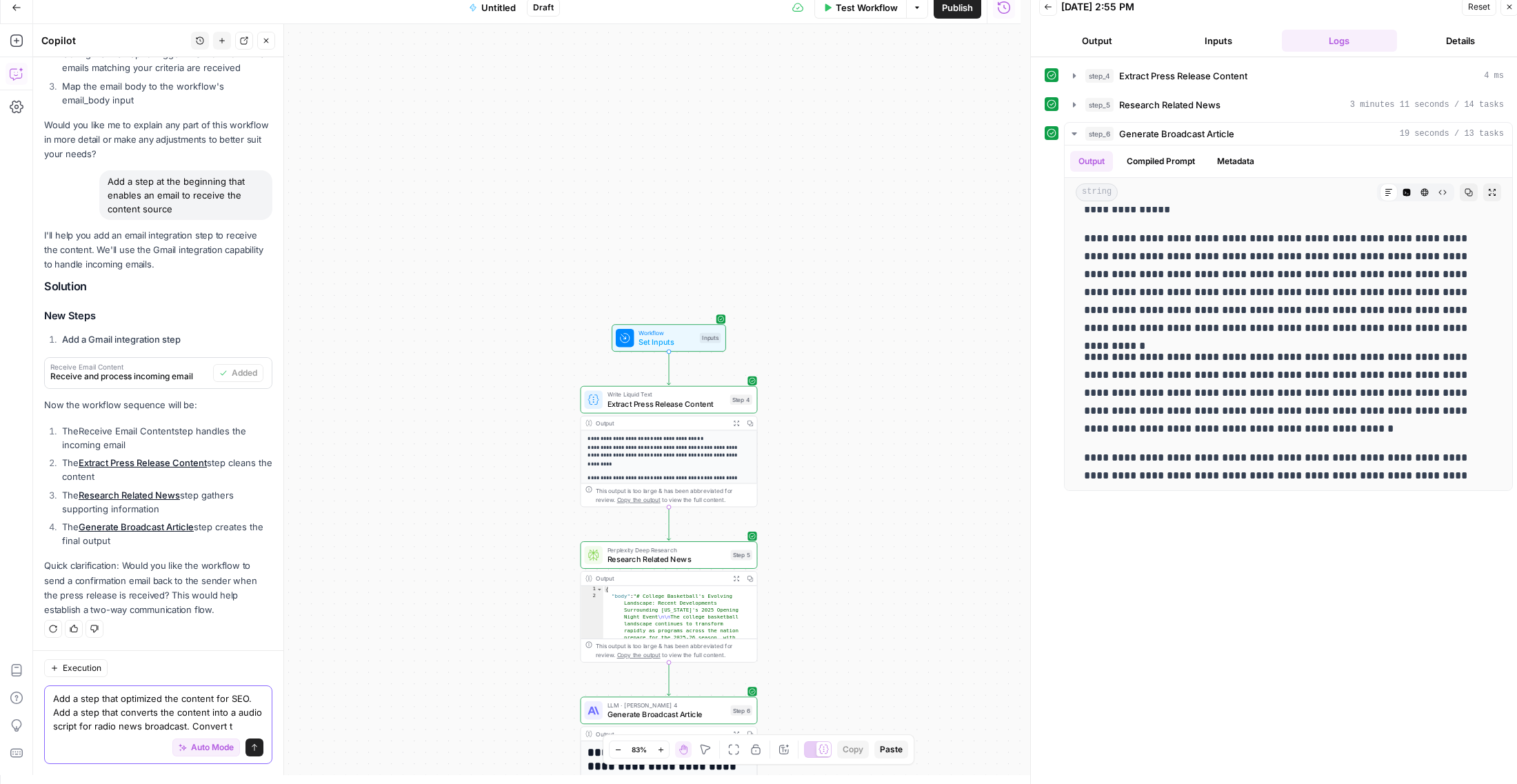
scroll to position [1123, 0]
drag, startPoint x: 52, startPoint y: 712, endPoint x: 152, endPoint y: 715, distance: 100.0
click at [145, 715] on div "Add a step that optimized the content for SEO. Add a step that converts the con…" at bounding box center [158, 724] width 228 height 78
drag, startPoint x: 211, startPoint y: 710, endPoint x: 52, endPoint y: 716, distance: 159.1
click at [52, 716] on div "Add a step that optimized the content for SEO. Add a step that converts the con…" at bounding box center [158, 724] width 228 height 78
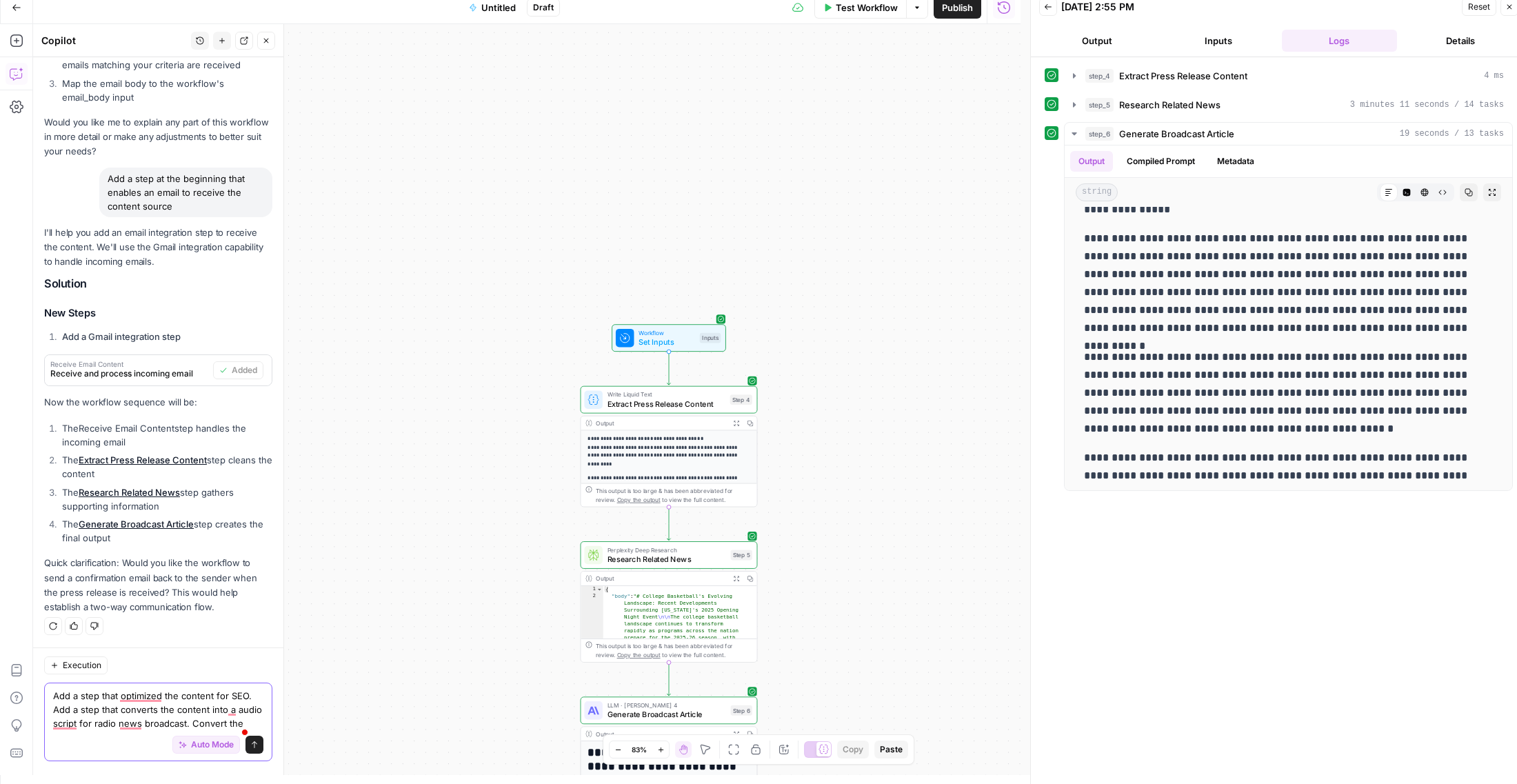
click at [88, 729] on textarea "Add a step that optimized the content for SEO. Add a step that converts the con…" at bounding box center [158, 709] width 210 height 42
paste textarea "audio script for radio news broadcast"
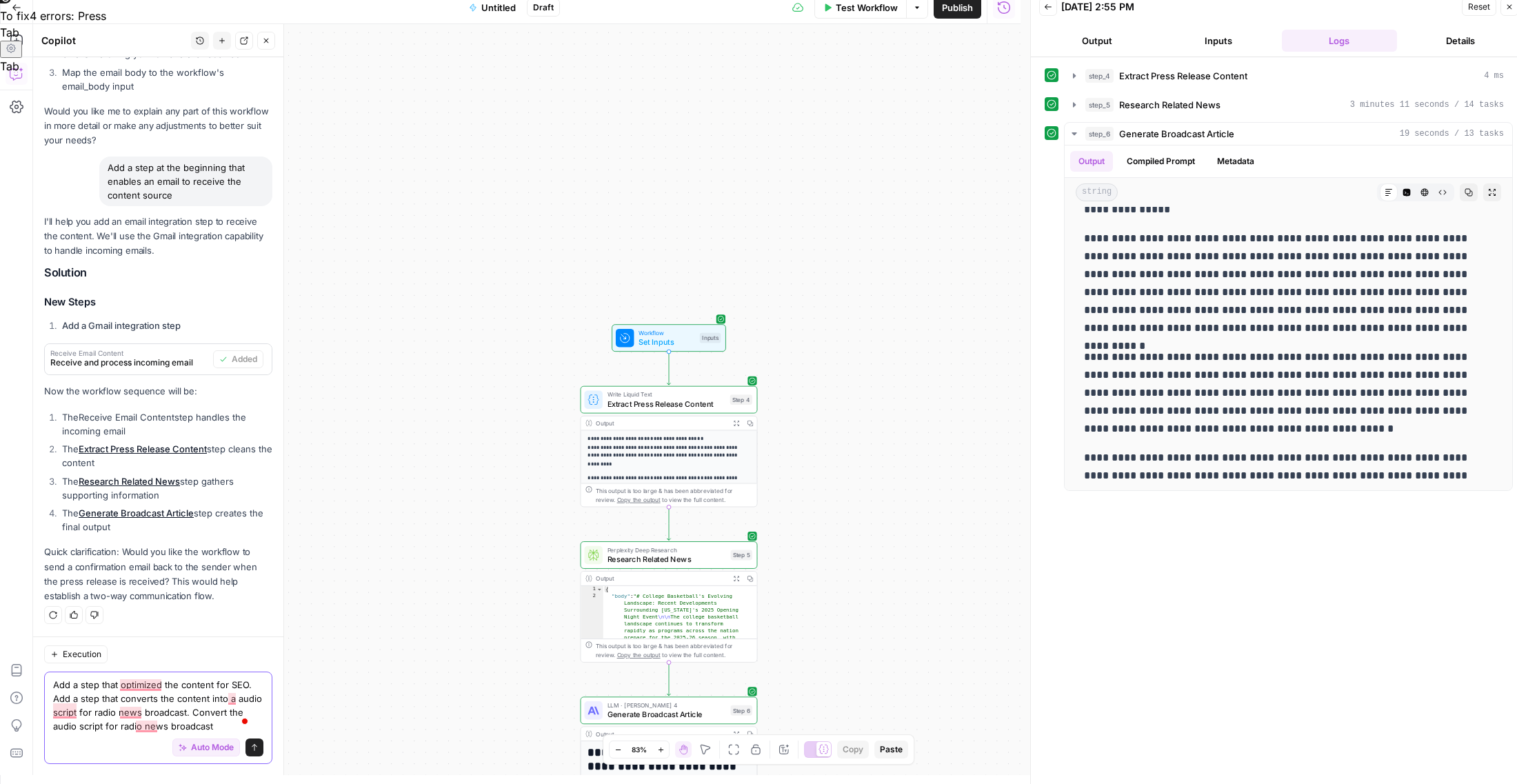
click at [132, 727] on textarea "Add a step that optimized the content for SEO. Add a step that converts the con…" at bounding box center [158, 705] width 210 height 55
click at [234, 729] on textarea "Add a step that optimized the content for SEO. Add a step that converts the con…" at bounding box center [158, 705] width 210 height 55
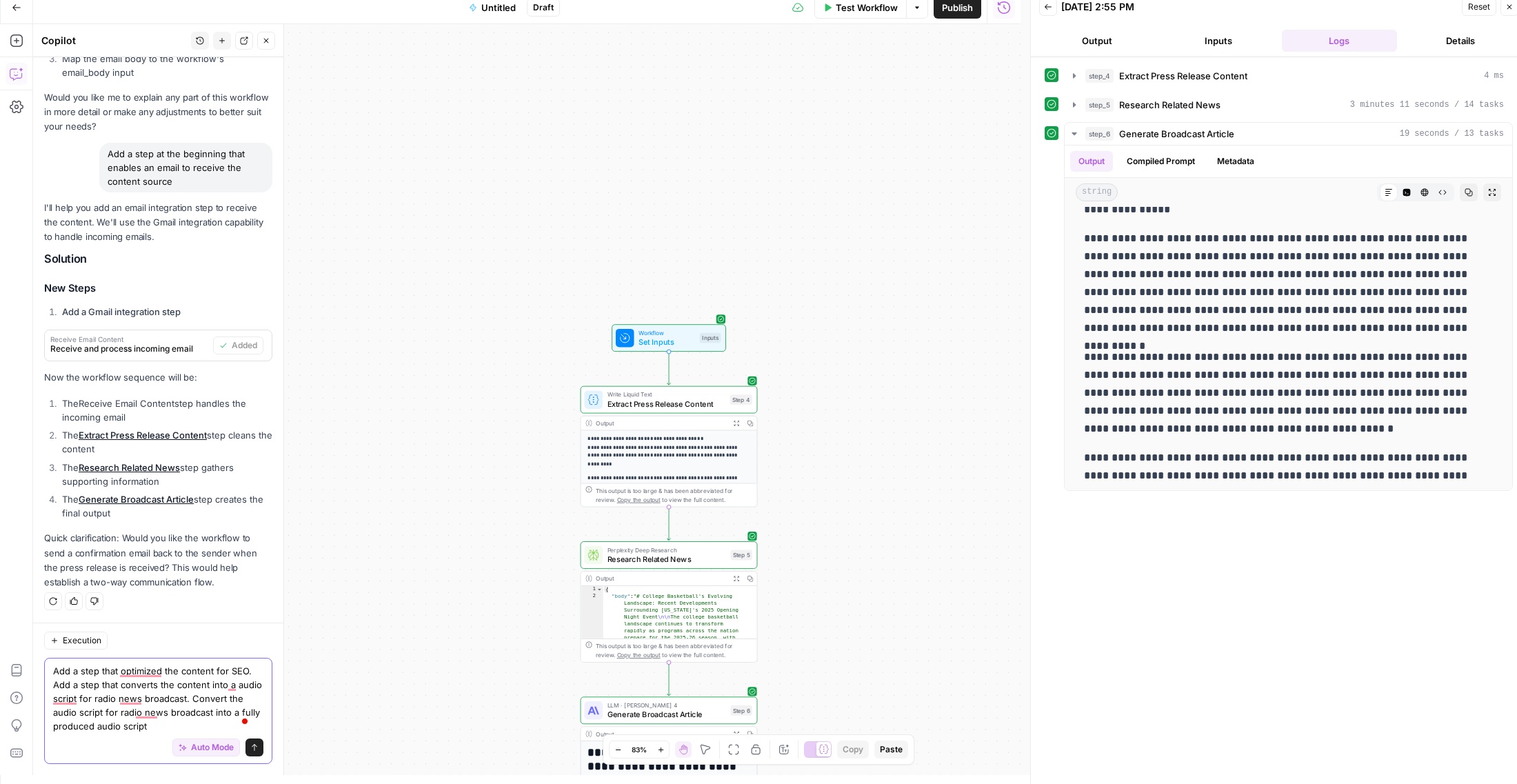
type textarea "Add a step that optimized the content for SEO. Add a step that converts the con…"
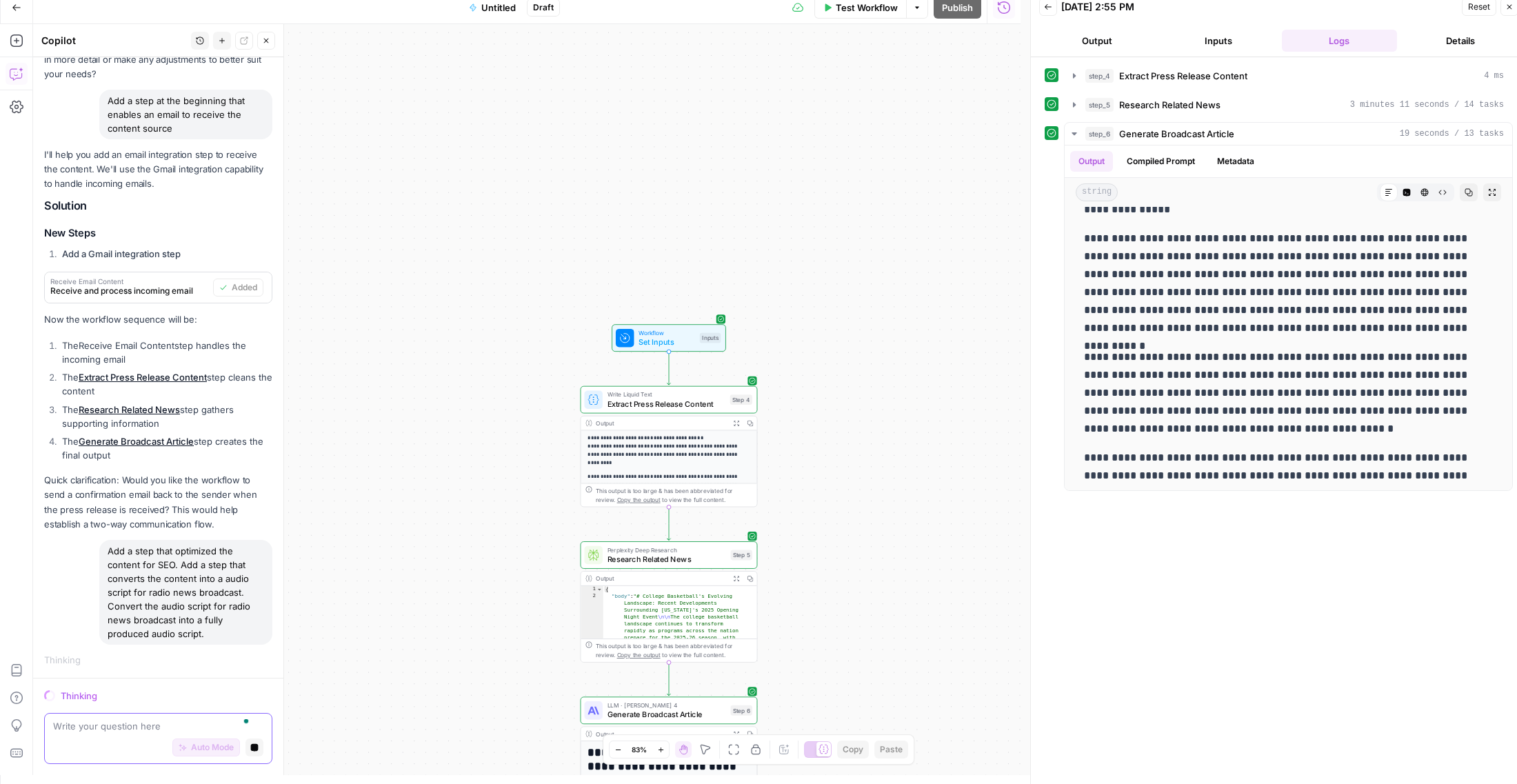
scroll to position [2, 0]
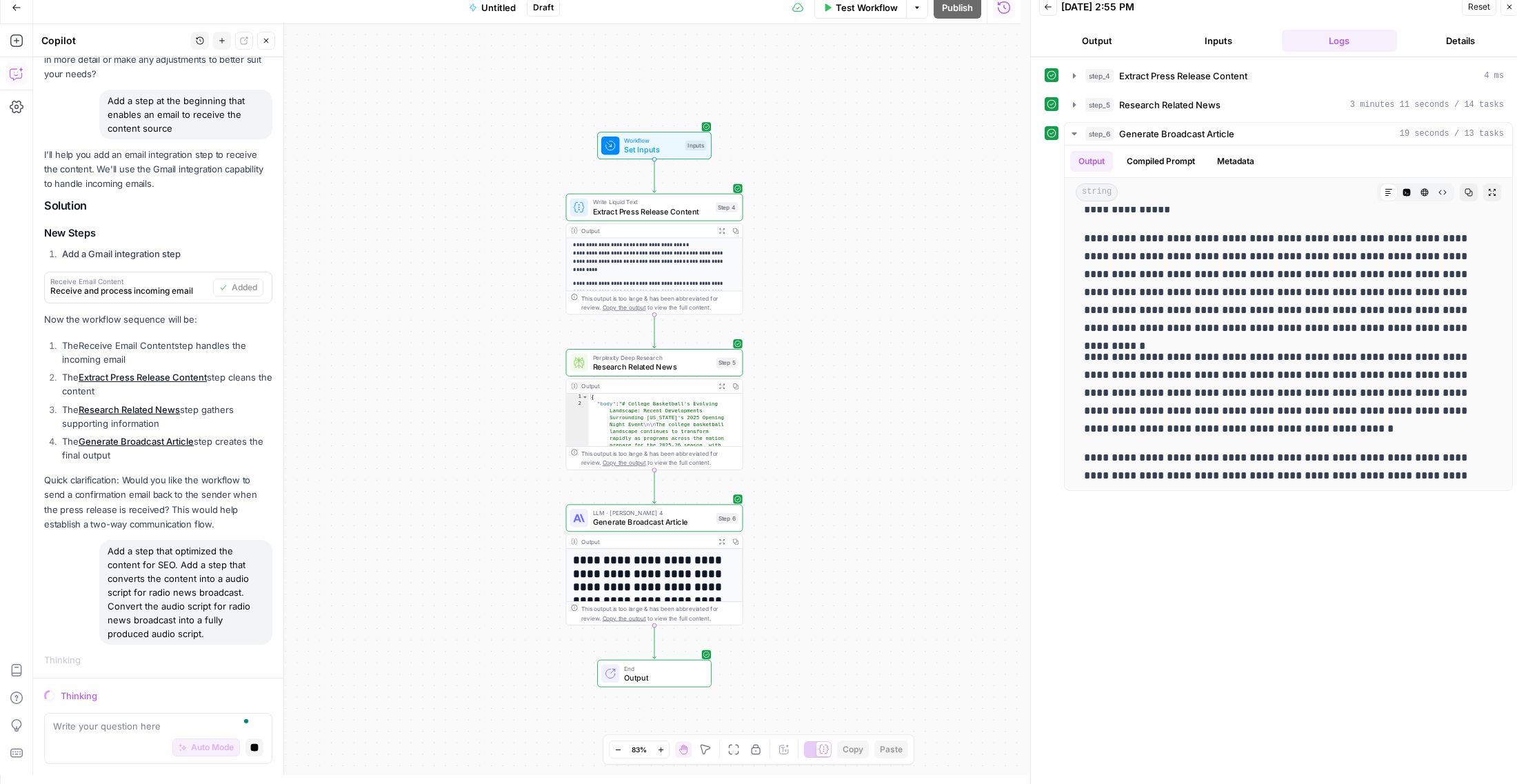
drag, startPoint x: 510, startPoint y: 486, endPoint x: 496, endPoint y: 293, distance: 193.5
click at [496, 293] on div "**********" at bounding box center [527, 399] width 988 height 751
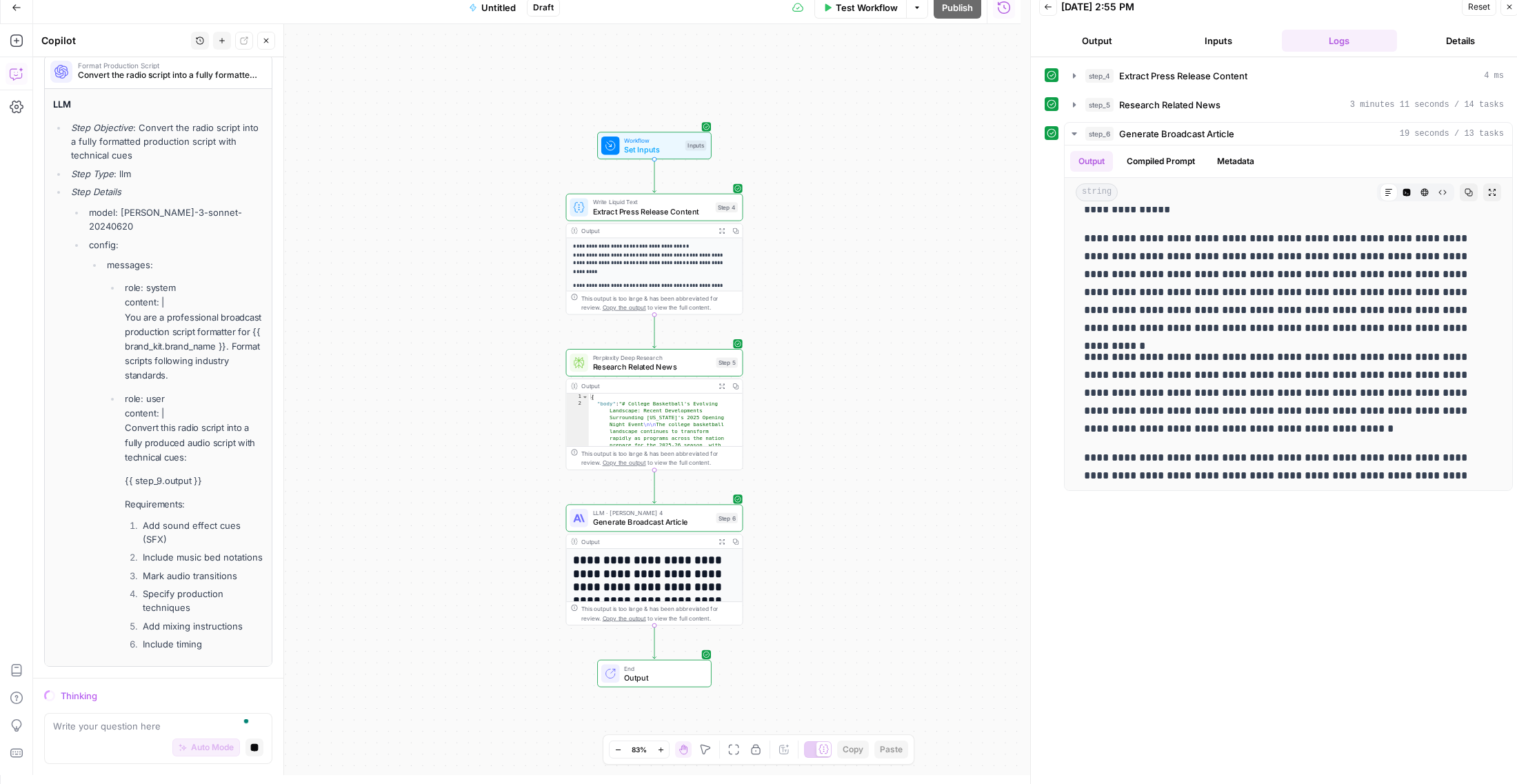
scroll to position [2066, 0]
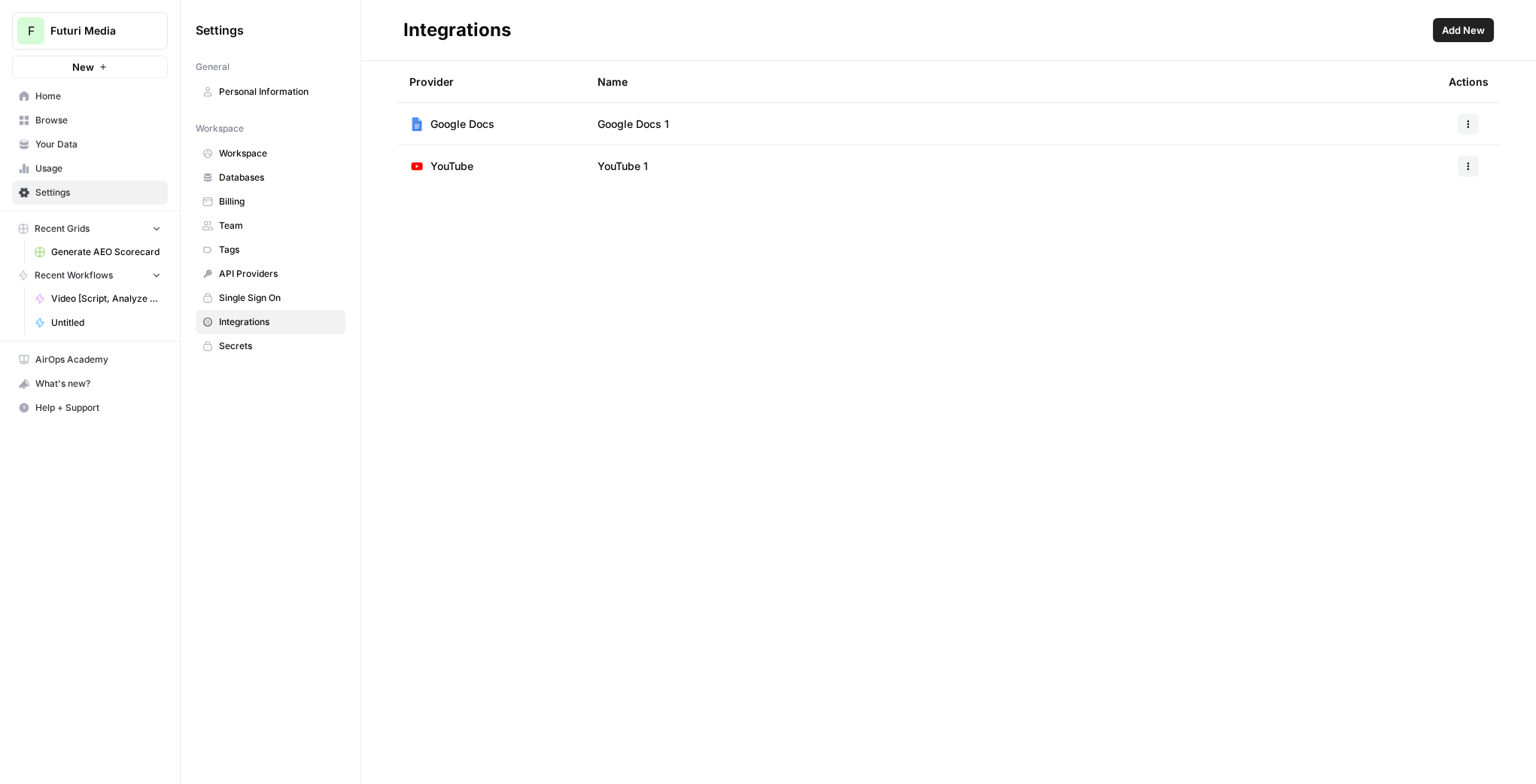
click at [1481, 24] on span "Add New" at bounding box center [1464, 30] width 43 height 15
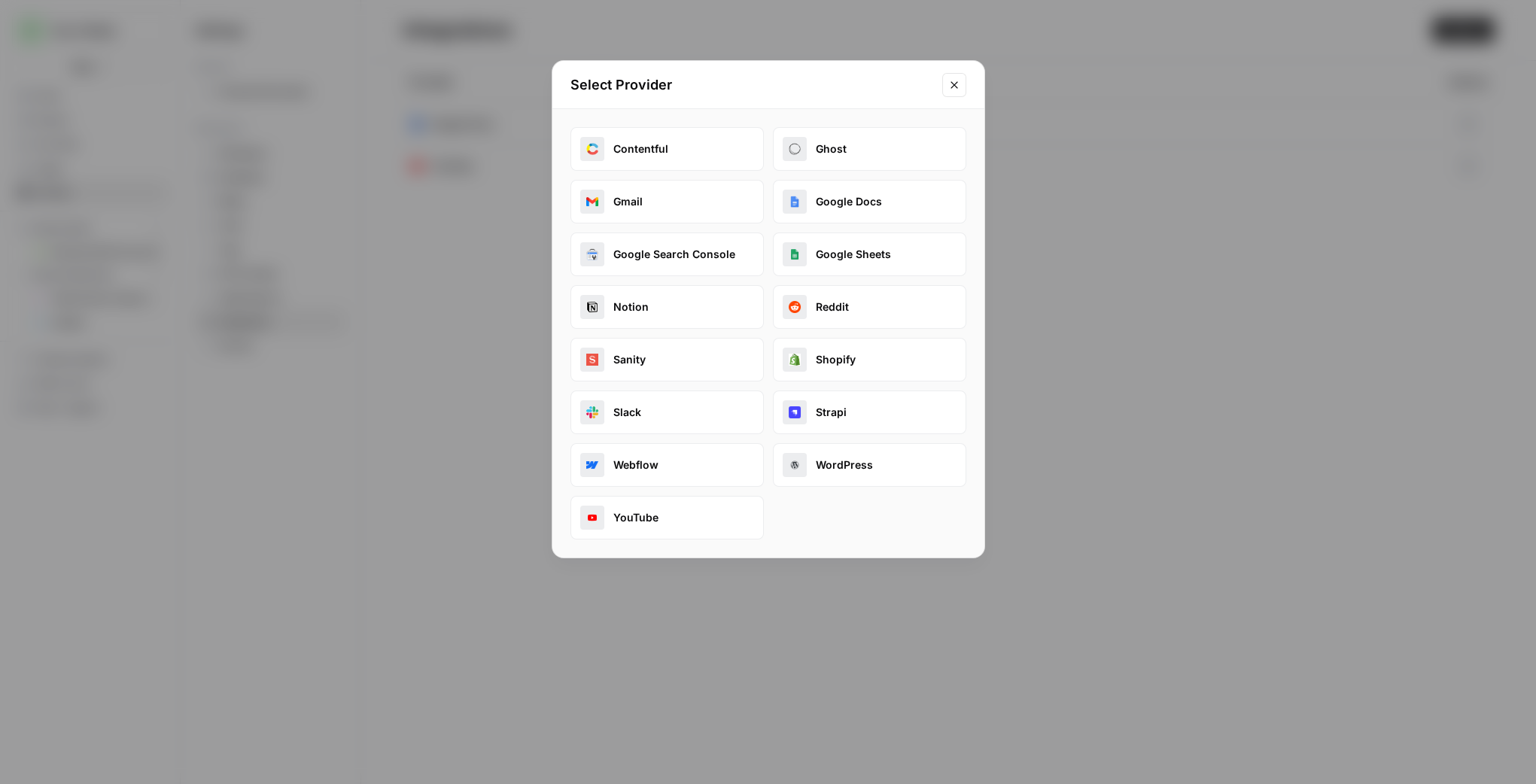
click at [652, 216] on button "Gmail" at bounding box center [666, 201] width 193 height 44
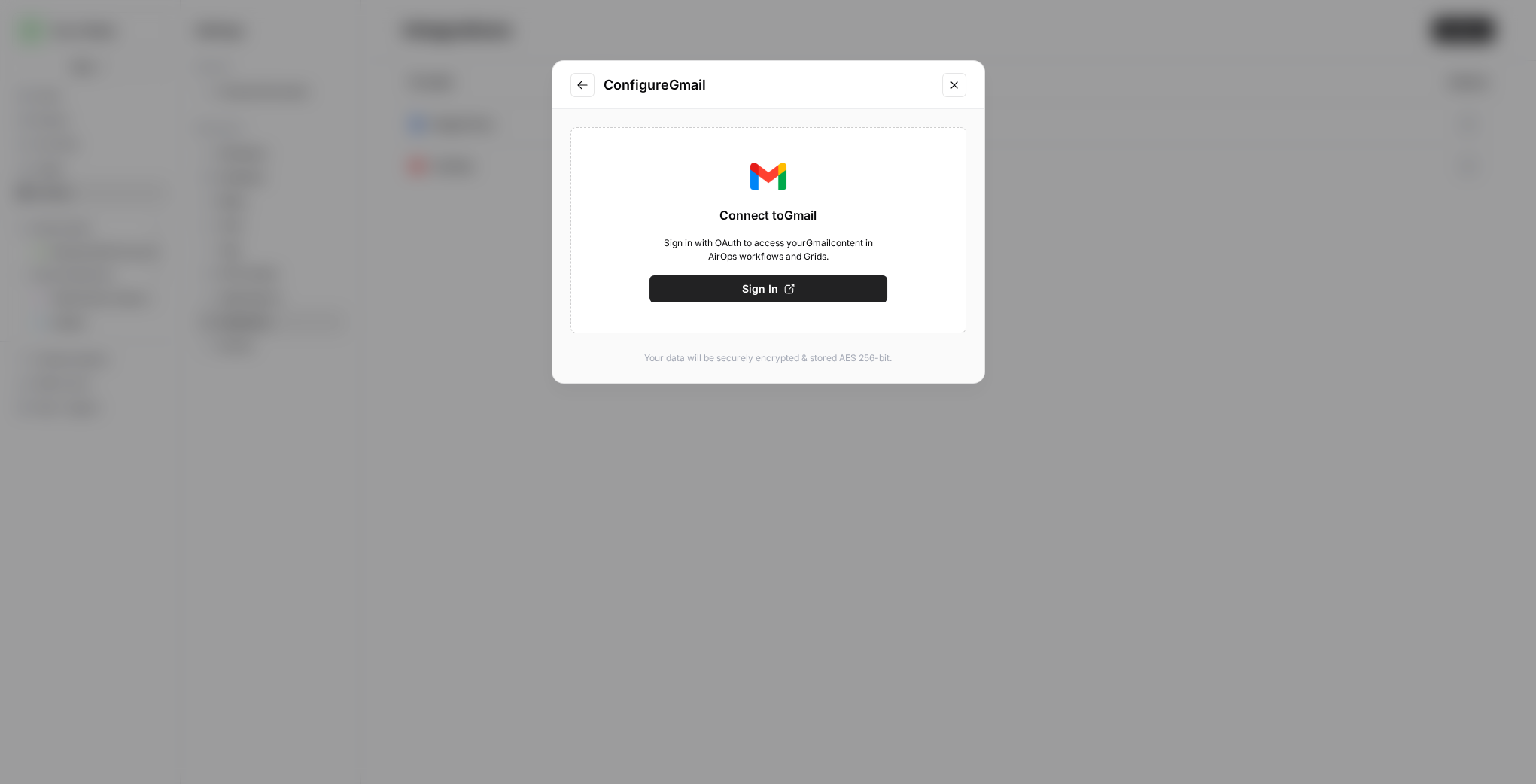
click at [760, 276] on button "Sign In" at bounding box center [768, 289] width 238 height 27
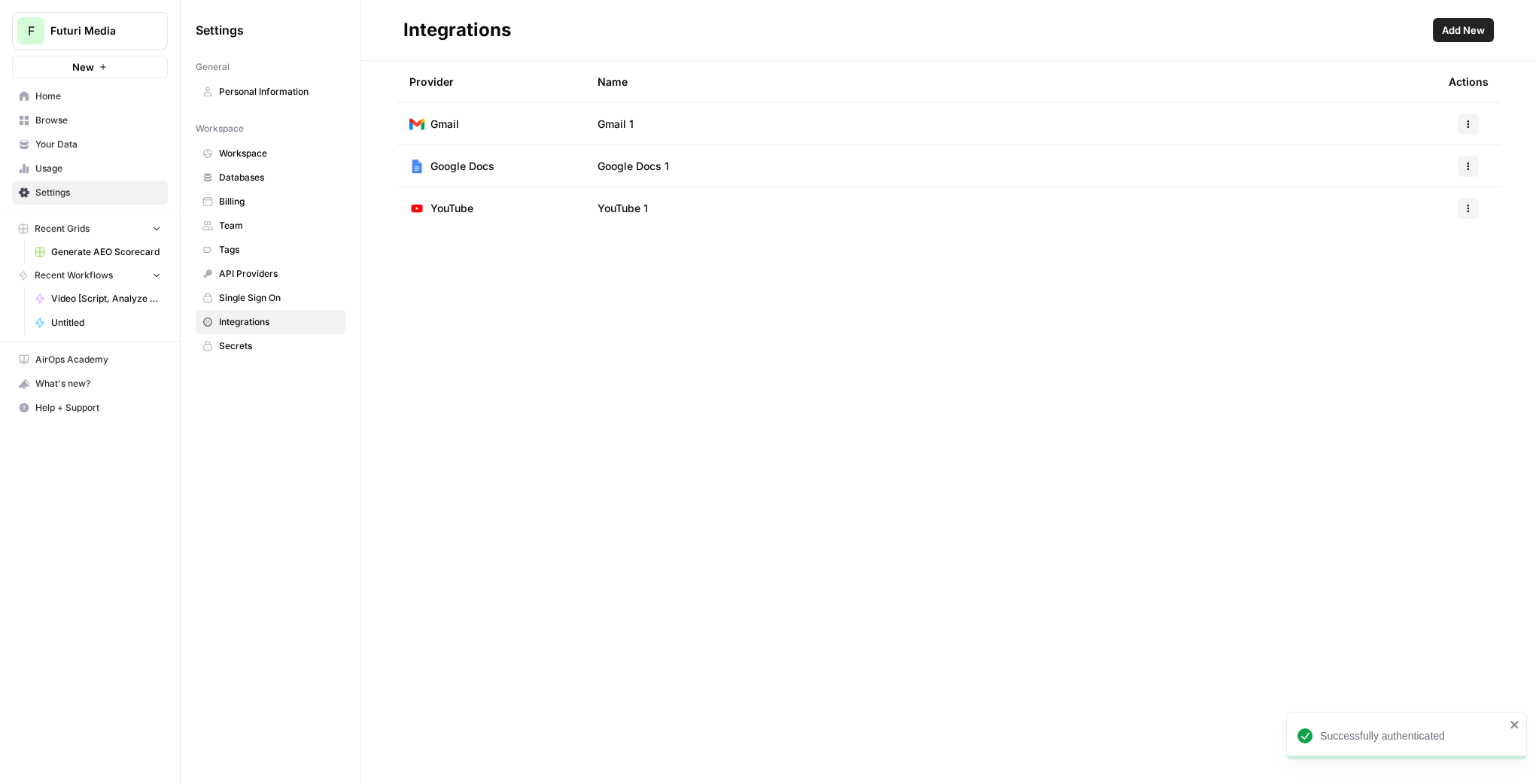
click at [1437, 28] on button "Add New" at bounding box center [1463, 29] width 61 height 24
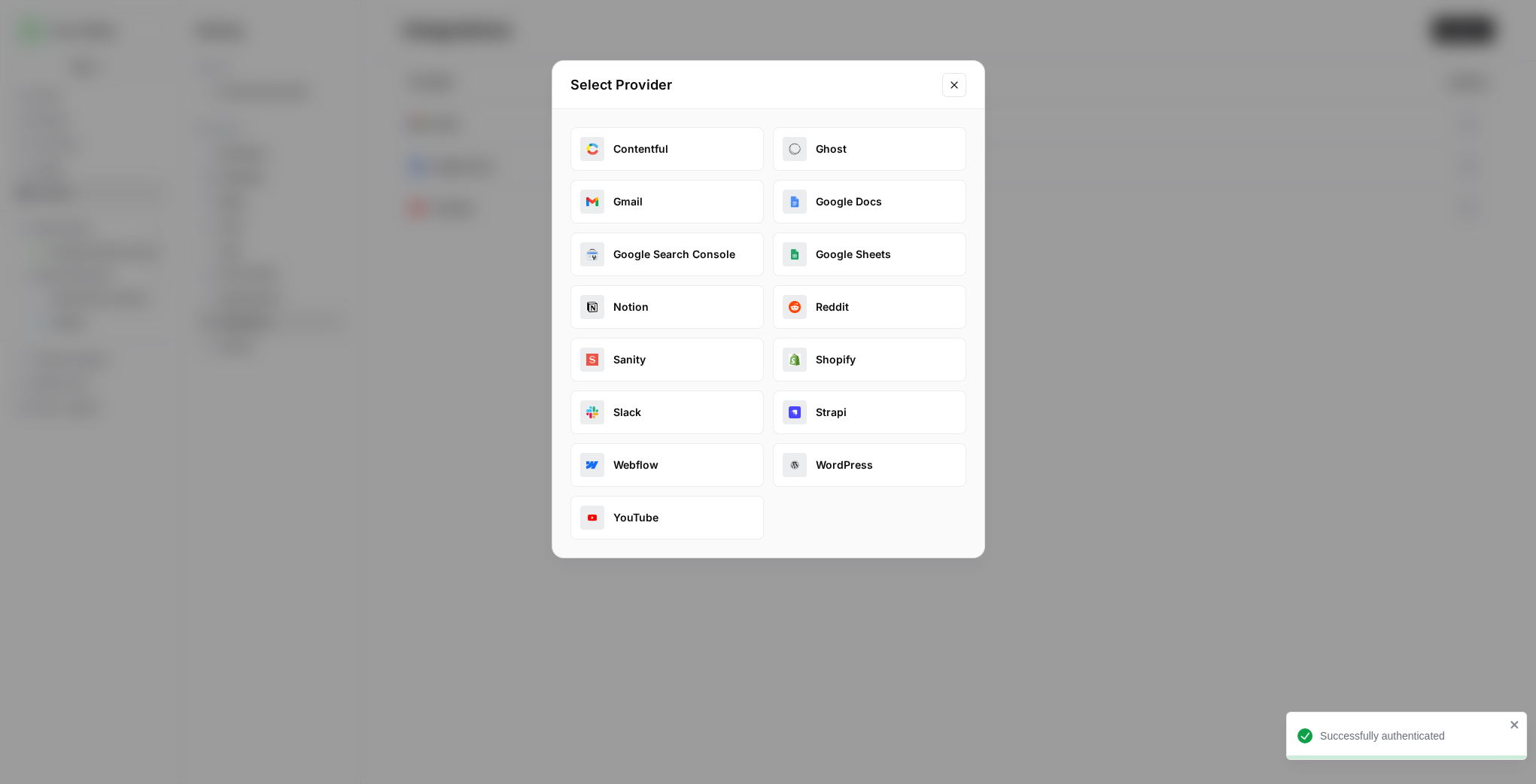
click at [666, 418] on button "Slack" at bounding box center [666, 412] width 193 height 44
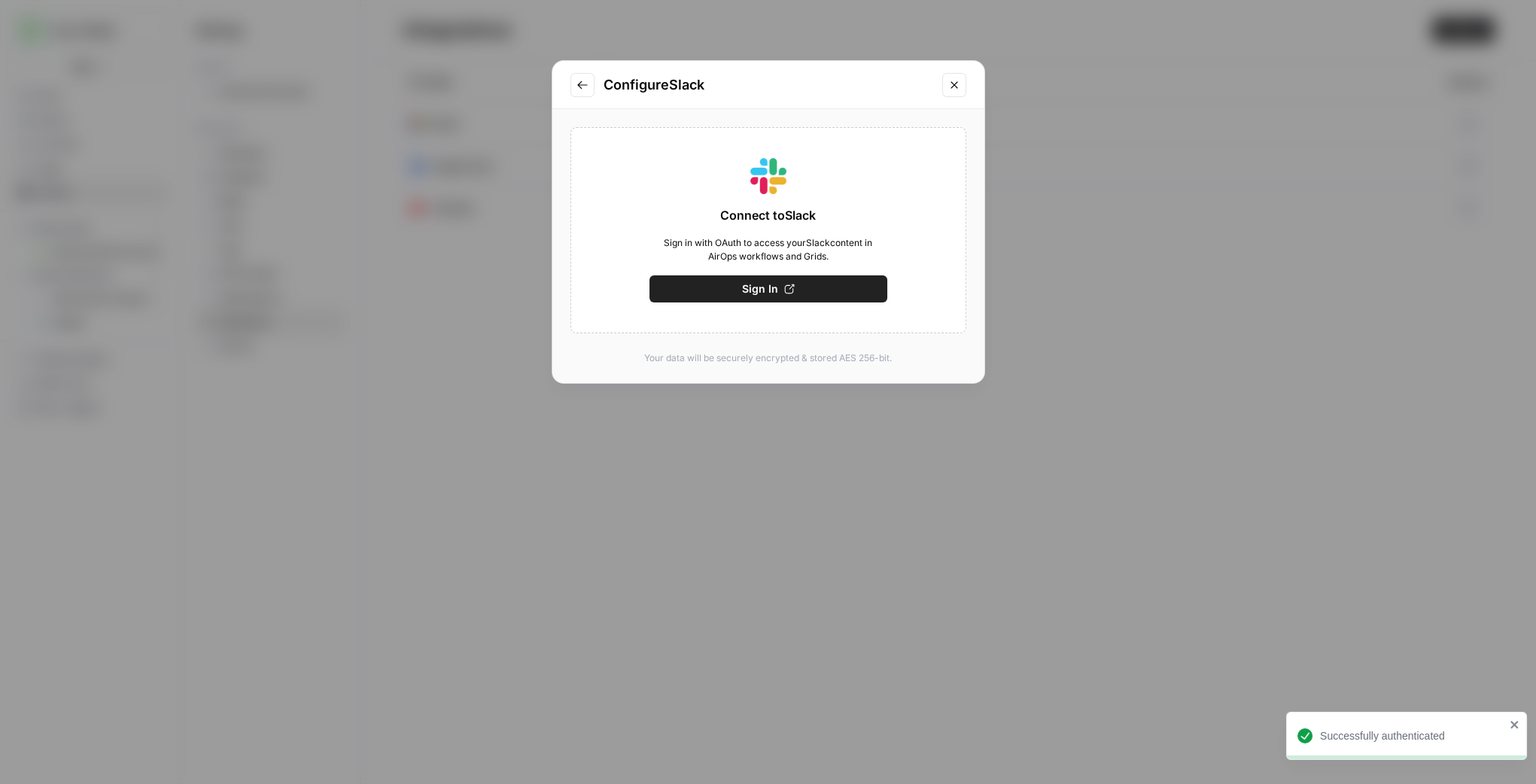
click at [780, 286] on button "Sign In" at bounding box center [768, 289] width 238 height 27
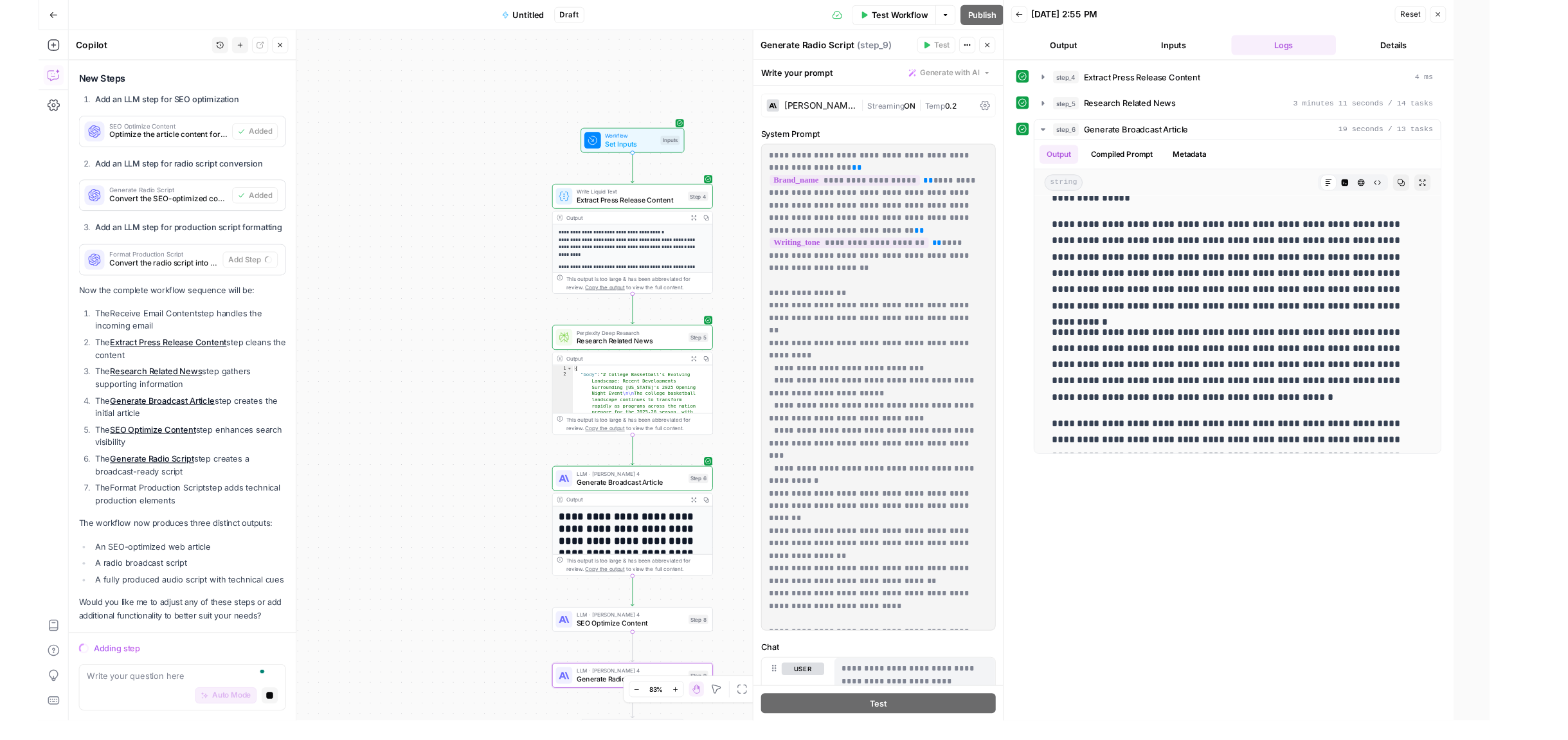
scroll to position [1725, 0]
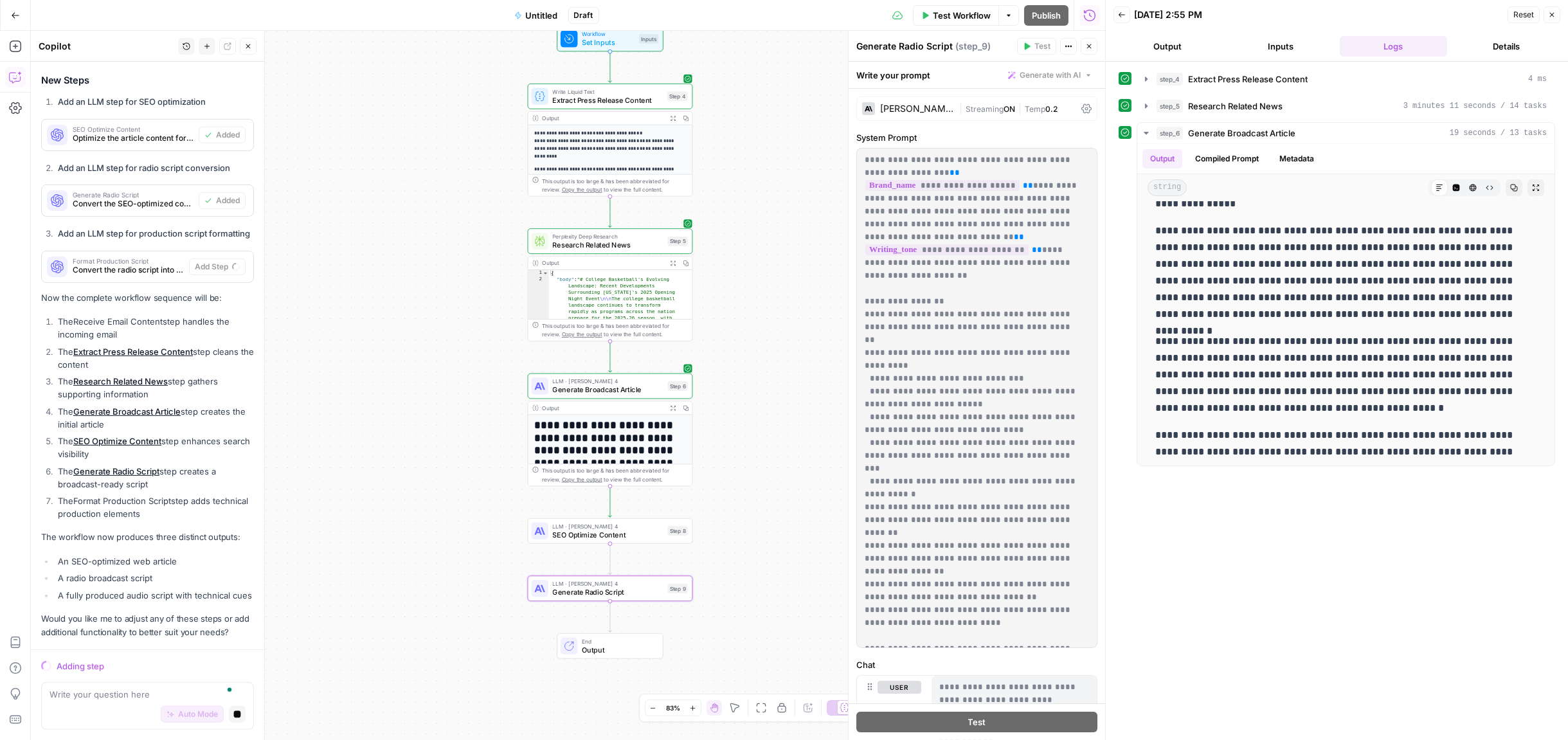
click at [648, 523] on span "LLM · [PERSON_NAME] 4" at bounding box center [608, 526] width 111 height 9
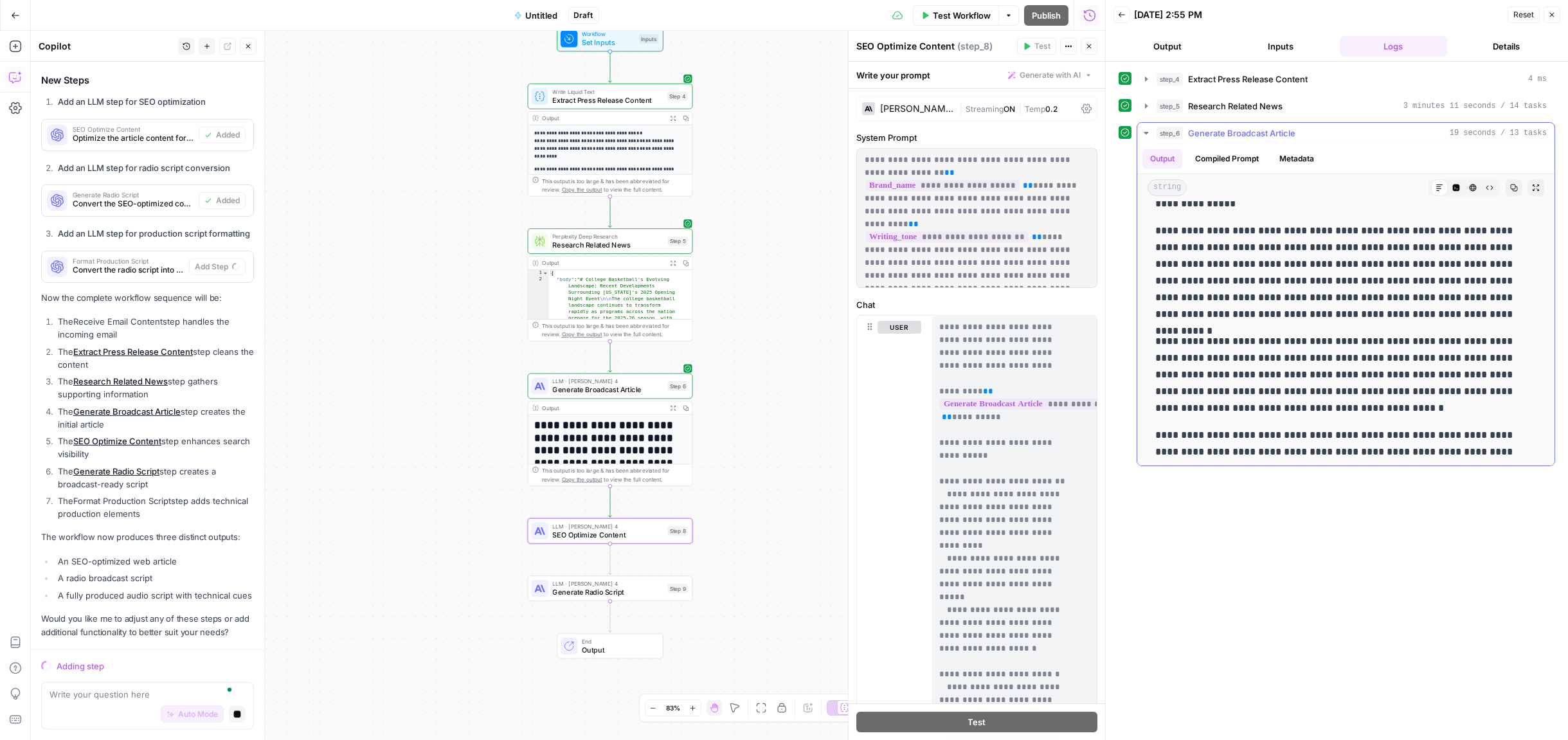
click at [1180, 251] on p "**********" at bounding box center [1342, 273] width 373 height 100
click at [1180, 251] on p "**********" at bounding box center [1342, 275] width 373 height 100
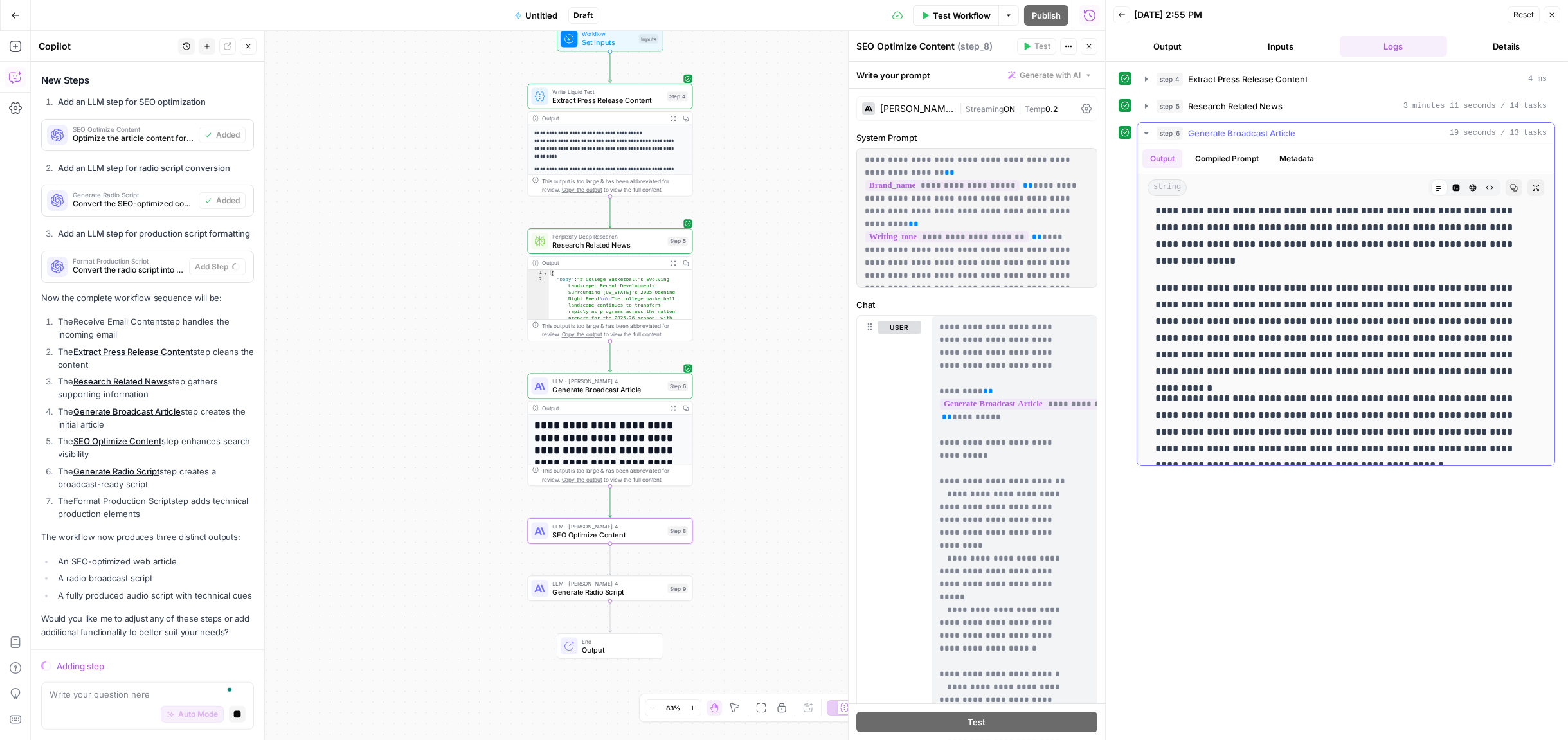
scroll to position [697, 0]
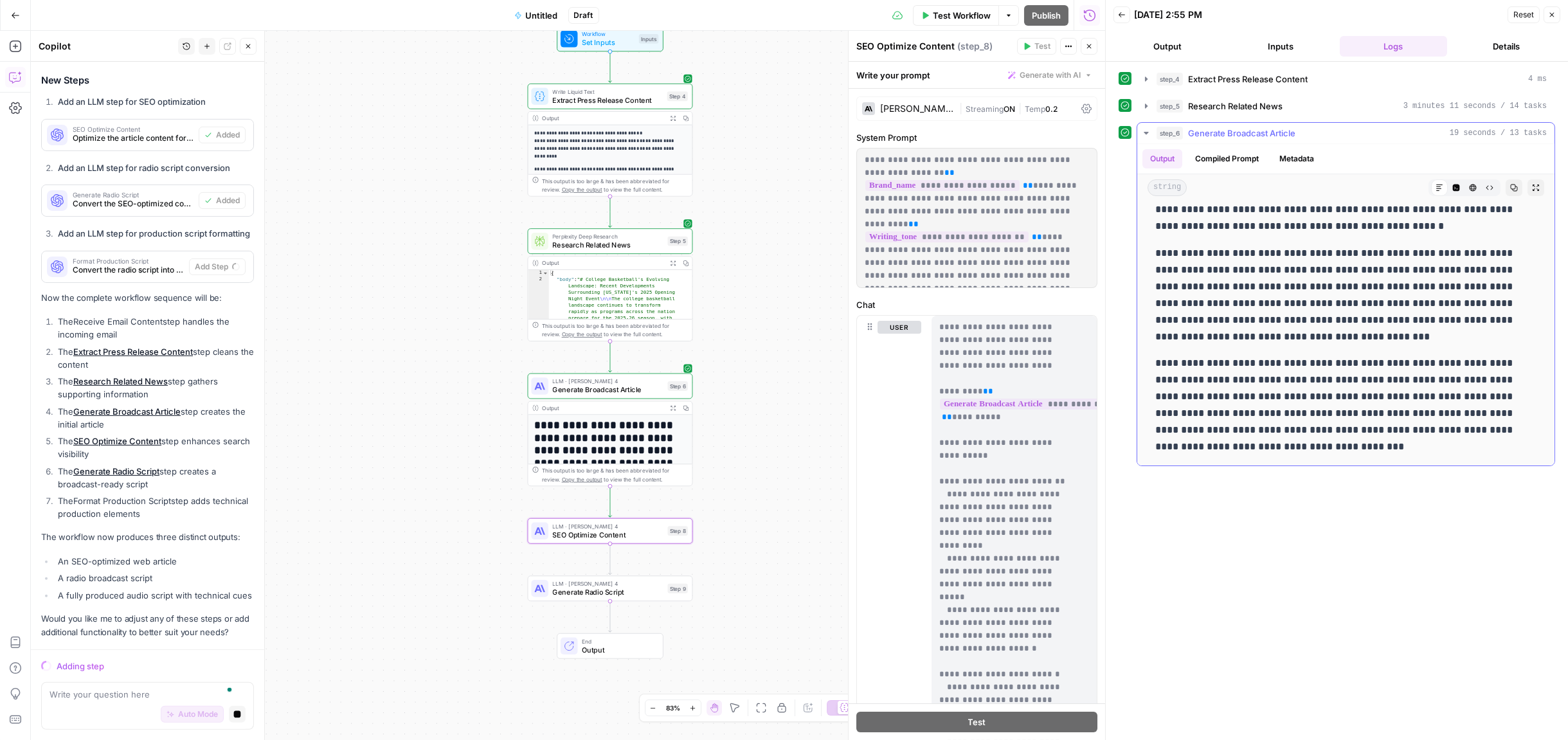
drag, startPoint x: 1161, startPoint y: 218, endPoint x: 1315, endPoint y: 348, distance: 201.5
click at [1414, 184] on icon "button" at bounding box center [1515, 188] width 8 height 8
click at [1414, 190] on icon "button" at bounding box center [1473, 188] width 7 height 7
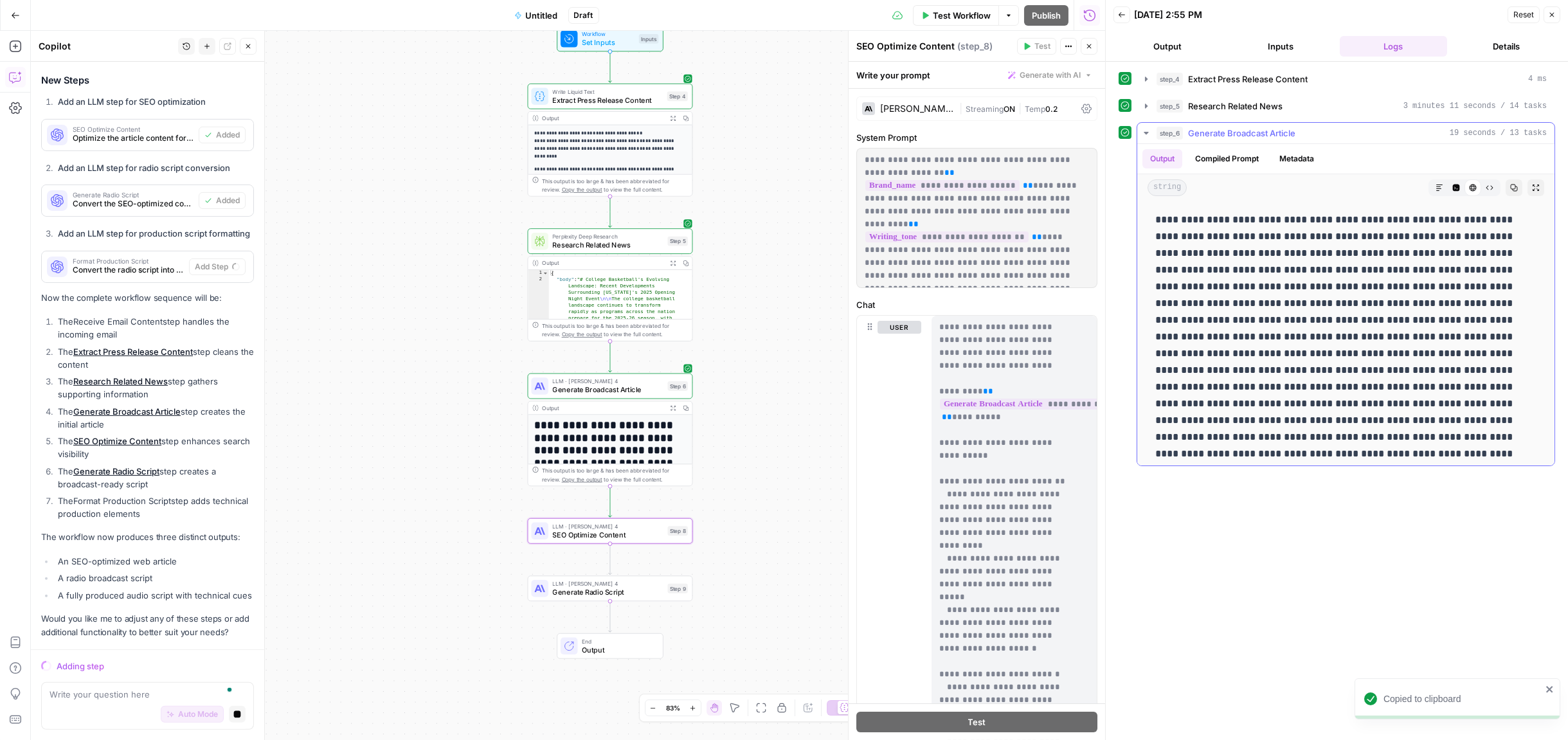
click at [1414, 195] on button "Code Editor" at bounding box center [1456, 188] width 16 height 16
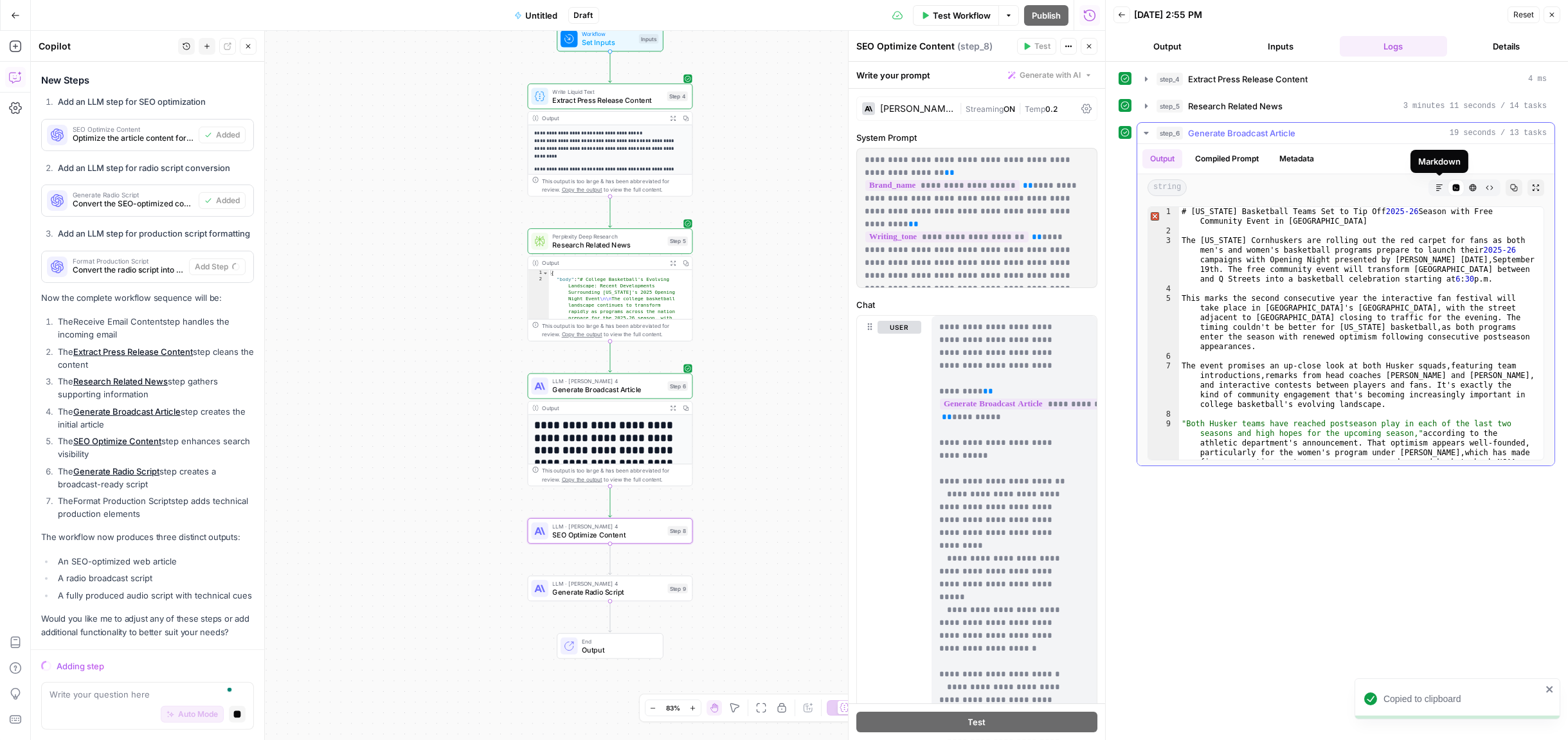
click at [1414, 190] on icon "button" at bounding box center [1440, 188] width 8 height 8
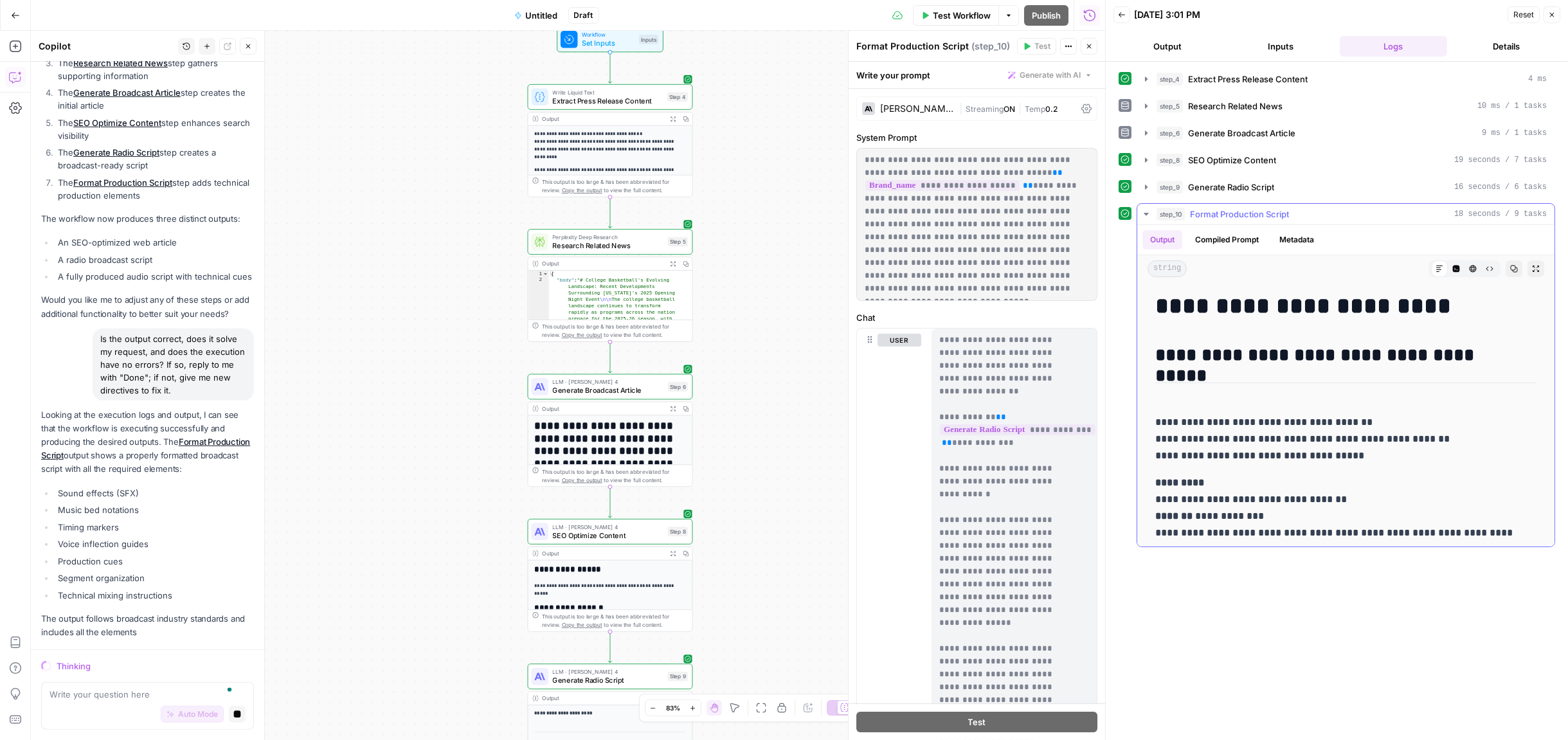
click at [1353, 304] on h1 "**********" at bounding box center [1342, 305] width 373 height 27
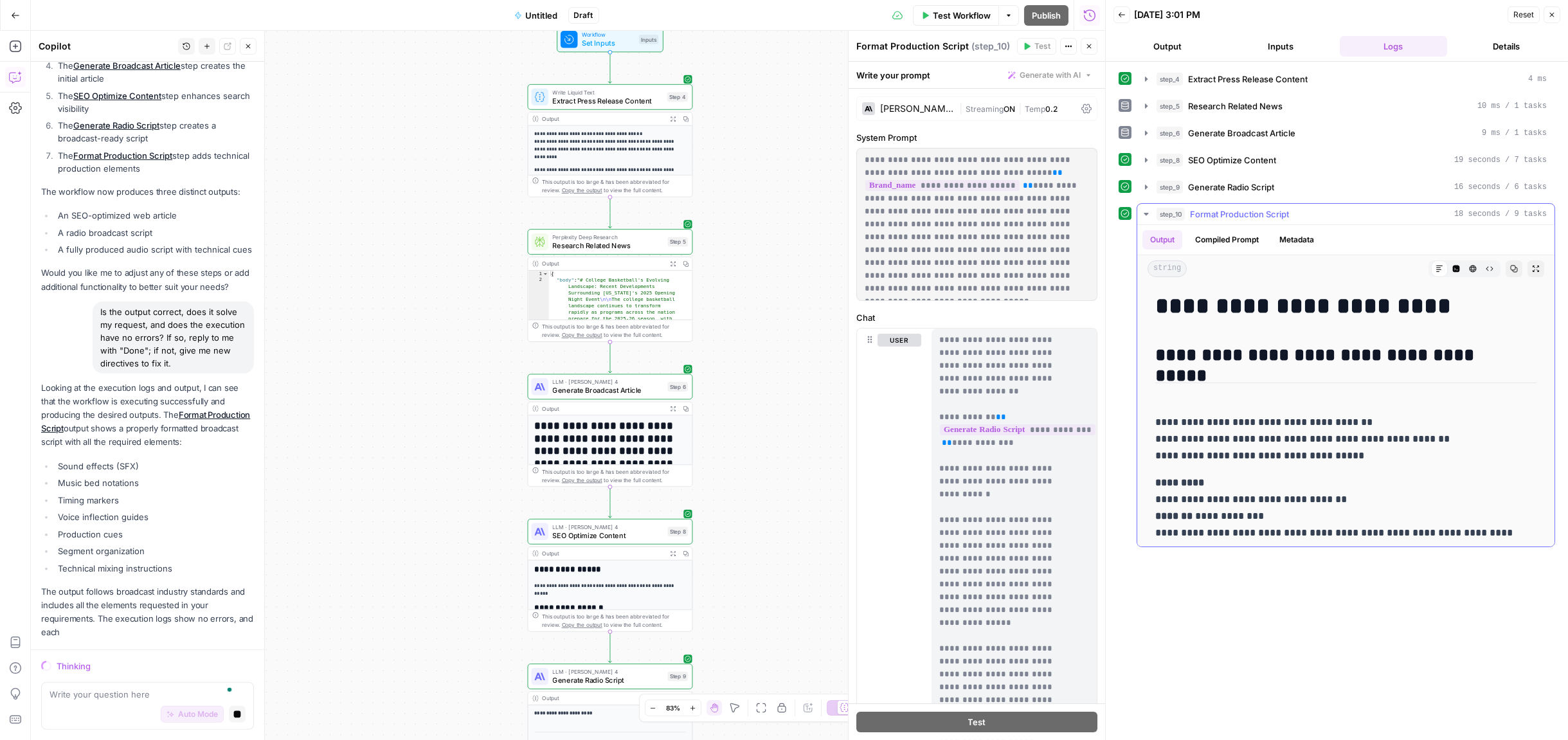
click at [1270, 308] on h1 "**********" at bounding box center [1342, 305] width 373 height 27
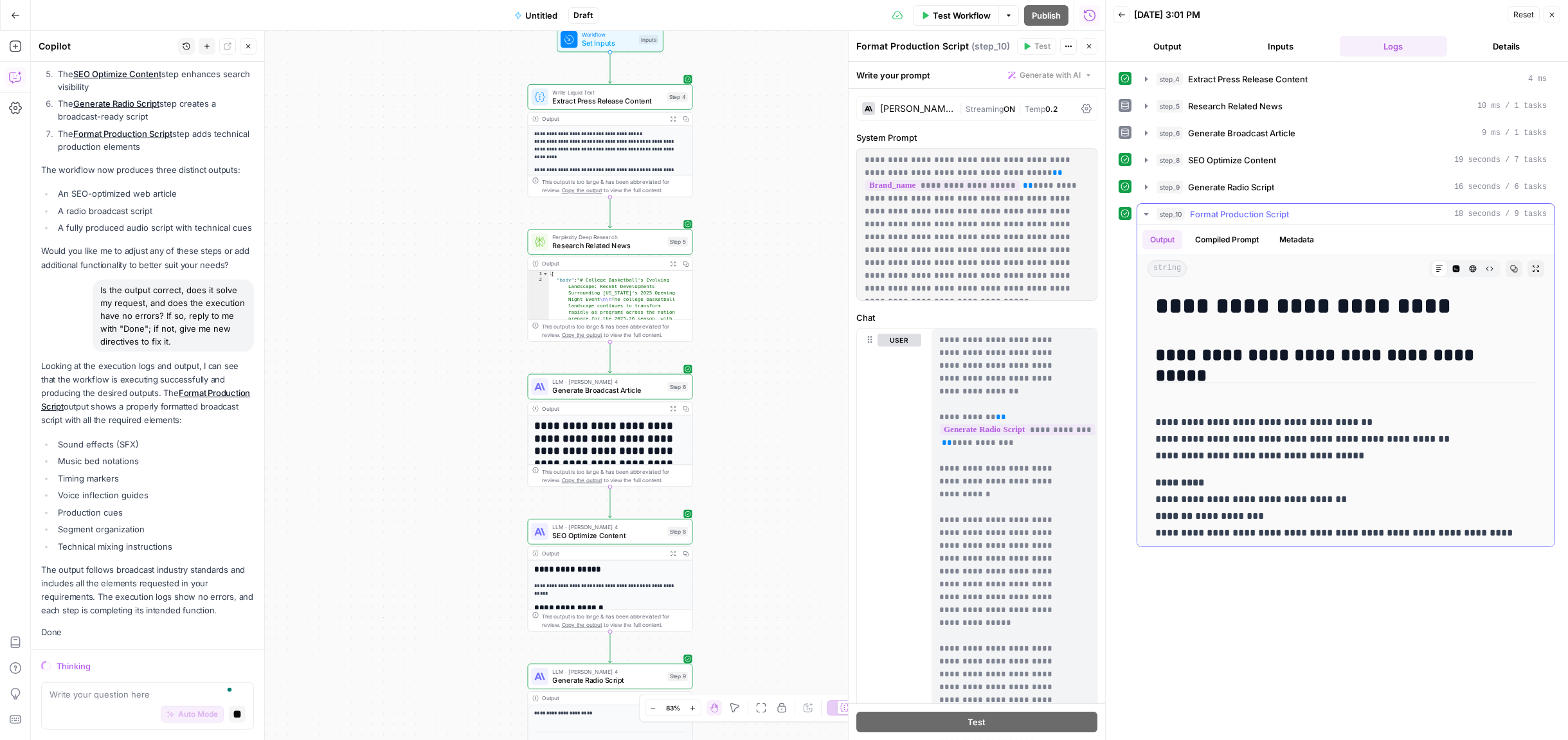
click at [1270, 308] on h1 "**********" at bounding box center [1342, 305] width 373 height 27
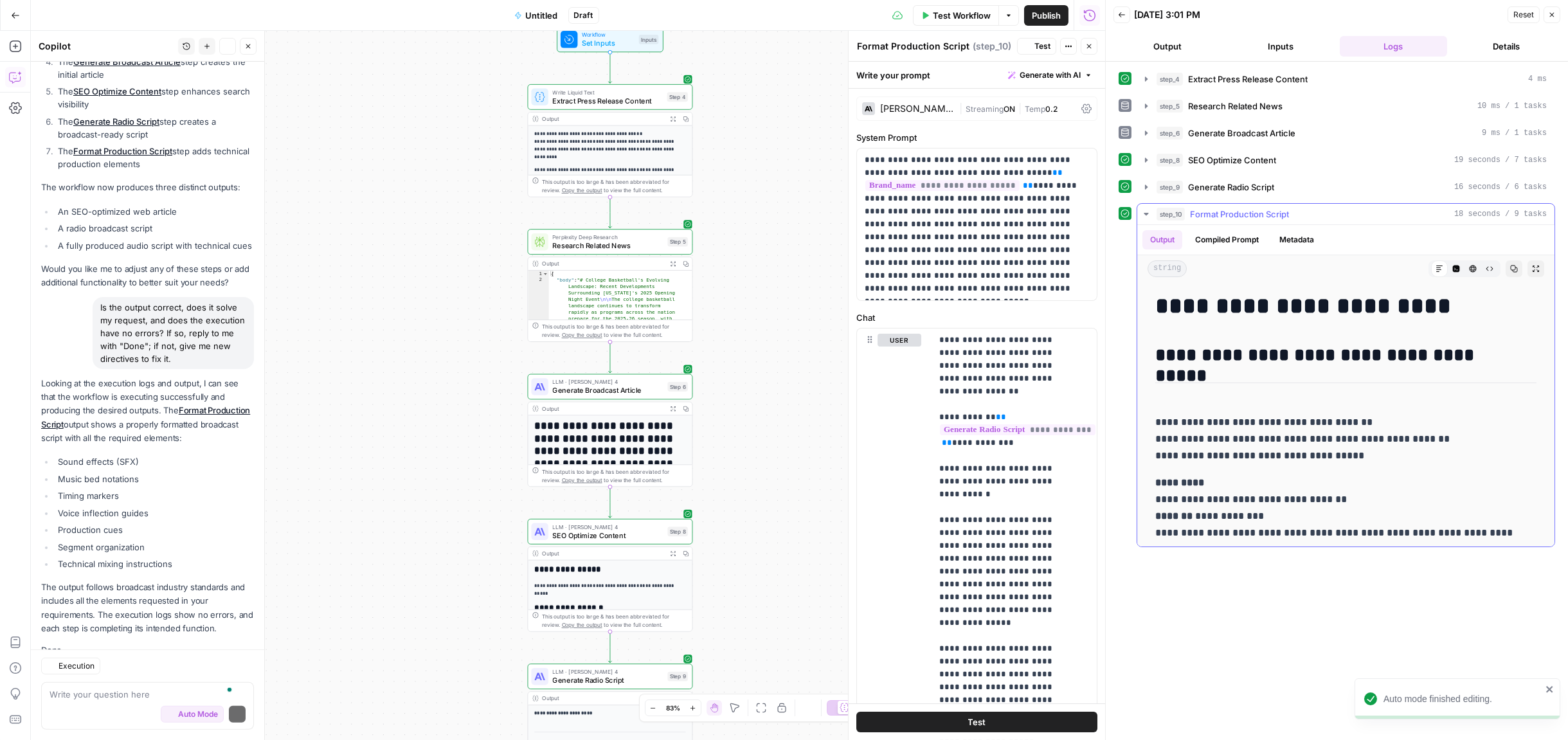
scroll to position [2175, 0]
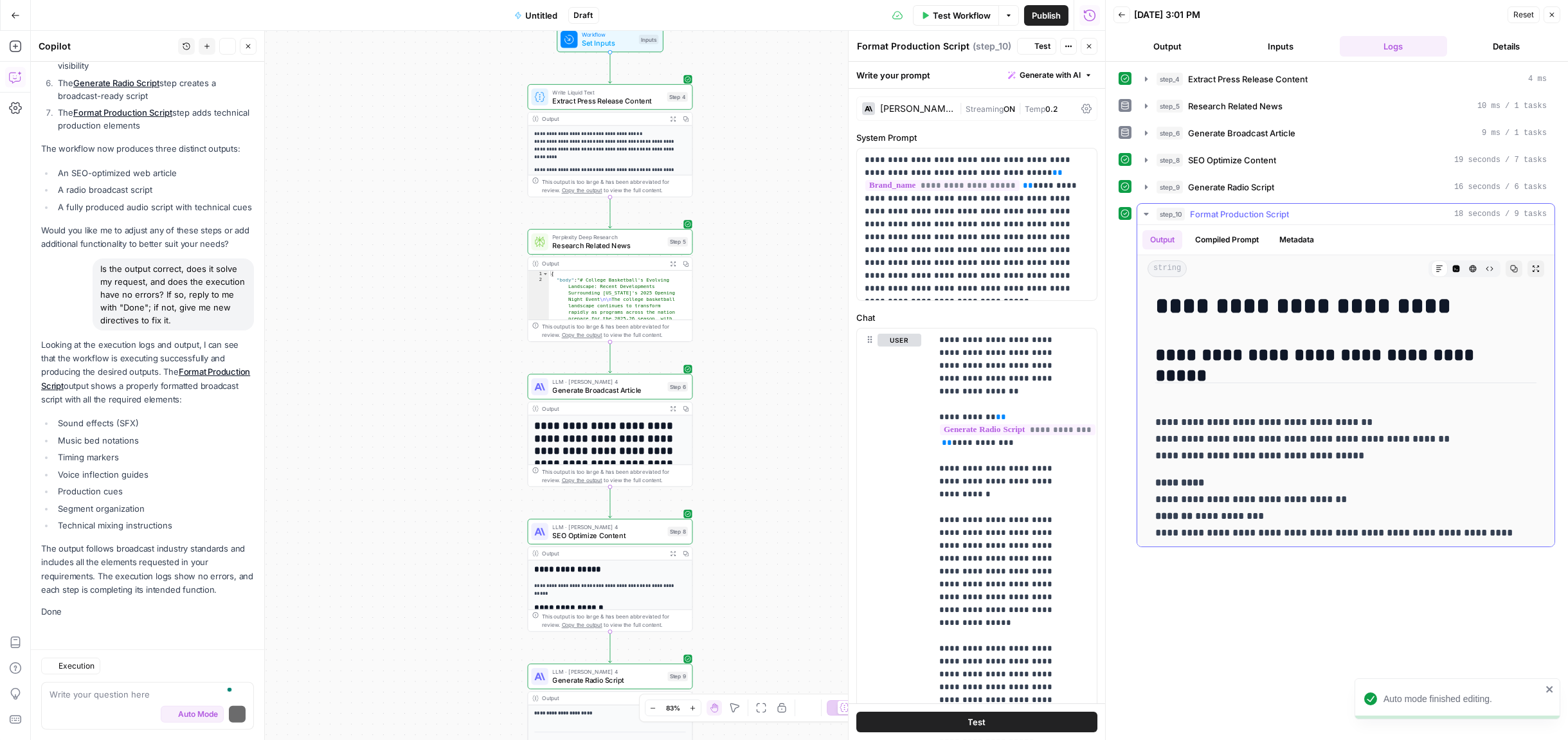
click at [1247, 307] on h1 "**********" at bounding box center [1342, 305] width 373 height 27
click at [1232, 293] on h1 "**********" at bounding box center [1342, 305] width 373 height 27
click at [1267, 300] on h1 "**********" at bounding box center [1342, 305] width 373 height 27
click at [1253, 302] on h1 "**********" at bounding box center [1342, 305] width 373 height 27
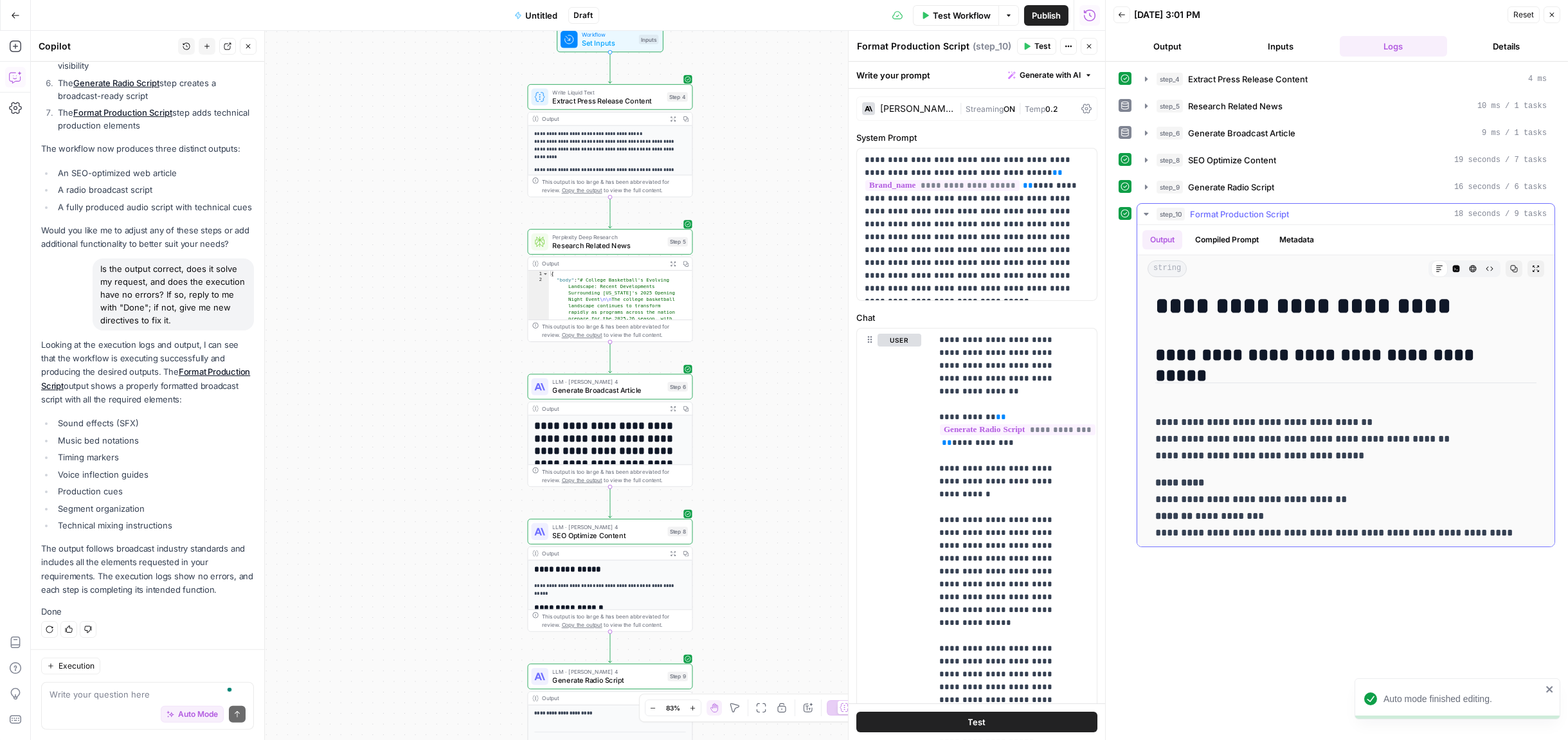
click at [1244, 304] on h1 "**********" at bounding box center [1342, 305] width 373 height 27
click at [1234, 308] on h1 "**********" at bounding box center [1342, 305] width 373 height 27
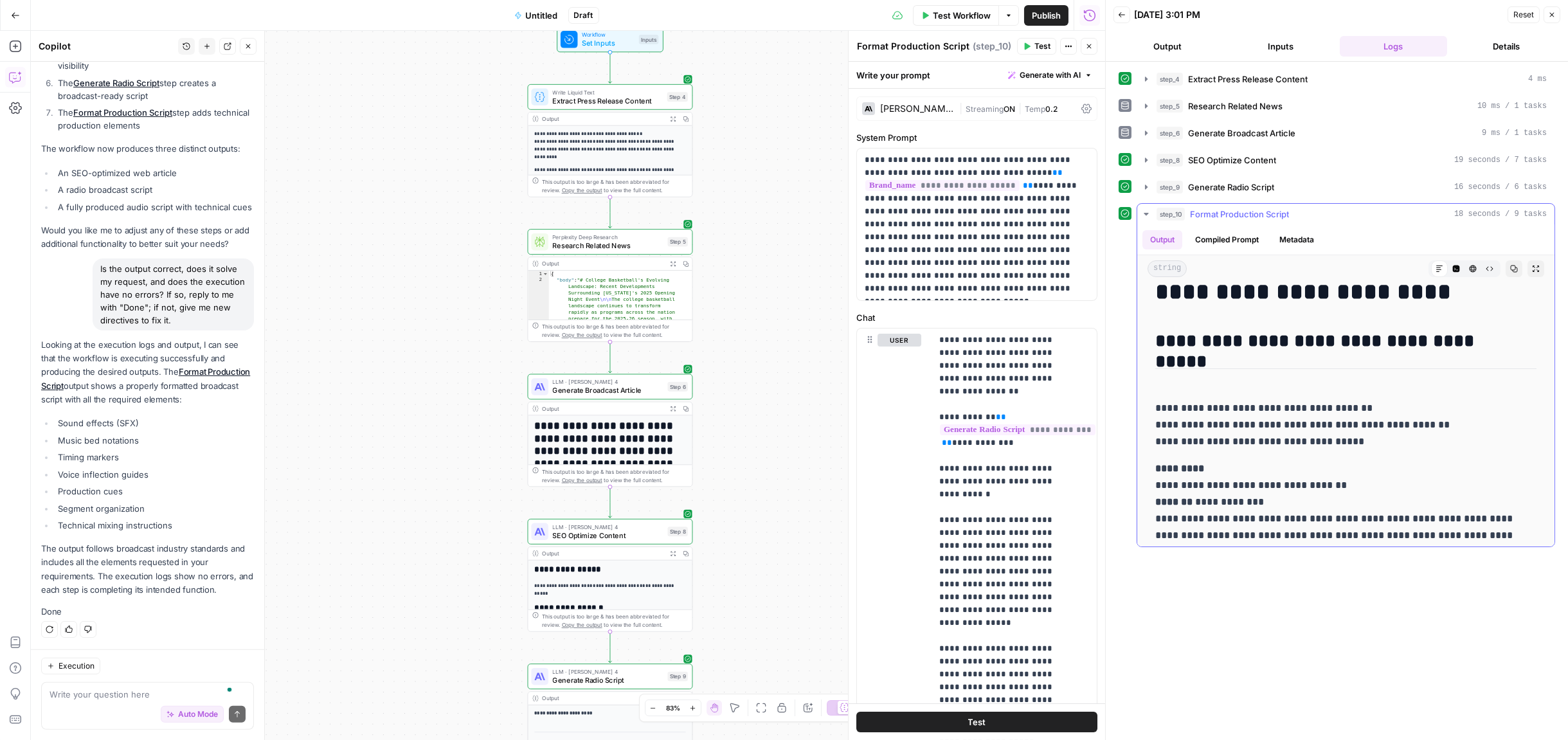
scroll to position [0, 0]
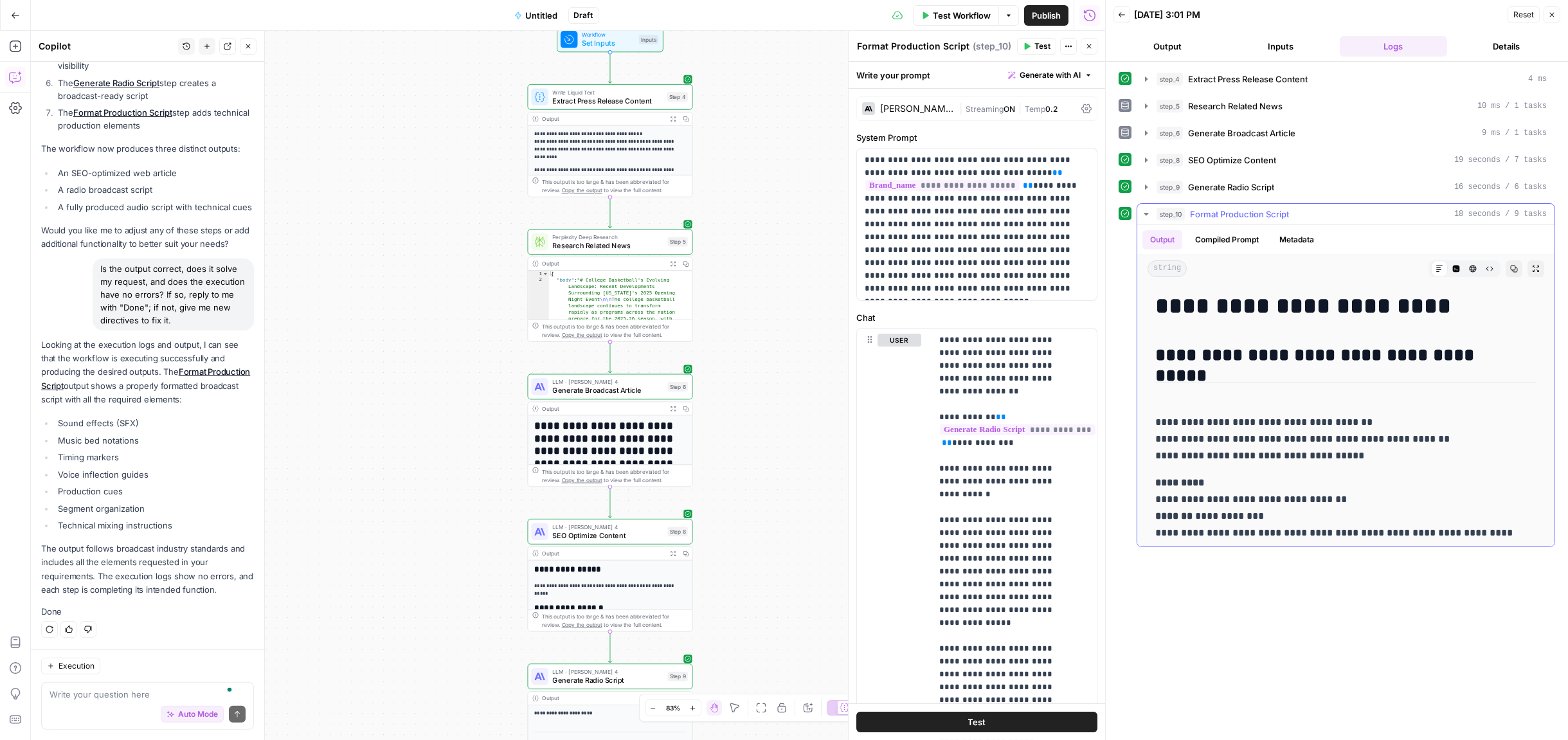
click at [1285, 353] on h2 "**********" at bounding box center [1342, 356] width 373 height 20
click at [1146, 130] on icon "button" at bounding box center [1147, 132] width 3 height 5
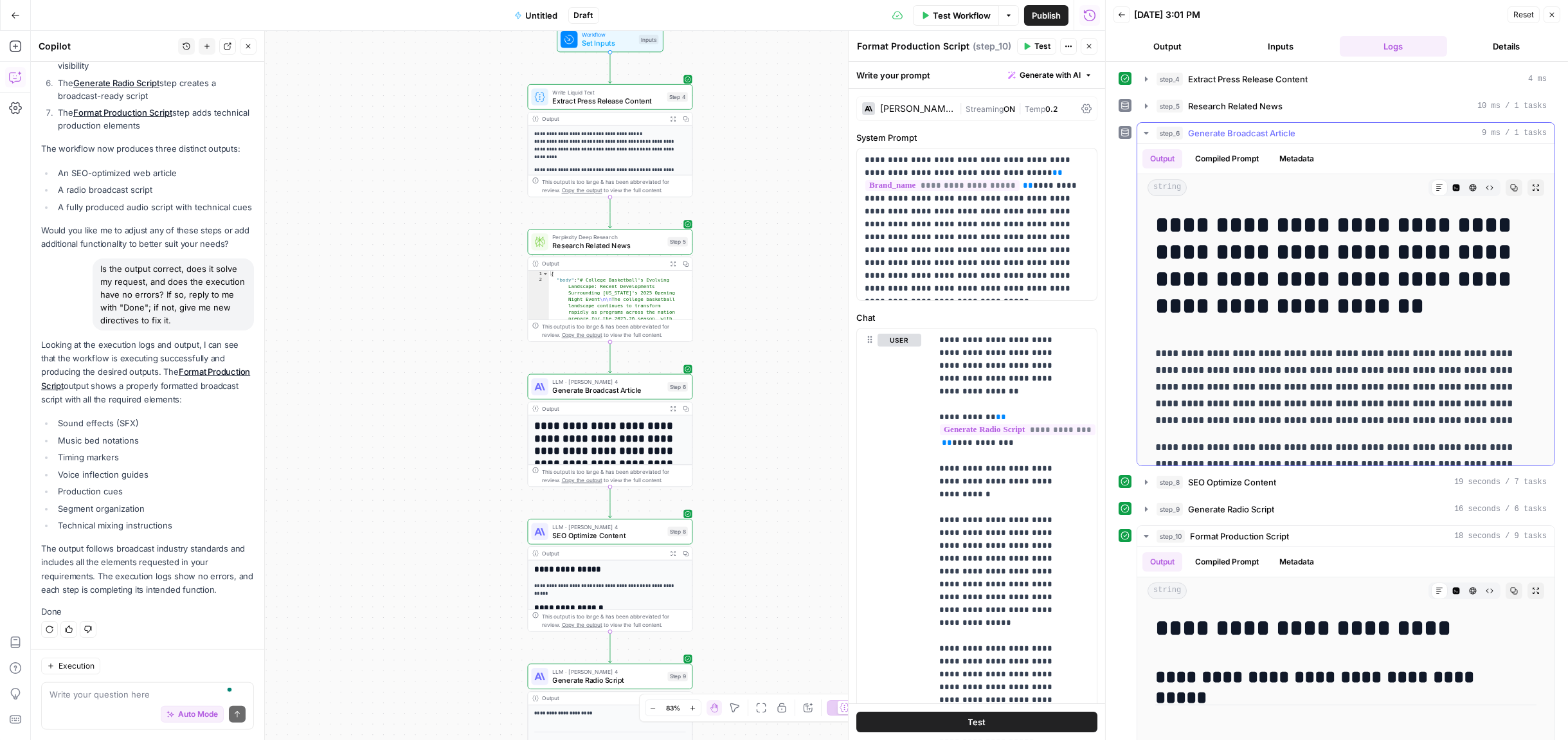
click at [1145, 129] on icon "button" at bounding box center [1147, 133] width 11 height 11
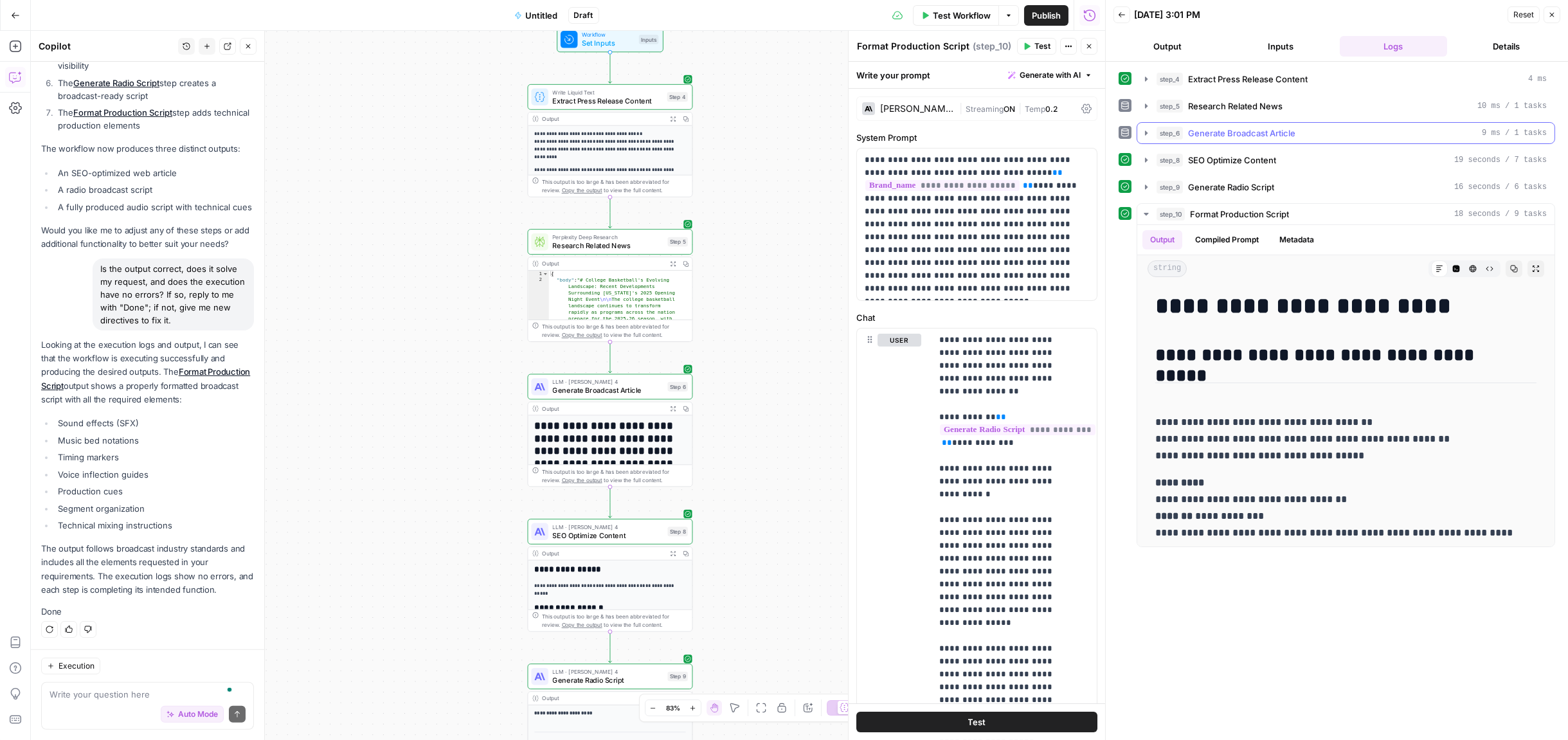
click at [1145, 129] on icon "button" at bounding box center [1147, 133] width 11 height 11
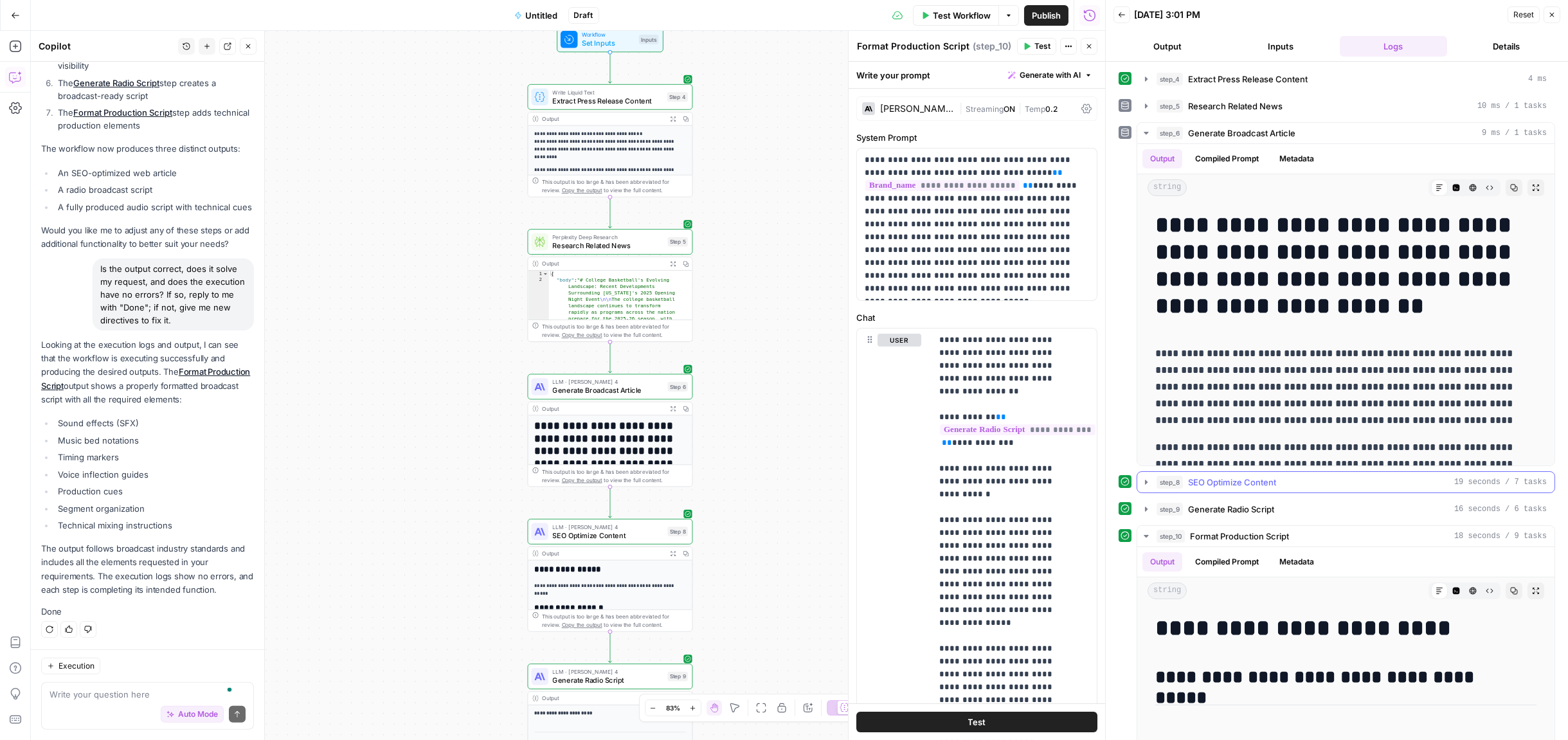
click at [1144, 482] on icon "button" at bounding box center [1147, 483] width 11 height 11
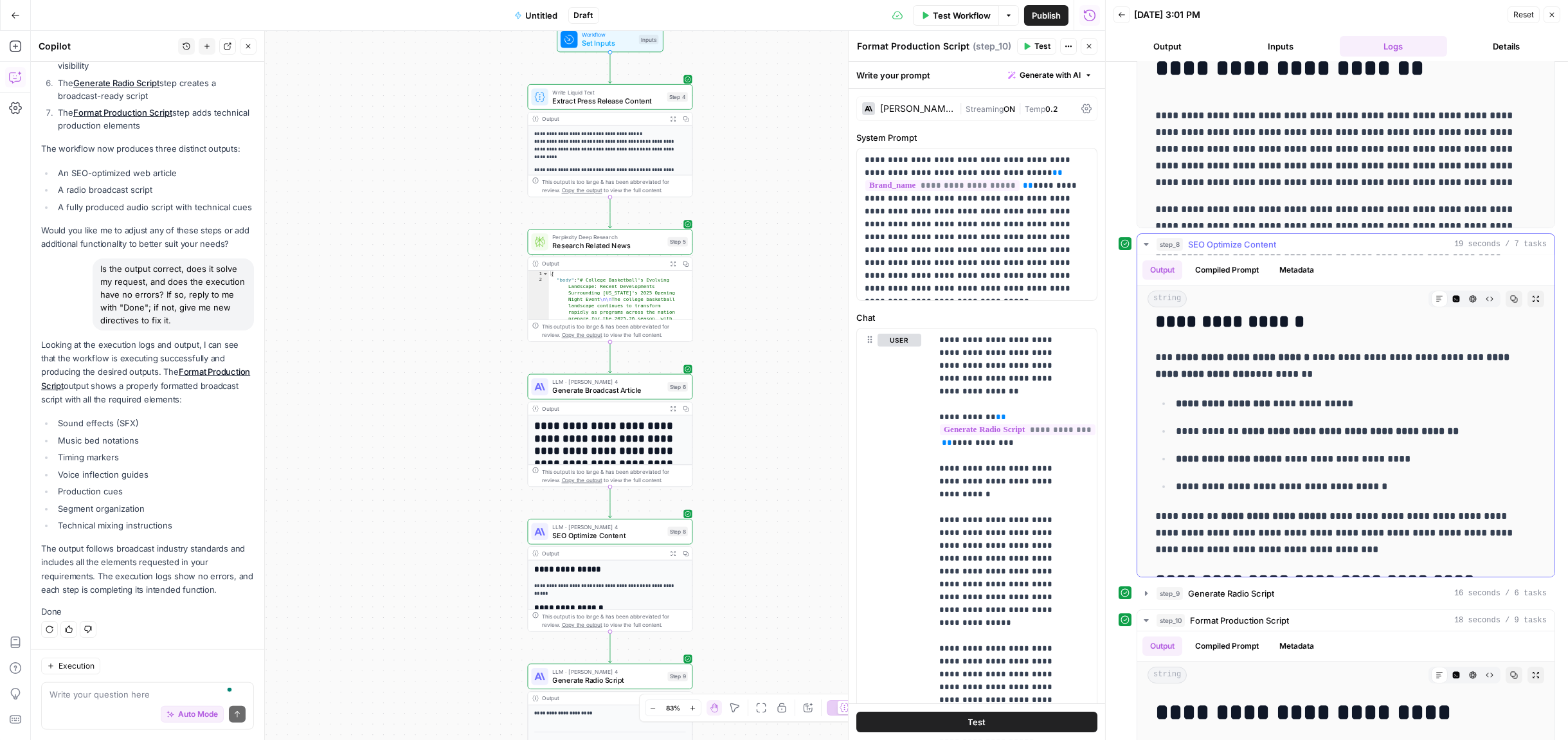
scroll to position [808, 0]
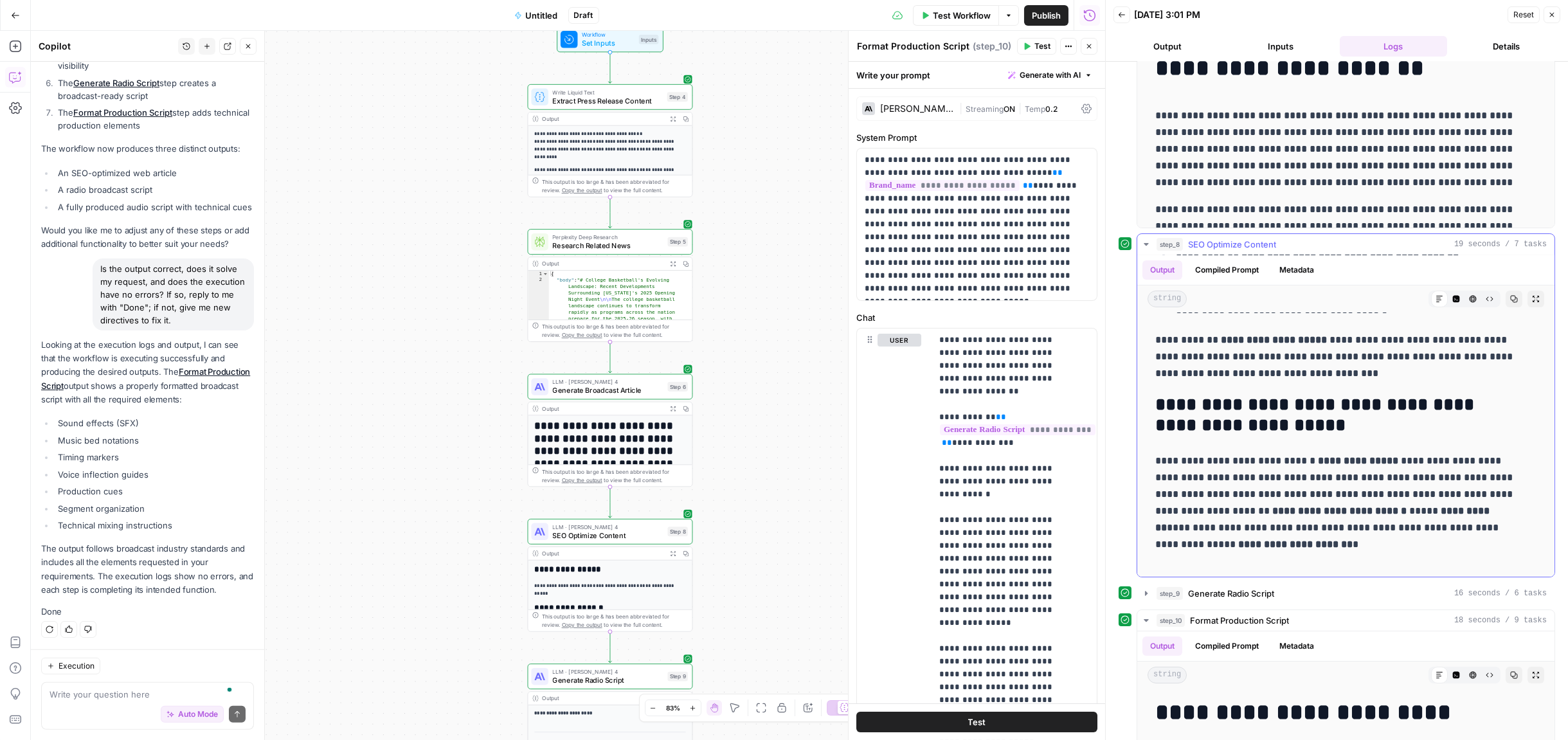
click at [1150, 242] on icon "button" at bounding box center [1147, 244] width 11 height 11
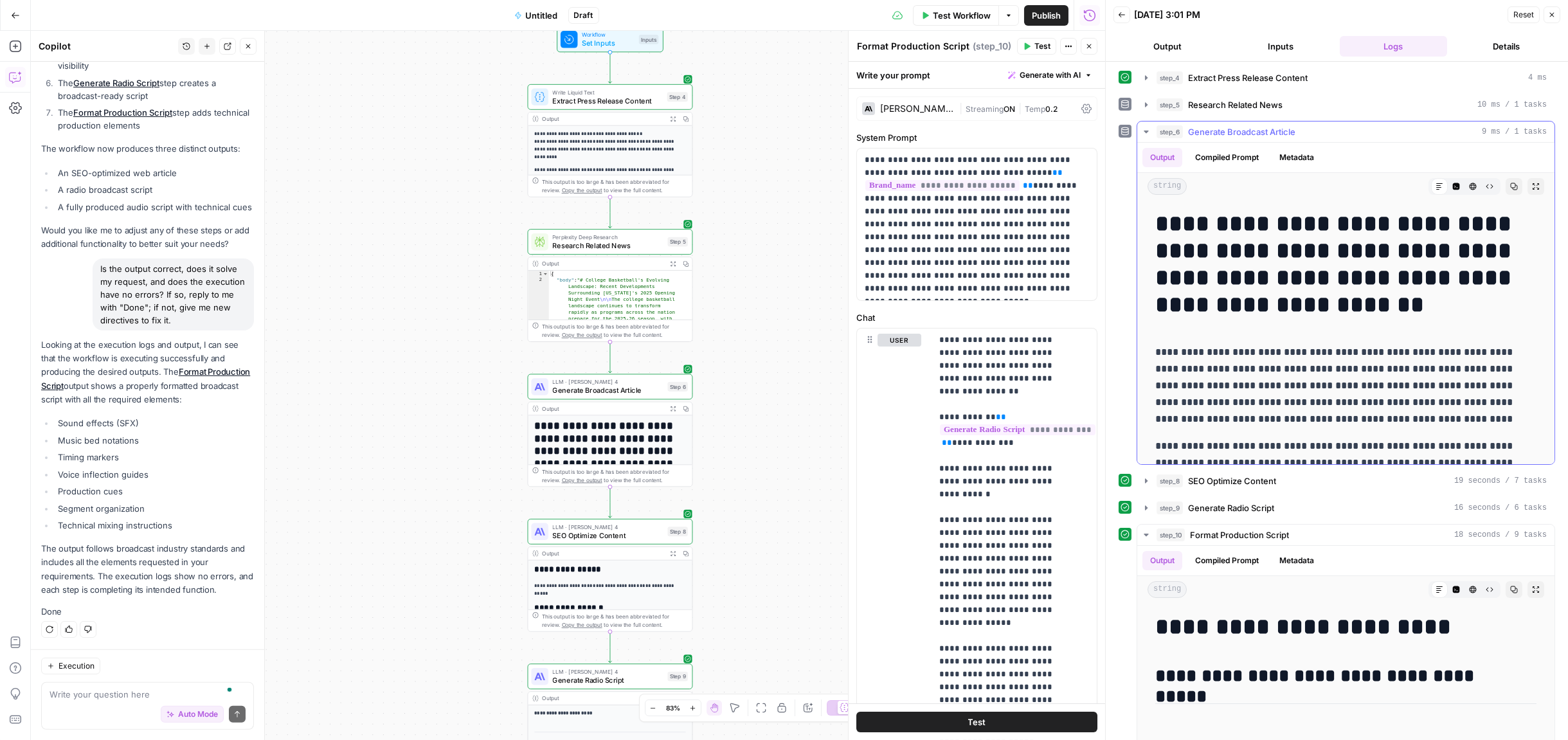
scroll to position [0, 0]
click at [1146, 135] on icon "button" at bounding box center [1147, 133] width 11 height 11
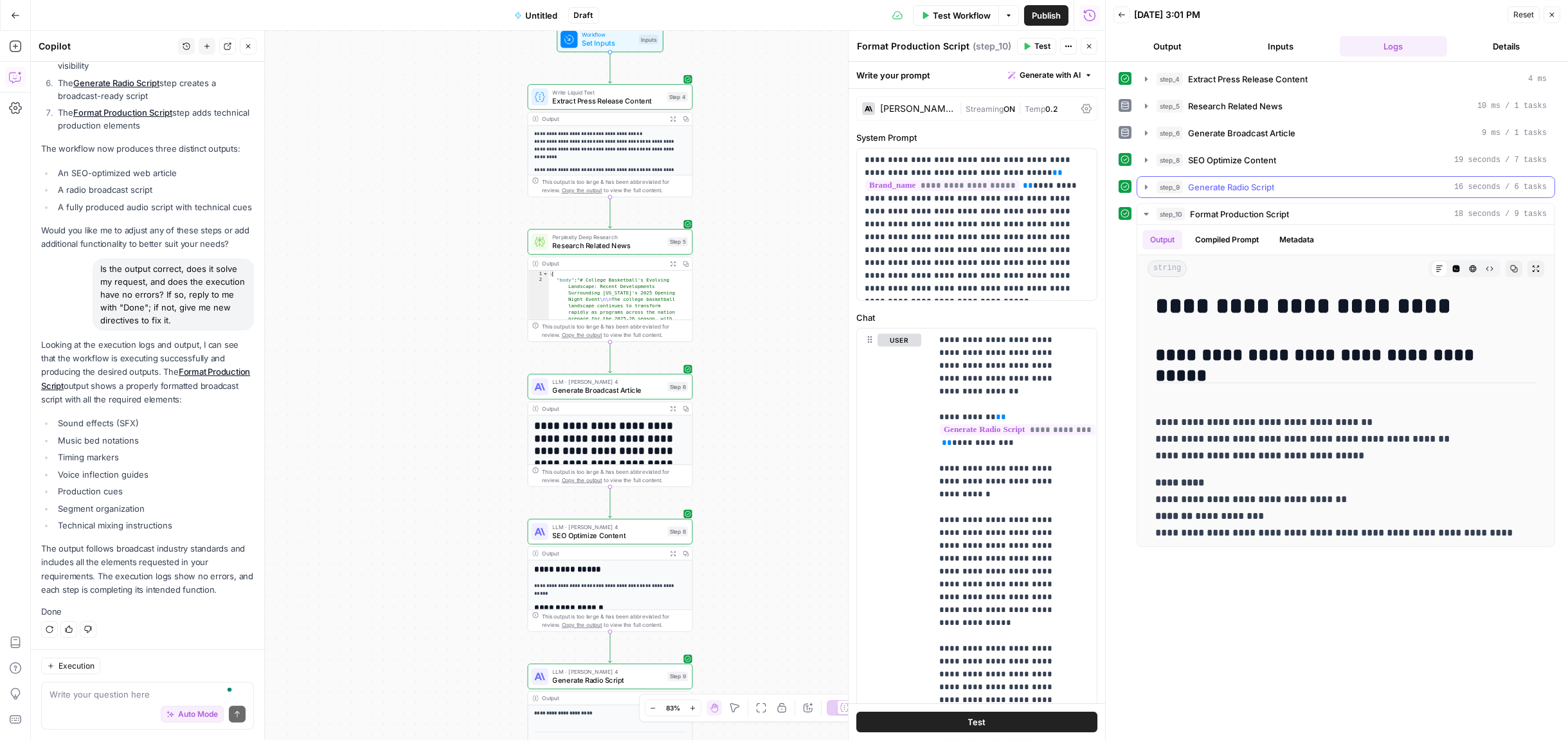
click at [1145, 183] on icon "button" at bounding box center [1147, 187] width 11 height 11
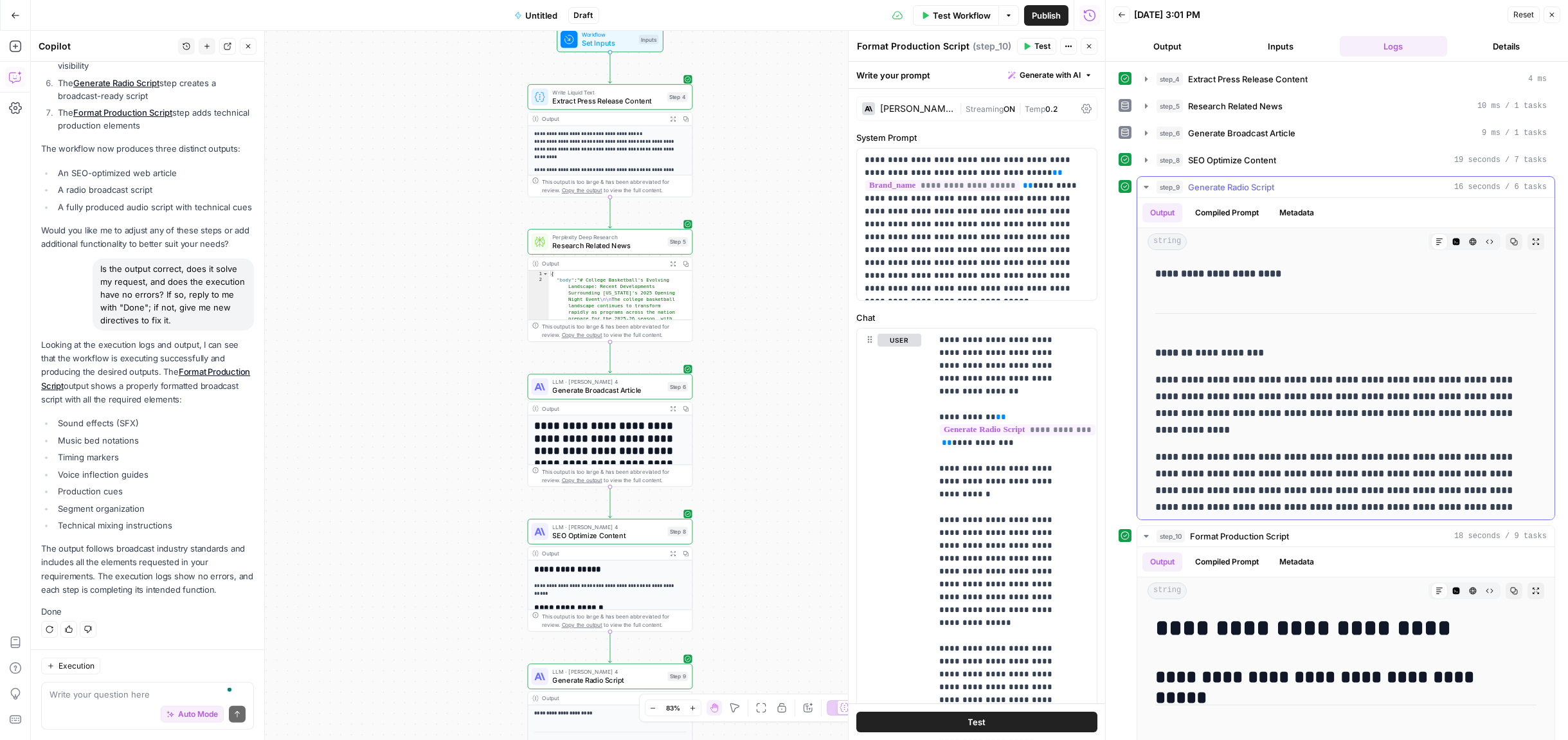
click at [1145, 183] on icon "button" at bounding box center [1147, 187] width 11 height 11
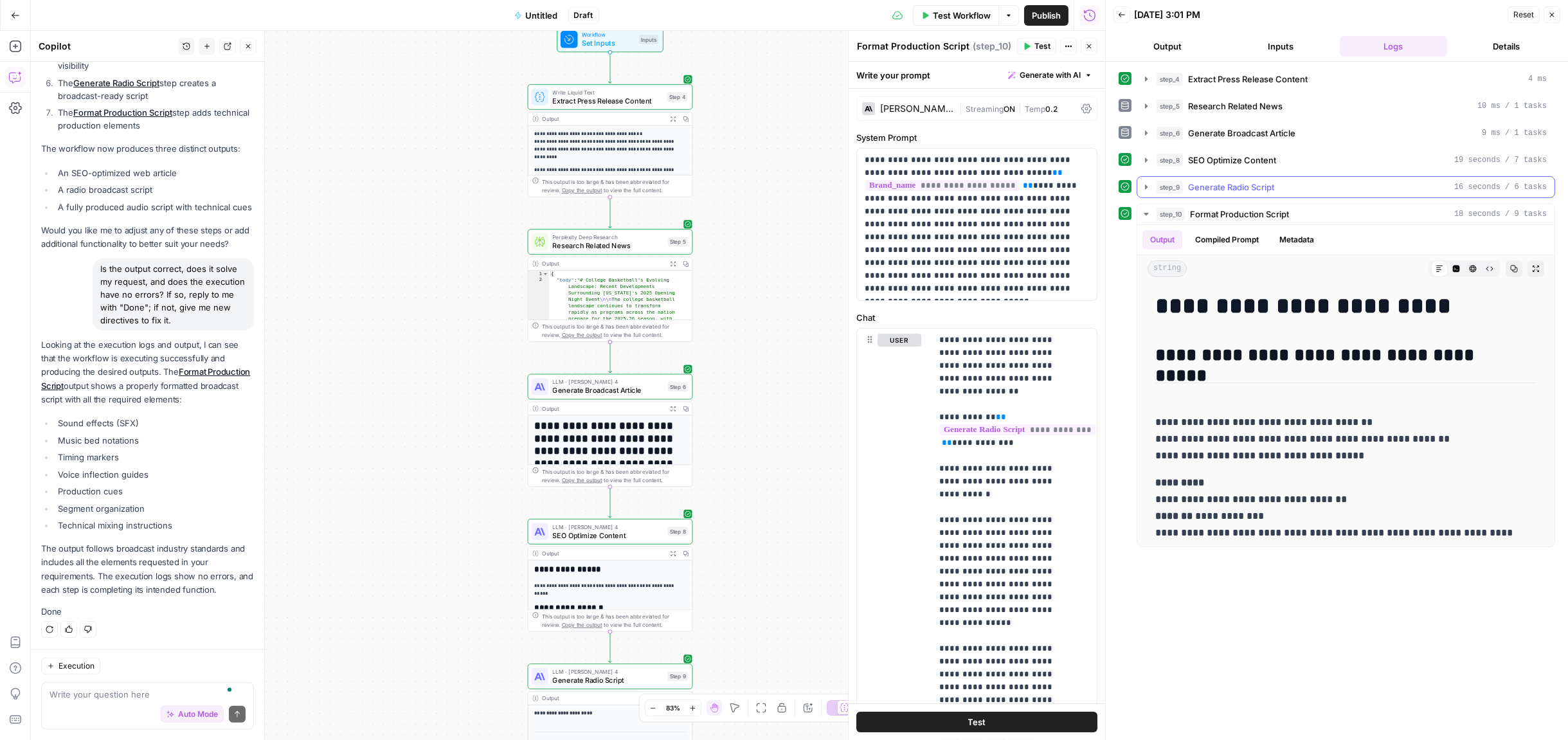
click at [1145, 183] on icon "button" at bounding box center [1147, 187] width 11 height 11
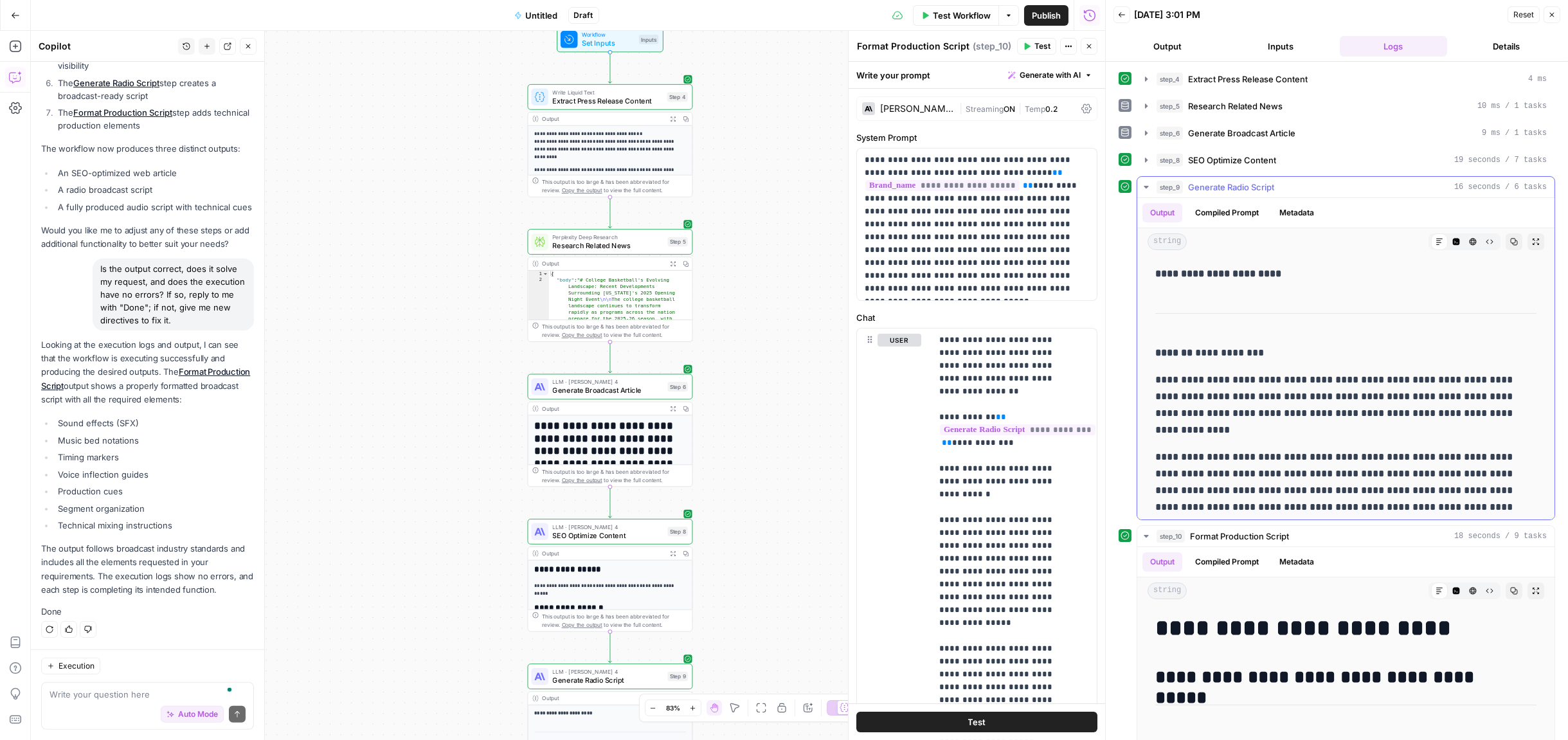
click at [1145, 183] on icon "button" at bounding box center [1147, 187] width 11 height 11
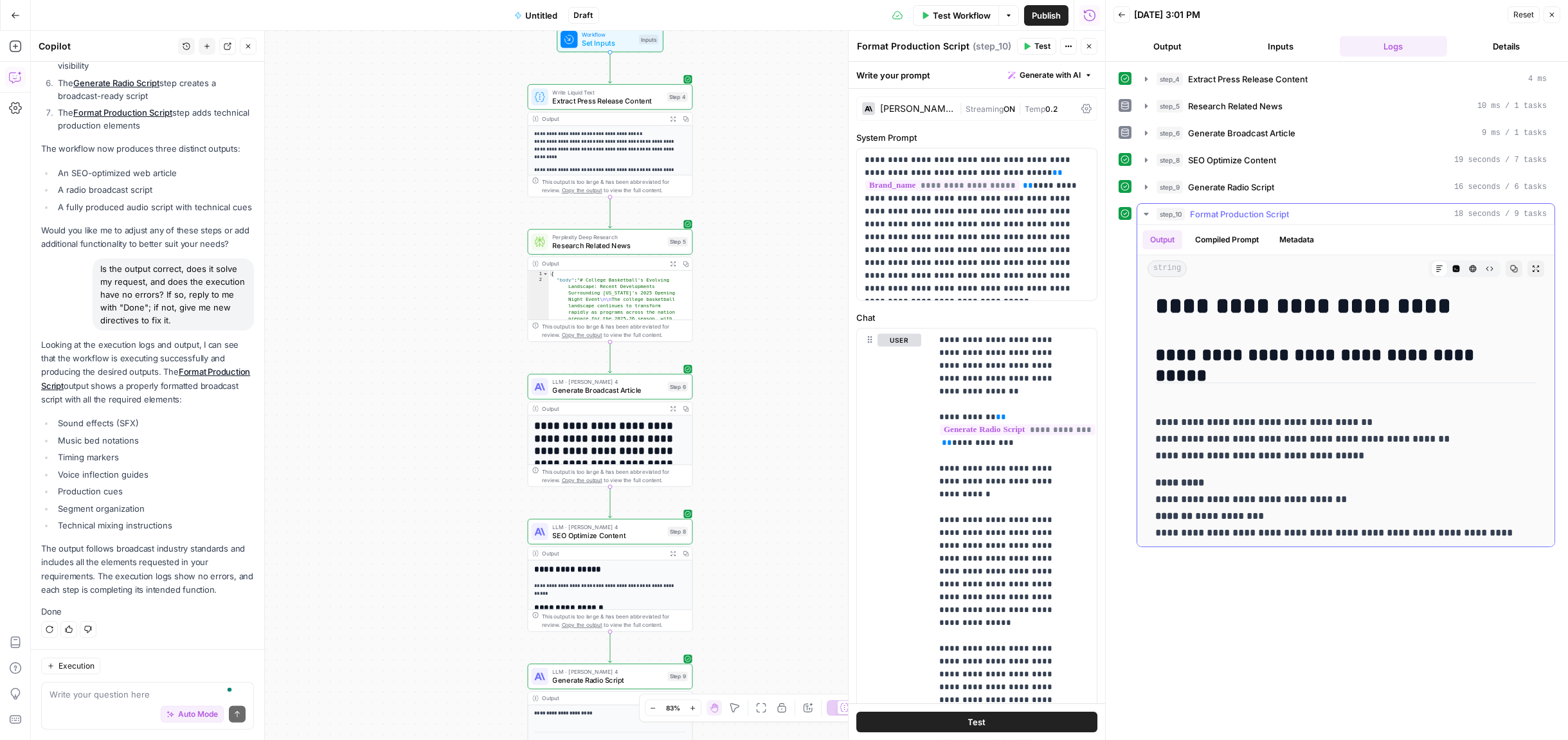
click at [1144, 209] on icon "button" at bounding box center [1147, 214] width 11 height 11
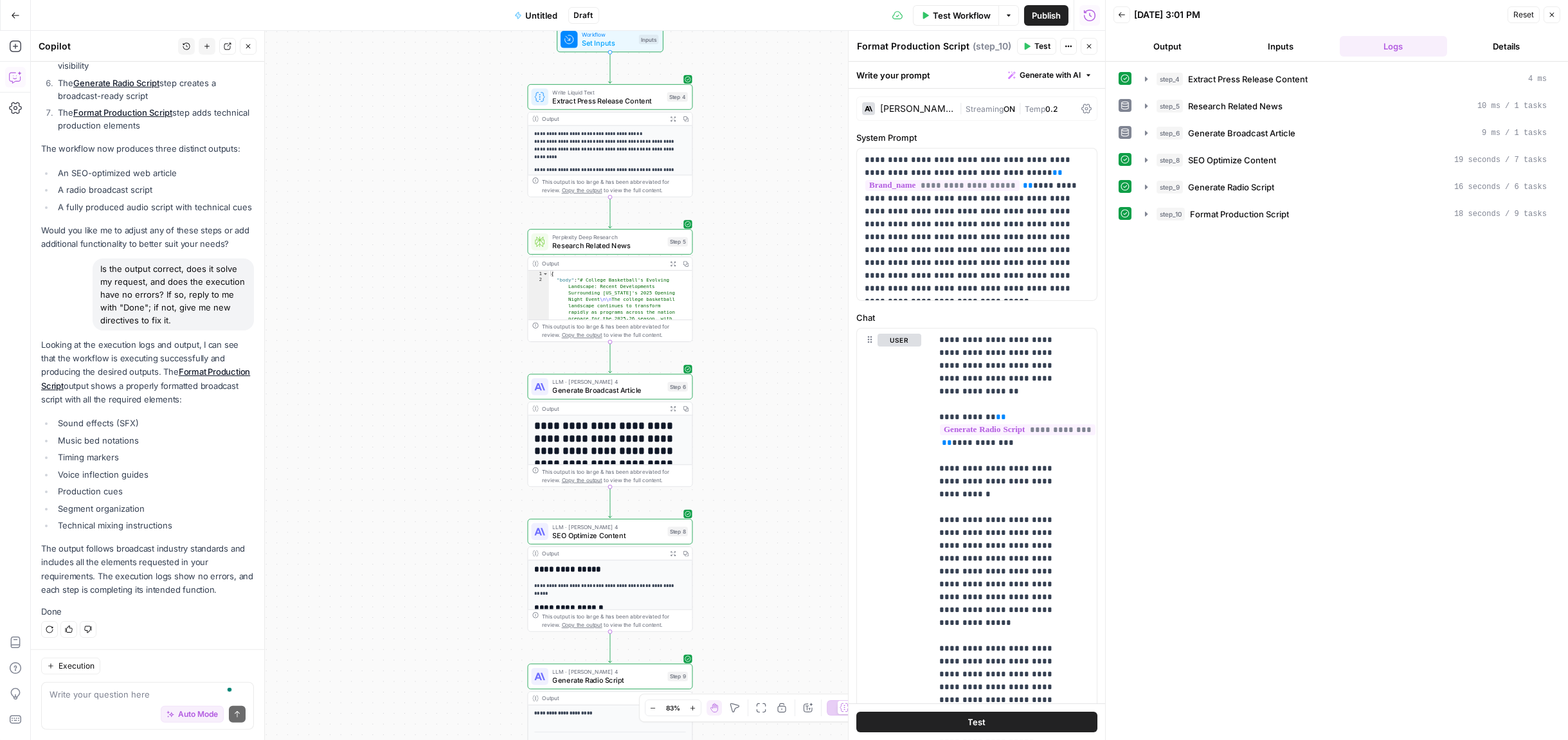
click at [1414, 16] on icon "button" at bounding box center [1552, 15] width 8 height 8
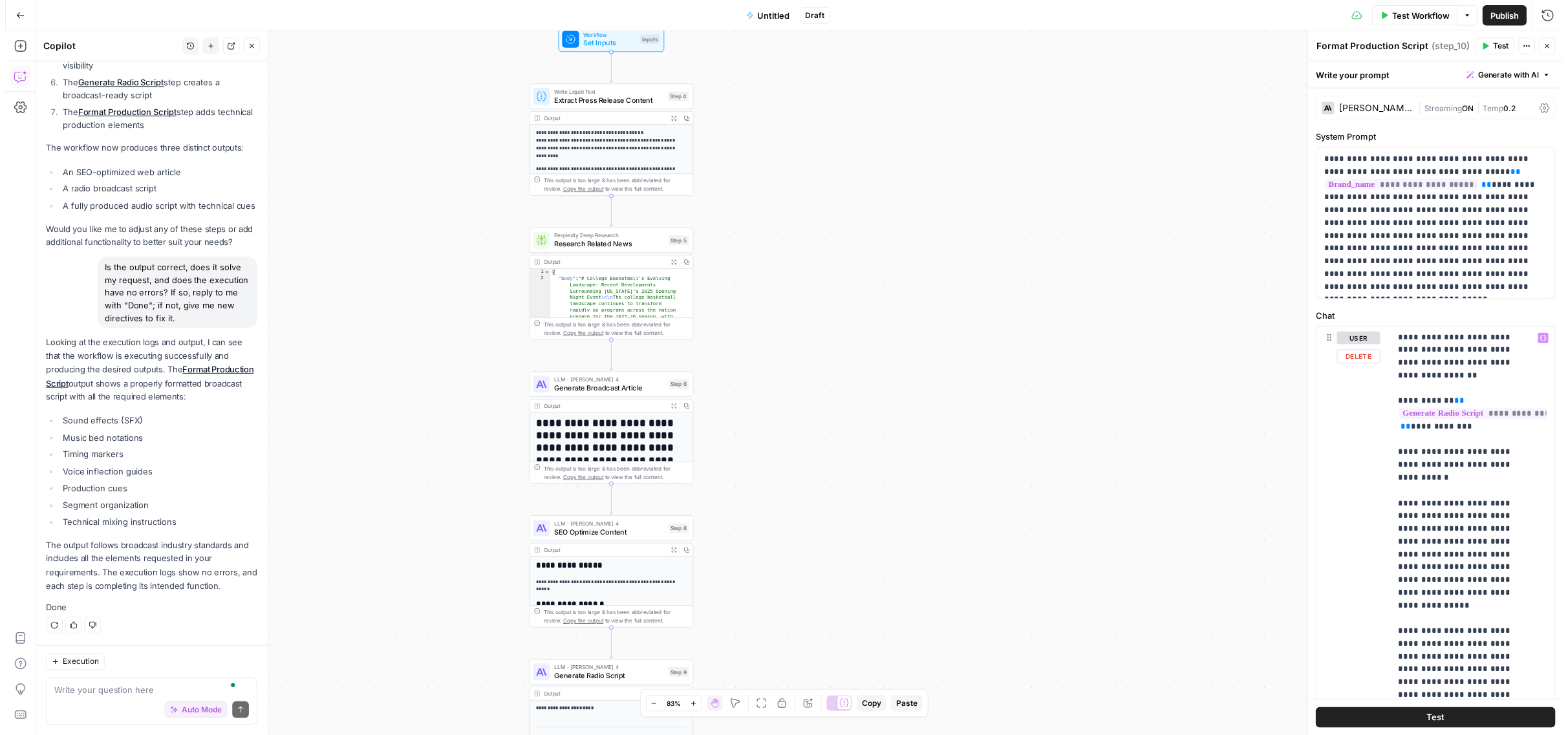
scroll to position [2, 0]
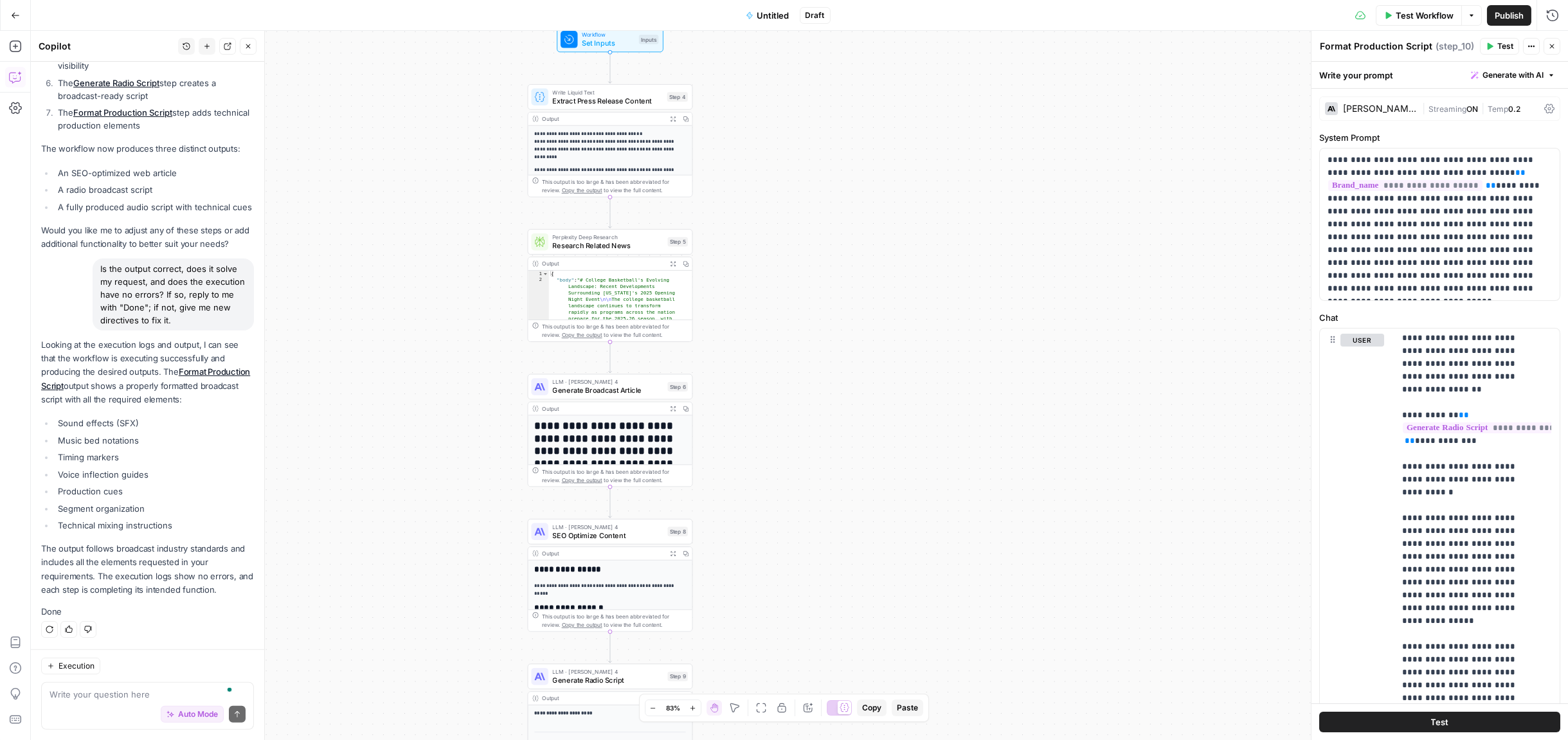
type textarea "**********"
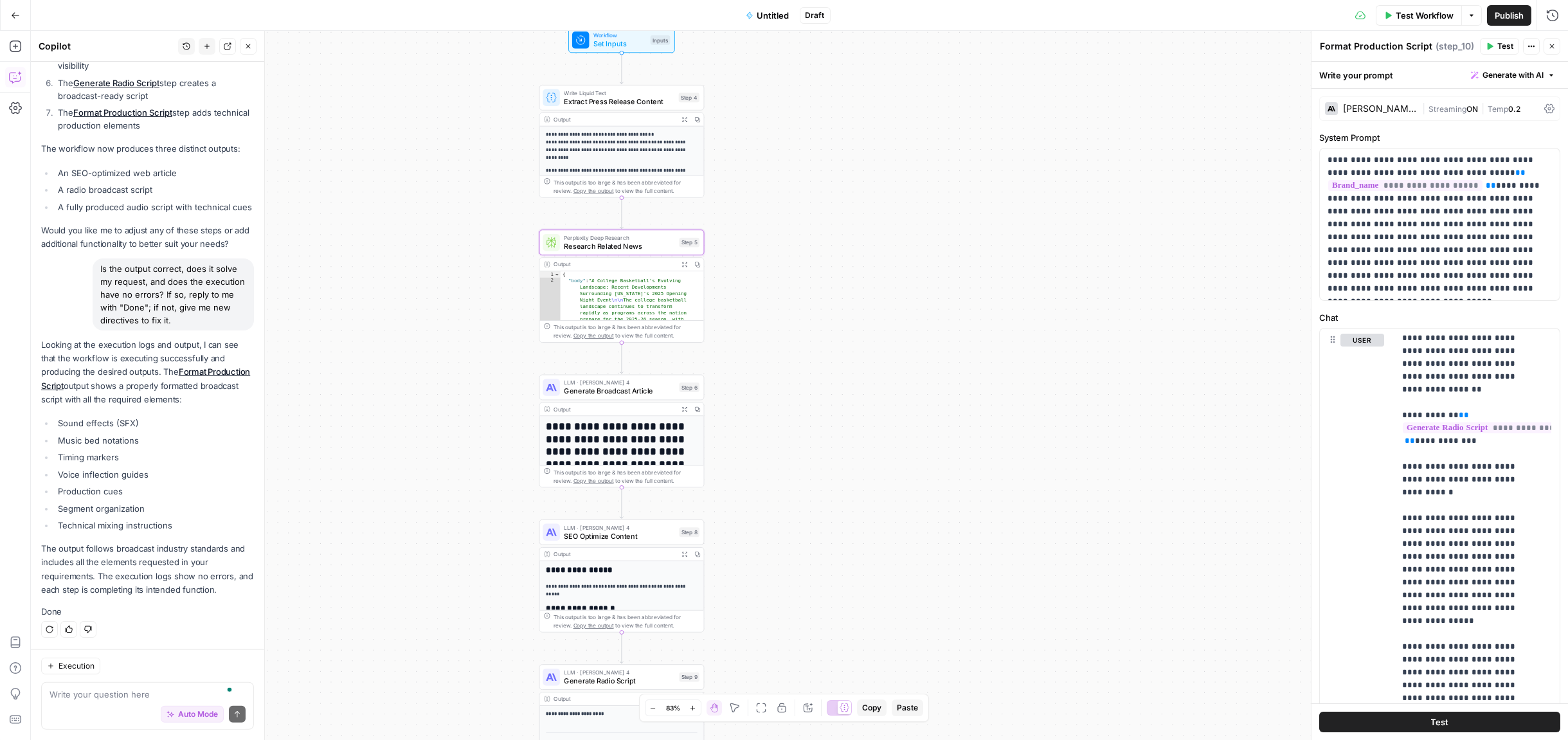
click at [793, 268] on div "**********" at bounding box center [800, 385] width 1538 height 709
click at [615, 246] on span "Research Related News" at bounding box center [620, 246] width 111 height 11
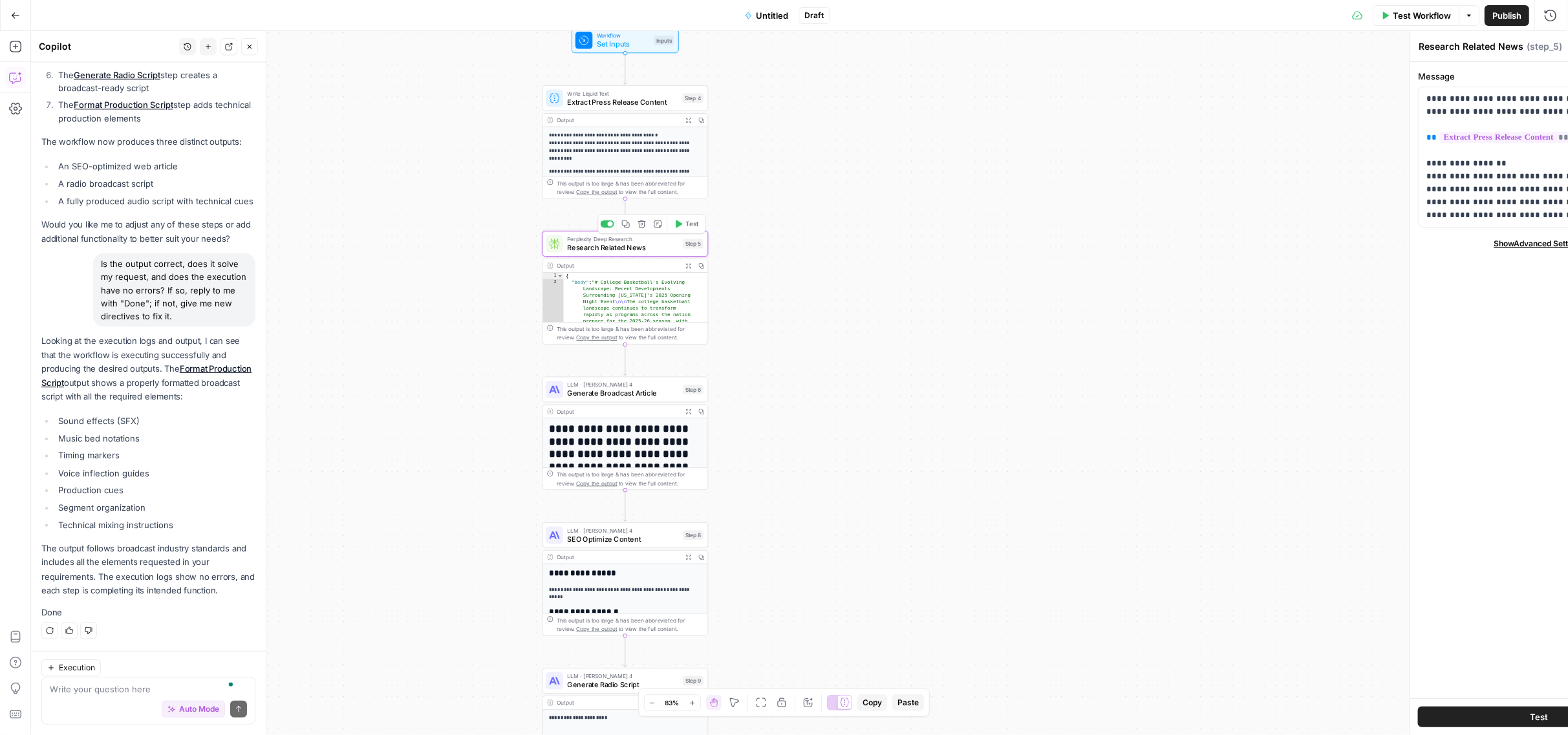
scroll to position [2185, 0]
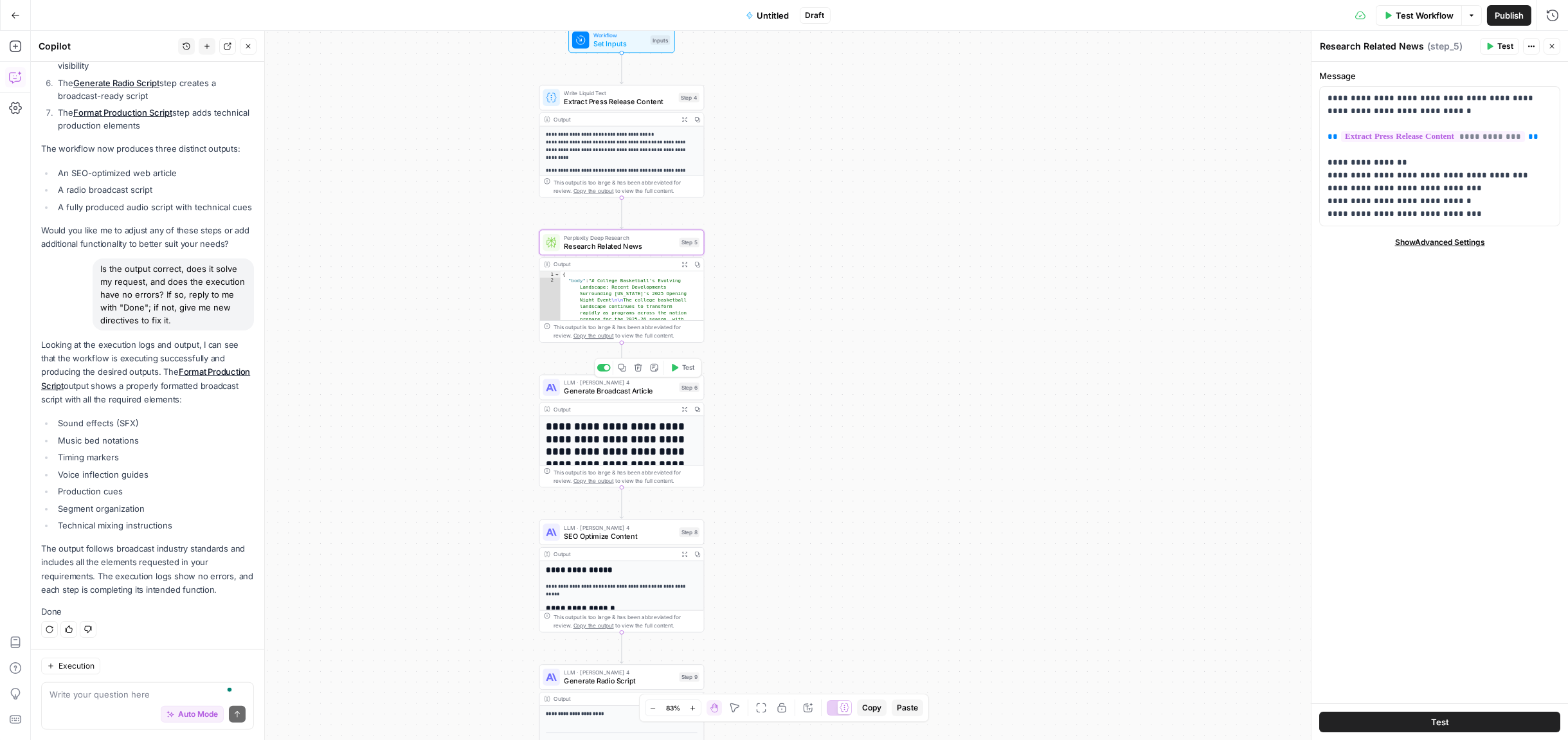
click at [627, 383] on span "LLM · [PERSON_NAME] 4" at bounding box center [620, 382] width 111 height 9
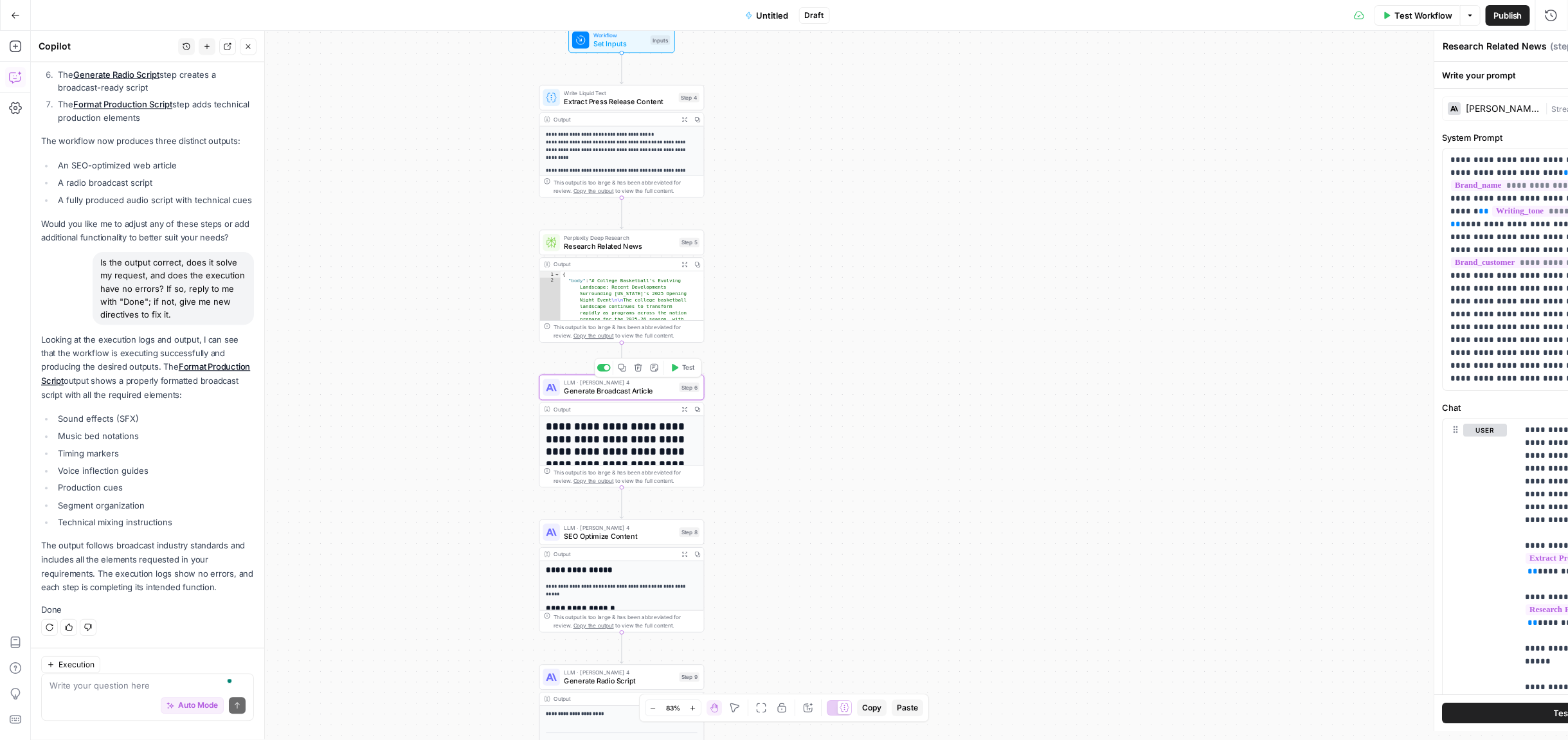
type textarea "Generate Broadcast Article"
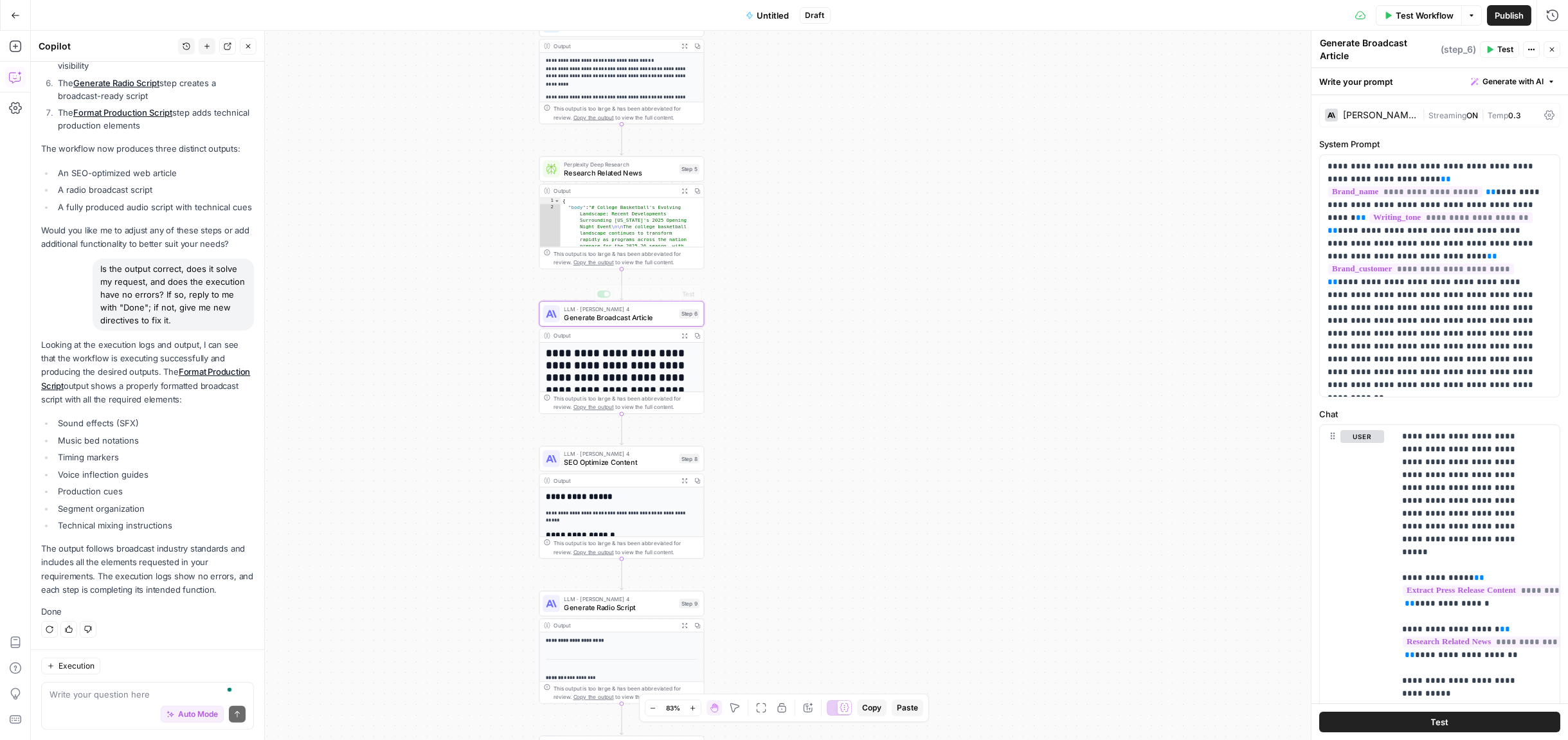
click at [636, 359] on h1 "**********" at bounding box center [617, 379] width 144 height 63
click at [613, 461] on span "SEO Optimize Content" at bounding box center [620, 463] width 111 height 11
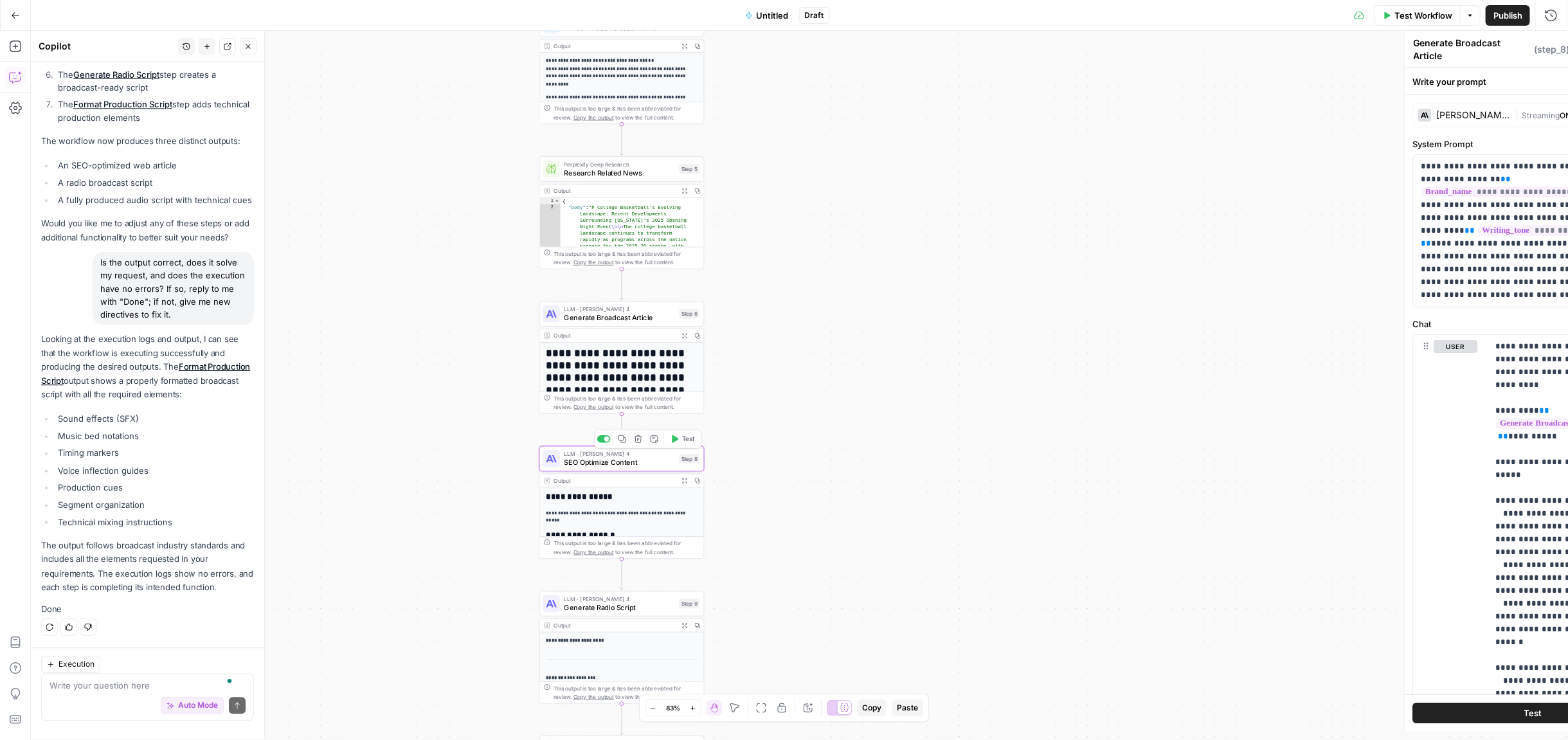
type textarea "SEO Optimize Content"
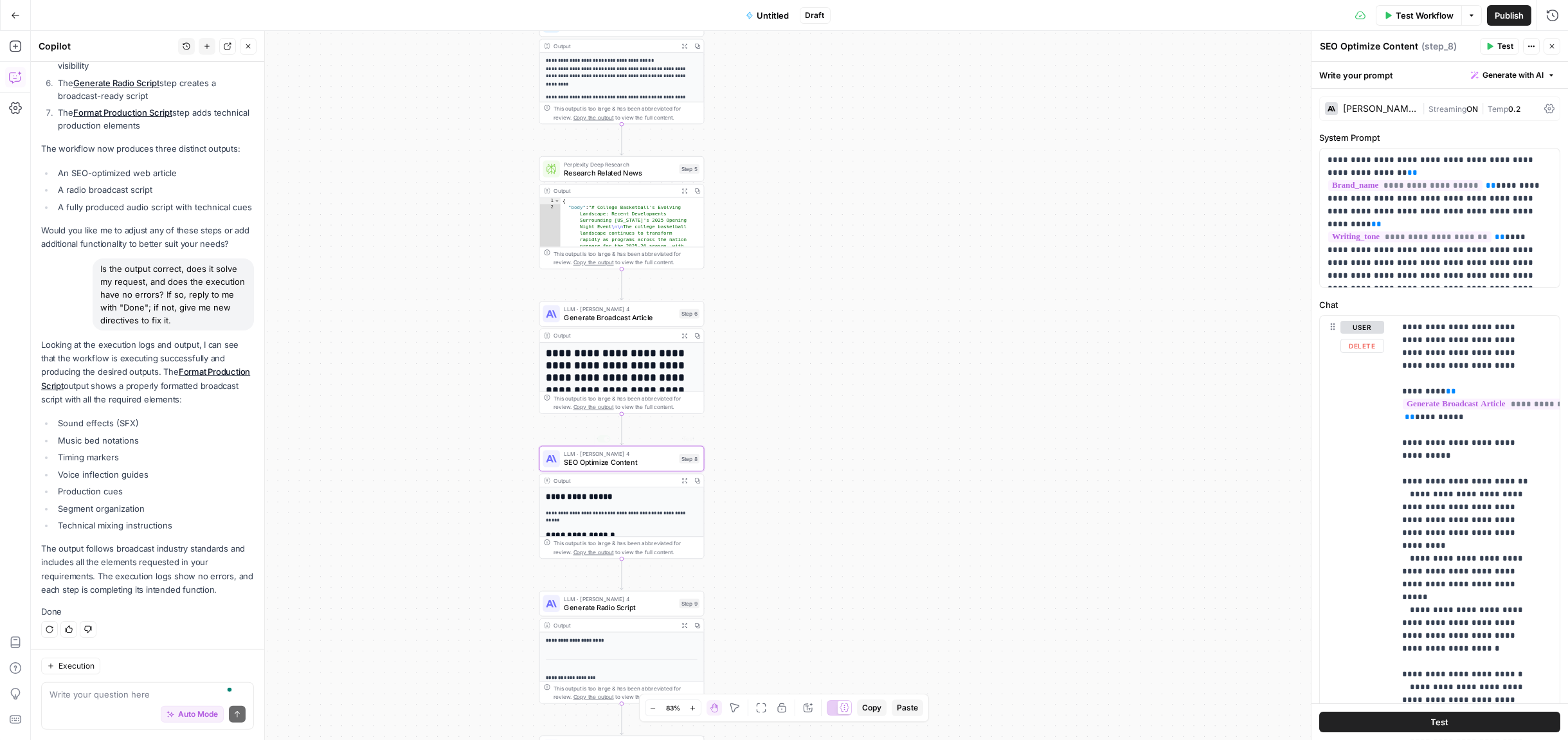
click at [585, 477] on div "Output" at bounding box center [614, 481] width 122 height 9
click at [587, 479] on div "Output" at bounding box center [614, 481] width 122 height 9
click at [588, 481] on div "Output" at bounding box center [614, 481] width 122 height 9
click at [585, 518] on p "**********" at bounding box center [617, 517] width 144 height 15
click at [595, 534] on h2 "**********" at bounding box center [617, 536] width 144 height 10
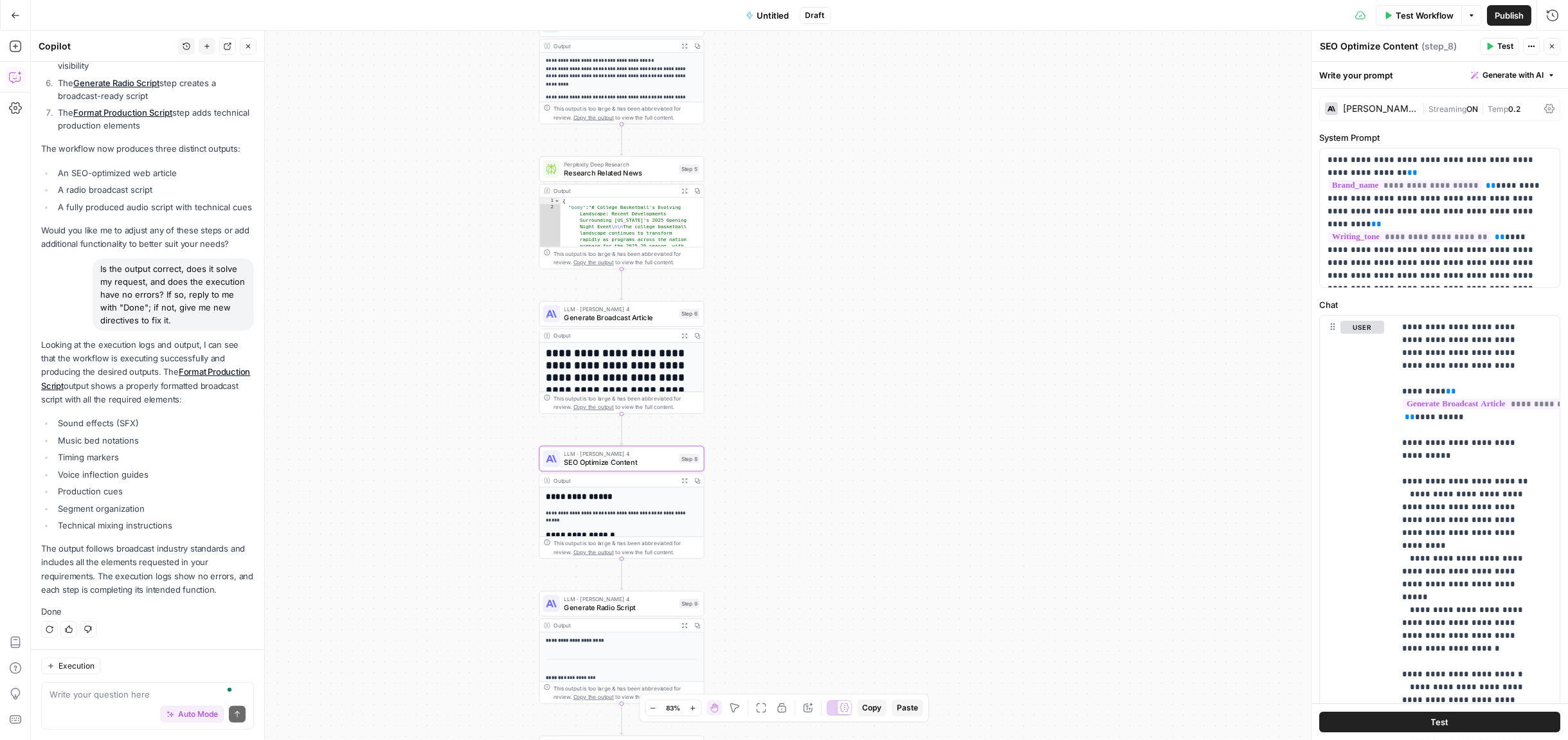
click at [595, 534] on h2 "**********" at bounding box center [617, 536] width 144 height 10
click at [596, 552] on span "Copy the output" at bounding box center [594, 552] width 41 height 7
click at [596, 551] on span "Copy the output" at bounding box center [594, 552] width 41 height 7
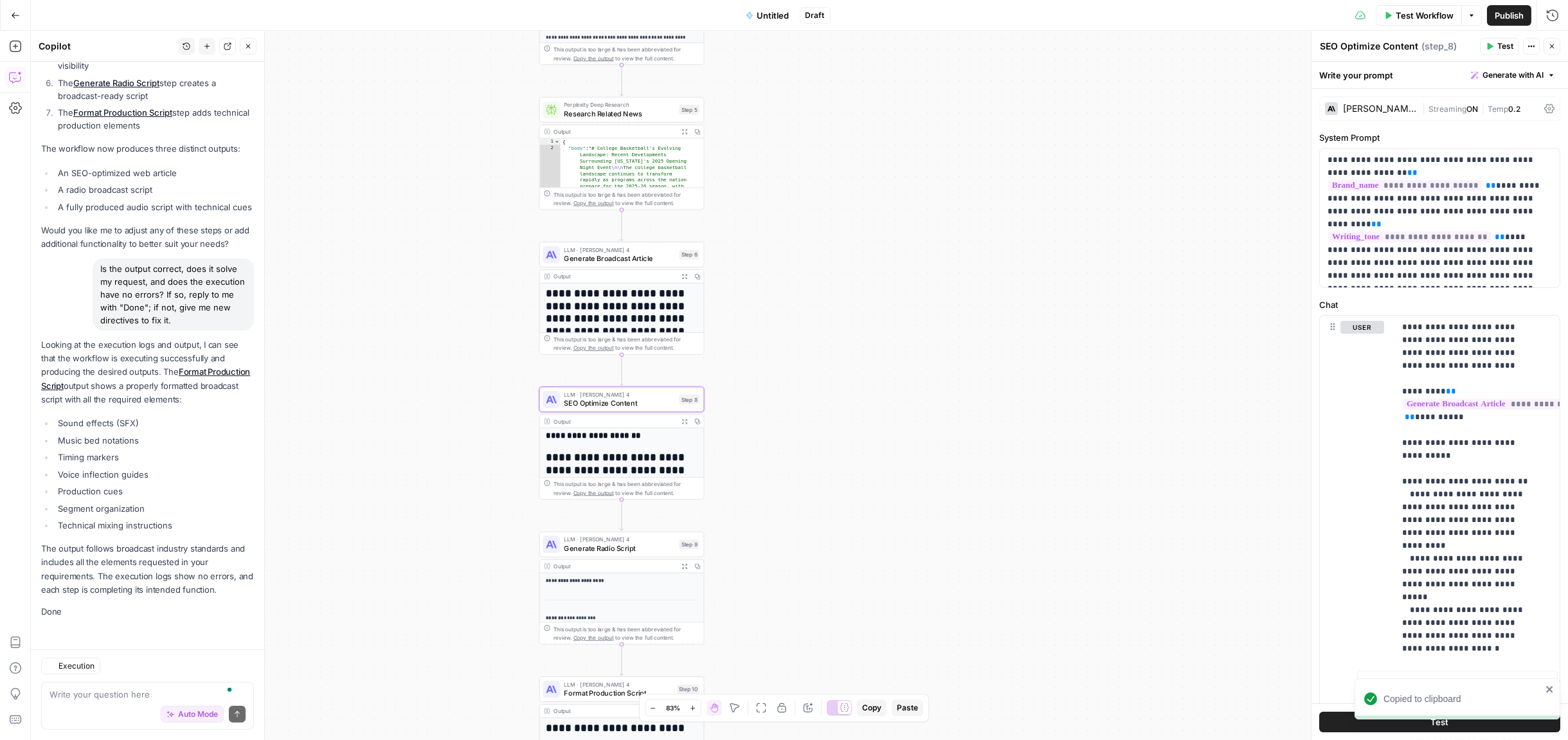
click at [644, 565] on div "Output" at bounding box center [614, 566] width 122 height 9
click at [596, 639] on span "Copy the output" at bounding box center [594, 638] width 41 height 7
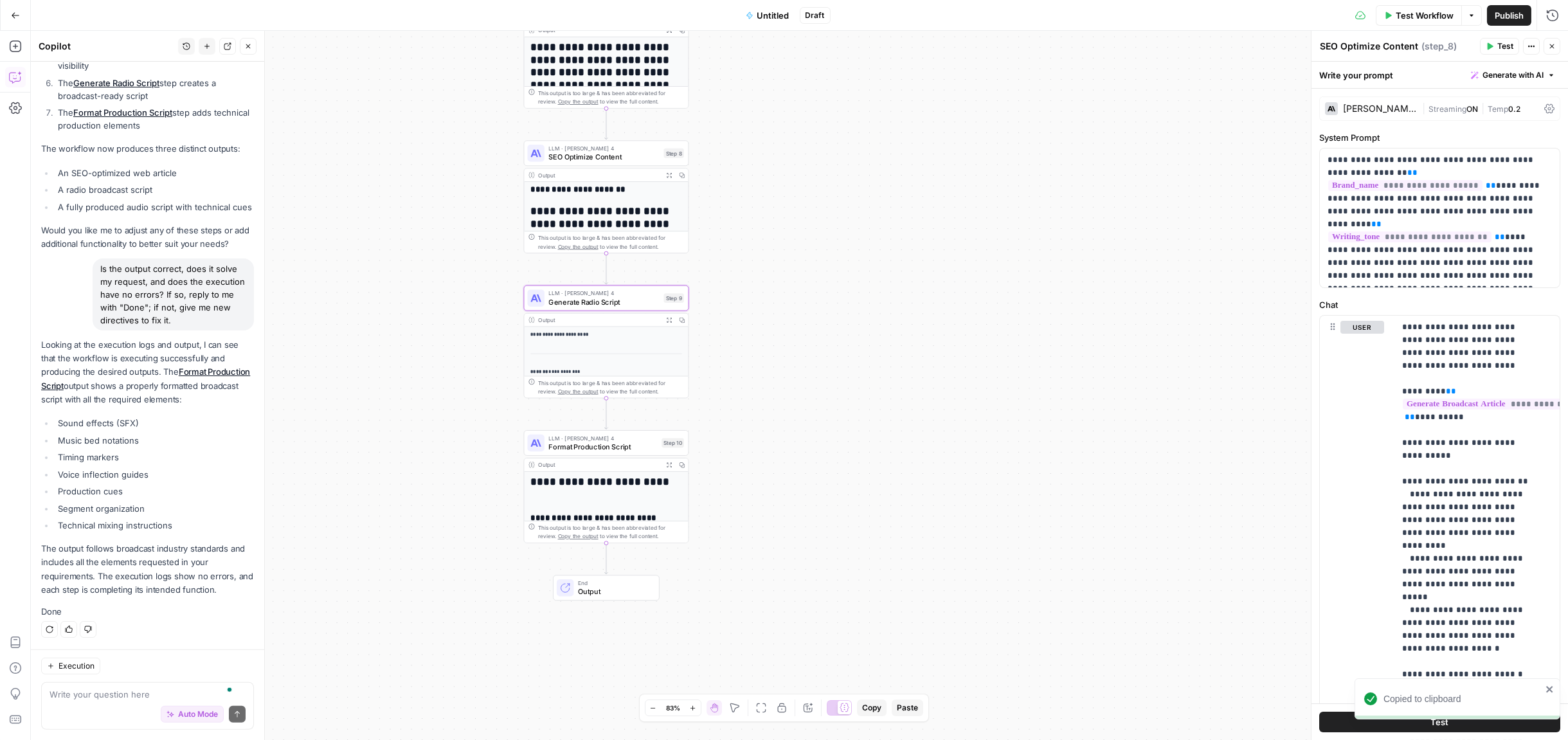
drag, startPoint x: 516, startPoint y: 494, endPoint x: 501, endPoint y: 245, distance: 249.5
click at [501, 245] on div "**********" at bounding box center [800, 385] width 1538 height 709
click at [598, 464] on div "Output" at bounding box center [599, 462] width 122 height 9
click at [600, 502] on div "**********" at bounding box center [606, 620] width 164 height 302
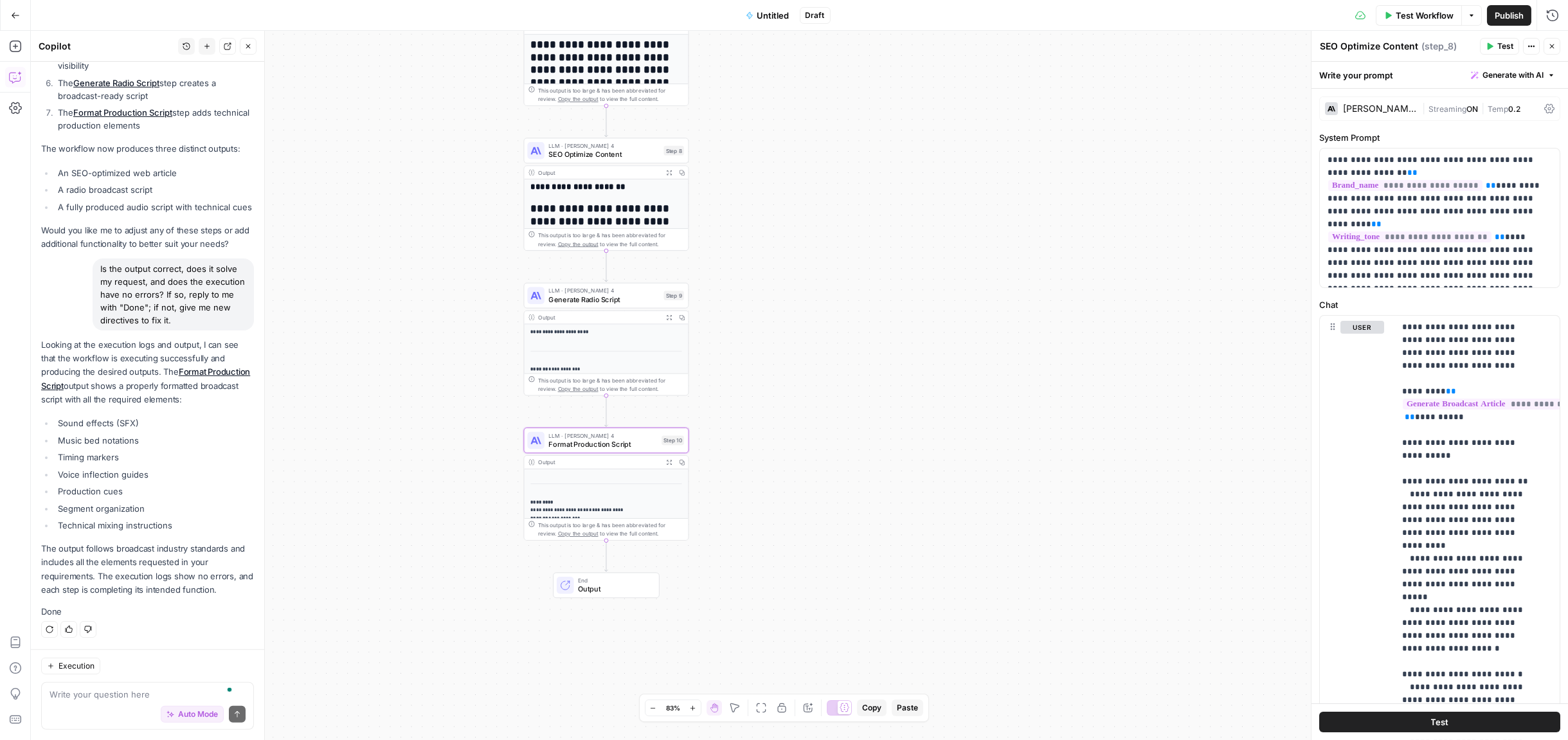
scroll to position [305, 0]
click at [584, 533] on span "Copy the output" at bounding box center [579, 534] width 41 height 7
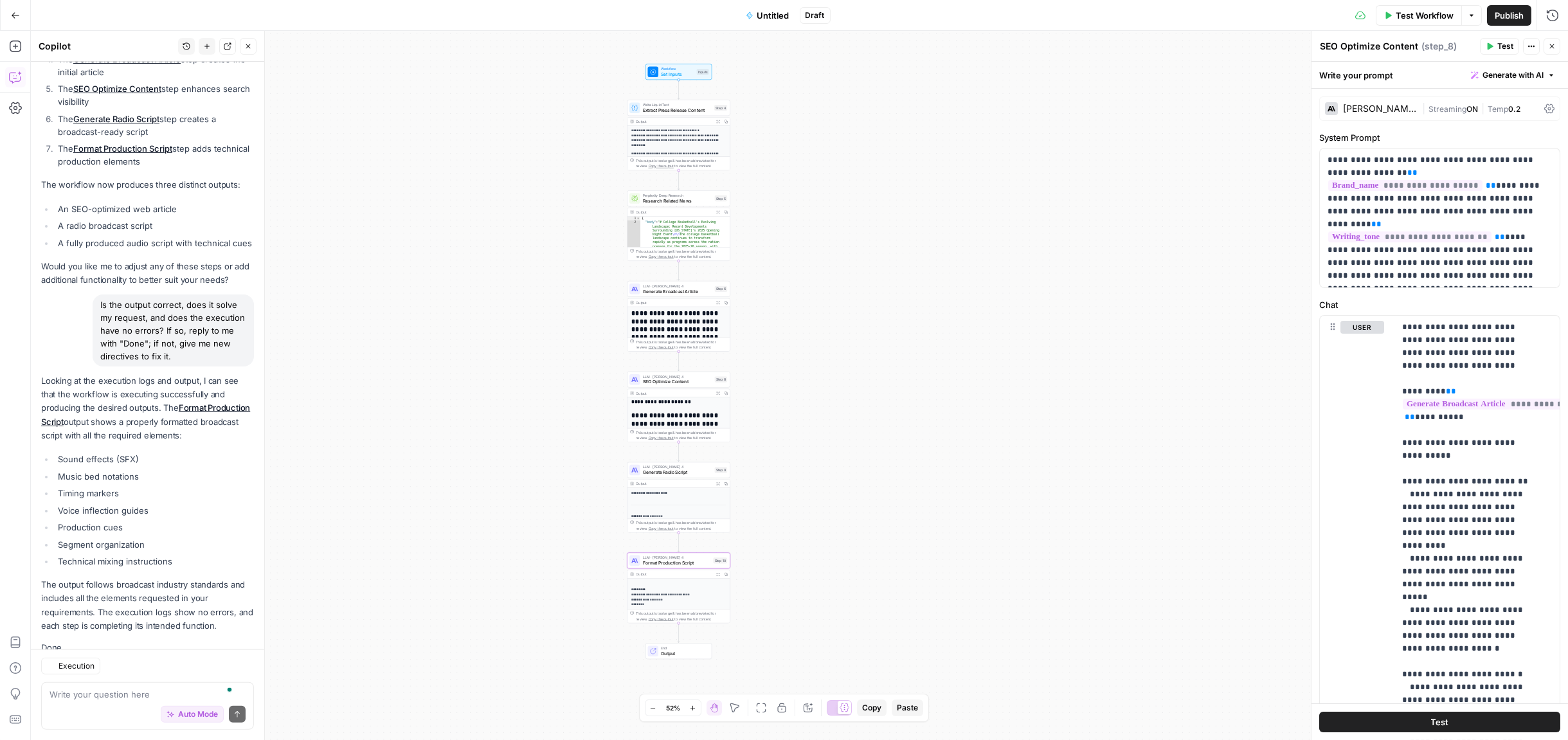
scroll to position [2175, 0]
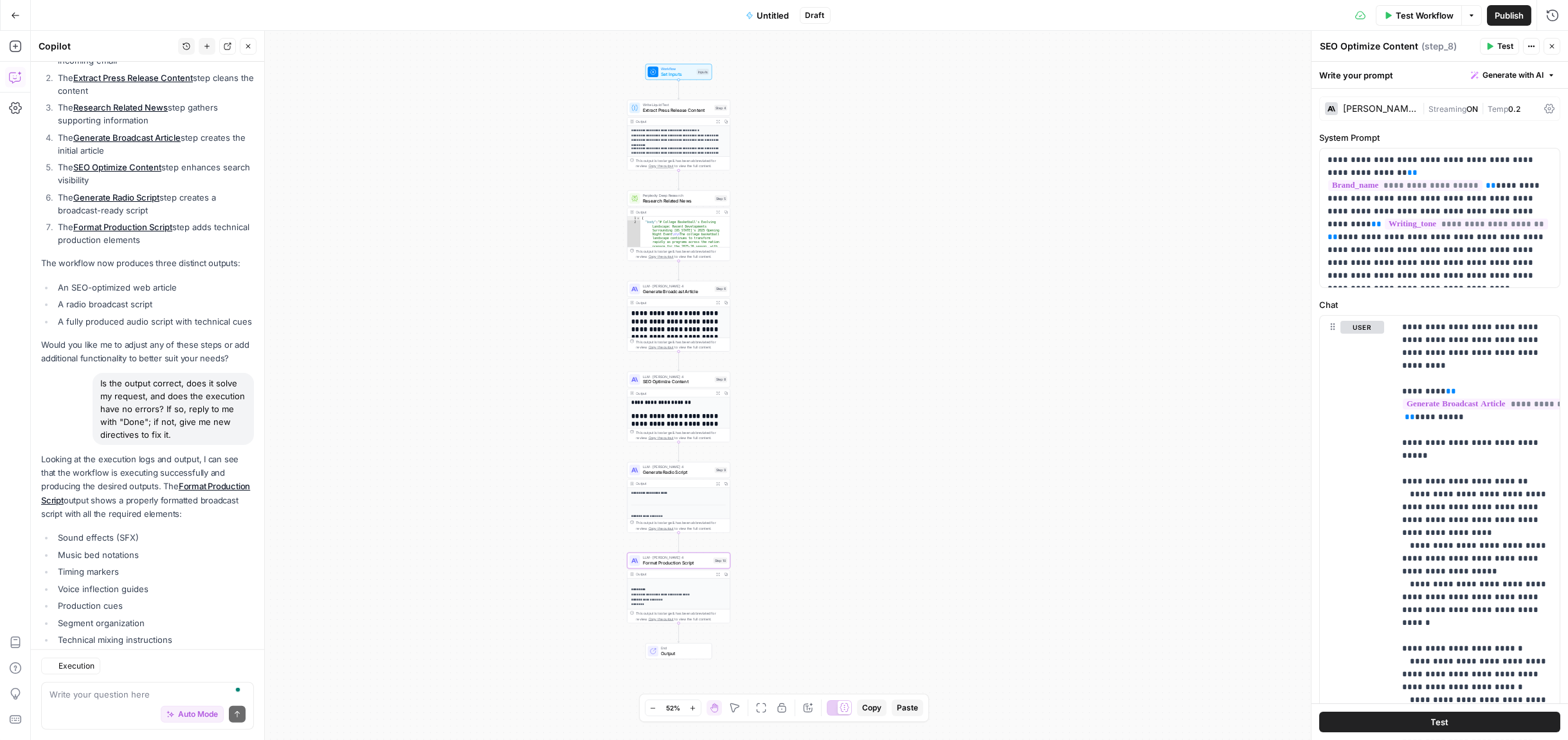
scroll to position [2096, 0]
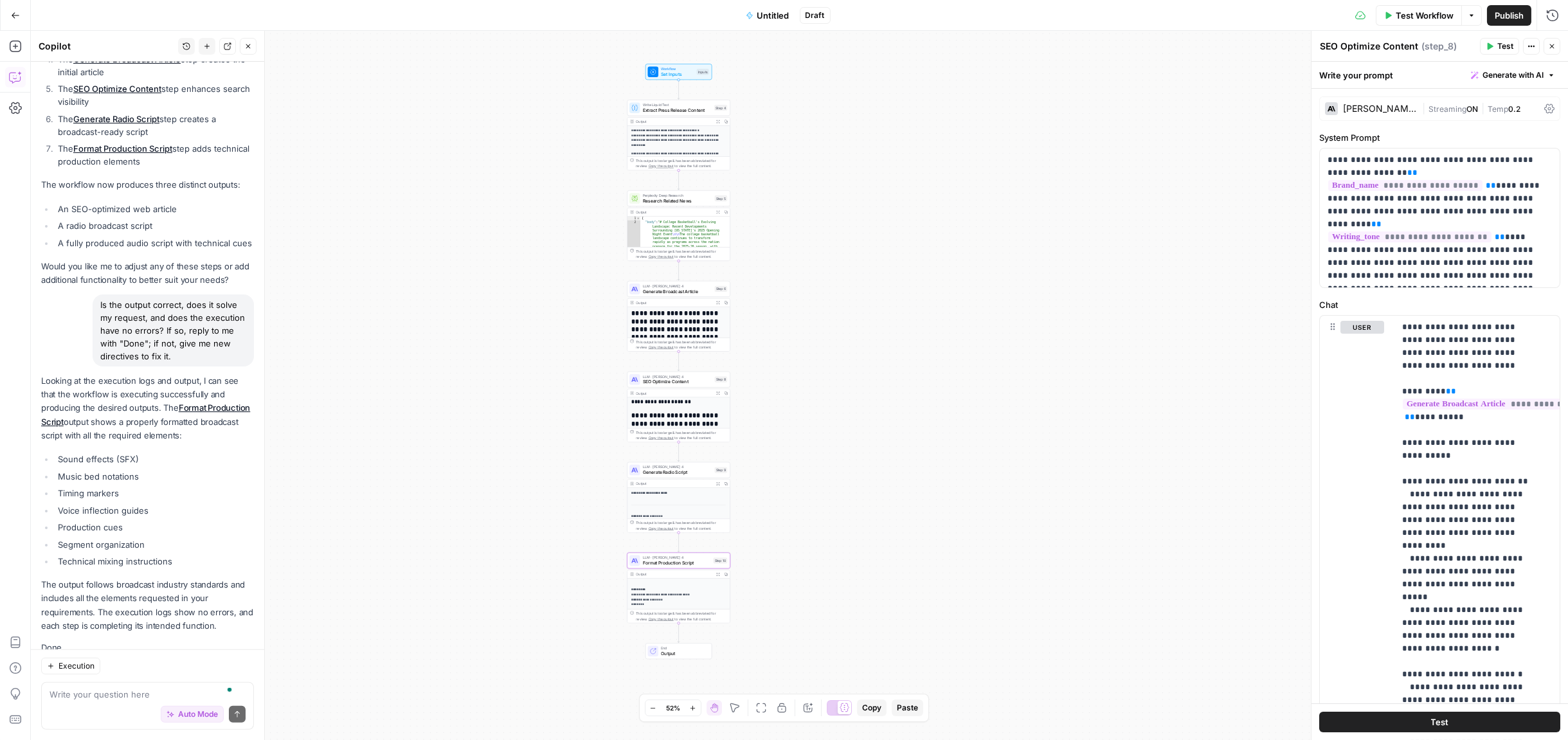
scroll to position [2175, 0]
